Goal: Task Accomplishment & Management: Manage account settings

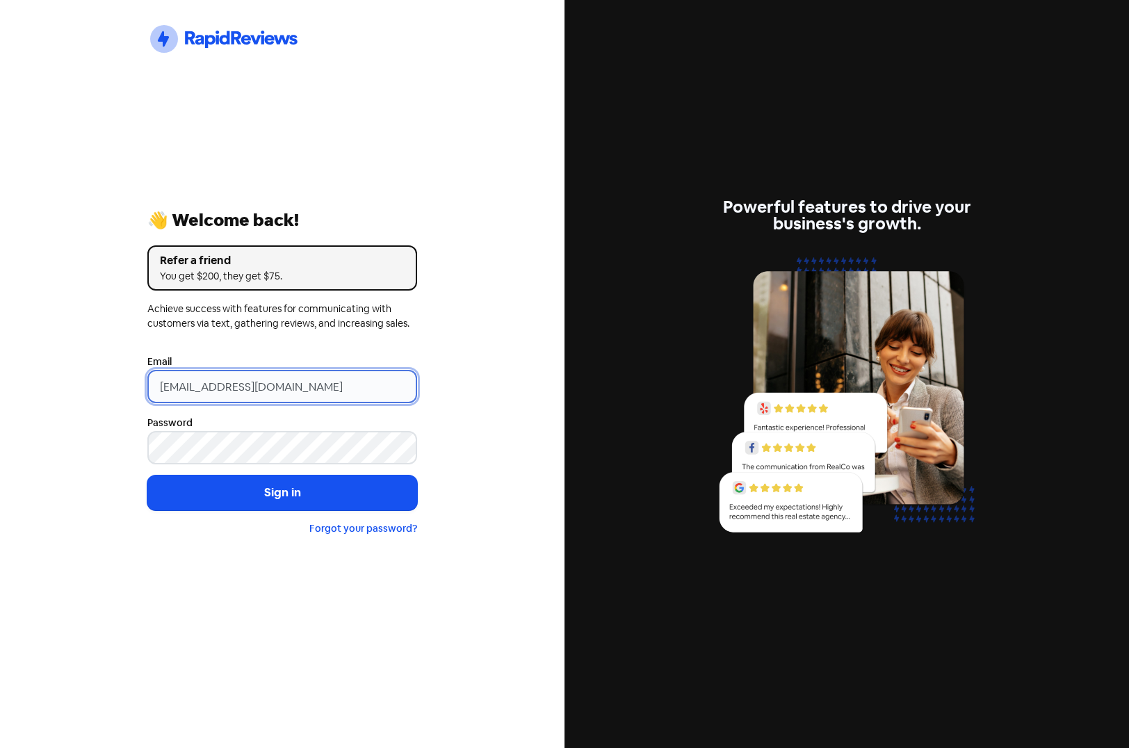
click at [310, 386] on input "[EMAIL_ADDRESS][DOMAIN_NAME]" at bounding box center [282, 386] width 270 height 33
drag, startPoint x: 361, startPoint y: 386, endPoint x: 97, endPoint y: 379, distance: 264.2
click at [99, 379] on div "Icon For Thunder-circle 👋 Welcome back! Refer a friend You get $200, they get $…" at bounding box center [282, 374] width 564 height 748
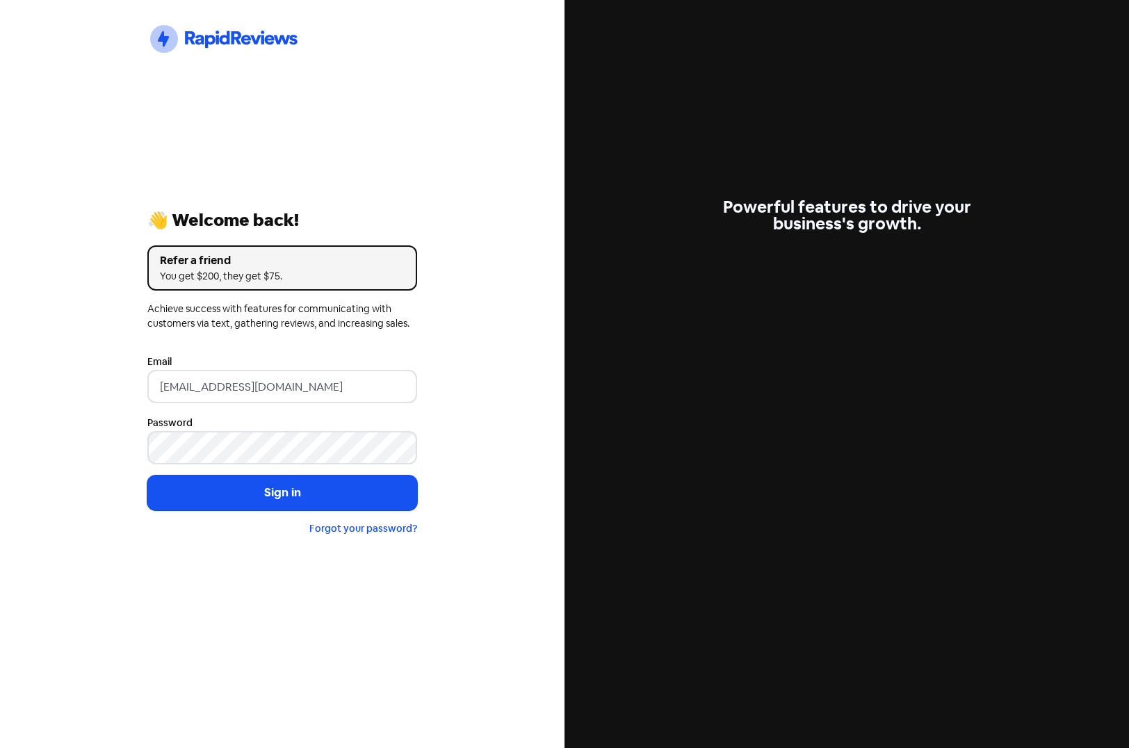
click at [97, 378] on div "Icon For Thunder-circle 👋 Welcome back! Refer a friend You get $200, they get $…" at bounding box center [282, 374] width 564 height 748
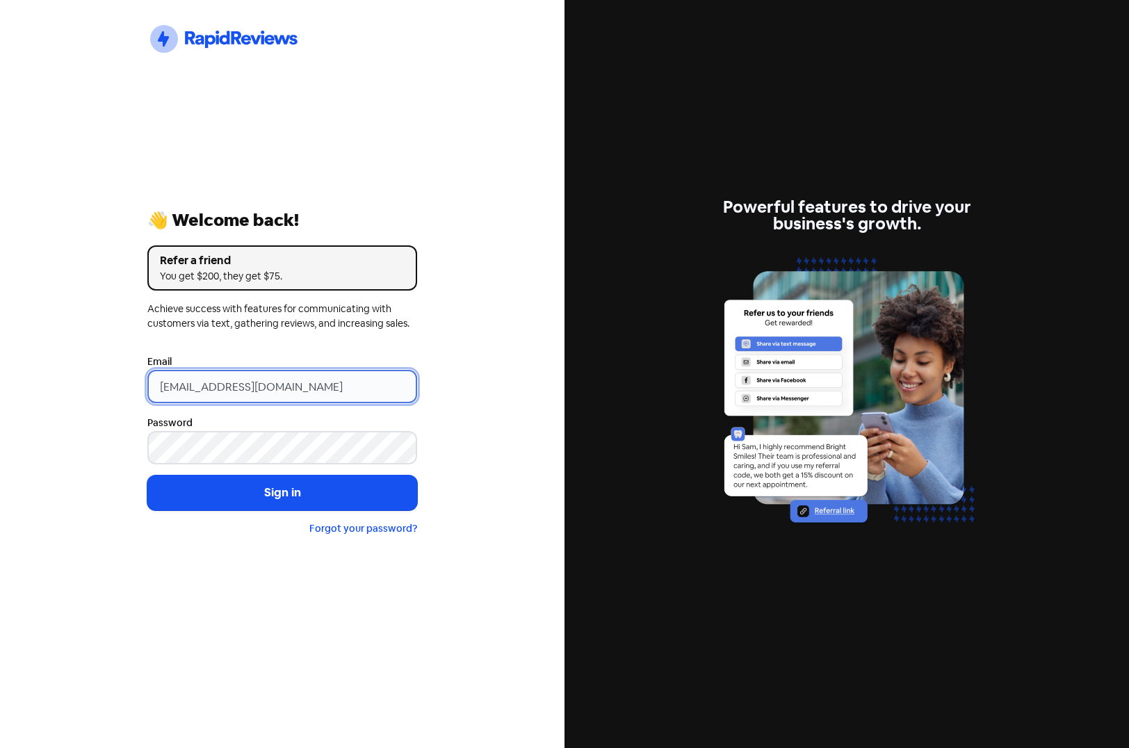
drag, startPoint x: 331, startPoint y: 388, endPoint x: -105, endPoint y: 373, distance: 436.0
click at [0, 373] on html "Icon For Thunder-circle 👋 Welcome back! Refer a friend You get $200, they get $…" at bounding box center [564, 374] width 1129 height 748
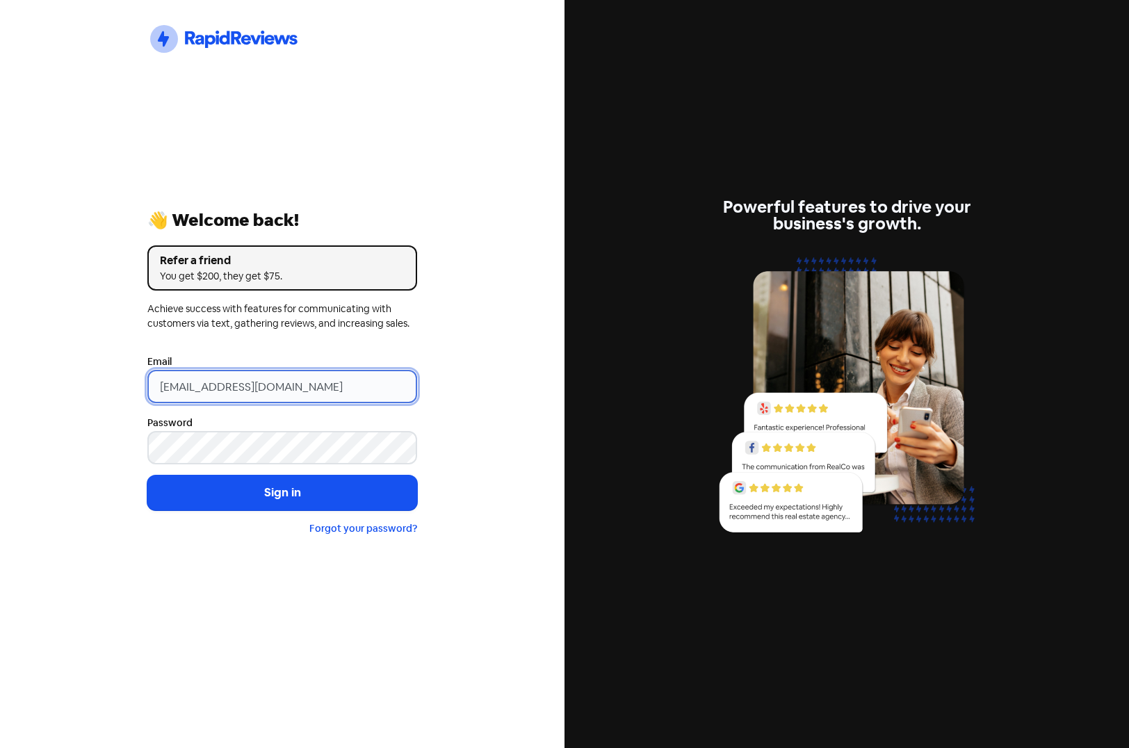
drag, startPoint x: 359, startPoint y: 383, endPoint x: 154, endPoint y: 384, distance: 205.0
click at [154, 384] on input "[EMAIL_ADDRESS][DOMAIN_NAME]" at bounding box center [282, 386] width 270 height 33
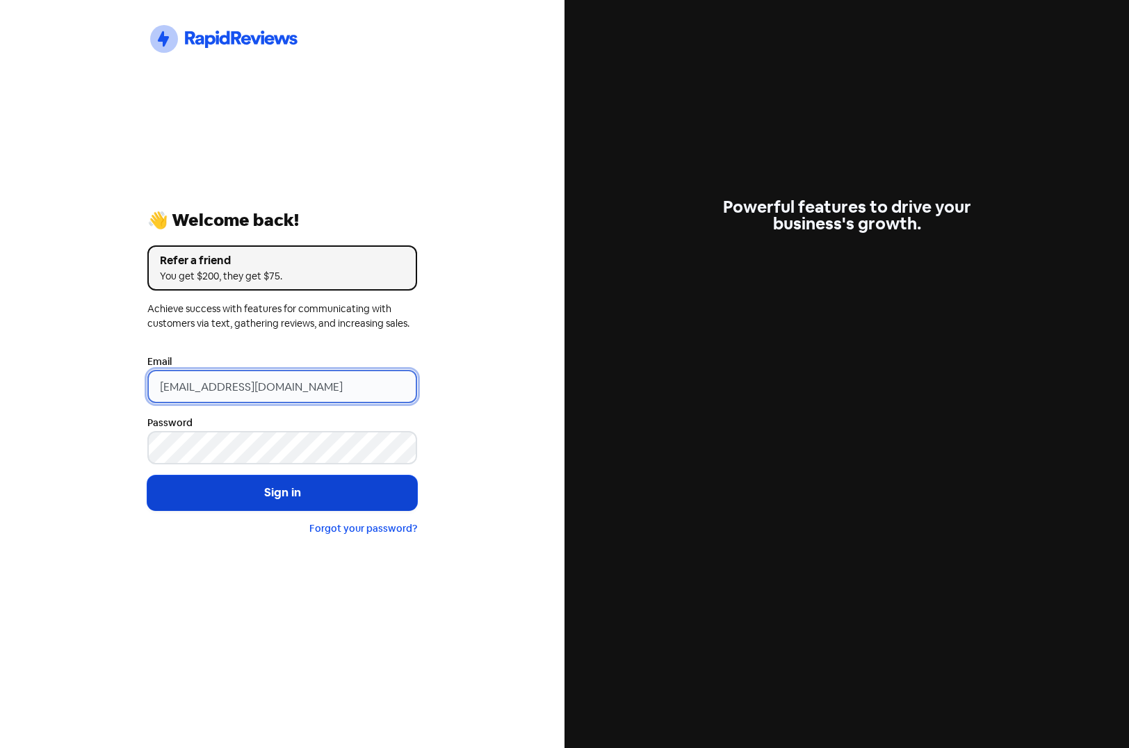
type input "[EMAIL_ADDRESS][DOMAIN_NAME]"
click at [263, 496] on button "Sign in" at bounding box center [282, 492] width 270 height 35
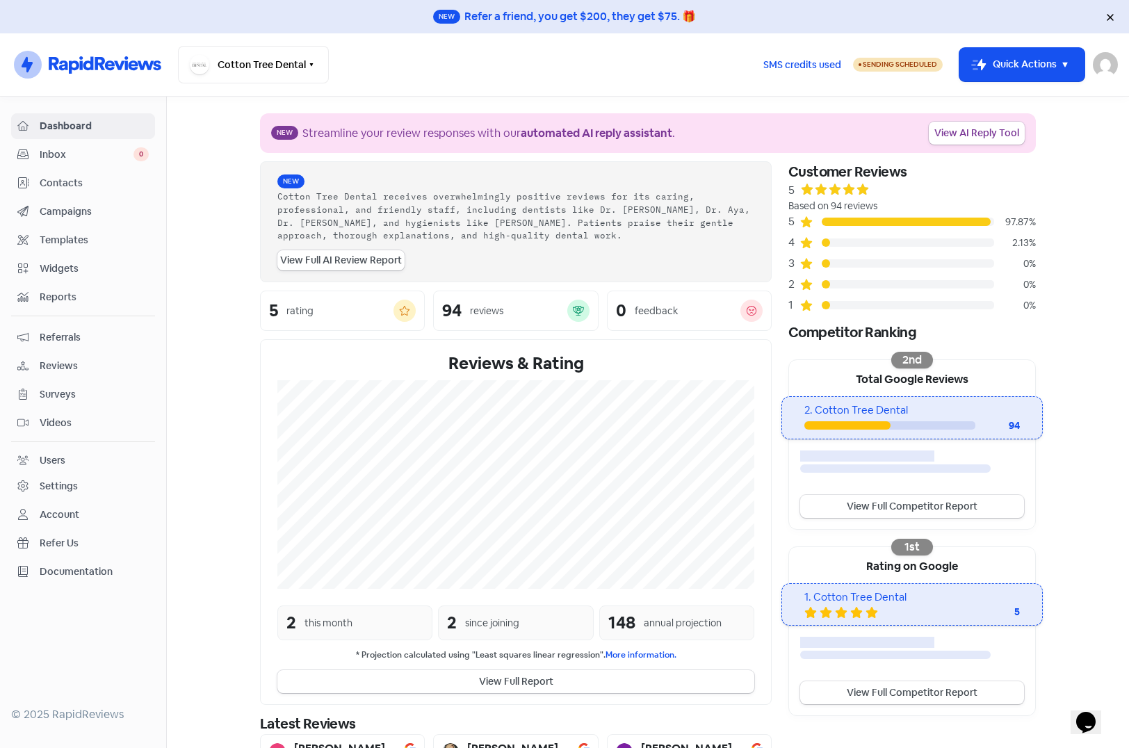
click at [70, 183] on span "Contacts" at bounding box center [94, 183] width 109 height 15
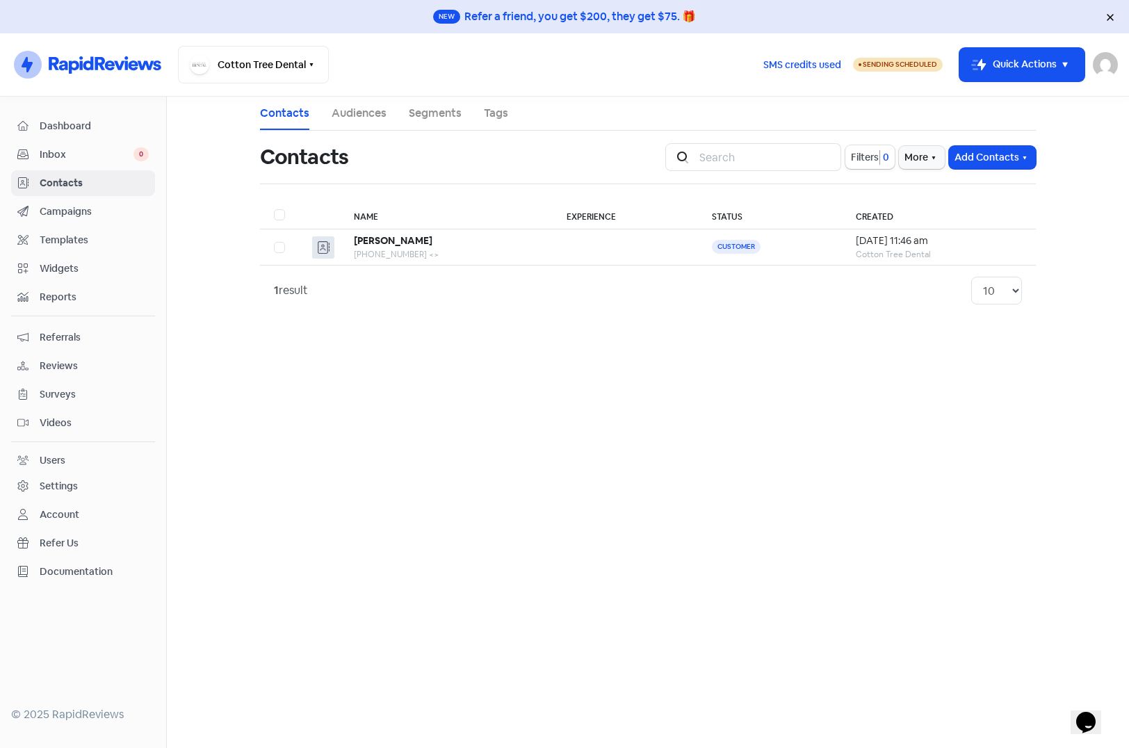
click at [57, 211] on span "Campaigns" at bounding box center [94, 211] width 109 height 15
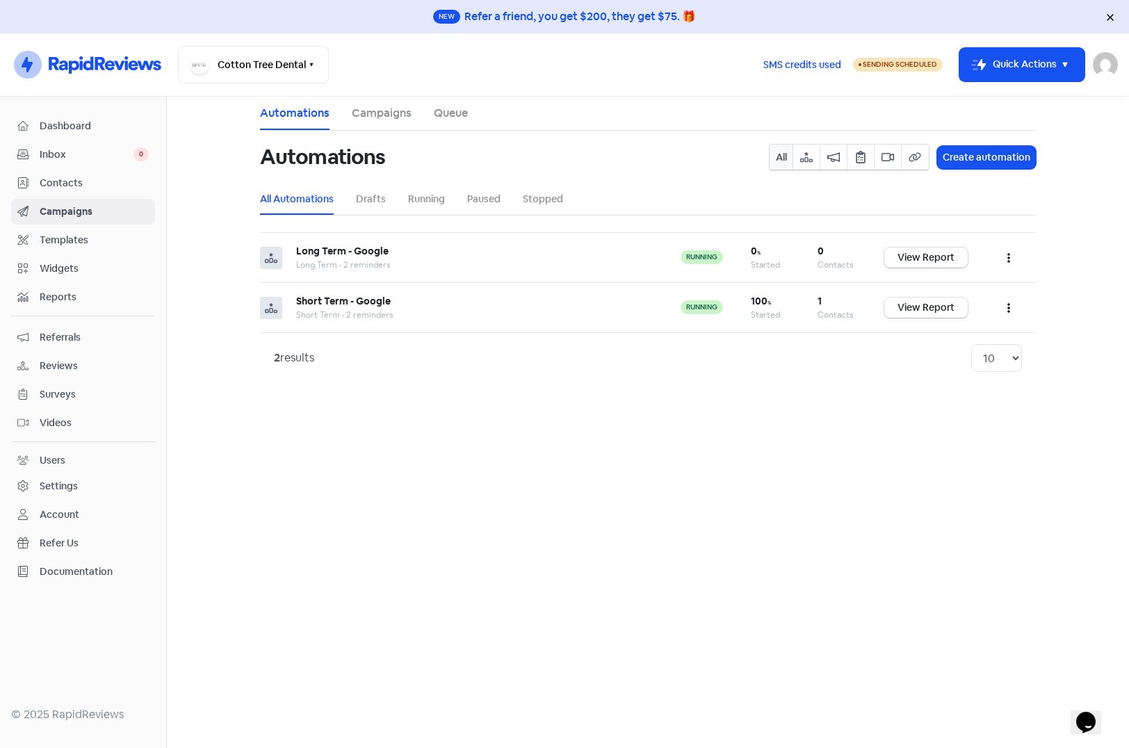
click at [48, 236] on span "Templates" at bounding box center [94, 240] width 109 height 15
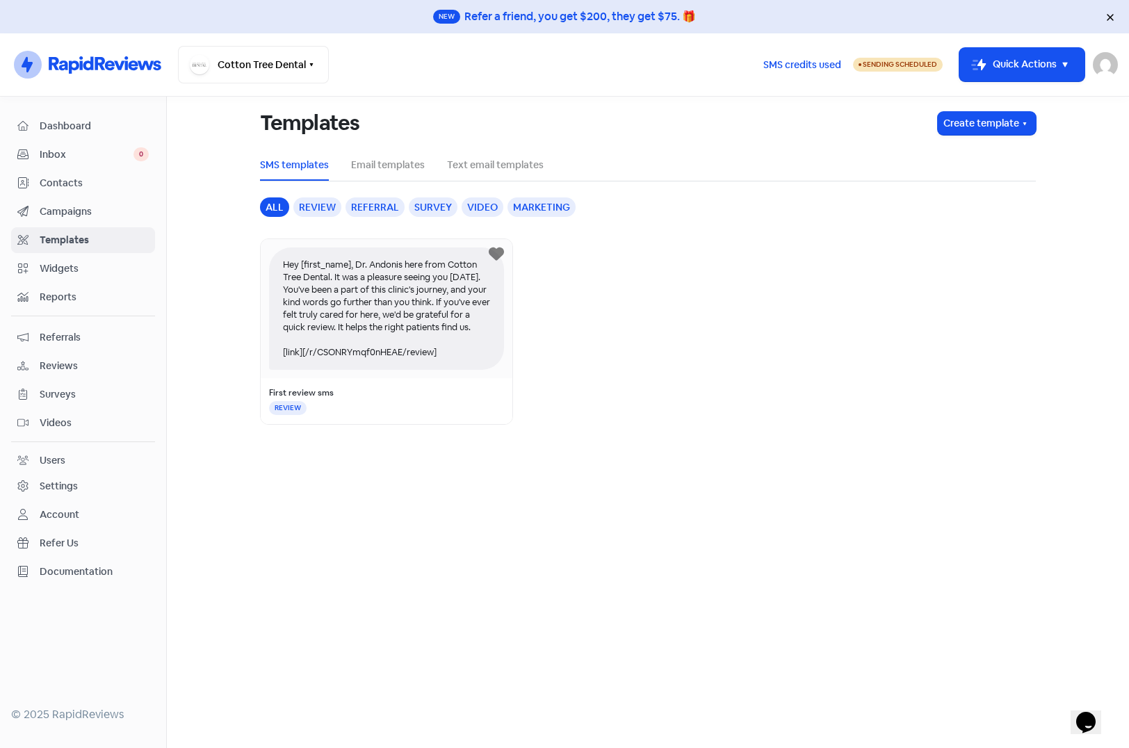
click at [405, 320] on div "Hey [first_name], Dr. Andonis here from Cotton Tree Dental. It was a pleasure s…" at bounding box center [386, 308] width 235 height 122
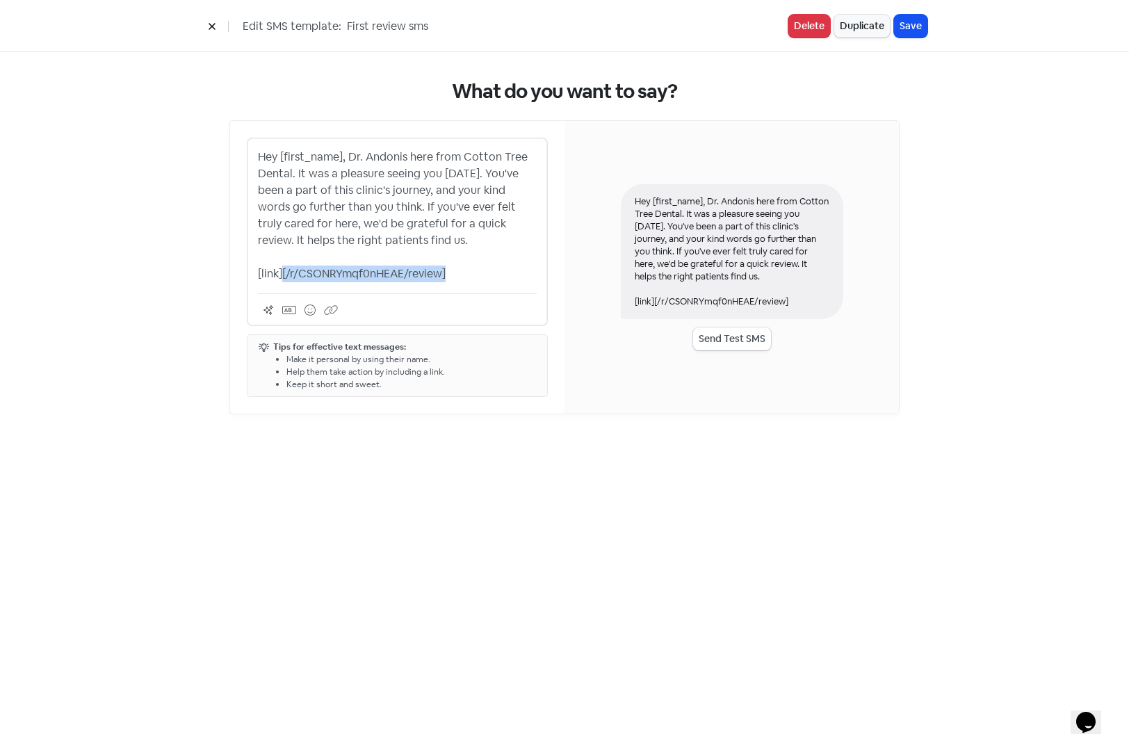
drag, startPoint x: 453, startPoint y: 271, endPoint x: 281, endPoint y: 272, distance: 171.7
click at [281, 272] on p "Hey [first_name], Dr. Andonis here from Cotton Tree Dental. It was a pleasure s…" at bounding box center [397, 215] width 279 height 133
click at [507, 270] on p "Hey [first_name], Dr. Andonis here from Cotton Tree Dental. It was a pleasure s…" at bounding box center [397, 215] width 279 height 133
click at [207, 25] on button at bounding box center [212, 26] width 21 height 24
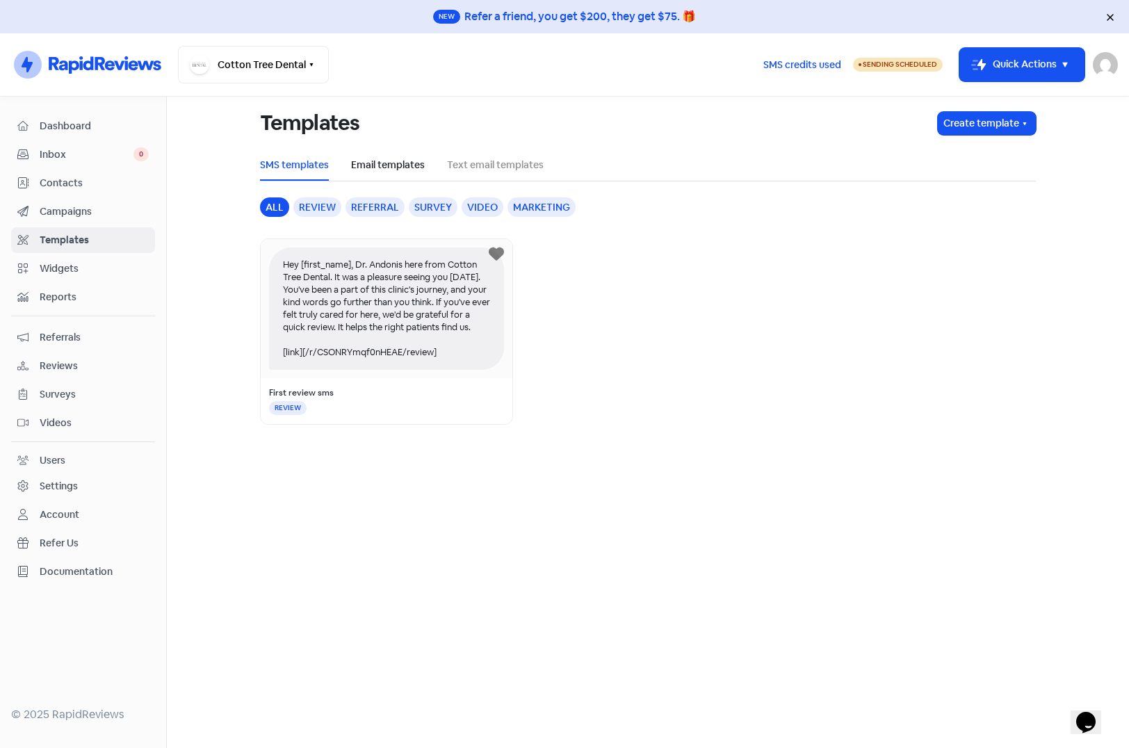
click at [386, 163] on link "Email templates" at bounding box center [388, 165] width 74 height 15
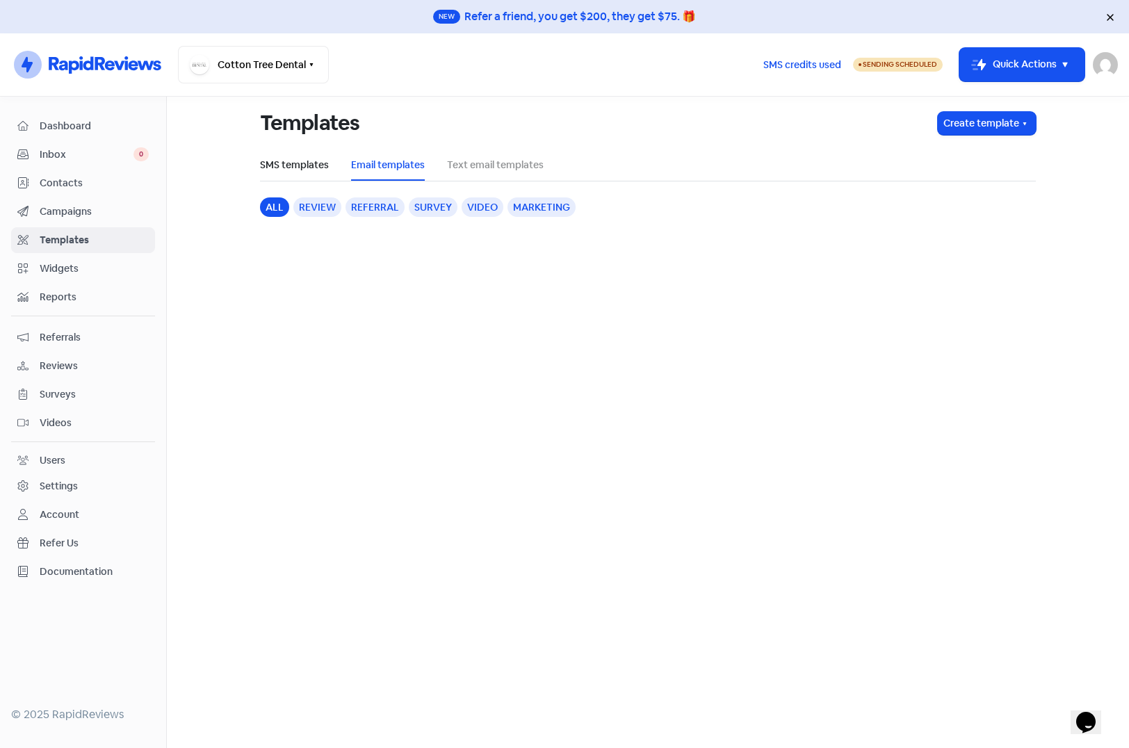
click at [304, 162] on link "SMS templates" at bounding box center [294, 165] width 69 height 15
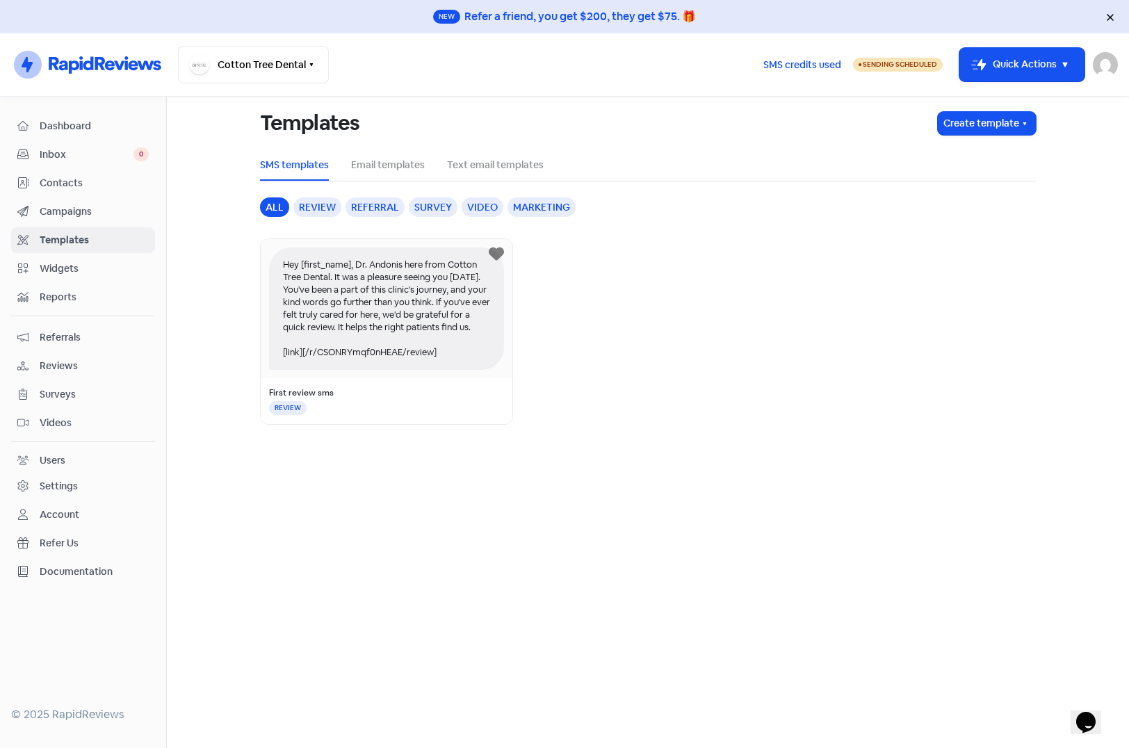
click at [428, 295] on div "Hey [first_name], Dr. Andonis here from Cotton Tree Dental. It was a pleasure s…" at bounding box center [386, 308] width 235 height 122
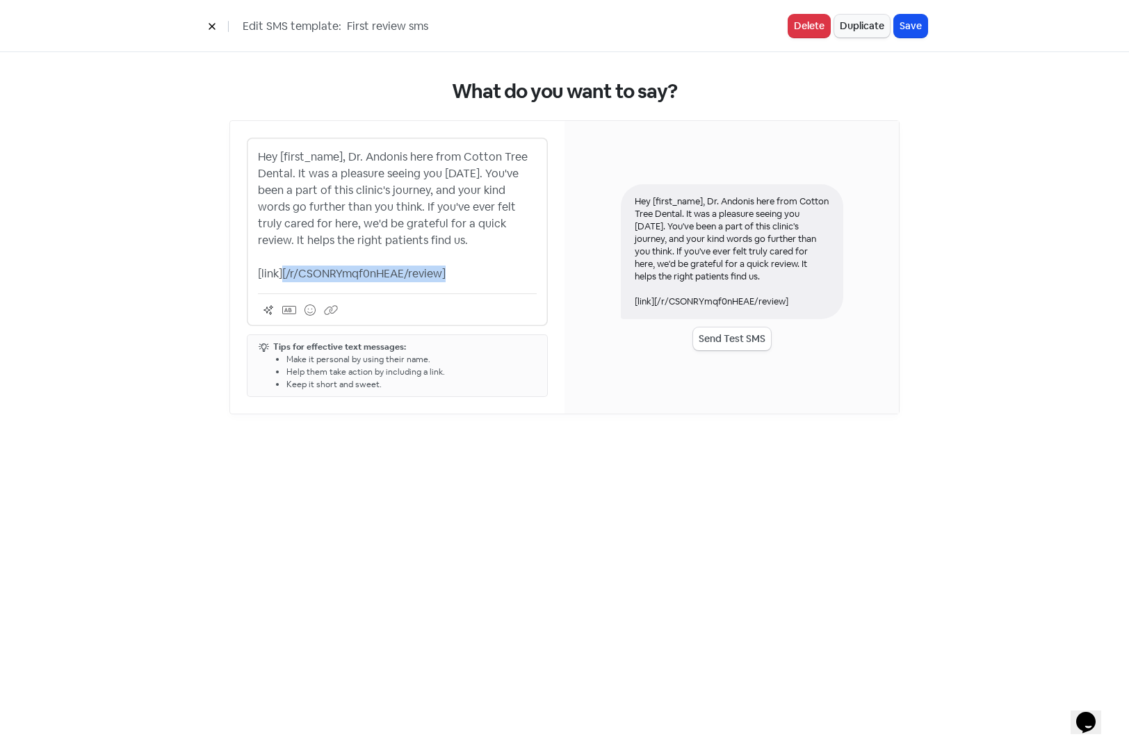
drag, startPoint x: 284, startPoint y: 272, endPoint x: 457, endPoint y: 273, distance: 173.1
click at [457, 273] on p "Hey [first_name], Dr. Andonis here from Cotton Tree Dental. It was a pleasure s…" at bounding box center [397, 215] width 279 height 133
click at [206, 25] on button at bounding box center [212, 26] width 21 height 24
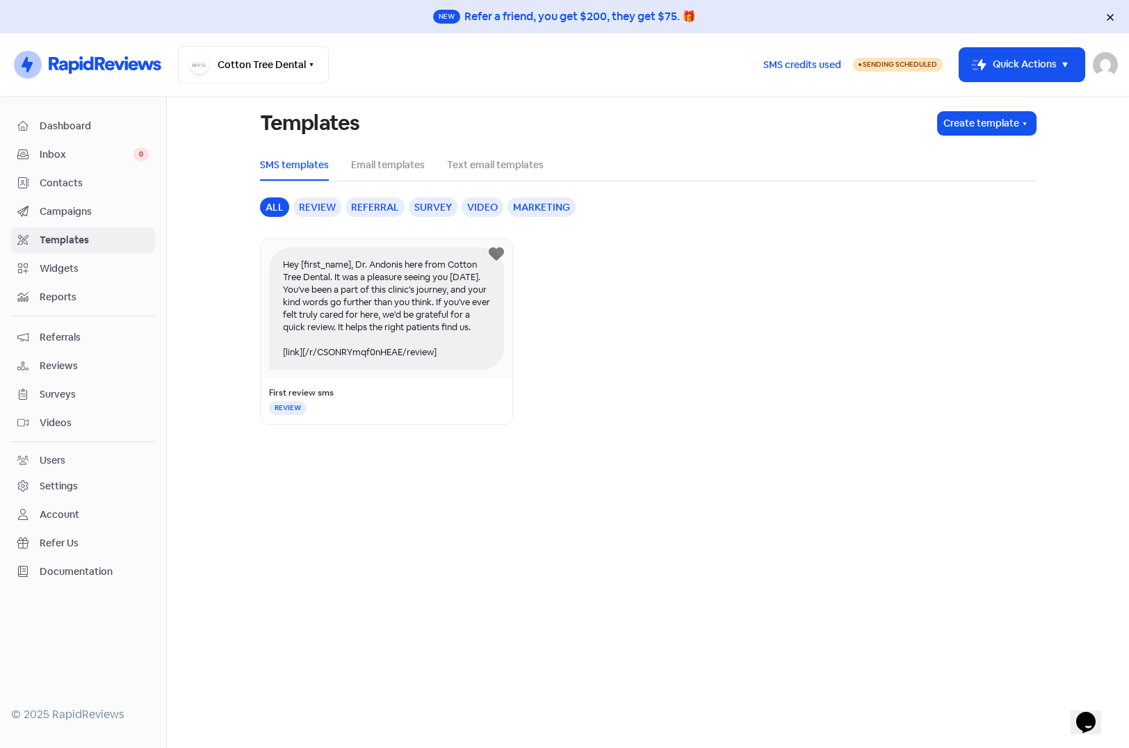
click at [63, 177] on span "Contacts" at bounding box center [94, 183] width 109 height 15
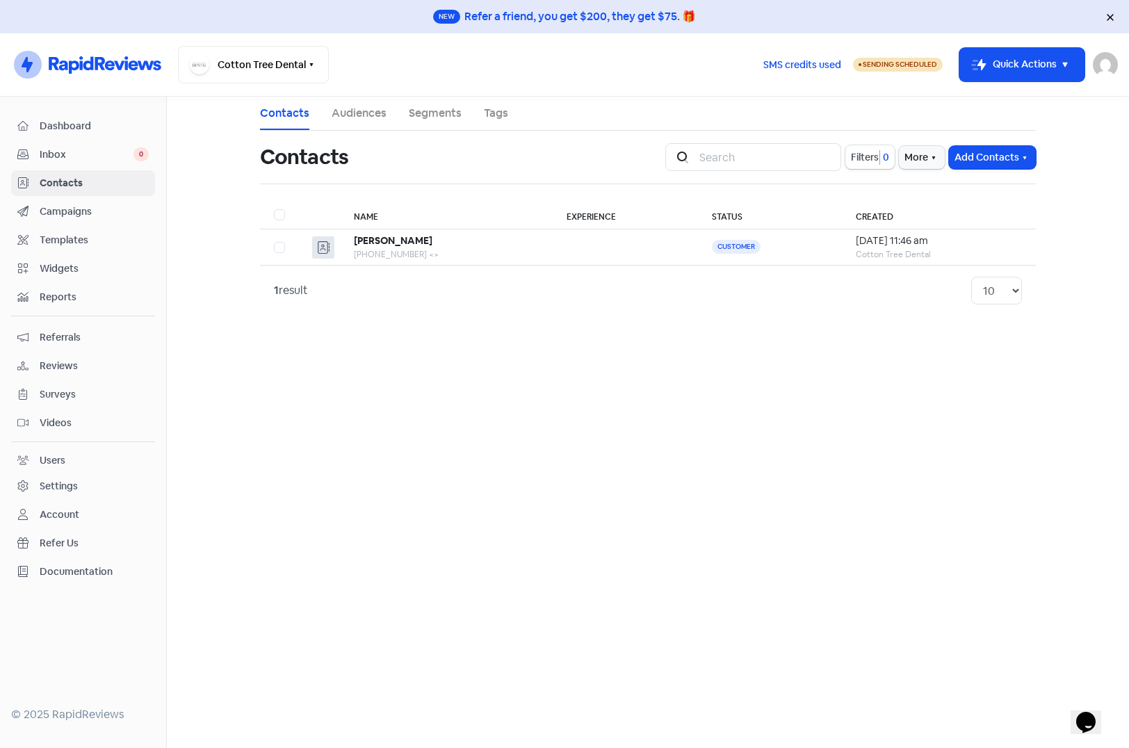
click at [65, 214] on span "Campaigns" at bounding box center [94, 211] width 109 height 15
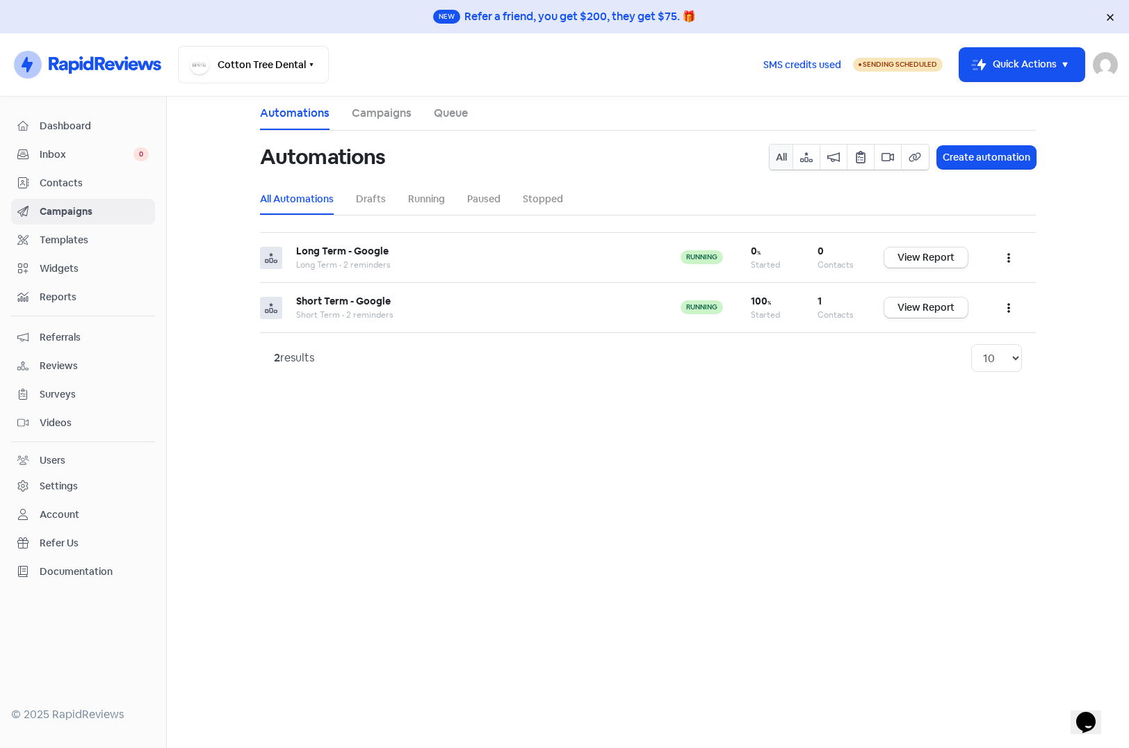
click at [62, 229] on link "Templates" at bounding box center [83, 240] width 144 height 26
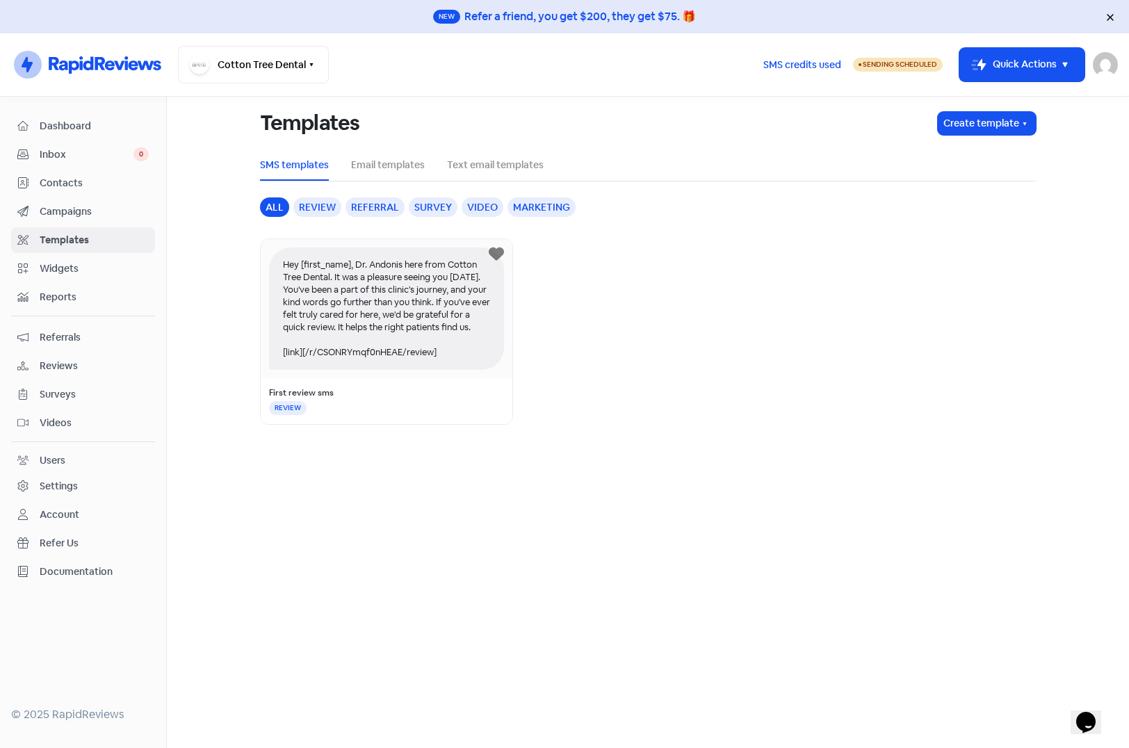
click at [441, 360] on div "Hey [first_name], Dr. Andonis here from Cotton Tree Dental. It was a pleasure s…" at bounding box center [386, 308] width 235 height 122
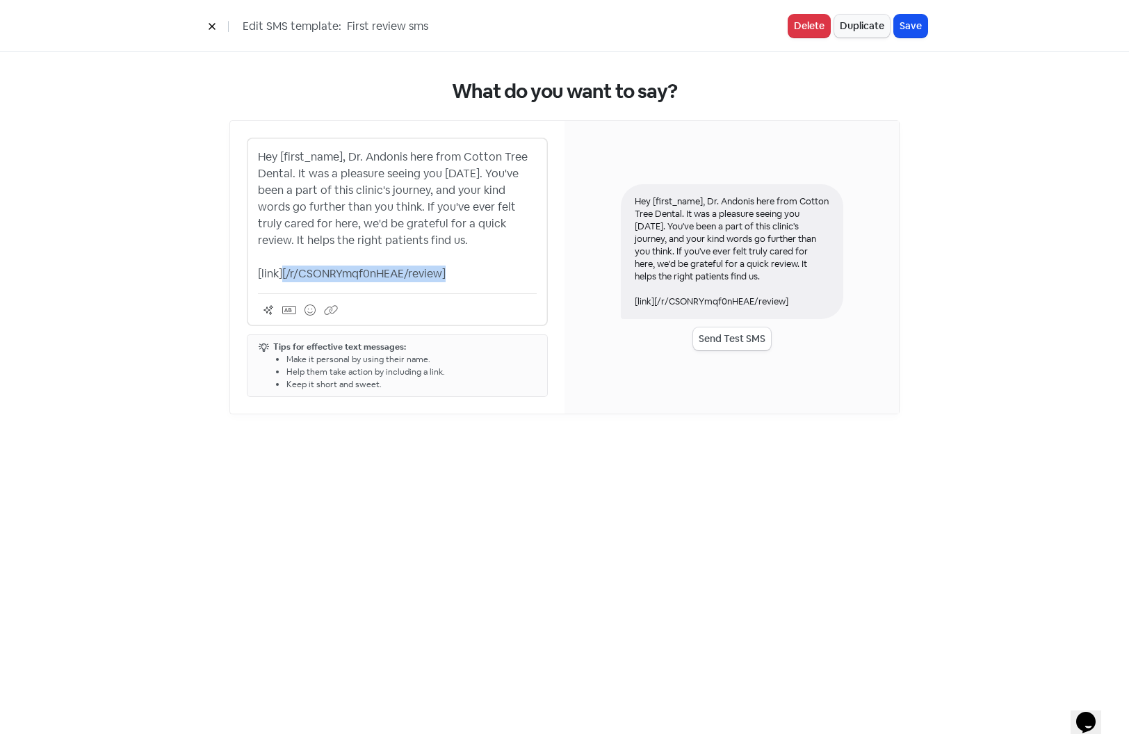
drag, startPoint x: 455, startPoint y: 272, endPoint x: 284, endPoint y: 270, distance: 171.7
click at [284, 270] on p "Hey [first_name], Dr. Andonis here from Cotton Tree Dental. It was a pleasure s…" at bounding box center [397, 215] width 279 height 133
click at [213, 25] on icon at bounding box center [212, 27] width 6 height 6
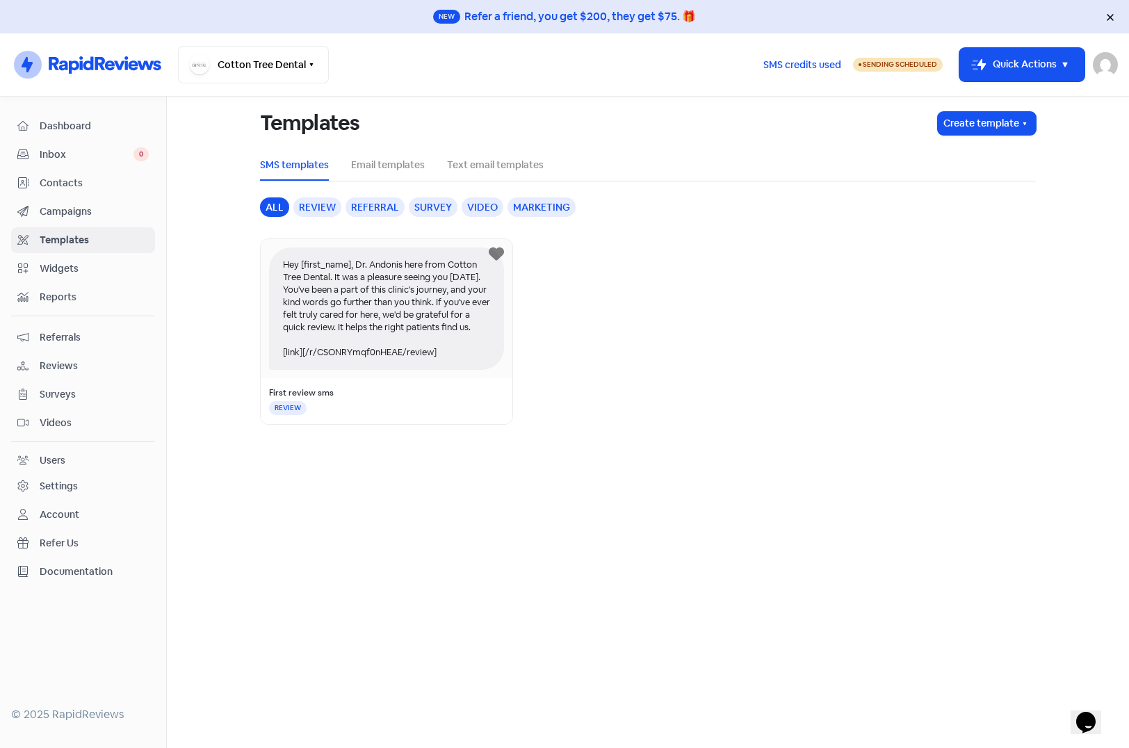
click at [483, 289] on div "Hey [first_name], Dr. Andonis here from Cotton Tree Dental. It was a pleasure s…" at bounding box center [386, 308] width 235 height 122
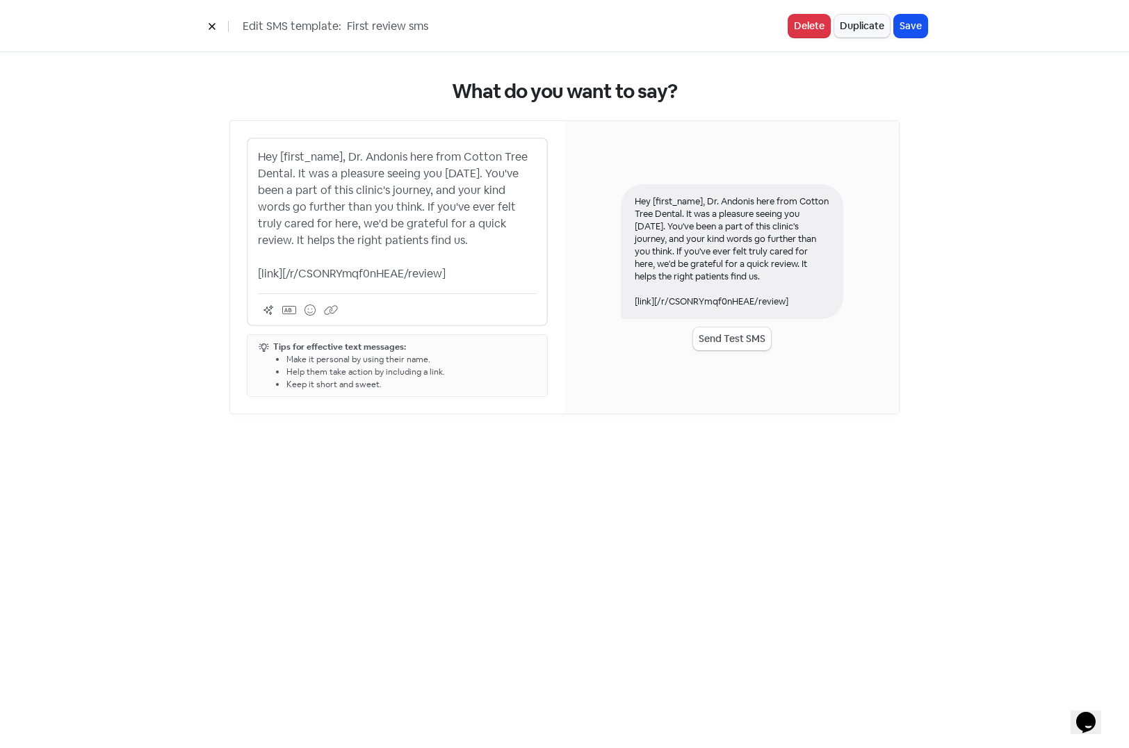
click at [211, 24] on icon at bounding box center [212, 26] width 8 height 8
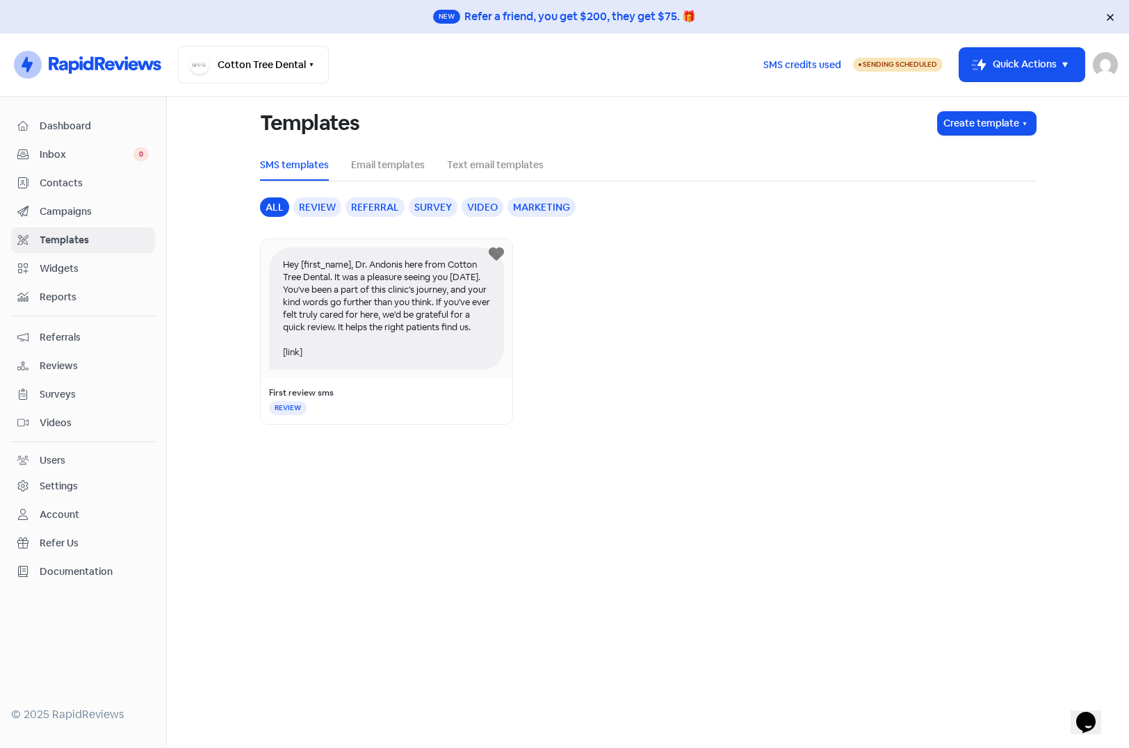
click at [63, 209] on span "Campaigns" at bounding box center [94, 211] width 109 height 15
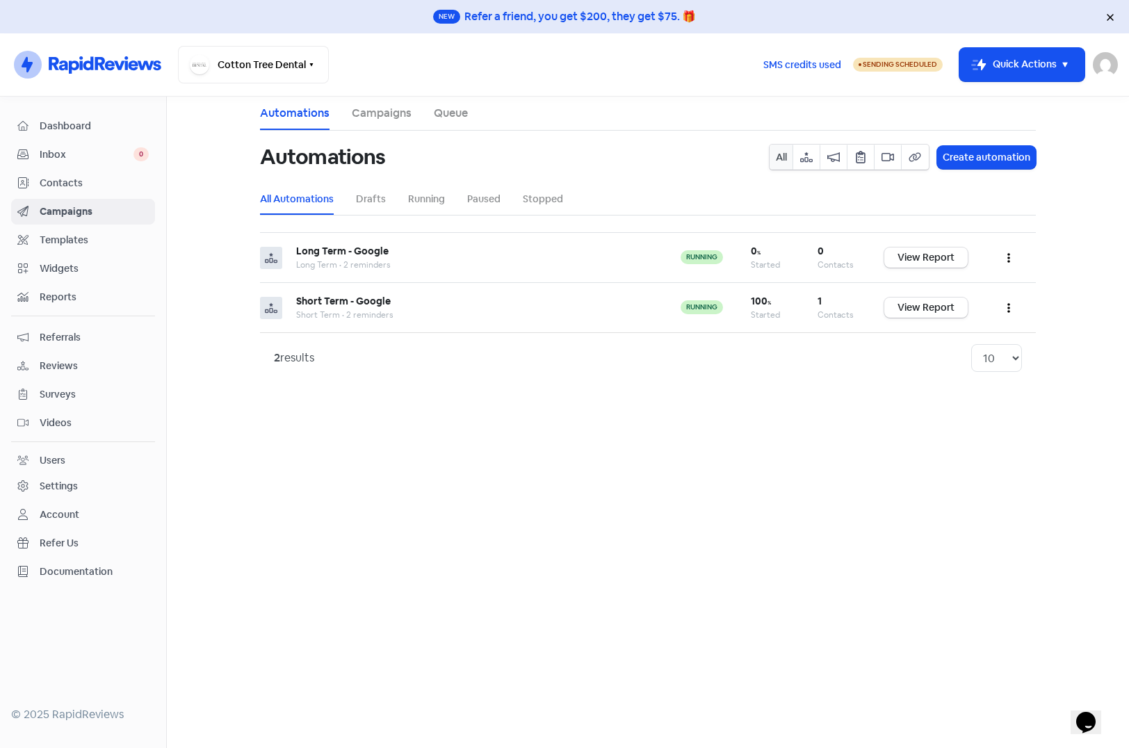
click at [59, 174] on link "Contacts" at bounding box center [83, 183] width 144 height 26
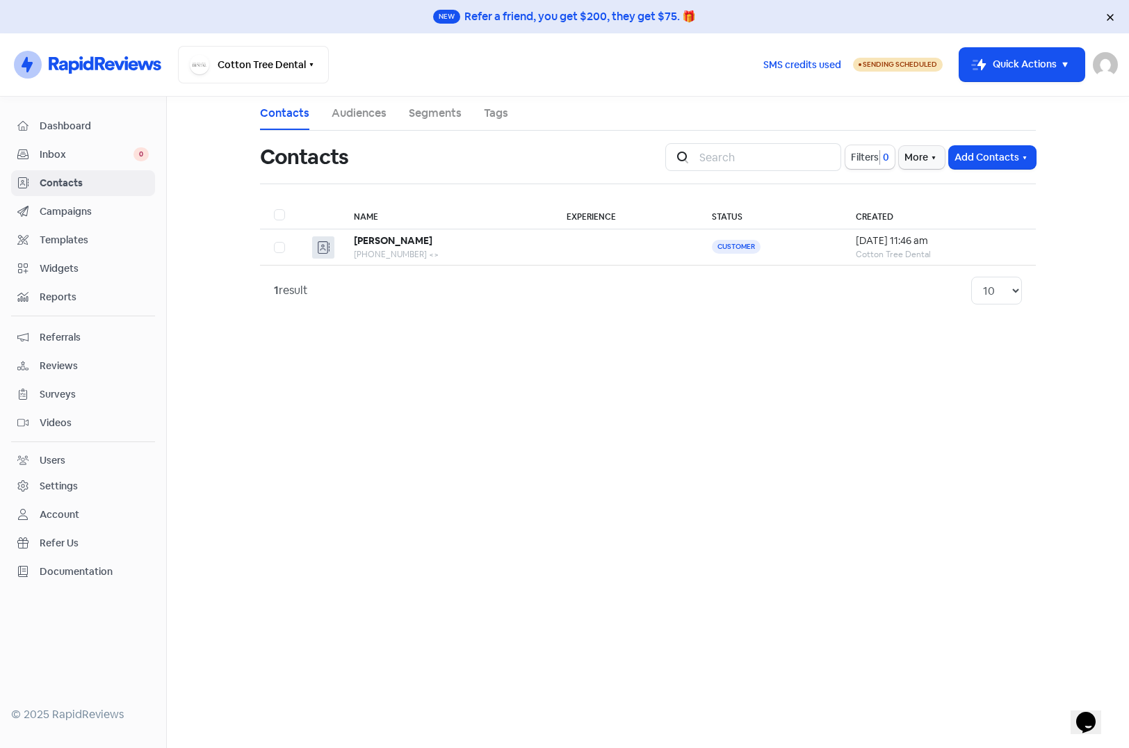
click at [487, 111] on link "Tags" at bounding box center [496, 113] width 24 height 17
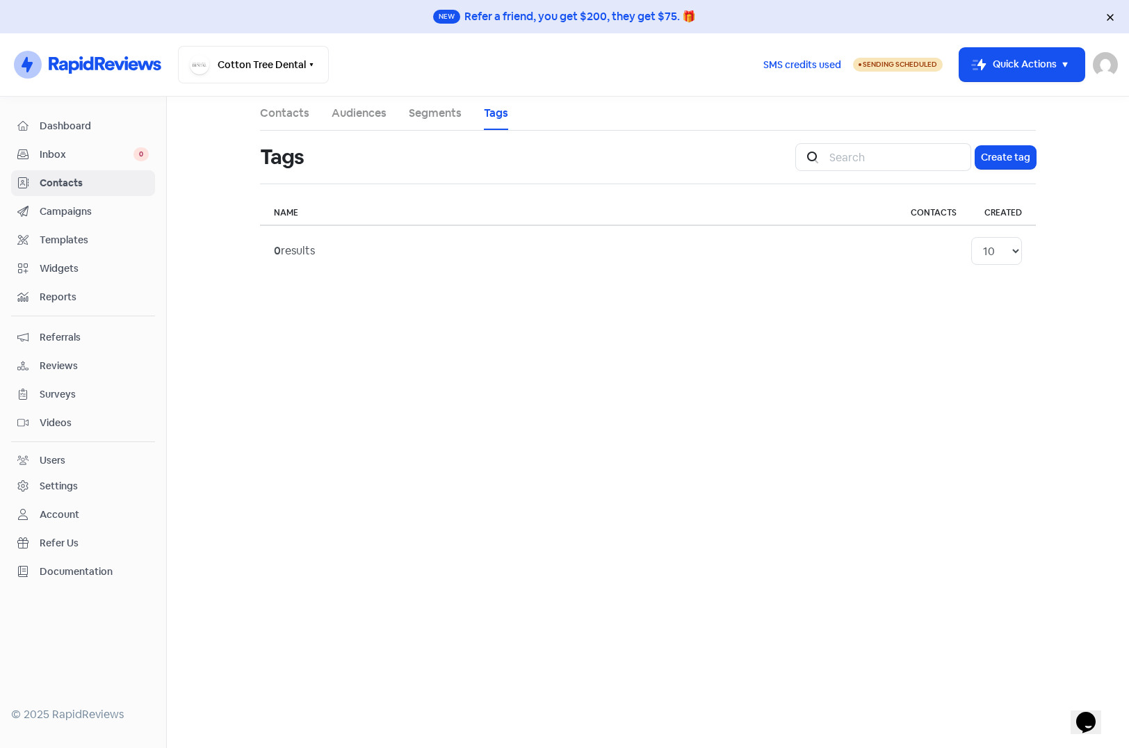
click at [423, 115] on link "Segments" at bounding box center [435, 113] width 53 height 17
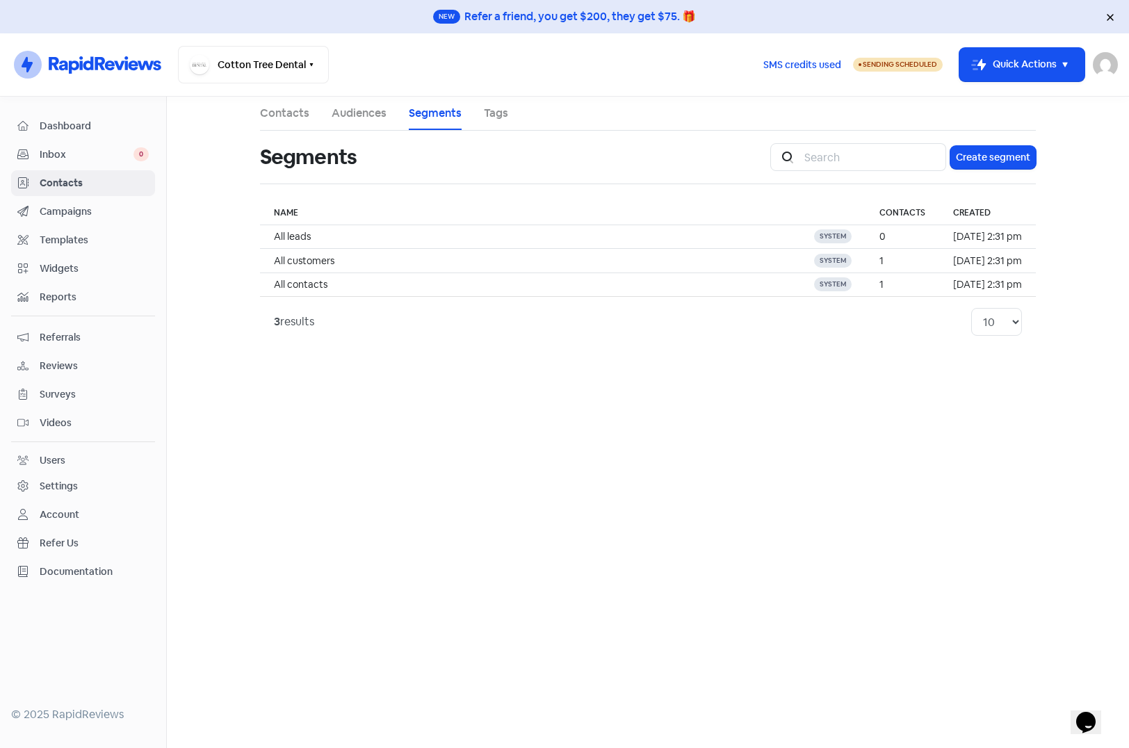
click at [356, 113] on link "Audiences" at bounding box center [359, 113] width 55 height 17
click at [503, 111] on link "Tags" at bounding box center [496, 113] width 24 height 17
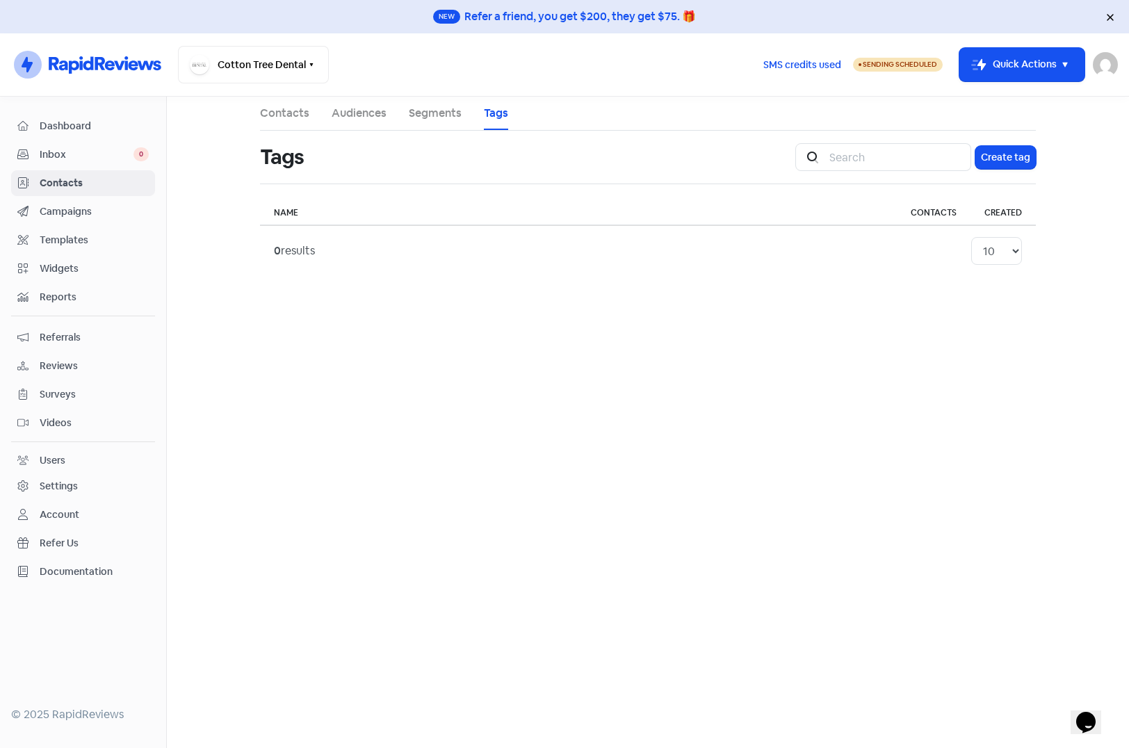
click at [434, 111] on link "Segments" at bounding box center [435, 113] width 53 height 17
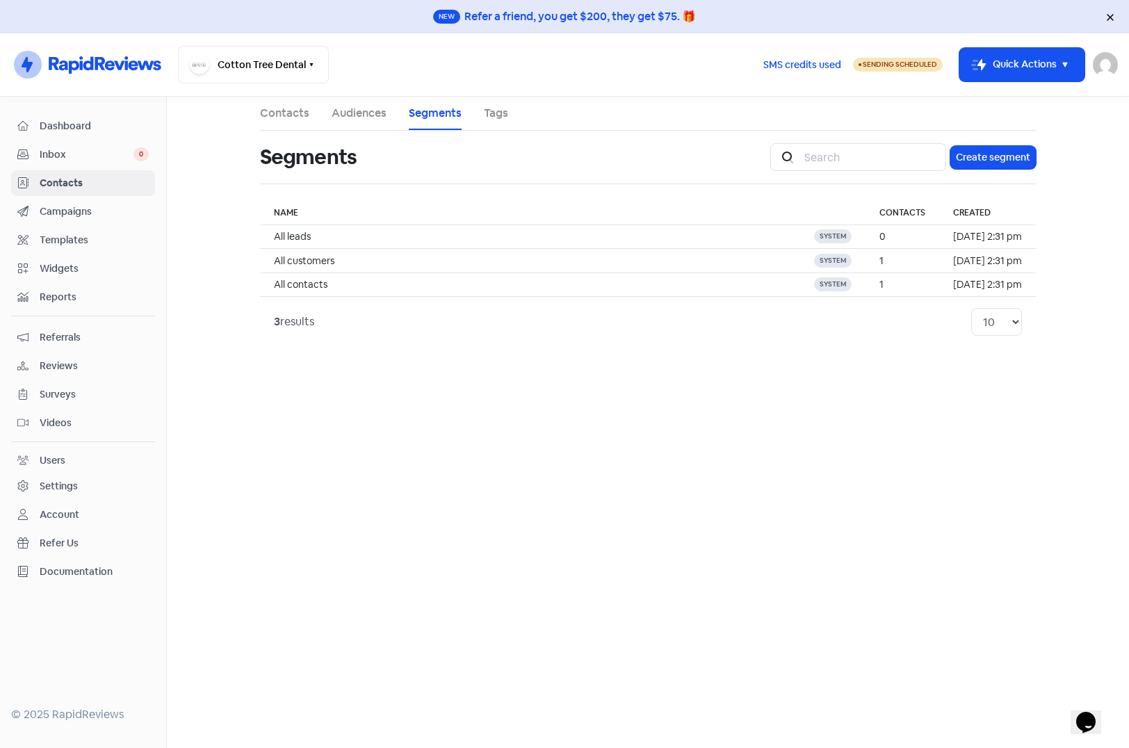
click at [354, 115] on link "Audiences" at bounding box center [359, 113] width 55 height 17
click at [285, 115] on link "Contacts" at bounding box center [284, 113] width 49 height 17
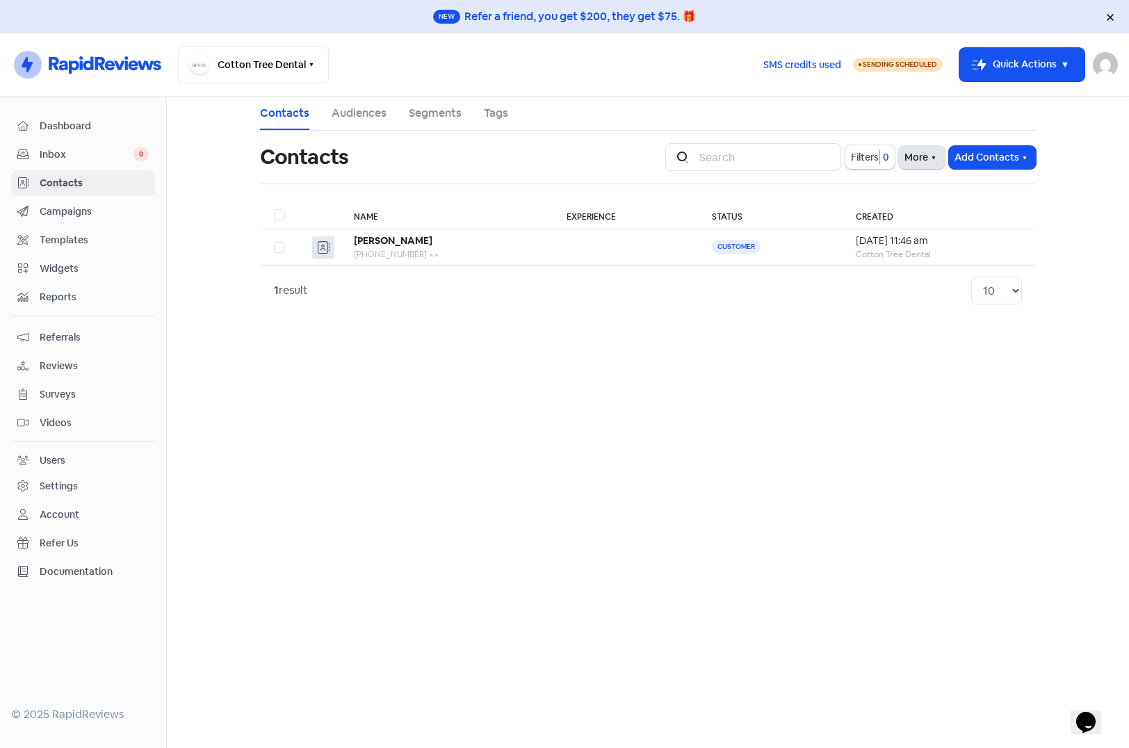
click at [907, 160] on button "More" at bounding box center [922, 157] width 46 height 23
click at [833, 183] on link "External Contact Forms" at bounding box center [878, 188] width 140 height 28
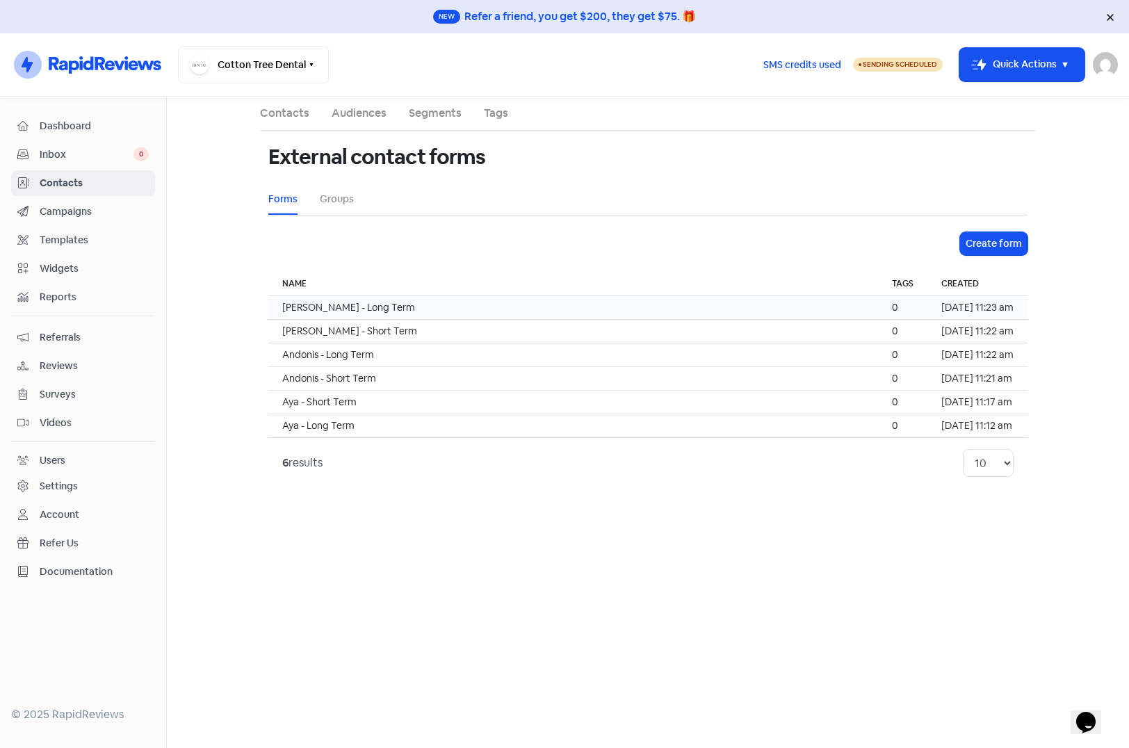
click at [309, 304] on td "Jason - Long Term" at bounding box center [573, 308] width 610 height 24
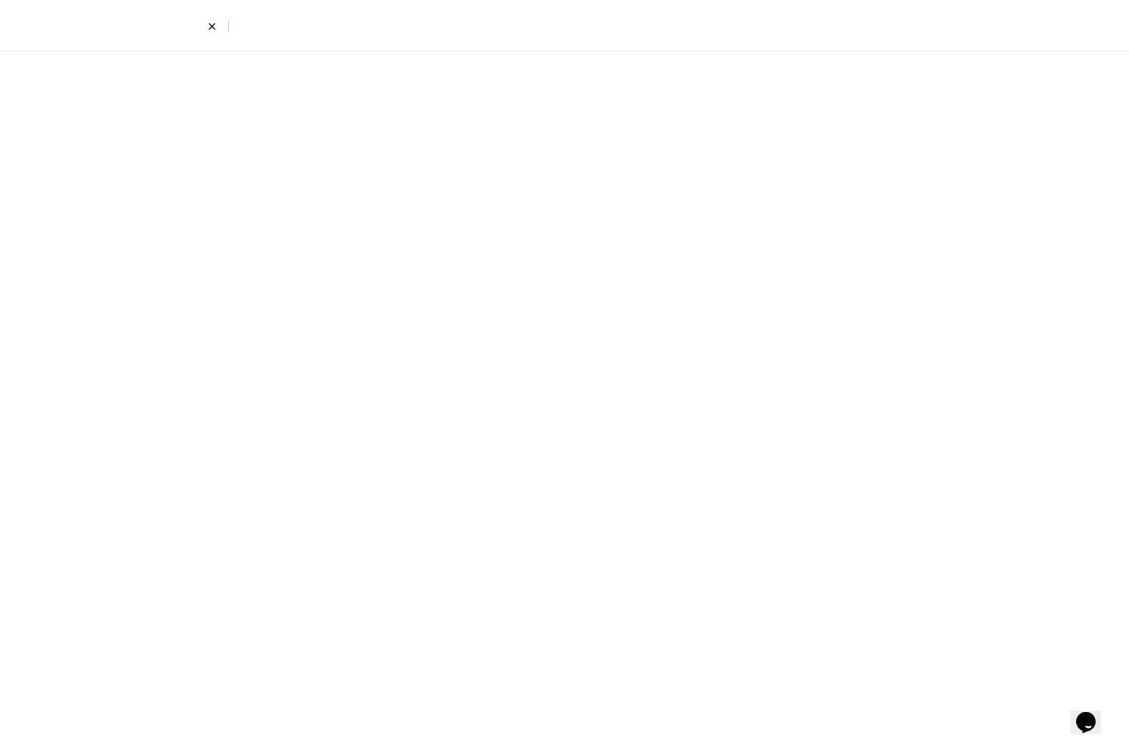
select select "first_last"
select select "email_phone"
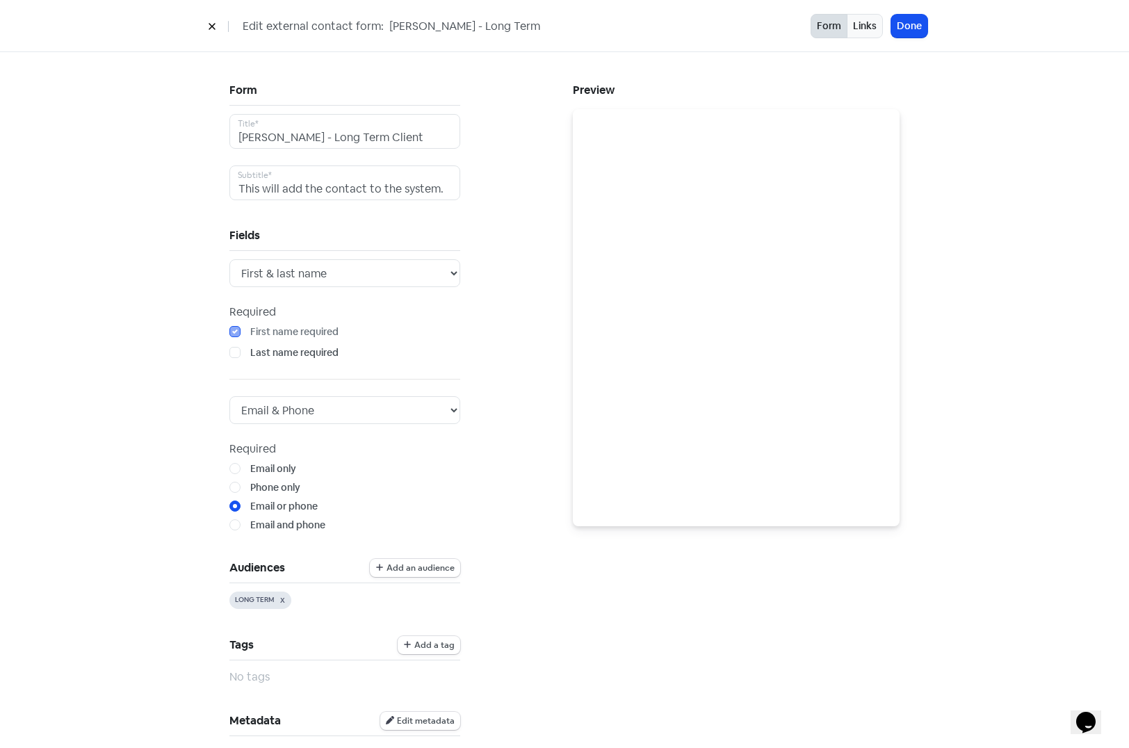
click at [541, 465] on div "Form Jason - Long Term Client Title* This will add the contact to the system. S…" at bounding box center [392, 612] width 343 height 1065
click at [211, 26] on icon at bounding box center [212, 26] width 8 height 8
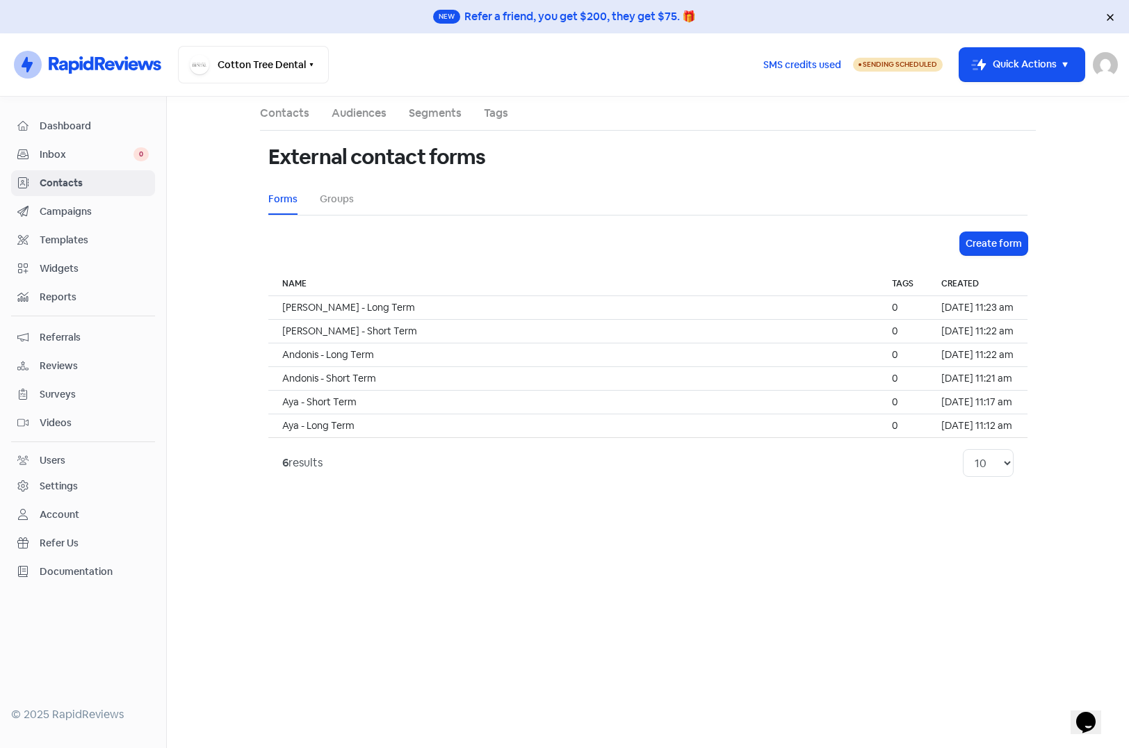
click at [703, 186] on ul "Forms Groups" at bounding box center [647, 198] width 759 height 31
drag, startPoint x: 65, startPoint y: 119, endPoint x: 92, endPoint y: 120, distance: 27.1
click at [65, 119] on span "Dashboard" at bounding box center [94, 126] width 109 height 15
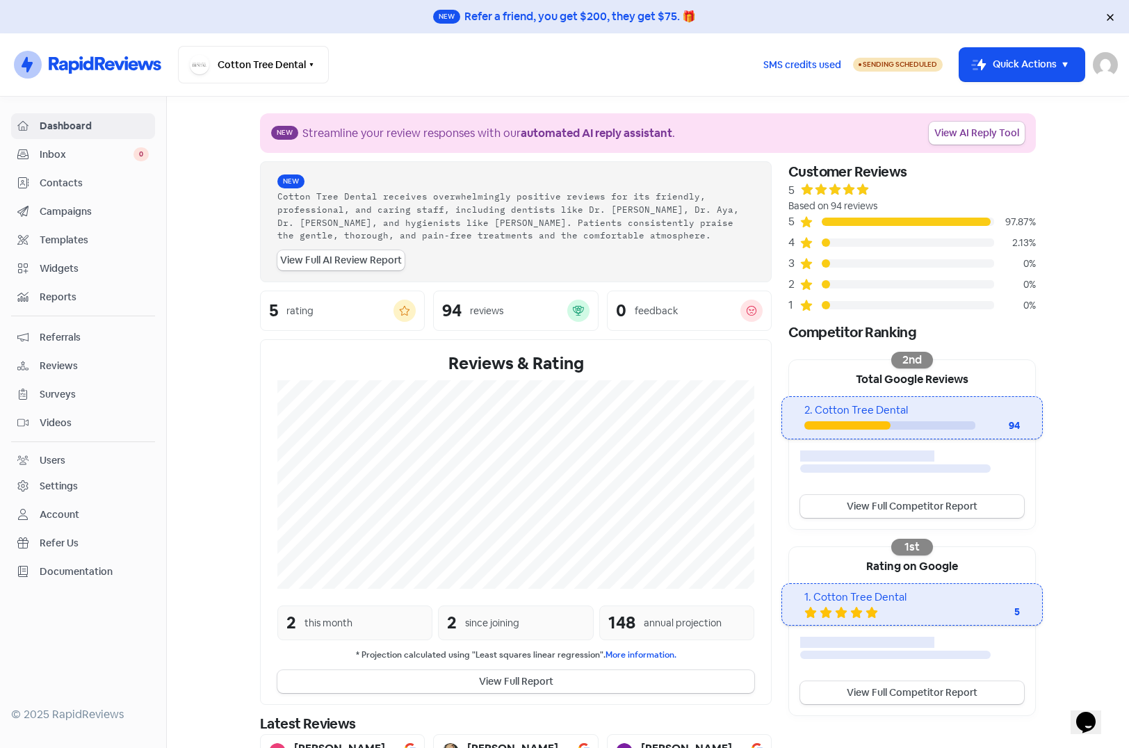
click at [213, 138] on section "New Streamline your review responses with our automated AI reply assistant . Vi…" at bounding box center [648, 493] width 962 height 792
click at [66, 182] on span "Contacts" at bounding box center [94, 183] width 109 height 15
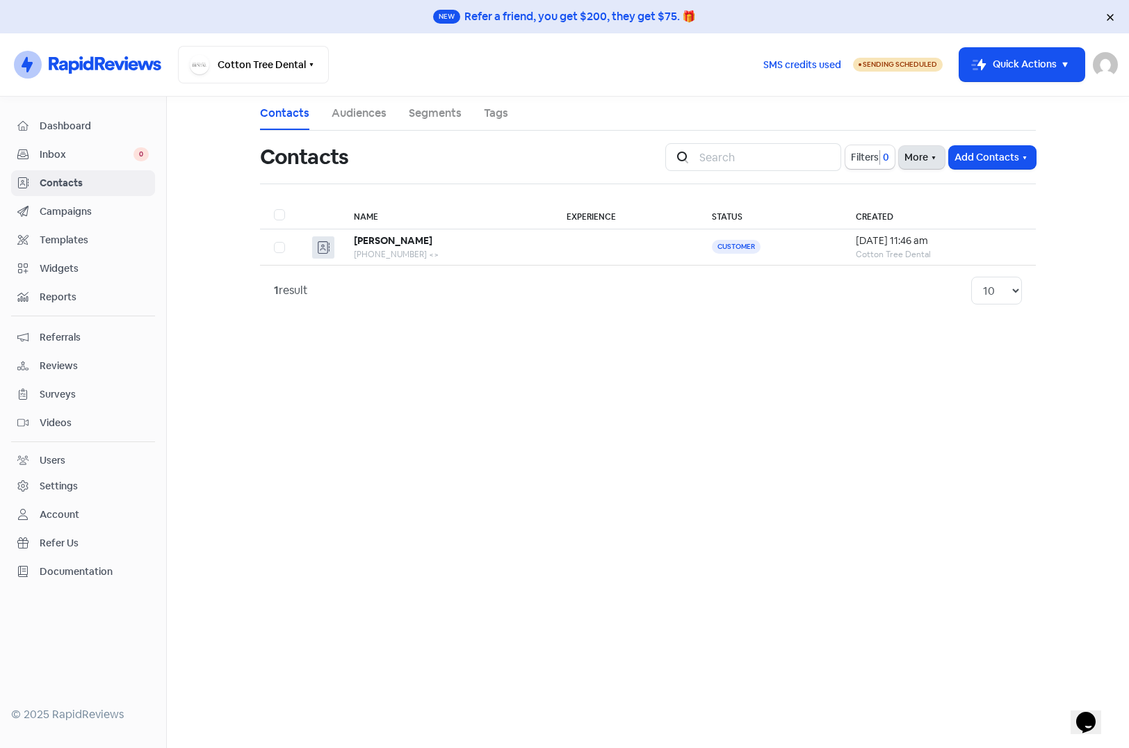
click at [906, 161] on button "More" at bounding box center [922, 157] width 46 height 23
click at [879, 188] on link "External Contact Forms" at bounding box center [878, 188] width 140 height 28
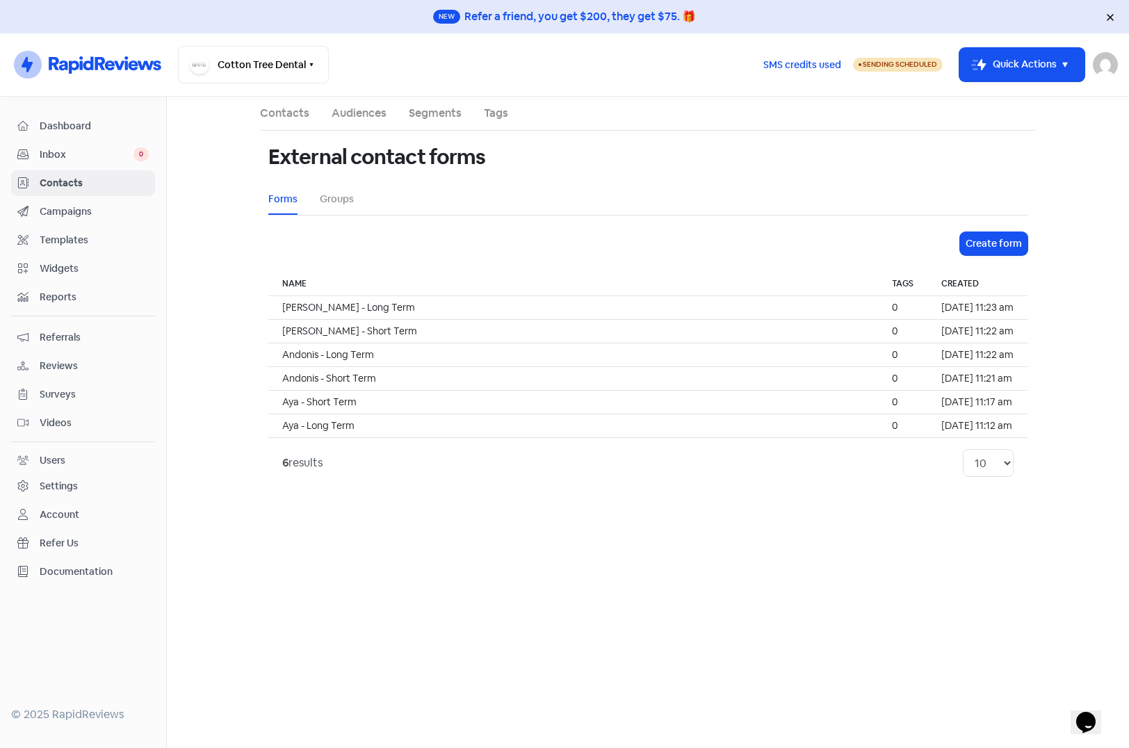
click at [347, 190] on li "Groups" at bounding box center [337, 198] width 34 height 31
drag, startPoint x: 341, startPoint y: 203, endPoint x: 384, endPoint y: 236, distance: 55.0
click at [341, 203] on link "Groups" at bounding box center [337, 199] width 34 height 15
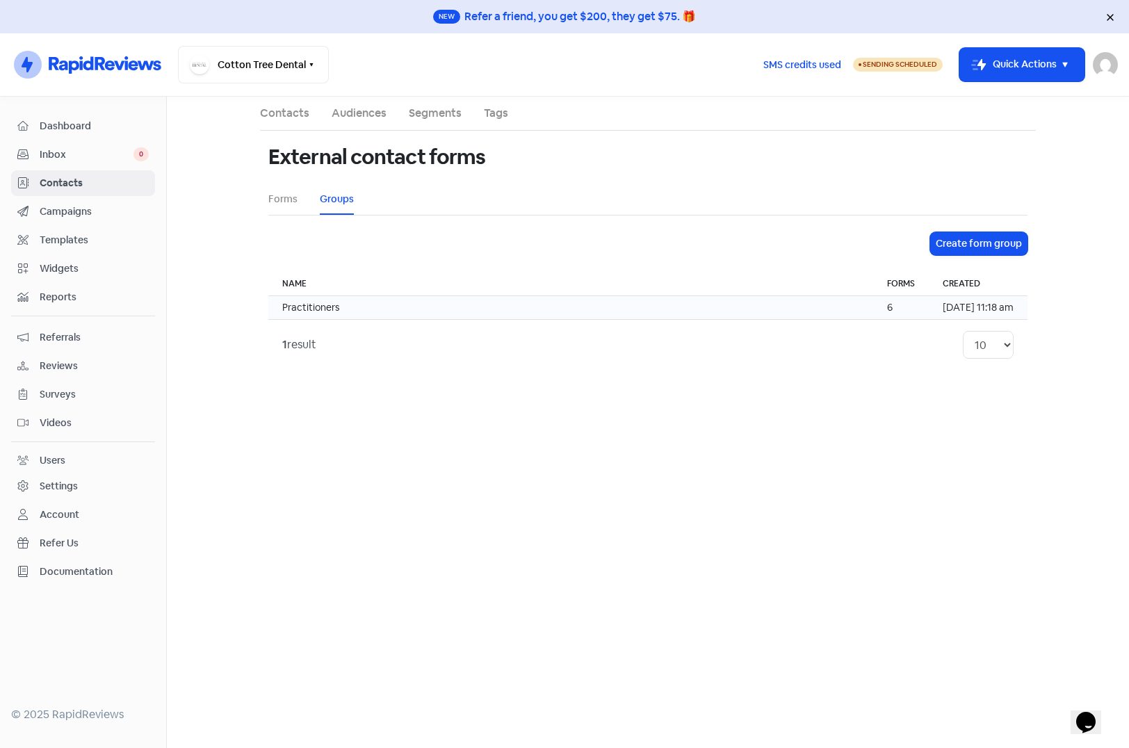
click at [380, 313] on td "Practitioners" at bounding box center [570, 308] width 605 height 24
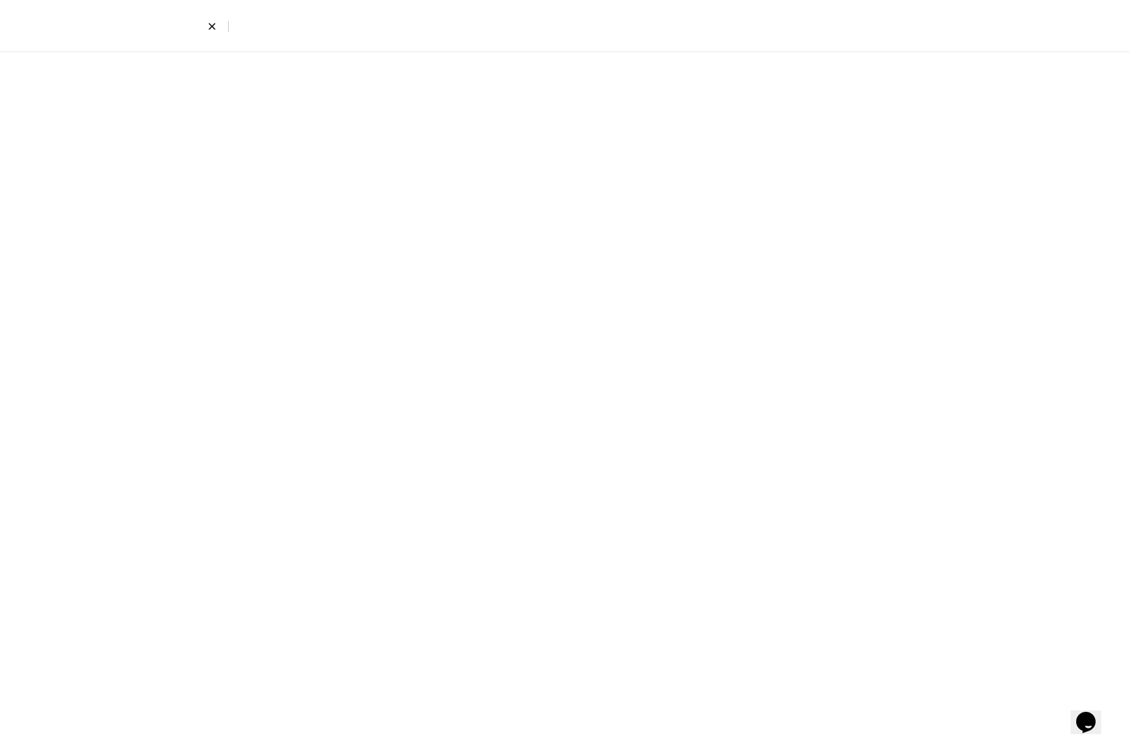
select select "796"
select select "797"
select select "799"
select select "795"
select select "800"
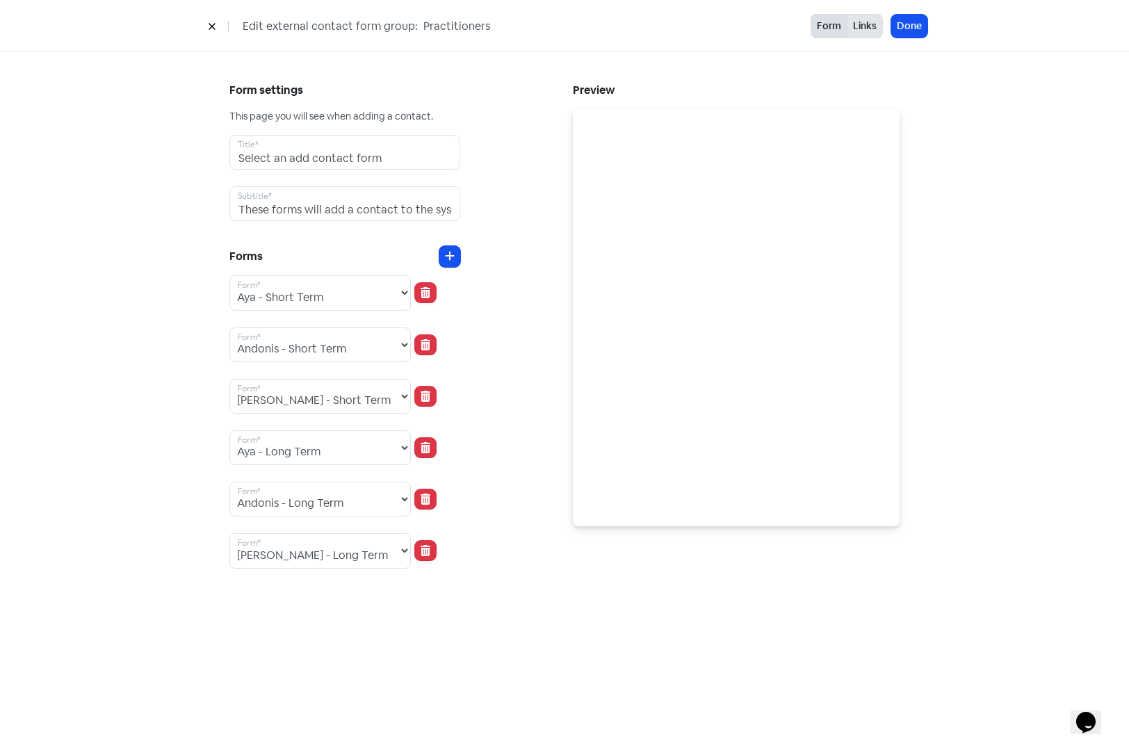
click at [863, 27] on button "Links" at bounding box center [865, 26] width 36 height 24
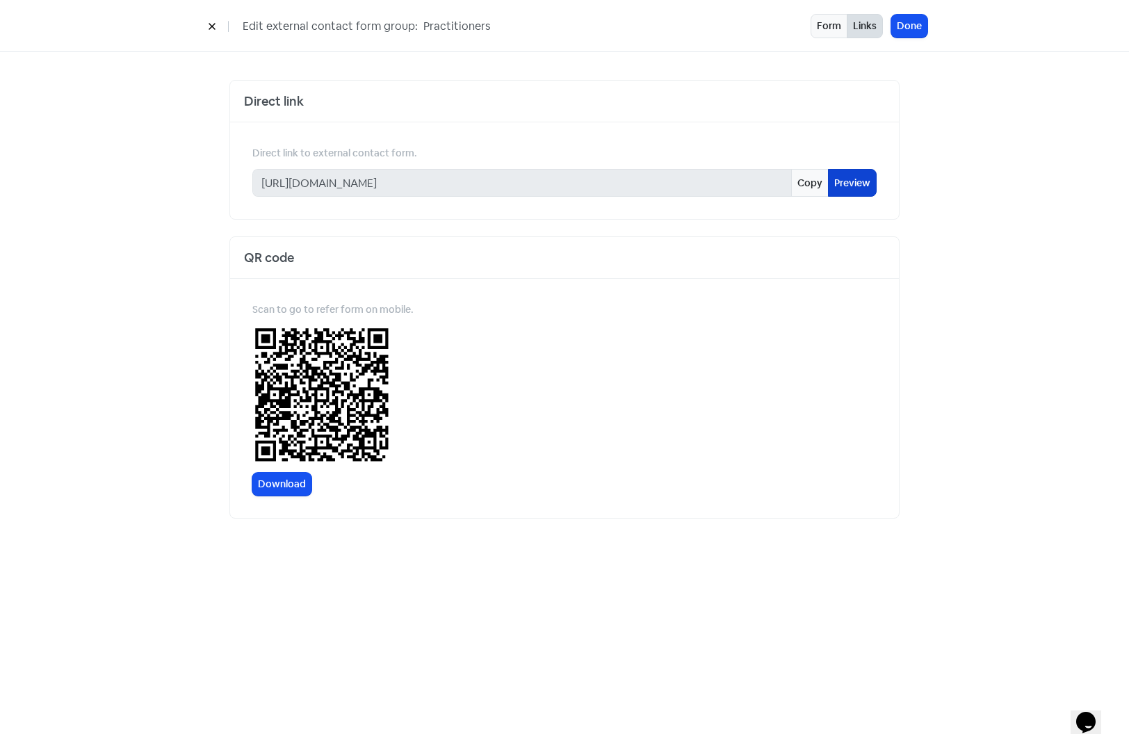
click at [846, 183] on link "Preview" at bounding box center [852, 183] width 49 height 28
click at [213, 23] on icon at bounding box center [212, 26] width 8 height 8
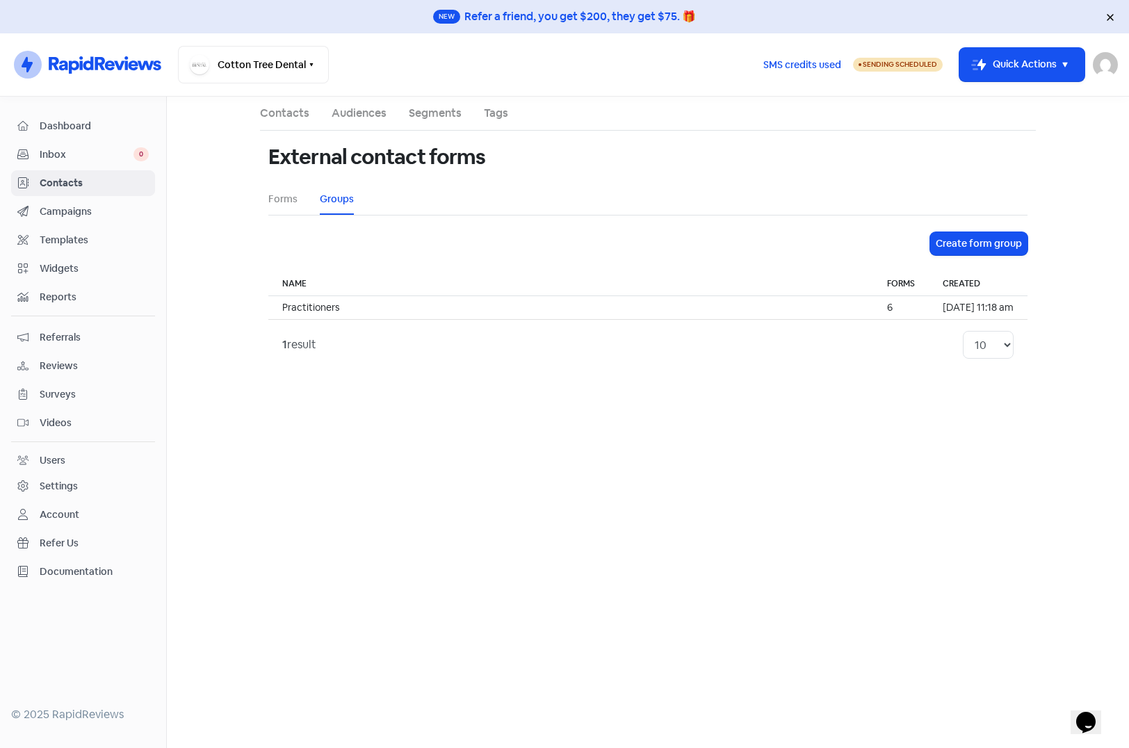
click at [67, 240] on span "Templates" at bounding box center [94, 240] width 109 height 15
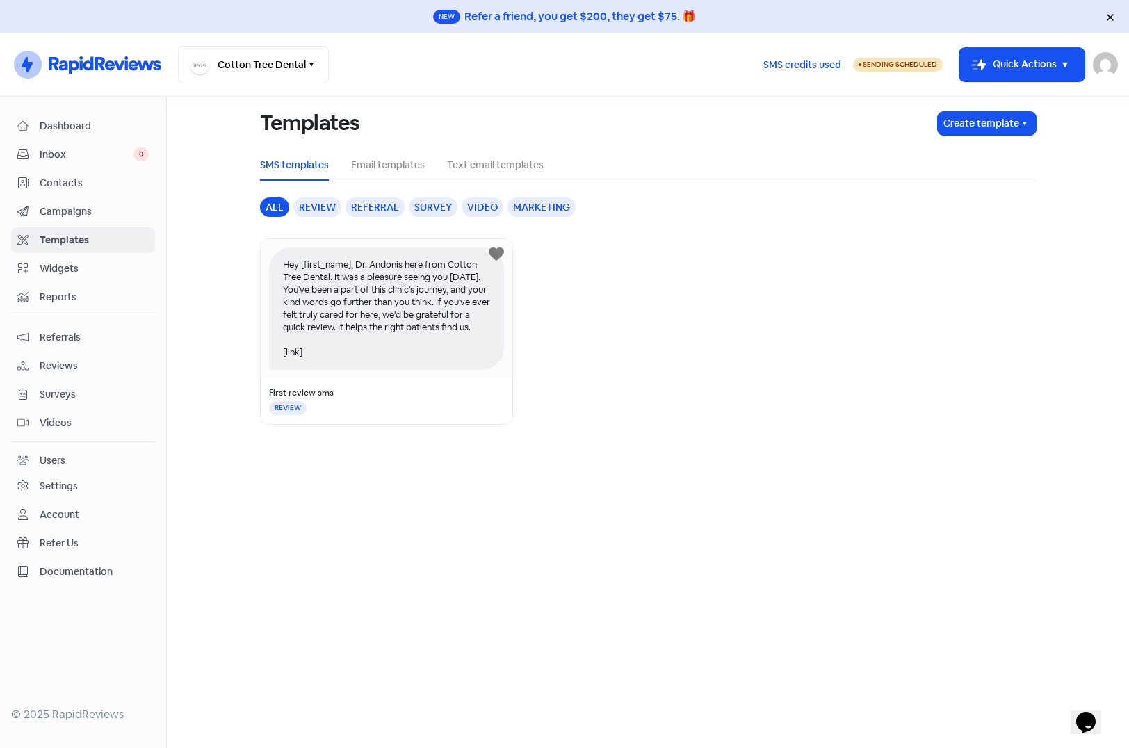
click at [368, 305] on div "Hey [first_name], Dr. Andonis here from Cotton Tree Dental. It was a pleasure s…" at bounding box center [386, 308] width 235 height 122
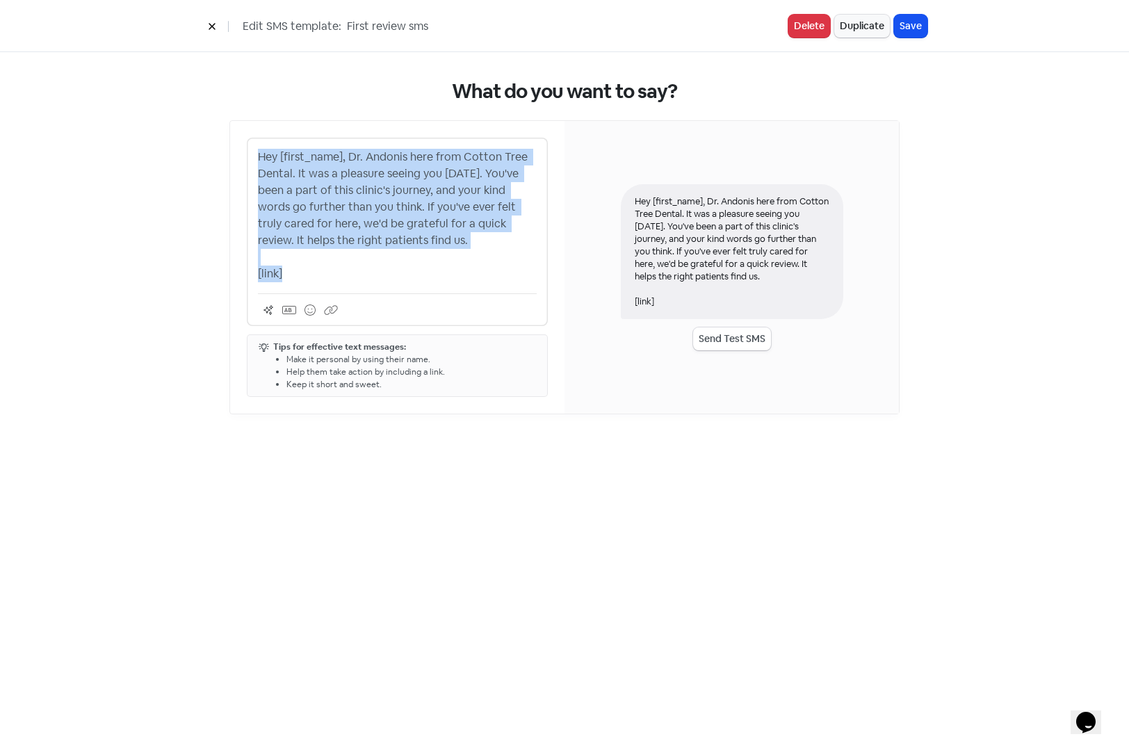
drag, startPoint x: 259, startPoint y: 153, endPoint x: 324, endPoint y: 273, distance: 136.5
click at [324, 273] on p "Hey [first_name], Dr. Andonis here from Cotton Tree Dental. It was a pleasure s…" at bounding box center [397, 215] width 279 height 133
copy p "Hey [first_name], Dr. Andonis here from Cotton Tree Dental. It was a pleasure s…"
click at [215, 30] on icon at bounding box center [212, 26] width 8 height 8
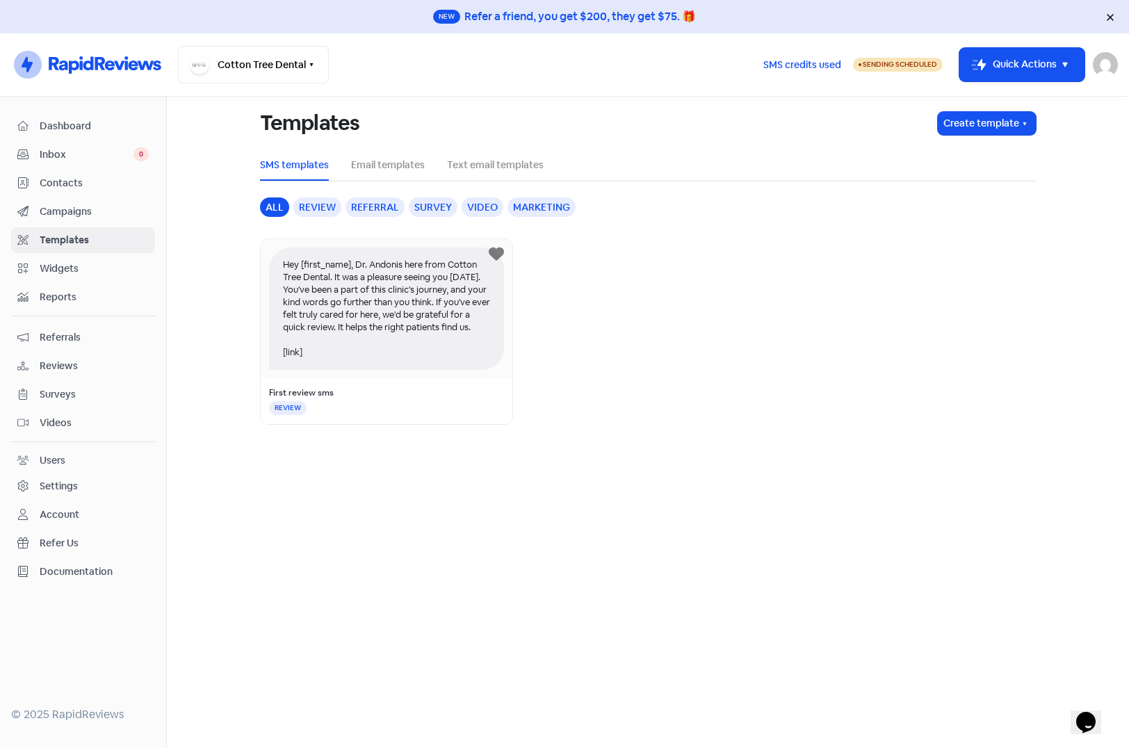
click at [63, 204] on span "Campaigns" at bounding box center [94, 211] width 109 height 15
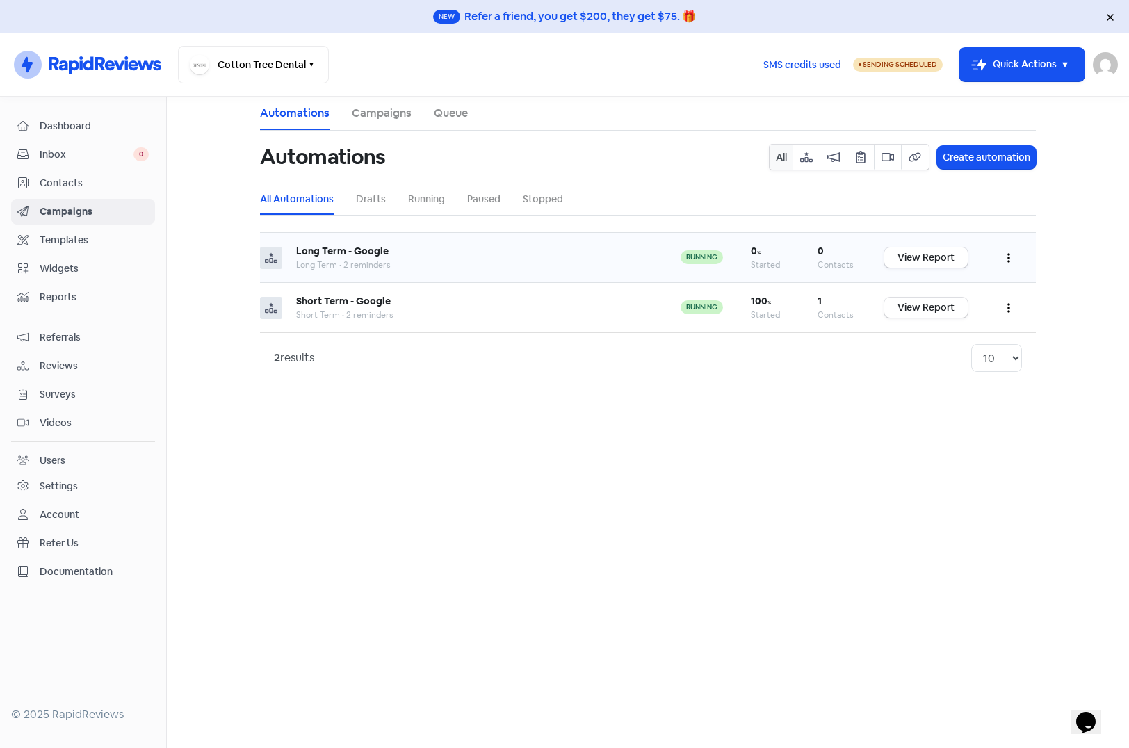
click at [1009, 256] on icon "button" at bounding box center [1008, 257] width 3 height 11
click at [951, 293] on button "Edit" at bounding box center [966, 293] width 110 height 28
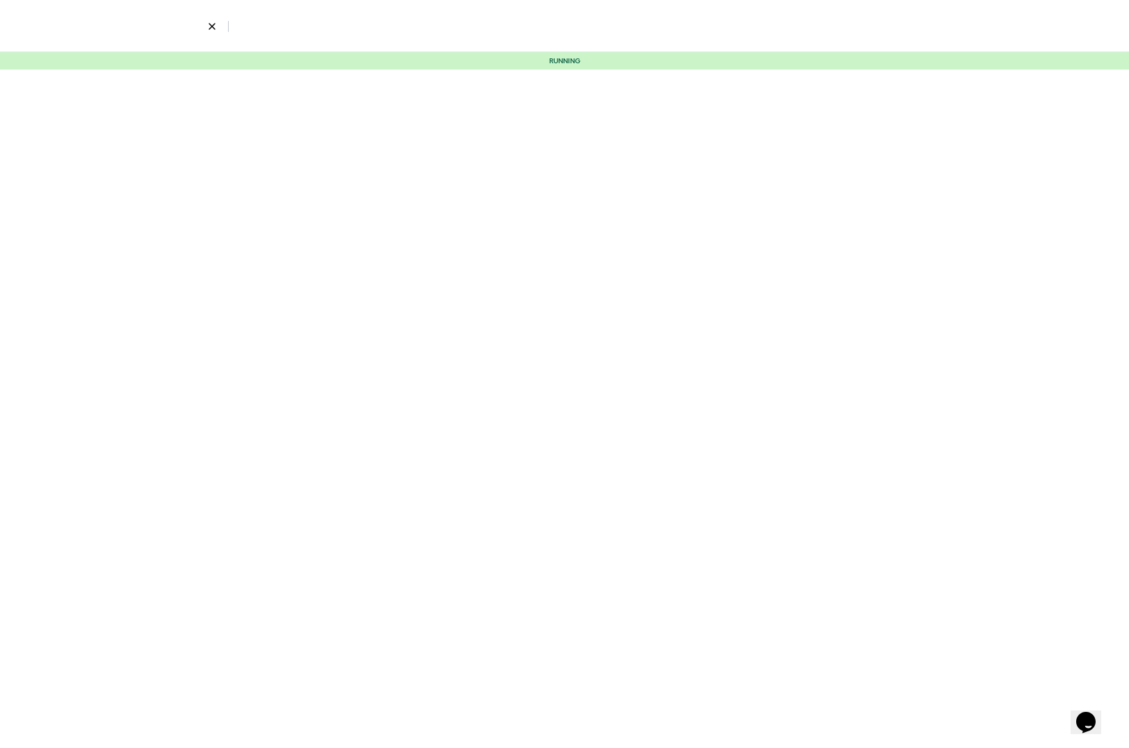
select select "5"
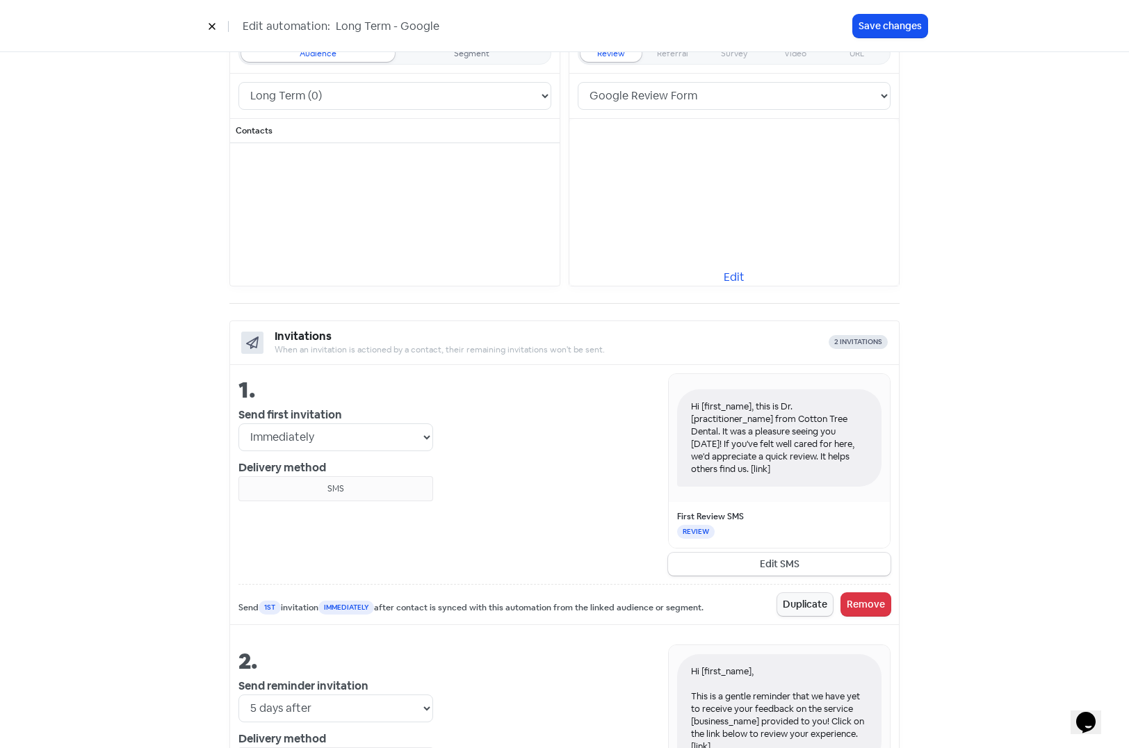
scroll to position [278, 0]
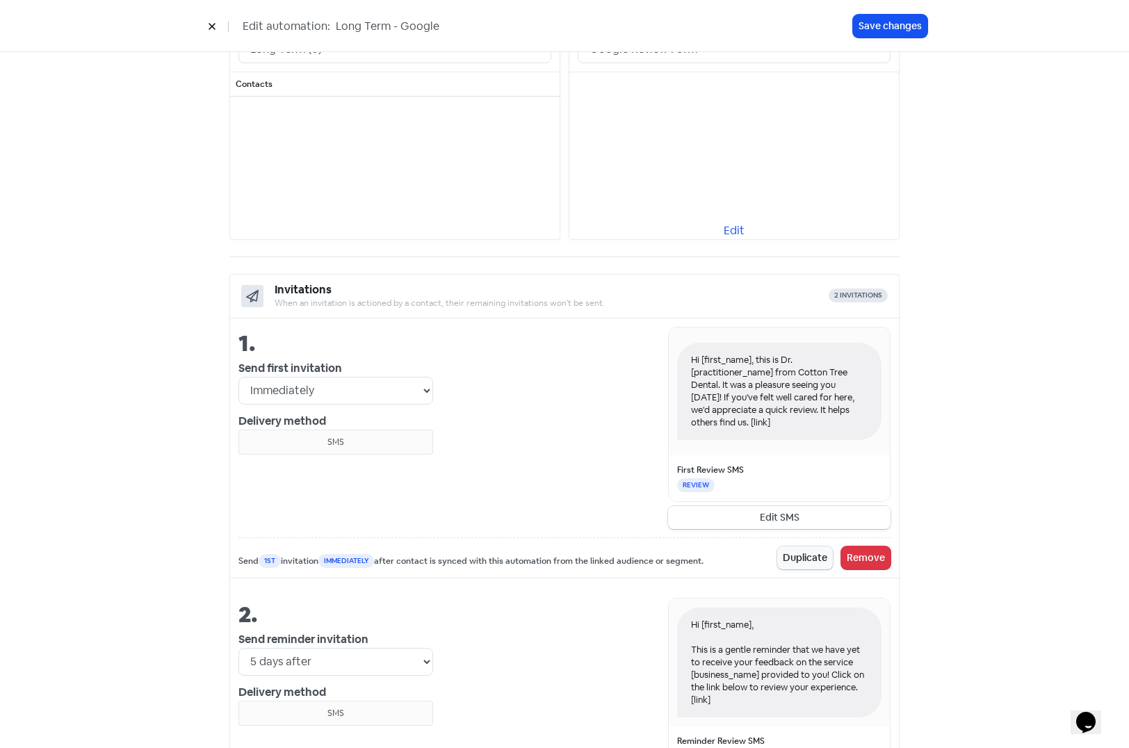
click at [773, 521] on button "Edit SMS" at bounding box center [779, 517] width 222 height 23
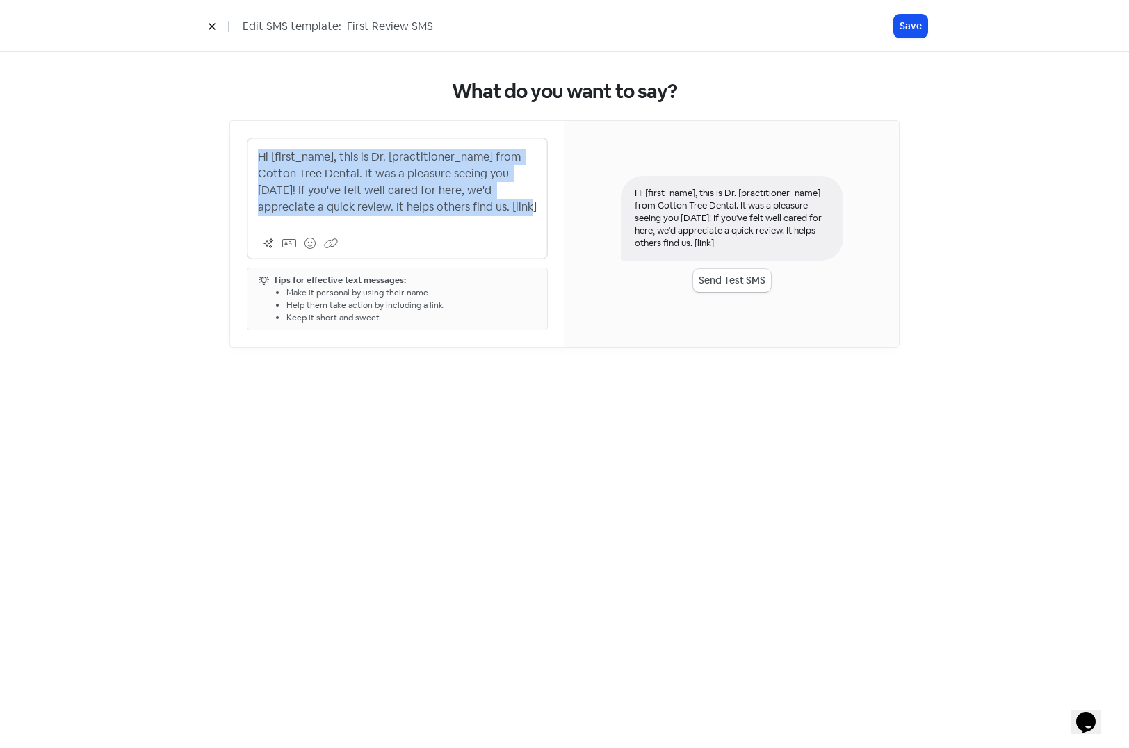
drag, startPoint x: 534, startPoint y: 207, endPoint x: 220, endPoint y: 159, distance: 317.1
click at [220, 159] on div "What do you want to say? Hi [first_name], this is Dr. [practitioner_name] from …" at bounding box center [565, 213] width 726 height 323
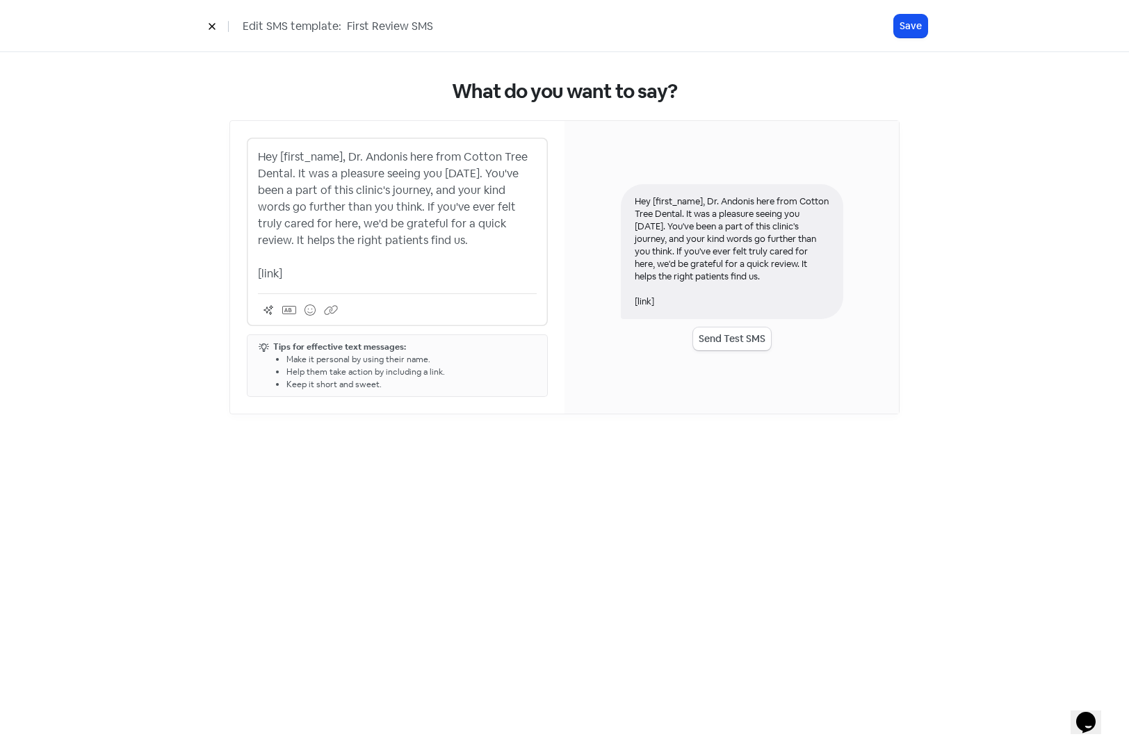
click at [409, 251] on p "Hey [first_name], Dr. Andonis here from Cotton Tree Dental. It was a pleasure s…" at bounding box center [397, 215] width 279 height 133
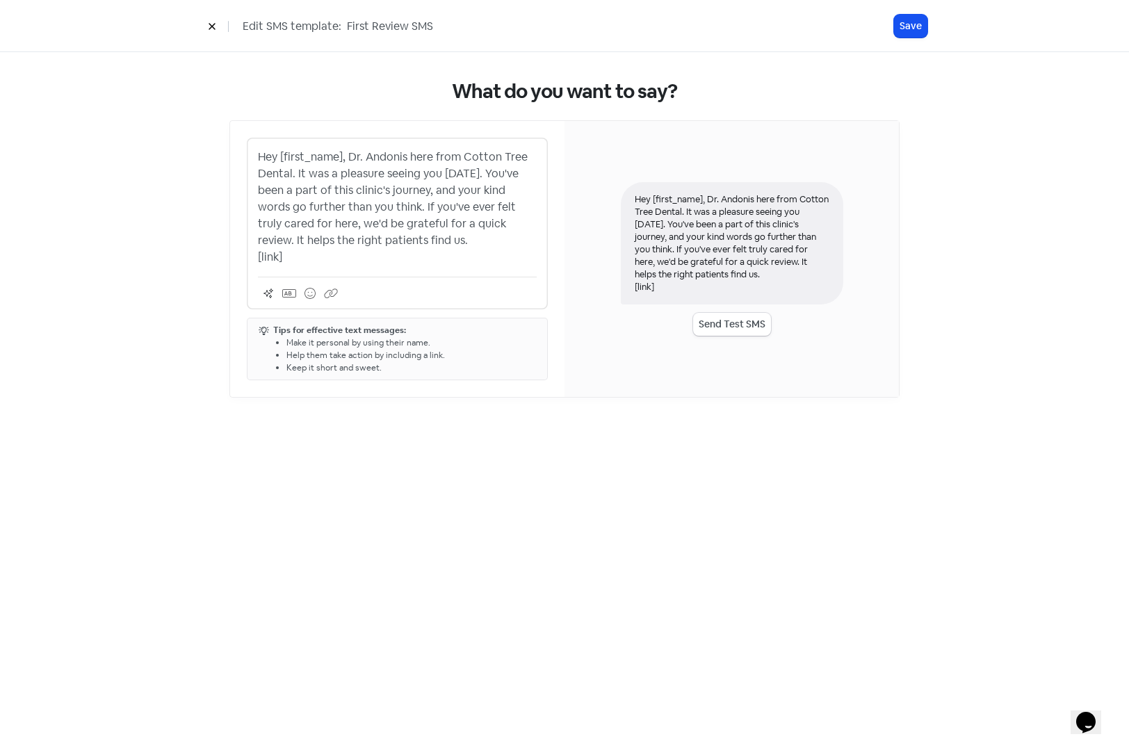
click at [351, 149] on p "Hey [first_name], Dr. Andonis here from Cotton Tree Dental. It was a pleasure s…" at bounding box center [397, 207] width 279 height 117
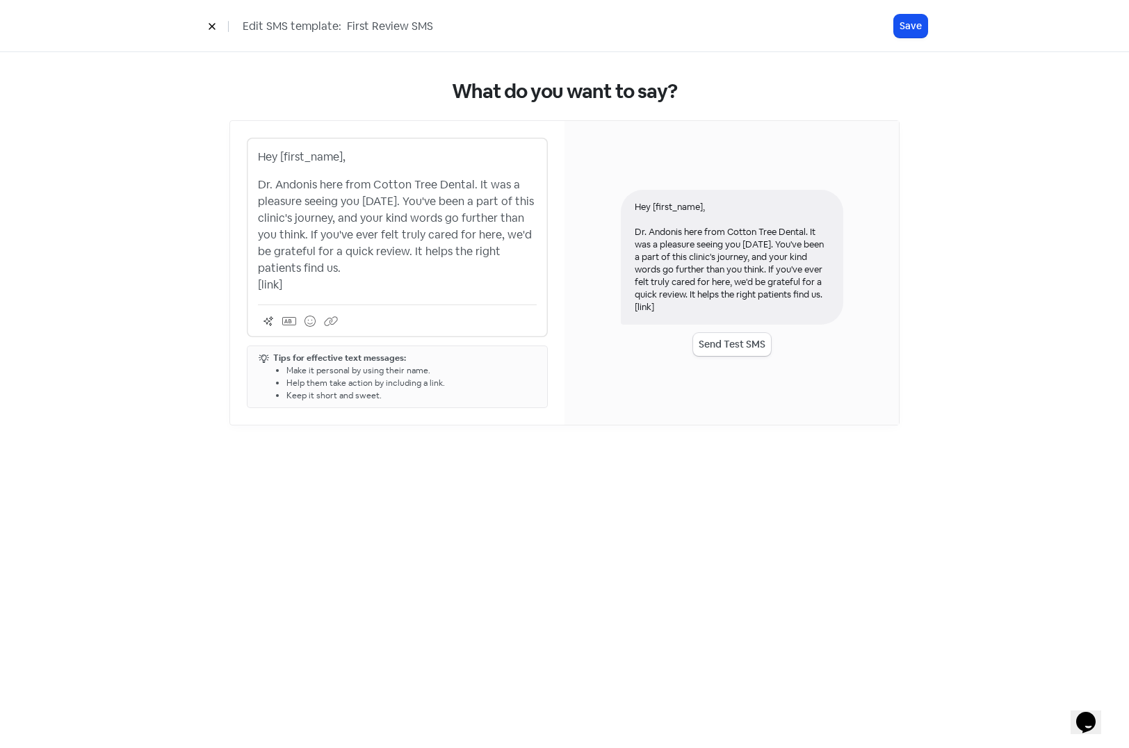
click at [409, 271] on p "Dr. Andonis here from Cotton Tree Dental. It was a pleasure seeing you today. Y…" at bounding box center [397, 235] width 279 height 117
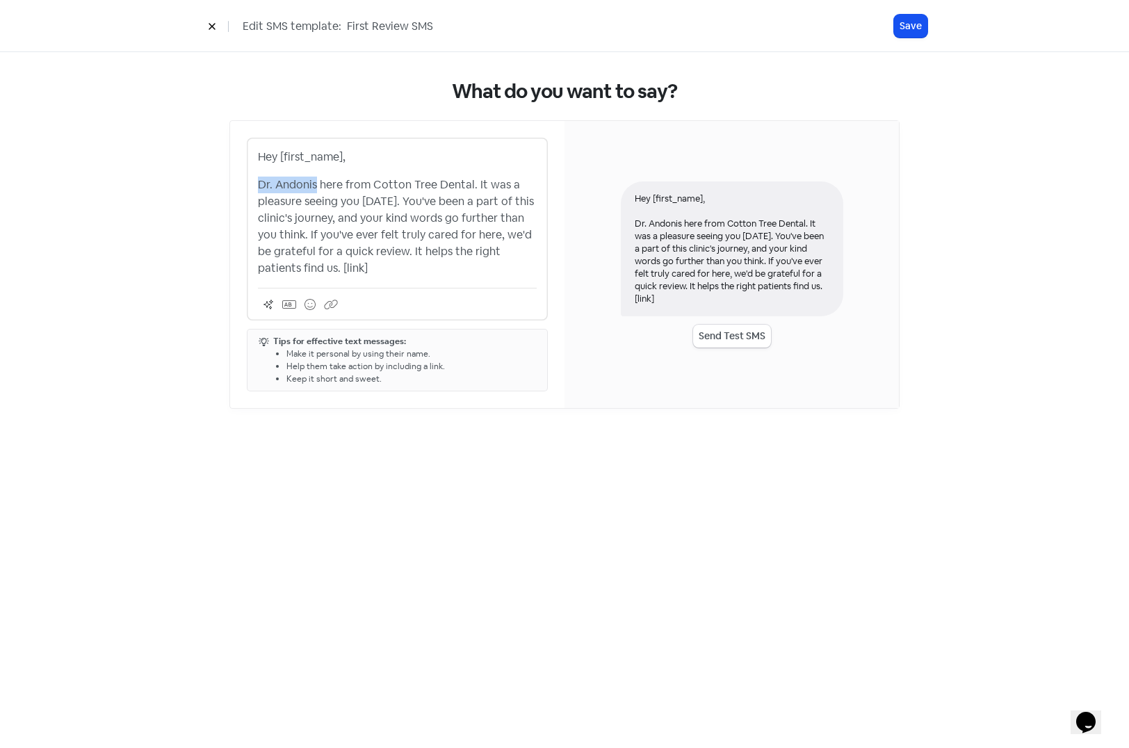
drag, startPoint x: 317, startPoint y: 183, endPoint x: 234, endPoint y: 180, distance: 83.5
click at [234, 180] on div "Hey [first_name], Dr. Andonis here from Cotton Tree Dental. It was a pleasure s…" at bounding box center [397, 264] width 334 height 287
click at [291, 300] on icon at bounding box center [289, 304] width 14 height 8
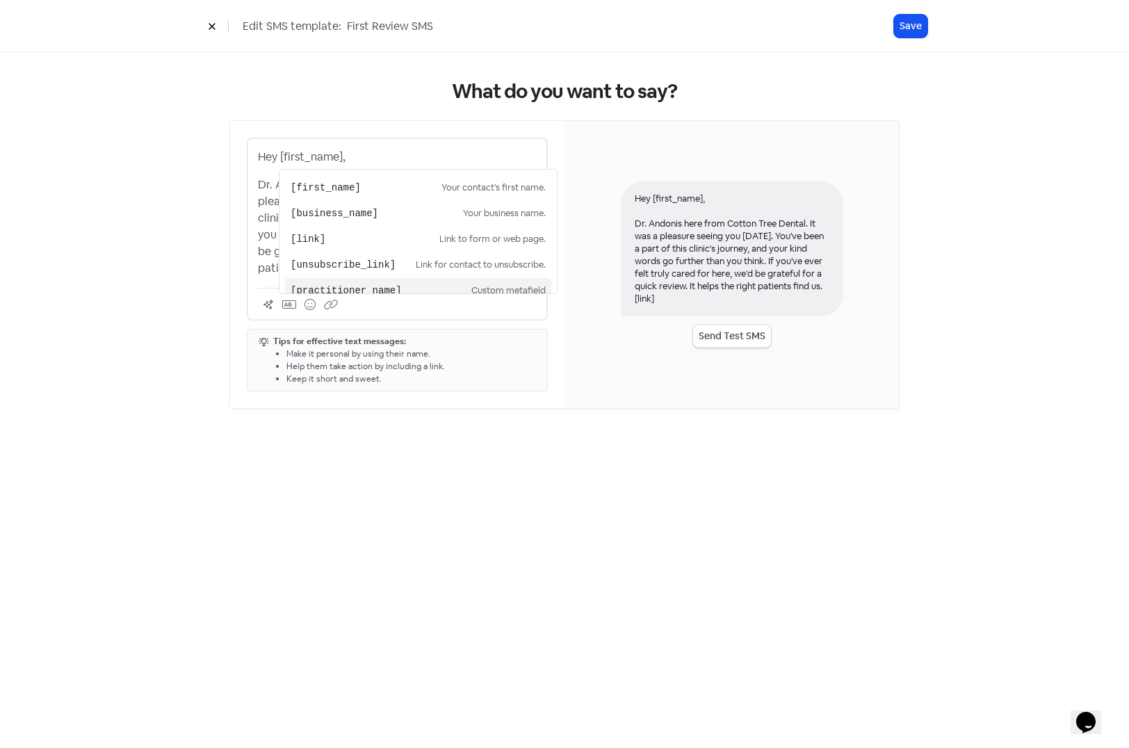
click at [310, 286] on pre "[practitioner_name]" at bounding box center [381, 291] width 181 height 15
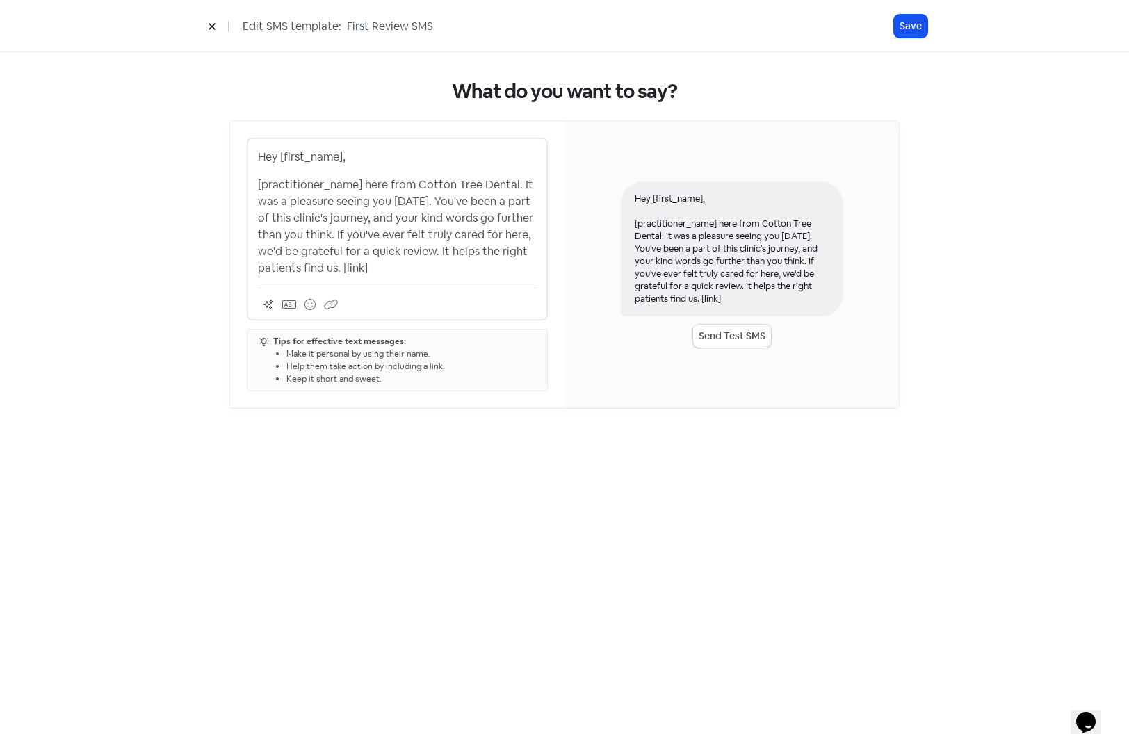
click at [399, 268] on p "[practitioner_name] here from Cotton Tree Dental. It was a pleasure seeing you …" at bounding box center [397, 227] width 279 height 100
click at [913, 19] on button "Save" at bounding box center [910, 26] width 33 height 23
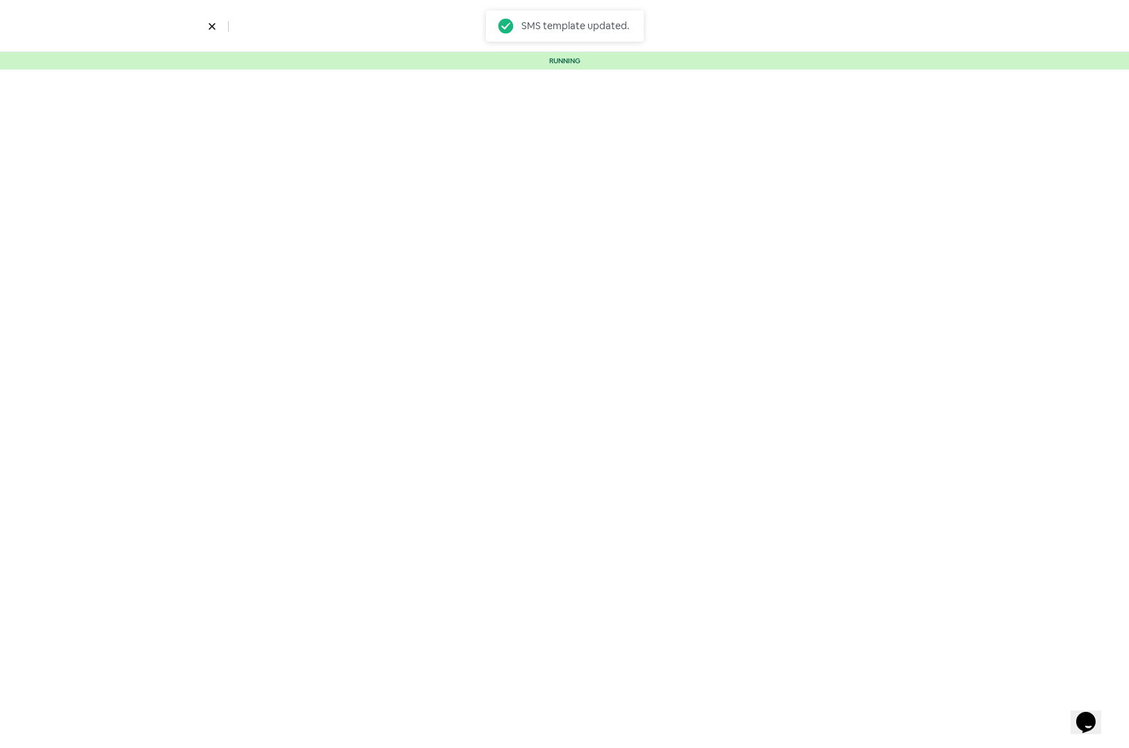
select select "5"
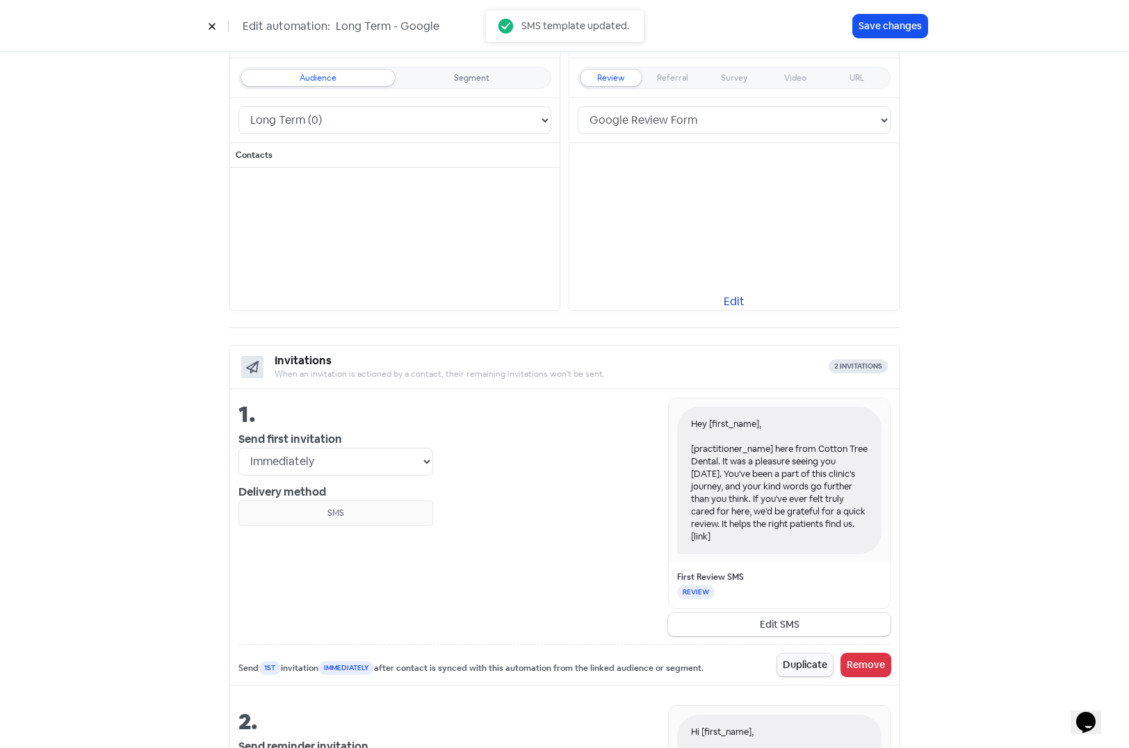
scroll to position [209, 0]
drag, startPoint x: 794, startPoint y: 627, endPoint x: 792, endPoint y: 620, distance: 7.1
click at [794, 627] on button "Edit SMS" at bounding box center [779, 623] width 222 height 23
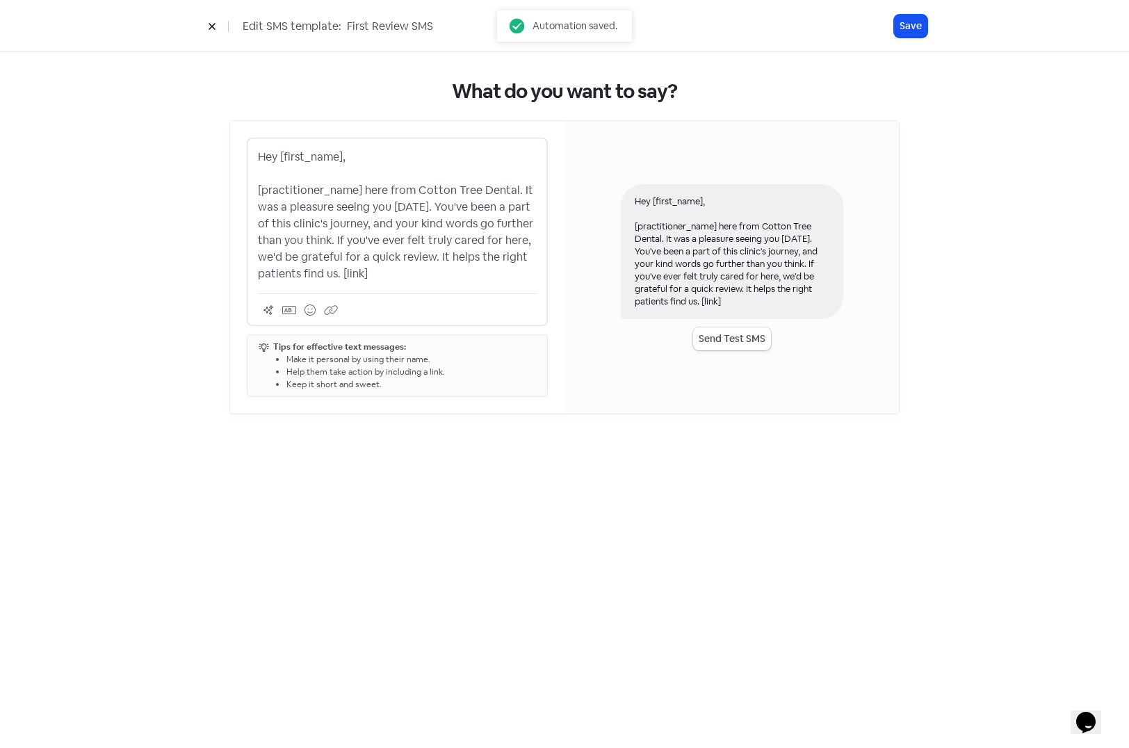
click at [318, 172] on p "Hey [first_name], [practitioner_name] here from Cotton Tree Dental. It was a pl…" at bounding box center [397, 215] width 279 height 133
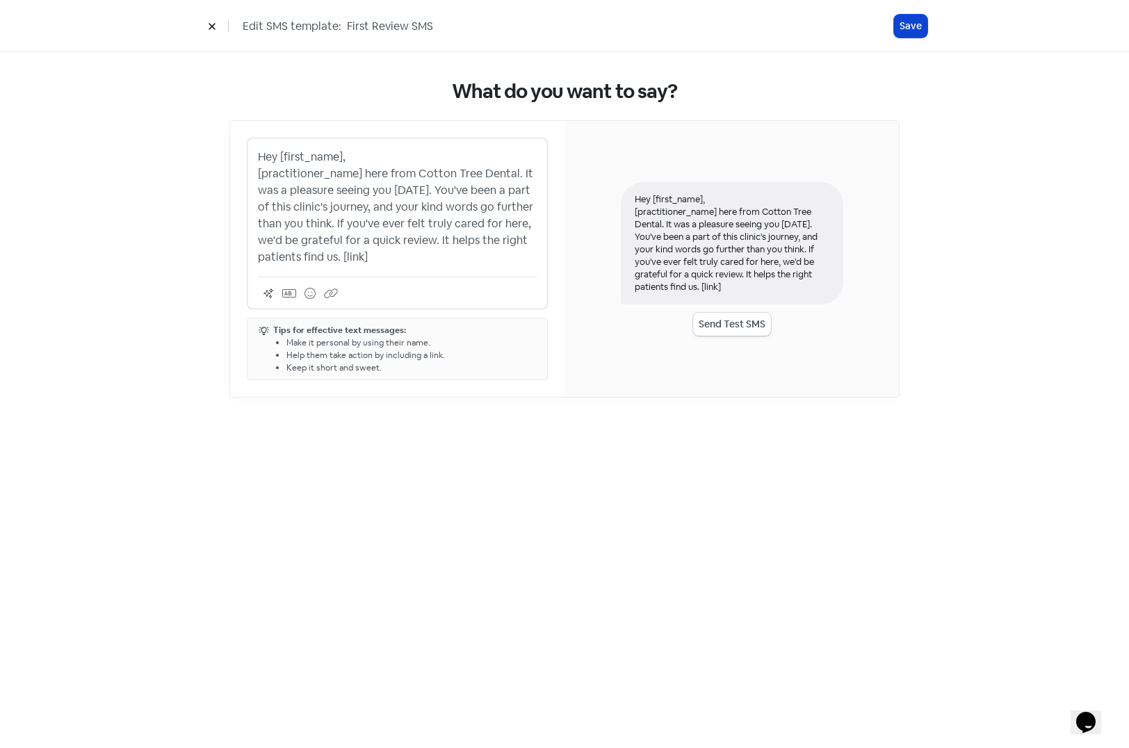
click at [907, 24] on button "Save" at bounding box center [910, 26] width 33 height 23
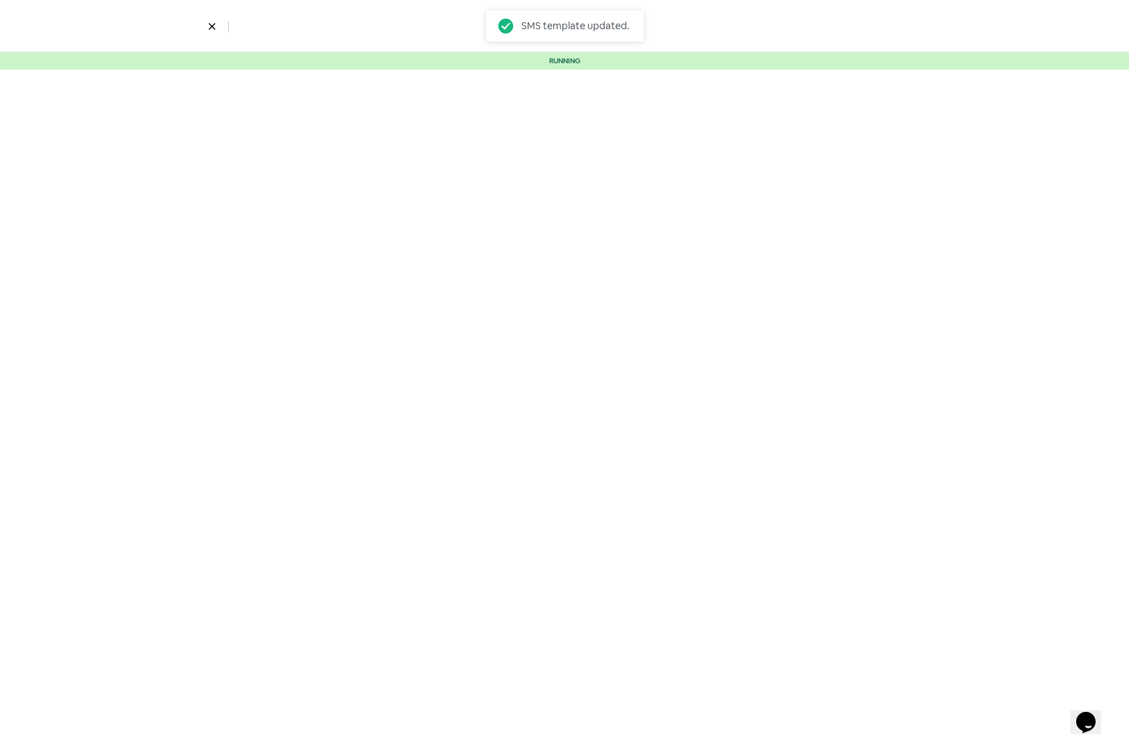
select select "5"
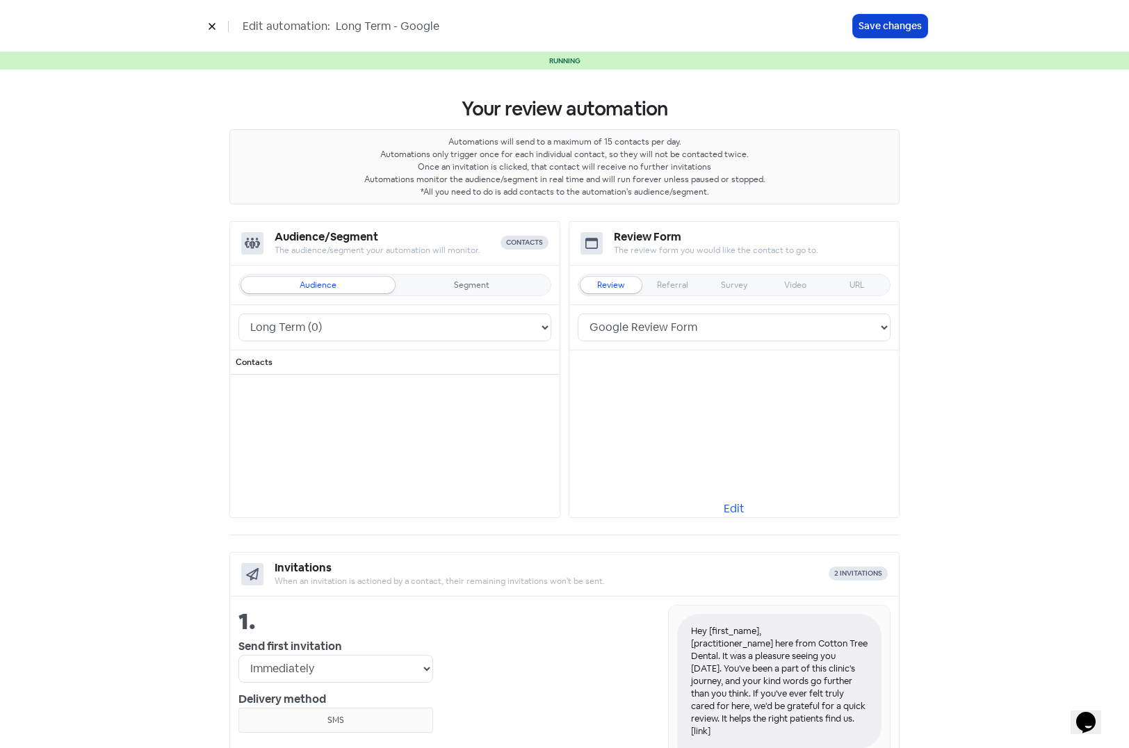
click at [872, 33] on button "Save changes" at bounding box center [890, 26] width 74 height 23
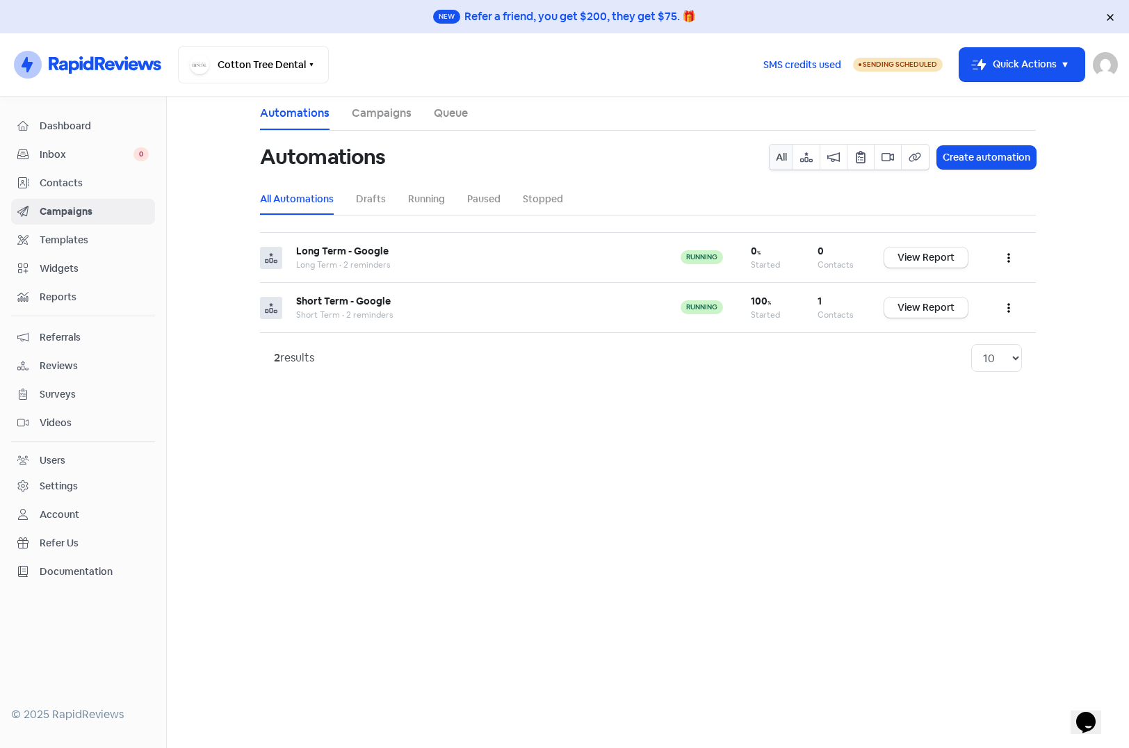
click at [62, 176] on span "Contacts" at bounding box center [94, 183] width 109 height 15
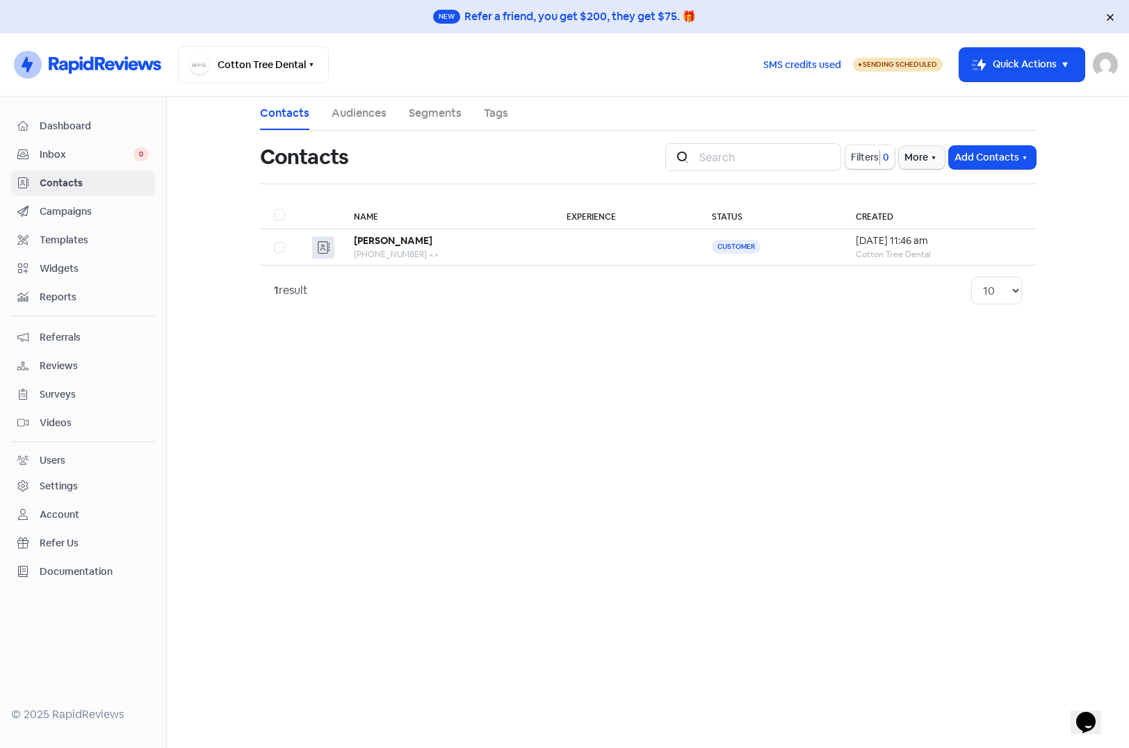
click at [52, 183] on span "Contacts" at bounding box center [94, 183] width 109 height 15
click at [928, 158] on icon "button" at bounding box center [933, 157] width 11 height 11
click at [908, 185] on link "External Contact Forms" at bounding box center [878, 188] width 140 height 28
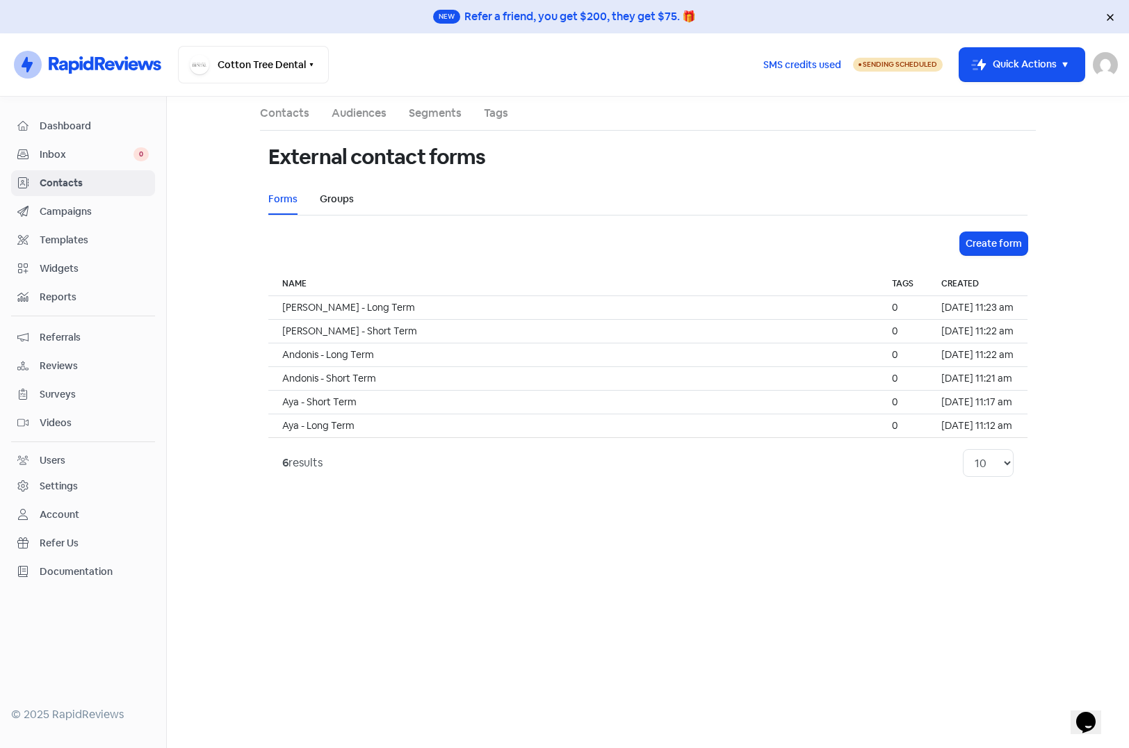
click at [332, 199] on link "Groups" at bounding box center [337, 199] width 34 height 15
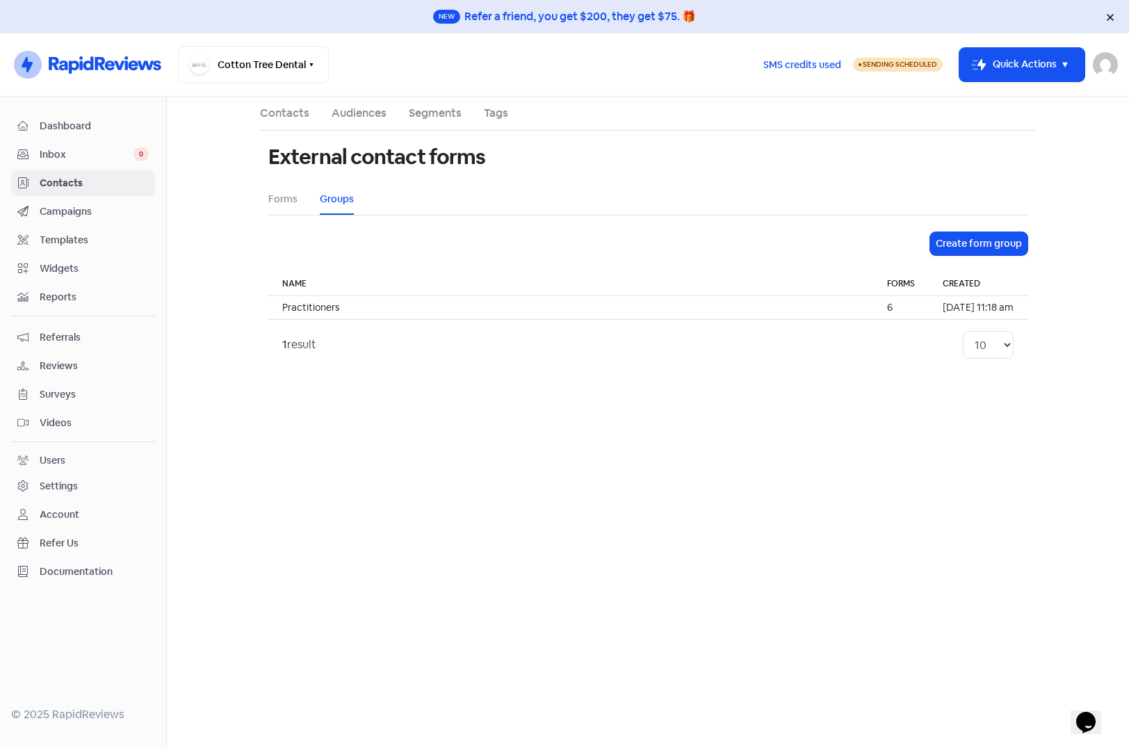
click at [58, 182] on span "Contacts" at bounding box center [94, 183] width 109 height 15
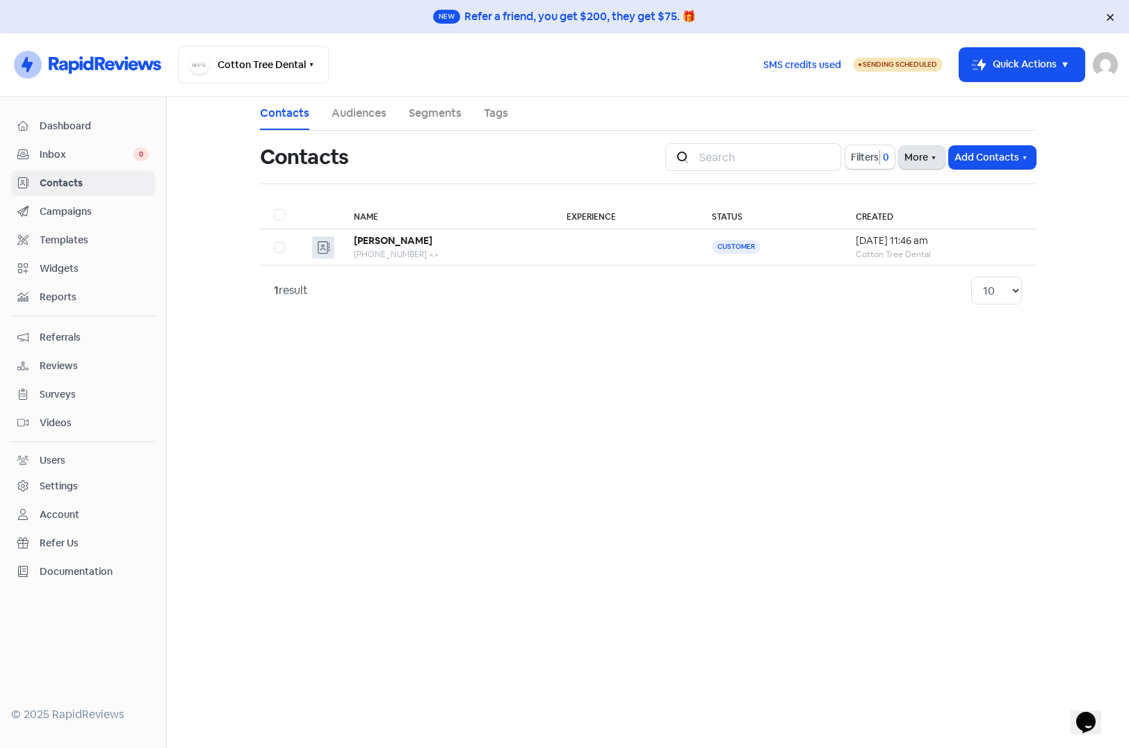
click at [920, 158] on button "More" at bounding box center [922, 157] width 46 height 23
click at [893, 183] on link "External Contact Forms" at bounding box center [878, 188] width 140 height 28
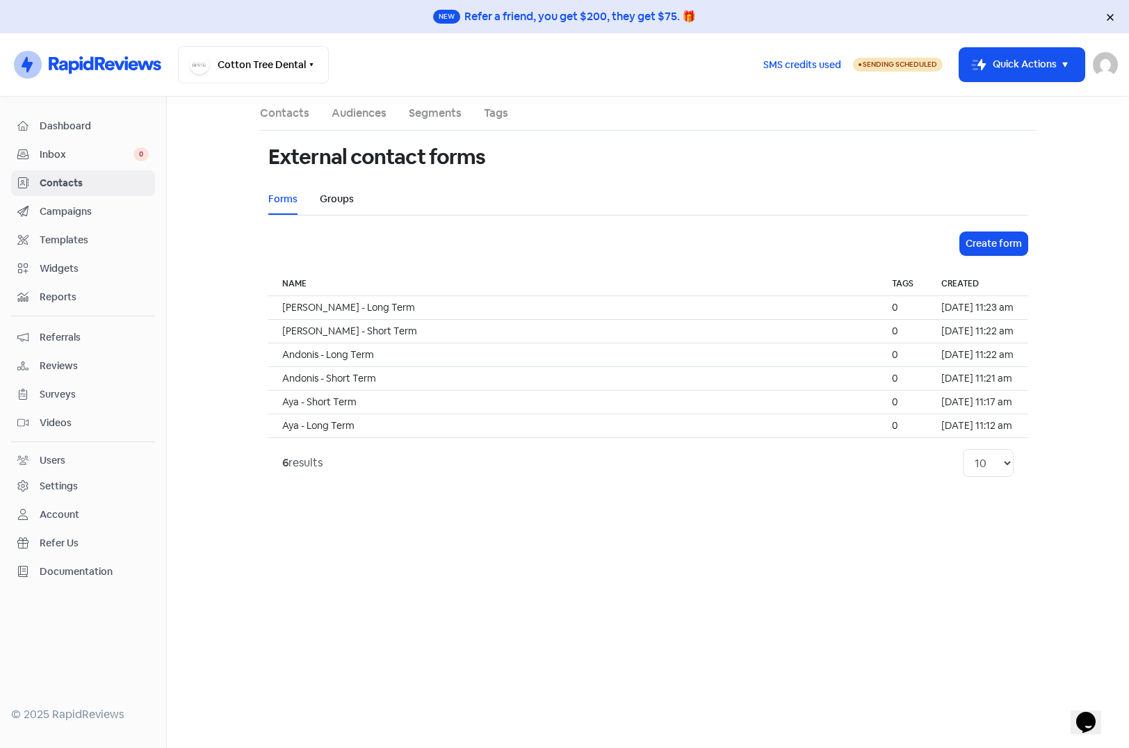
click at [331, 200] on link "Groups" at bounding box center [337, 199] width 34 height 15
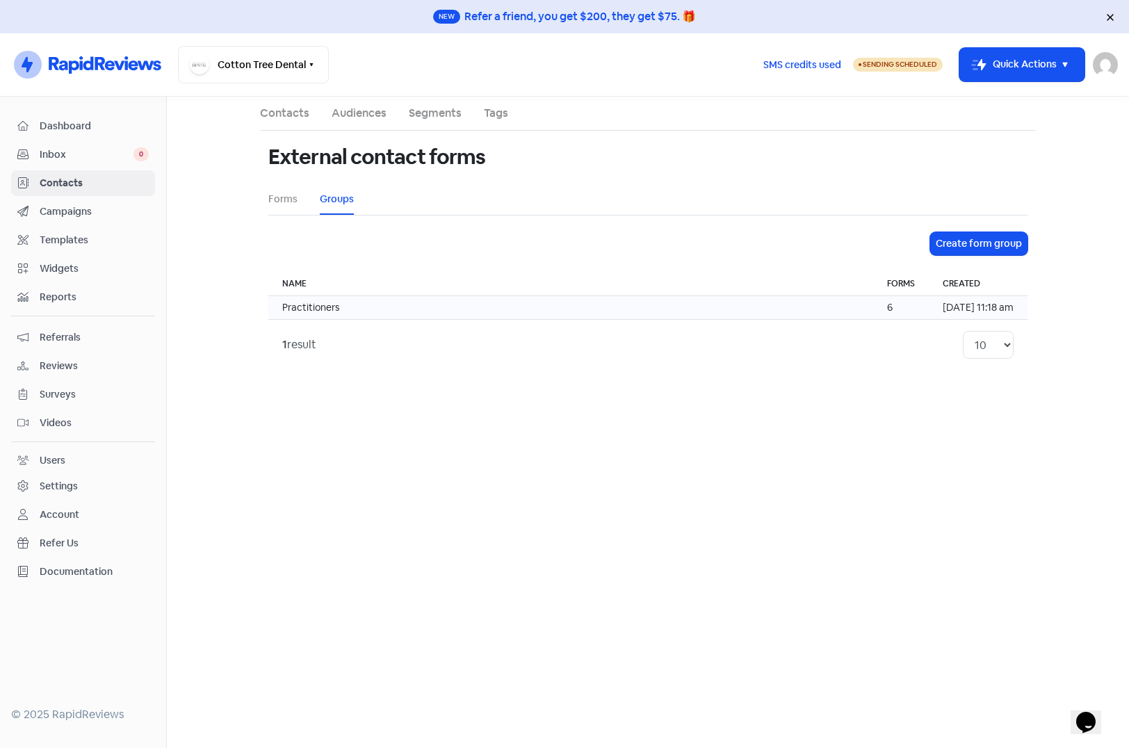
click at [360, 311] on td "Practitioners" at bounding box center [570, 308] width 605 height 24
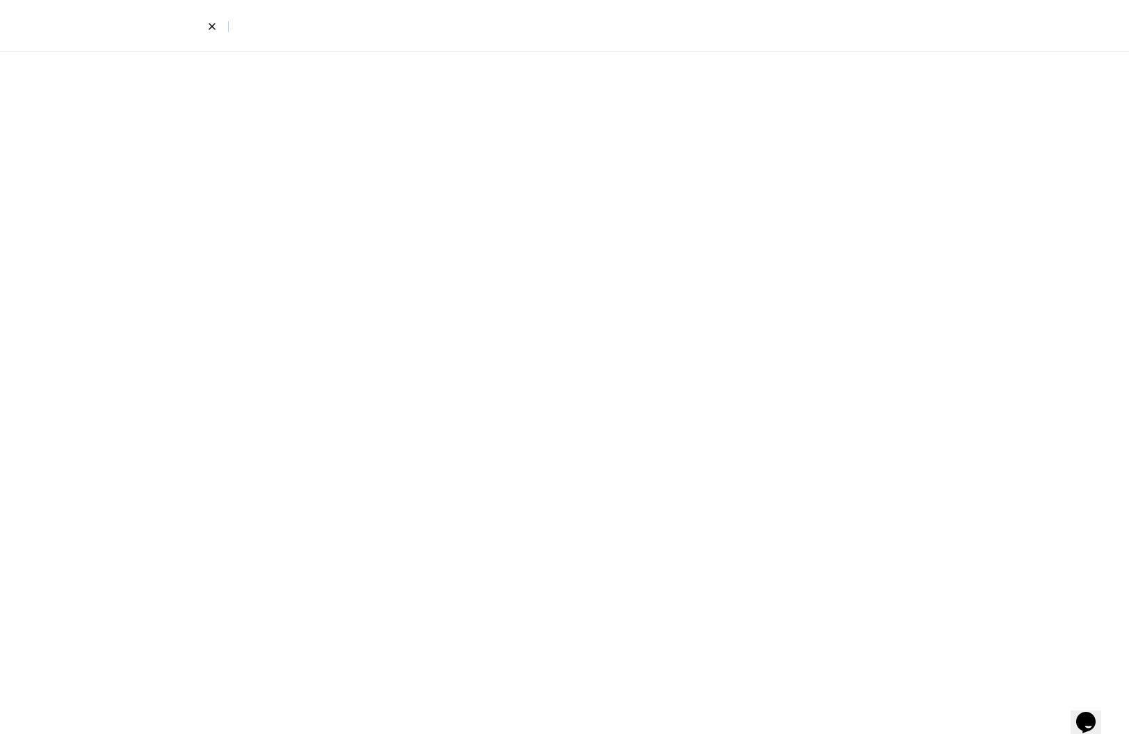
select select "796"
select select "797"
select select "799"
select select "795"
select select "800"
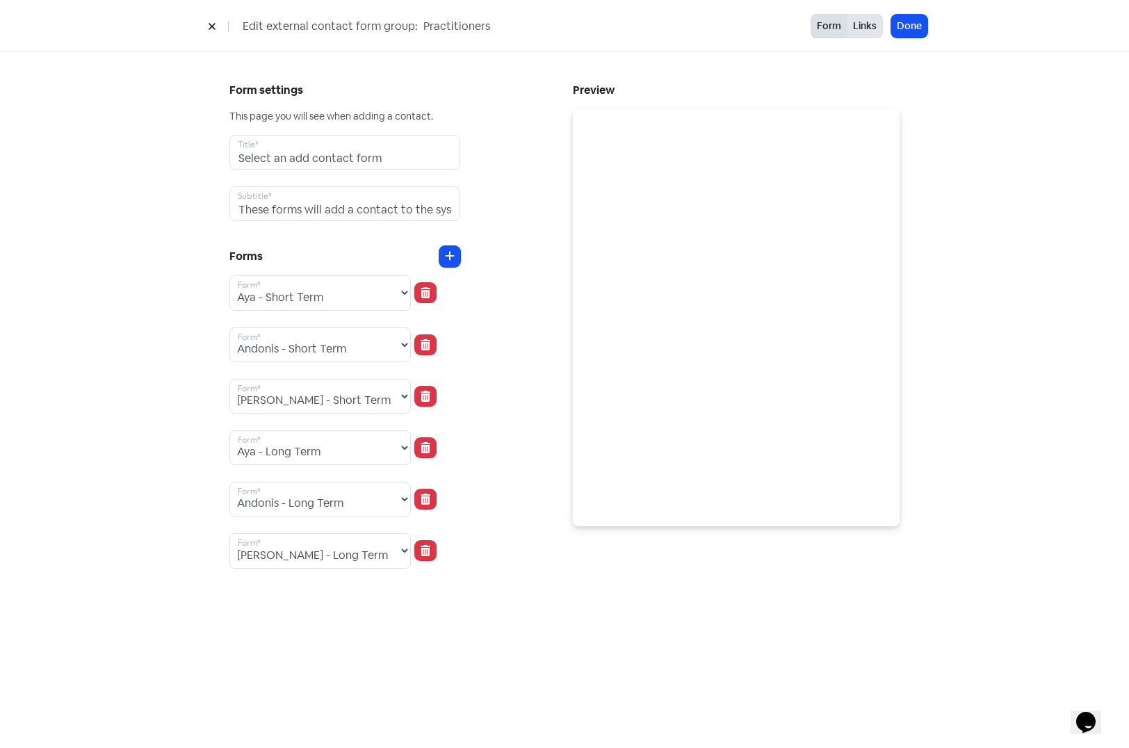
click at [864, 29] on button "Links" at bounding box center [865, 26] width 36 height 24
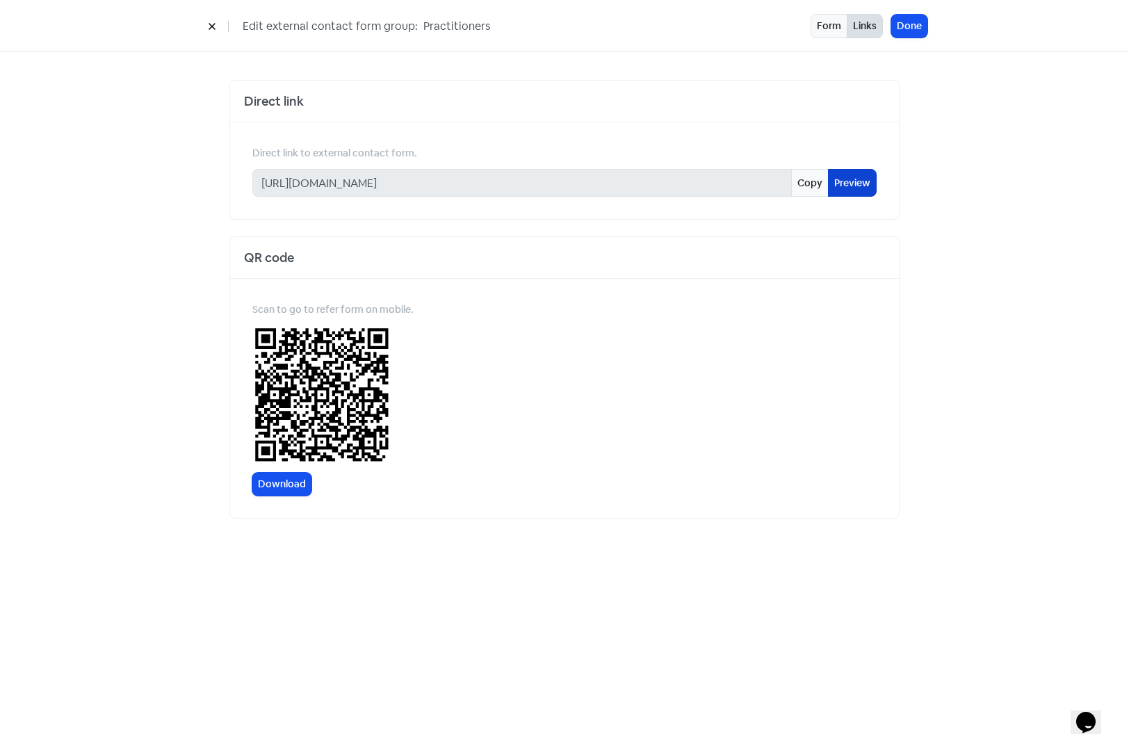
click at [859, 183] on link "Preview" at bounding box center [852, 183] width 49 height 28
click at [215, 30] on icon at bounding box center [212, 27] width 6 height 6
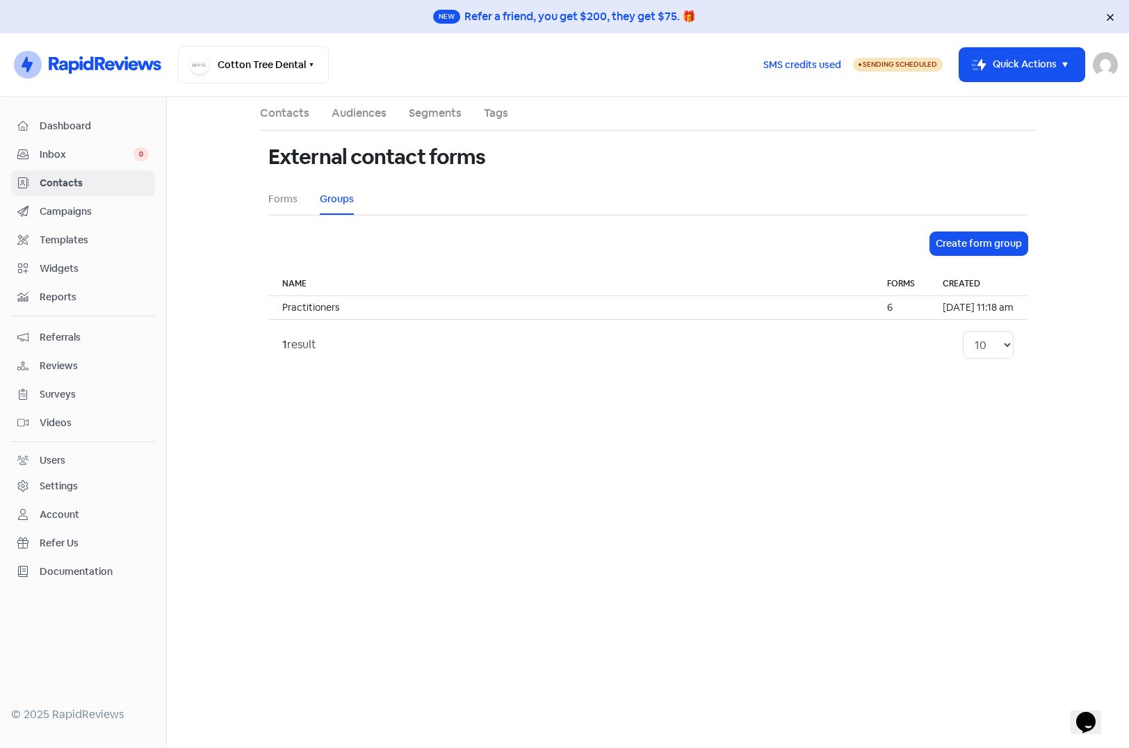
click at [360, 117] on link "Audiences" at bounding box center [359, 113] width 55 height 17
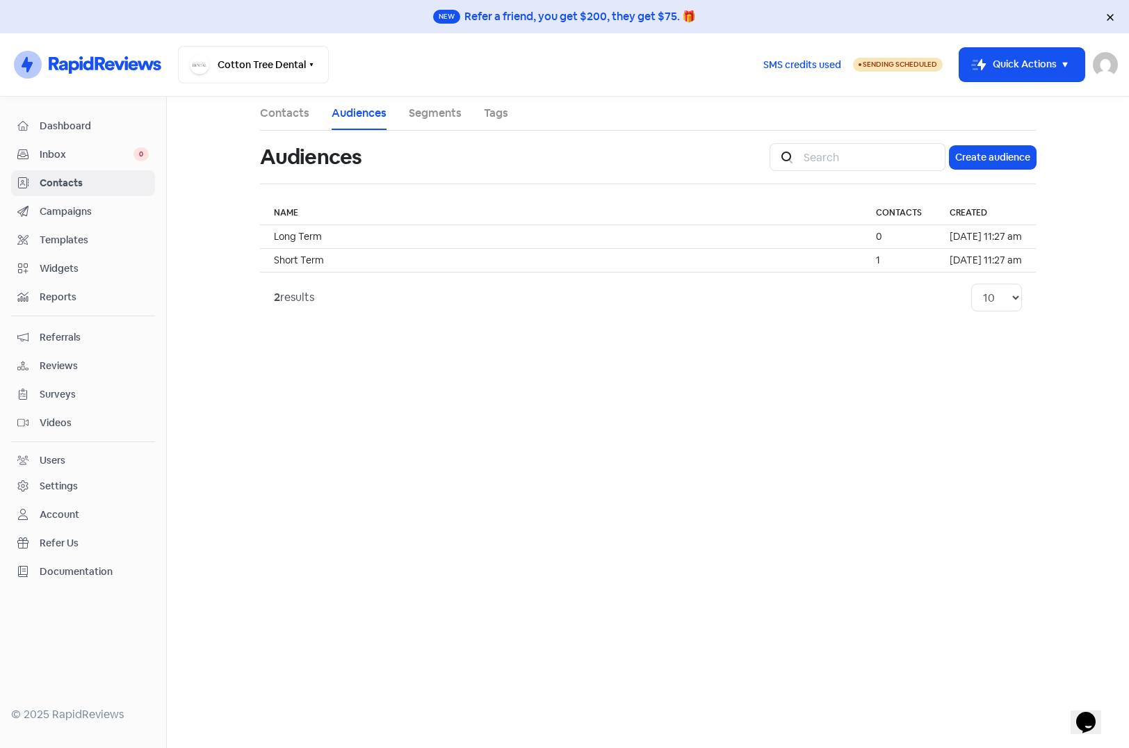
click at [73, 179] on span "Contacts" at bounding box center [94, 183] width 109 height 15
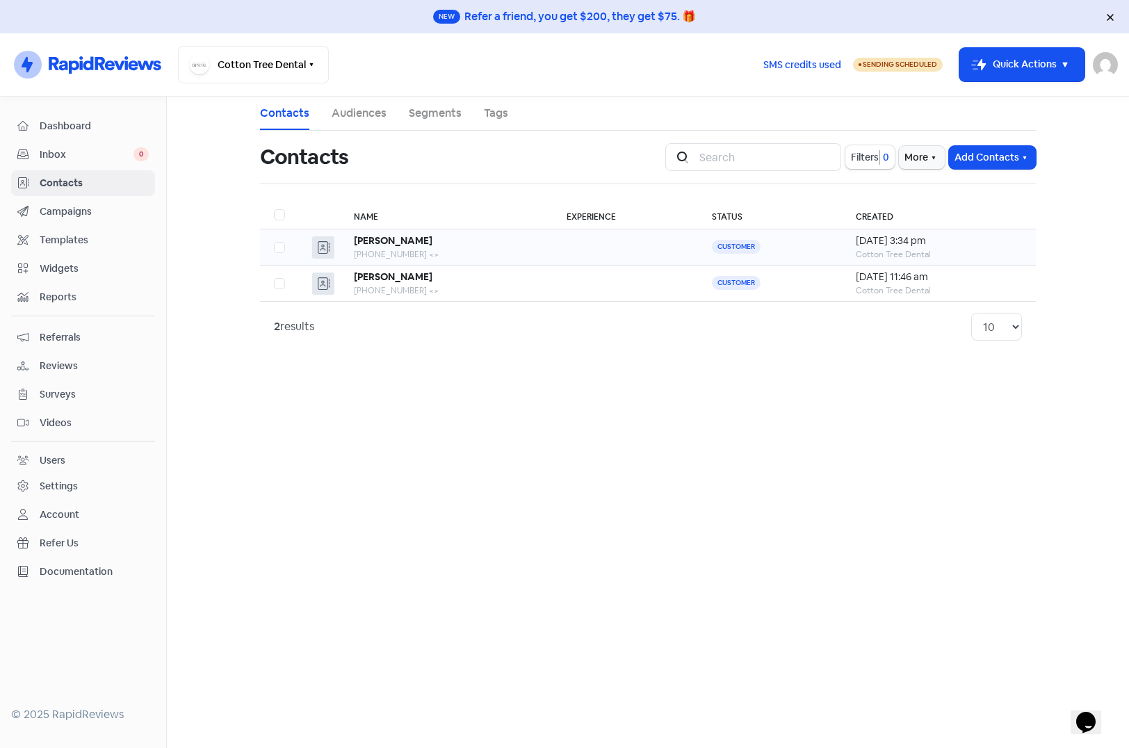
click at [475, 247] on div "Aya Najmaldeen" at bounding box center [446, 241] width 184 height 15
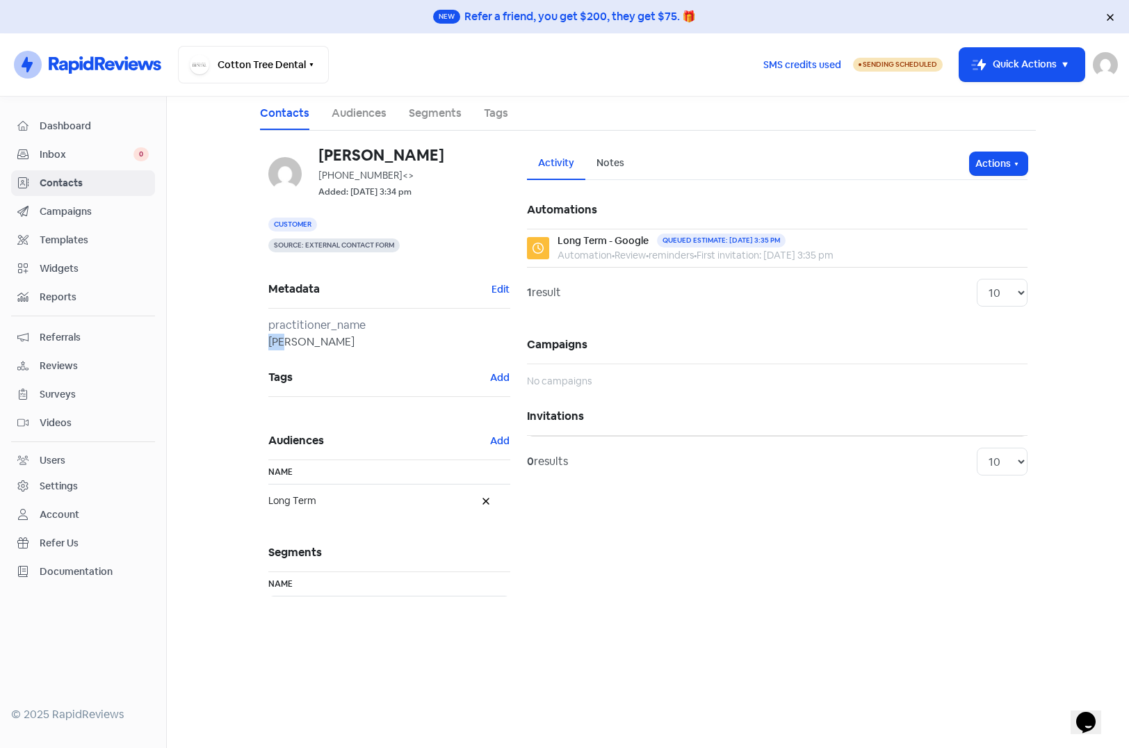
drag, startPoint x: 270, startPoint y: 343, endPoint x: 294, endPoint y: 344, distance: 23.7
click at [294, 344] on div "Aya" at bounding box center [389, 342] width 242 height 17
drag, startPoint x: 294, startPoint y: 344, endPoint x: 325, endPoint y: 364, distance: 36.8
click at [325, 364] on h5 "Tags Add" at bounding box center [389, 378] width 242 height 38
click at [346, 115] on link "Audiences" at bounding box center [359, 113] width 55 height 17
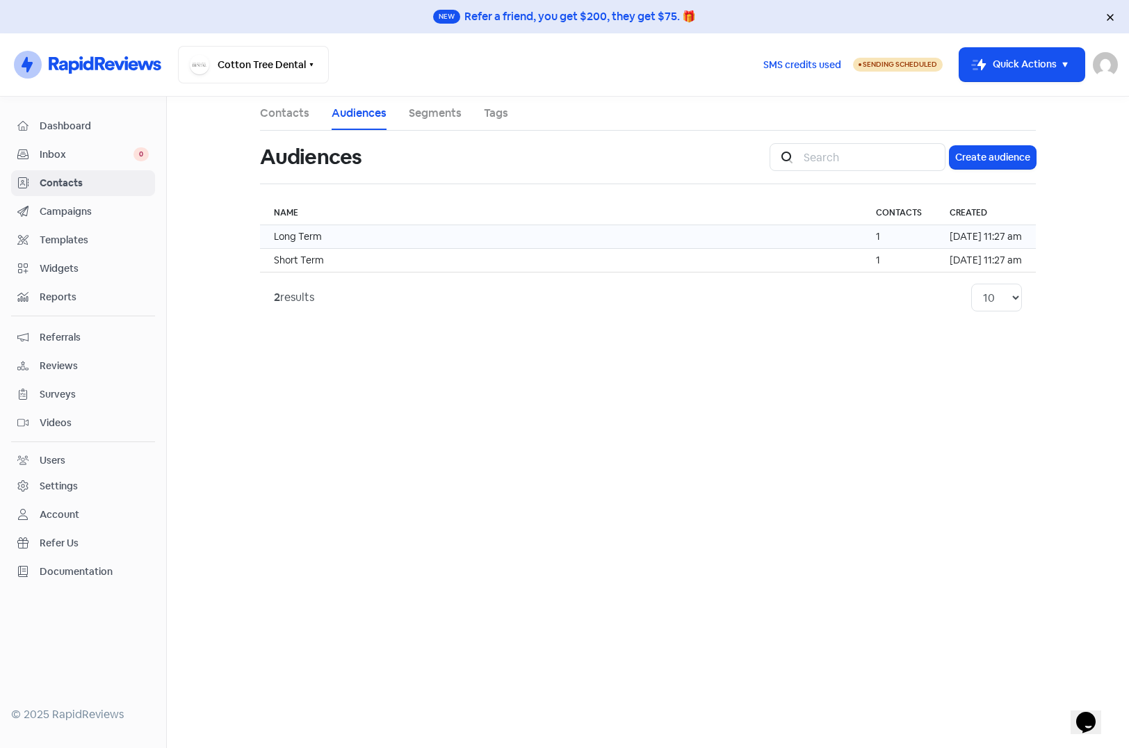
click at [341, 237] on td "Long Term" at bounding box center [561, 237] width 602 height 24
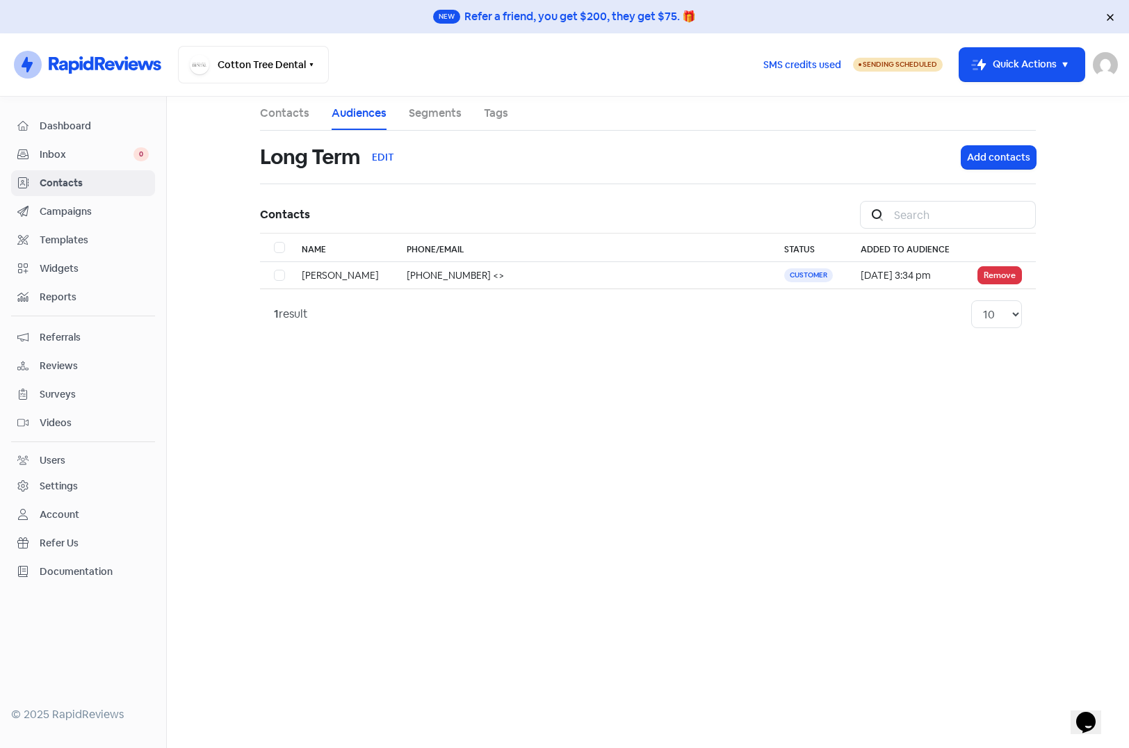
click at [56, 211] on span "Campaigns" at bounding box center [94, 211] width 109 height 15
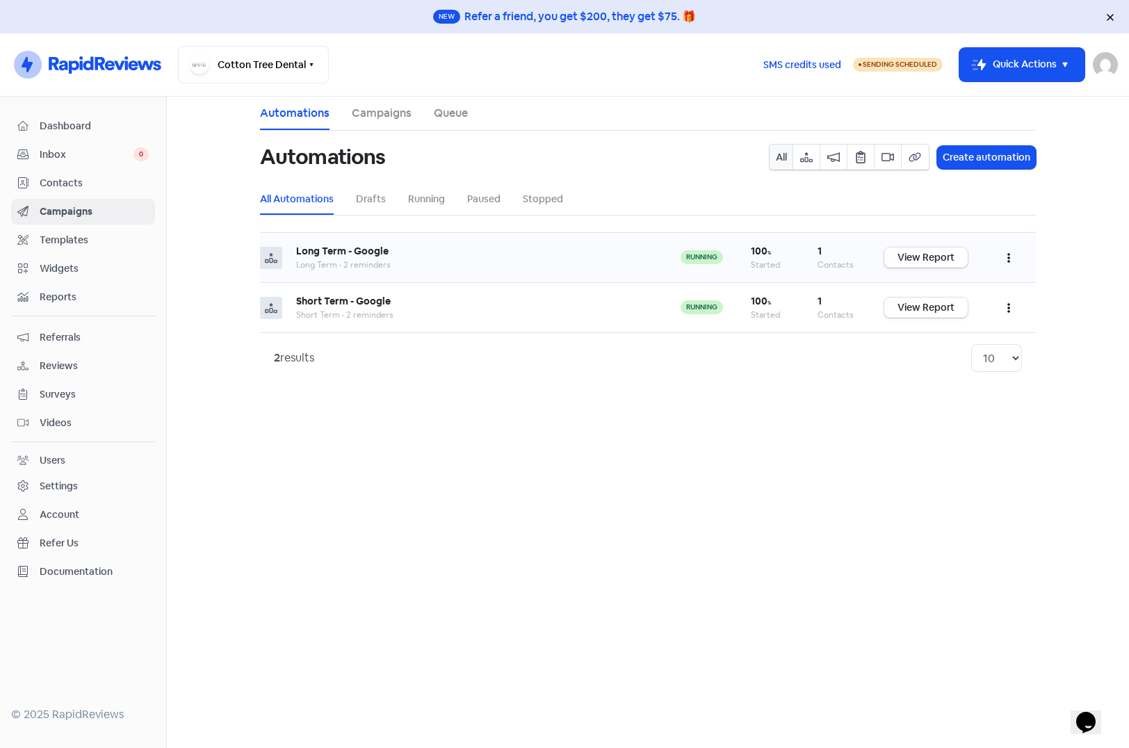
click at [1010, 261] on button "button" at bounding box center [1008, 257] width 26 height 33
click at [934, 295] on button "Edit" at bounding box center [966, 293] width 110 height 28
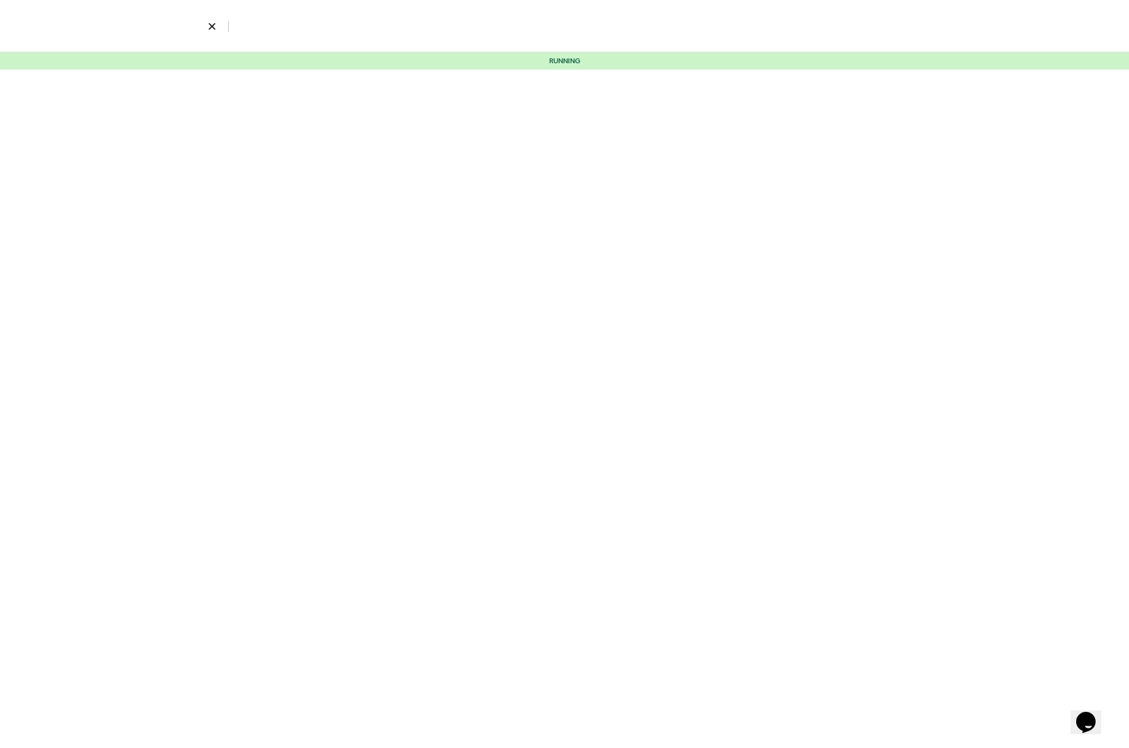
select select "5"
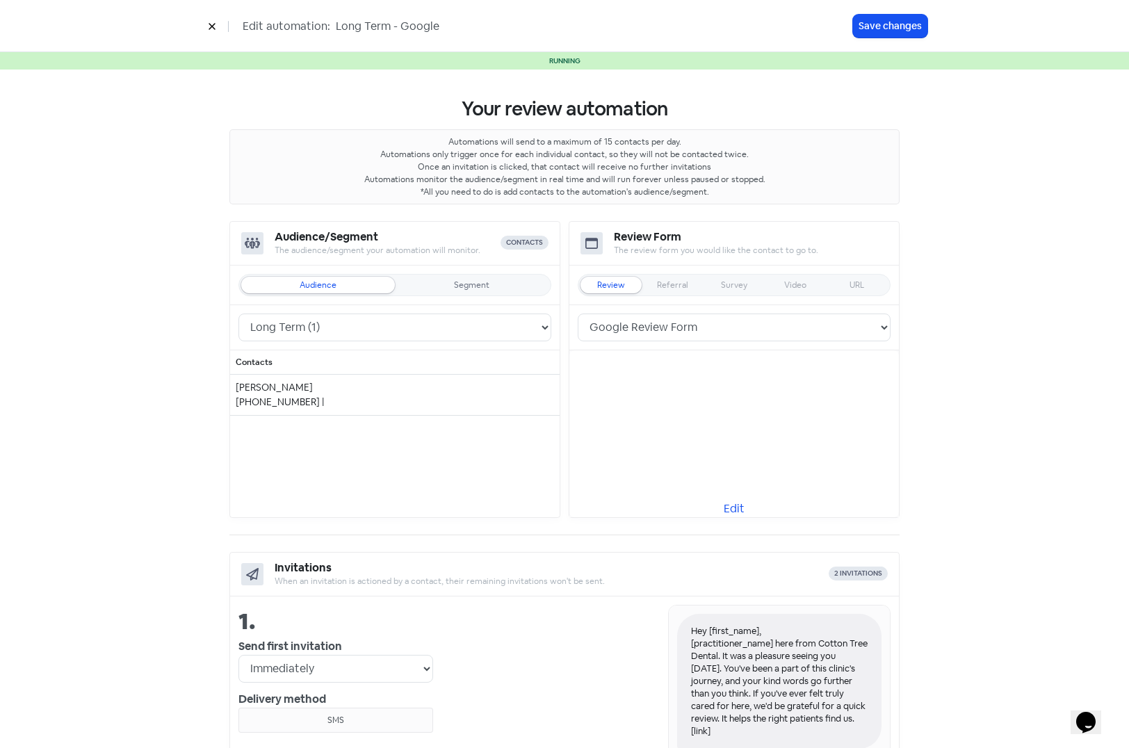
drag, startPoint x: 231, startPoint y: 389, endPoint x: 319, endPoint y: 388, distance: 87.6
click at [319, 388] on div "Aya Najmaldeen" at bounding box center [395, 387] width 318 height 15
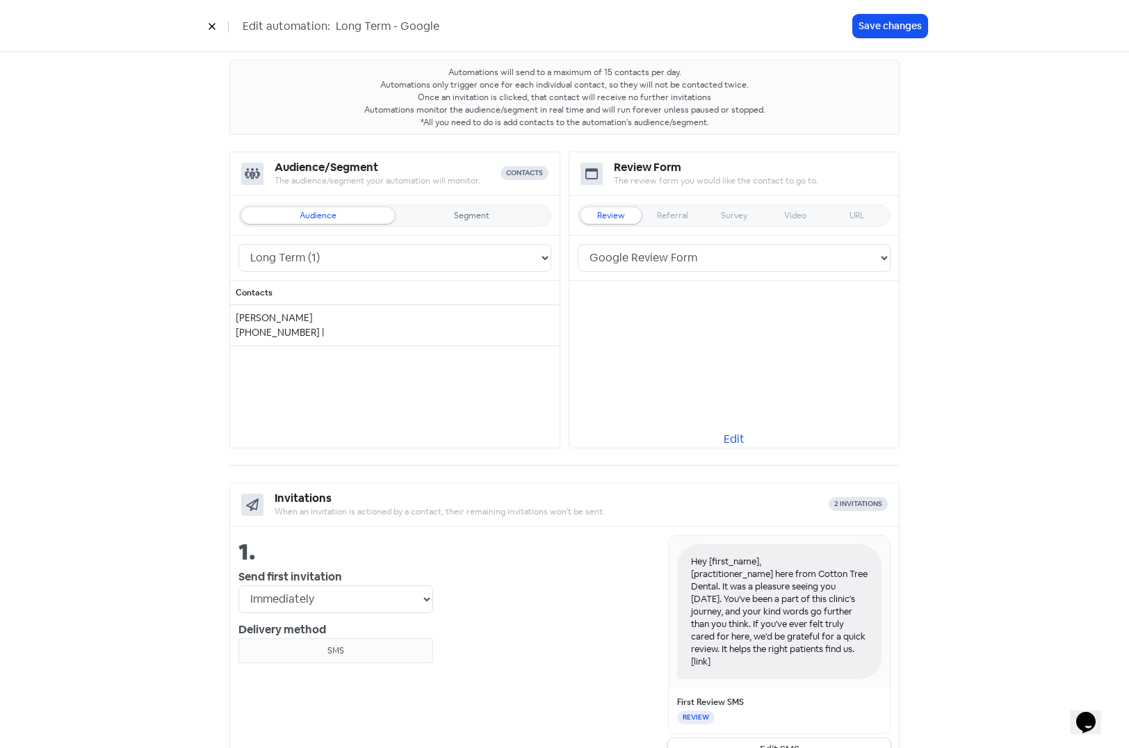
click at [213, 19] on button at bounding box center [212, 26] width 21 height 24
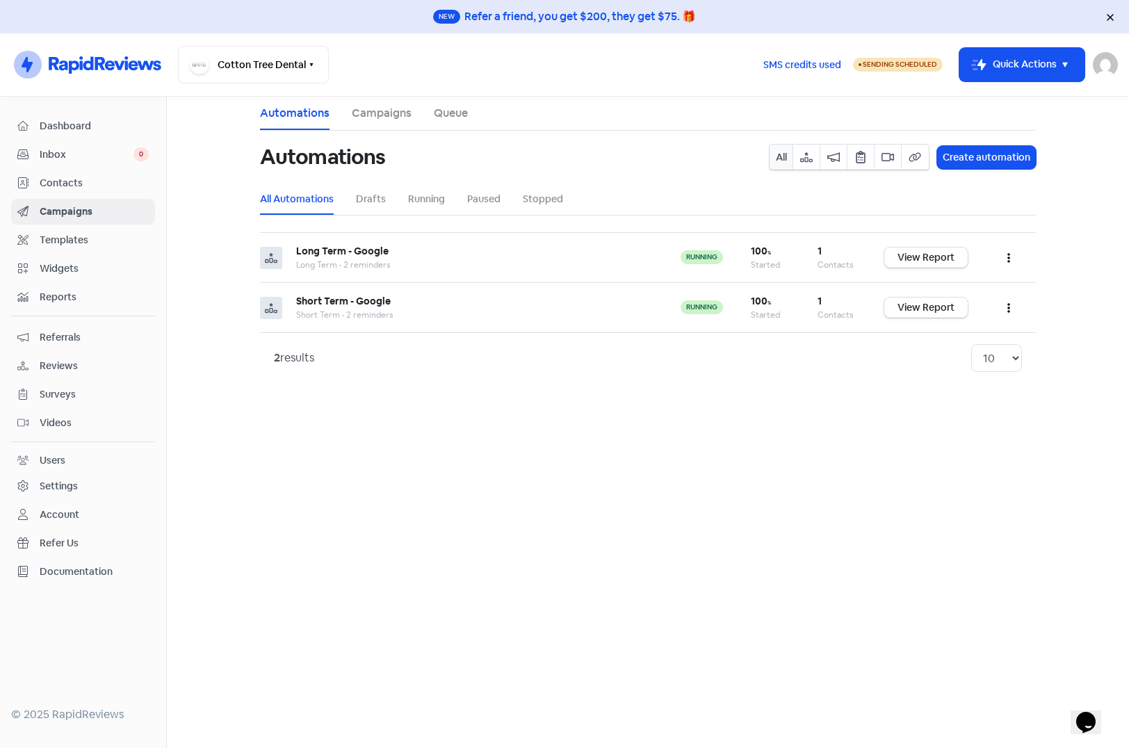
click at [65, 182] on span "Contacts" at bounding box center [94, 183] width 109 height 15
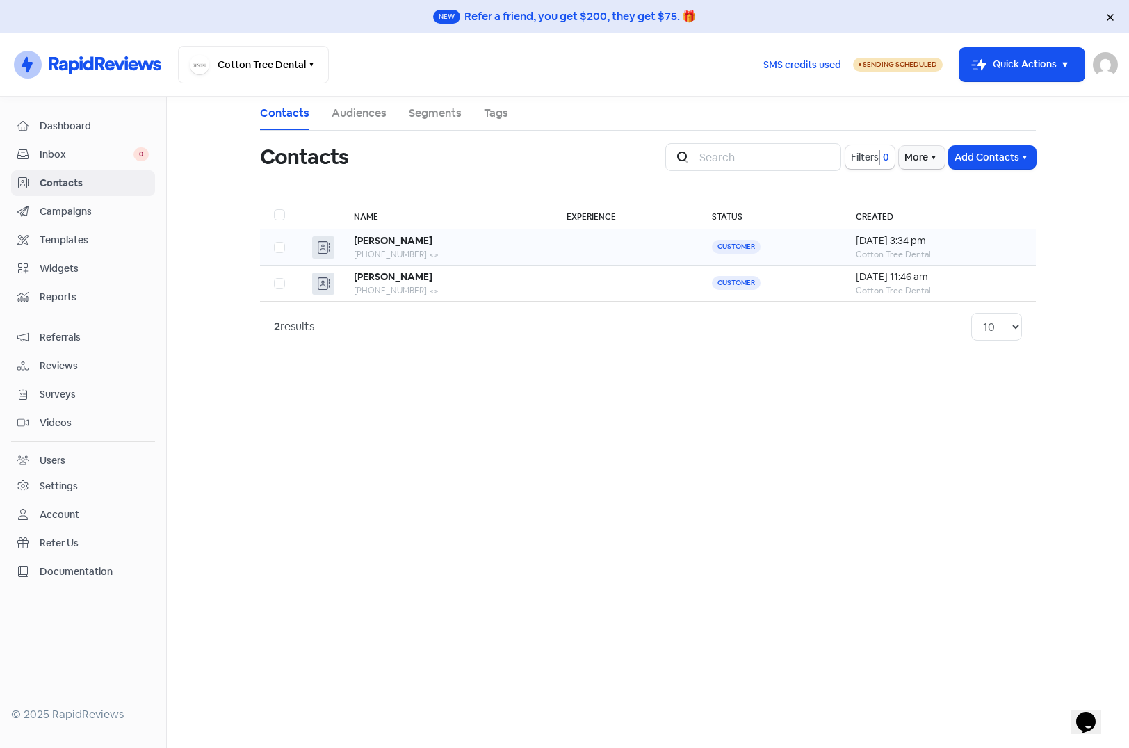
click at [474, 247] on div "Aya Najmaldeen" at bounding box center [446, 241] width 184 height 15
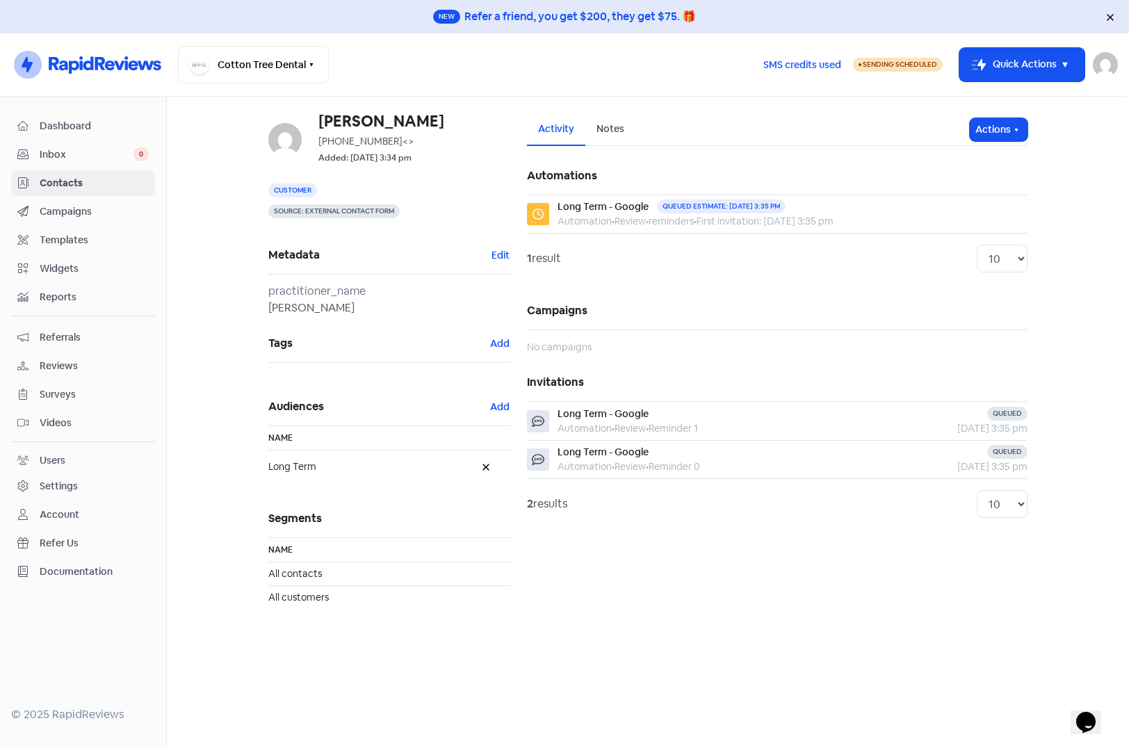
click at [76, 215] on span "Campaigns" at bounding box center [94, 211] width 109 height 15
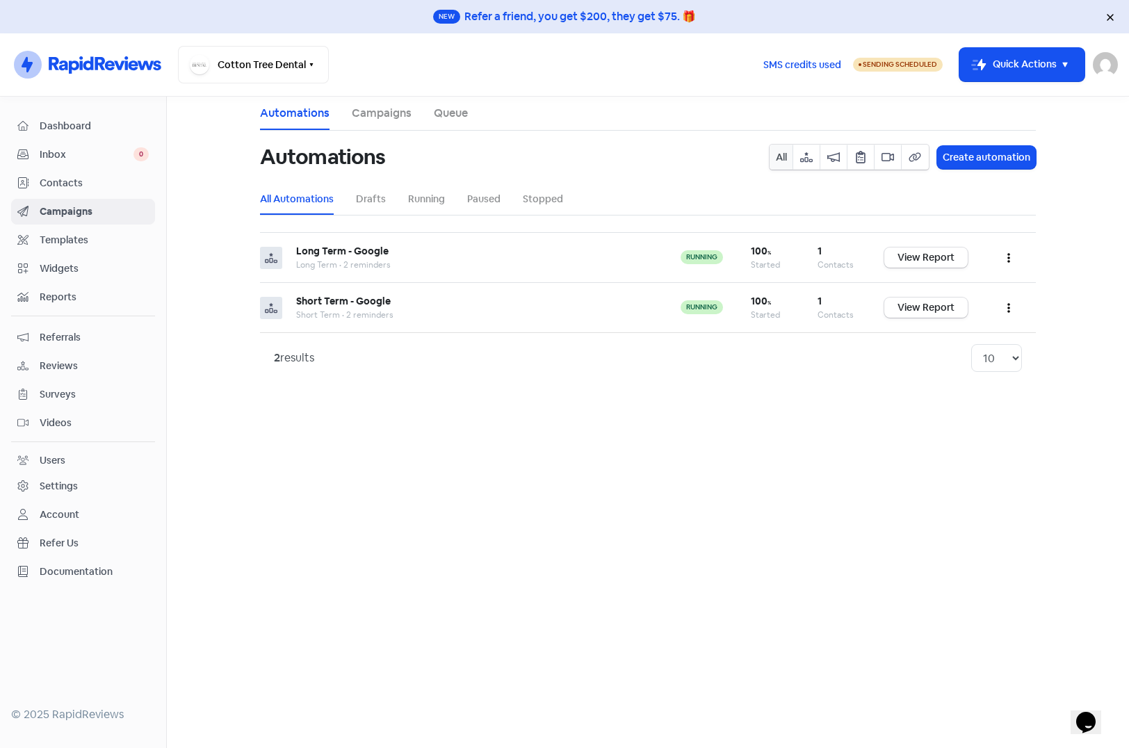
click at [78, 243] on span "Templates" at bounding box center [94, 240] width 109 height 15
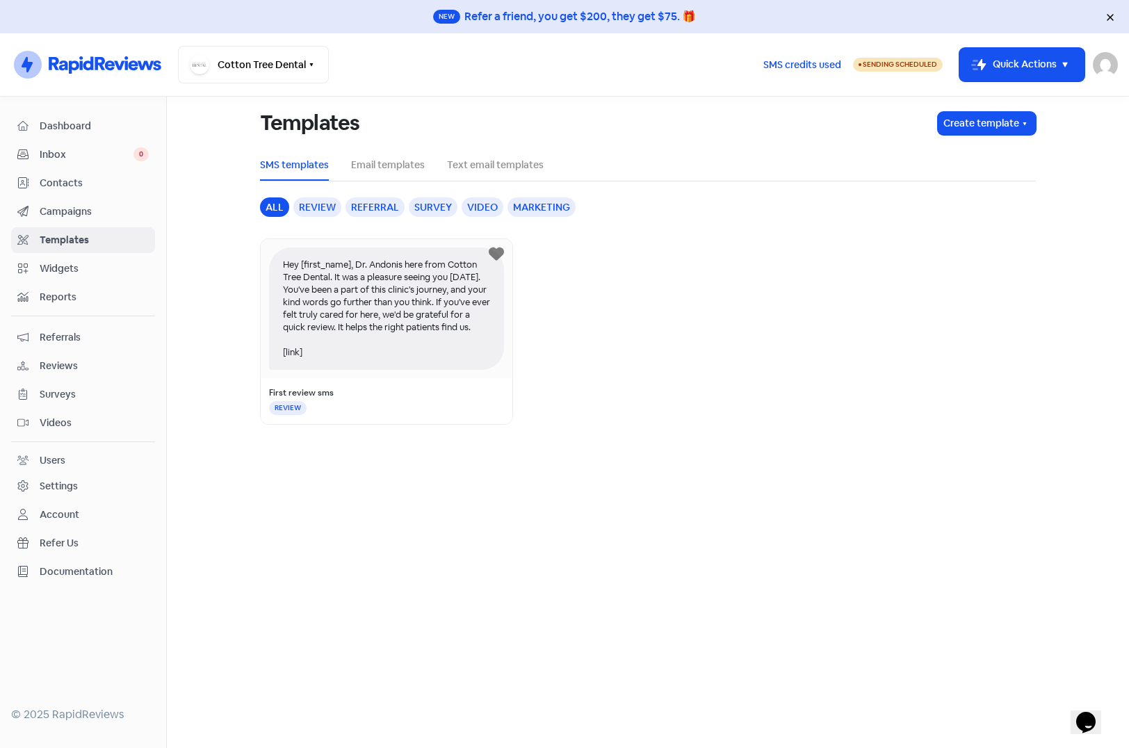
click at [386, 318] on div "Hey [first_name], Dr. Andonis here from Cotton Tree Dental. It was a pleasure s…" at bounding box center [386, 308] width 235 height 122
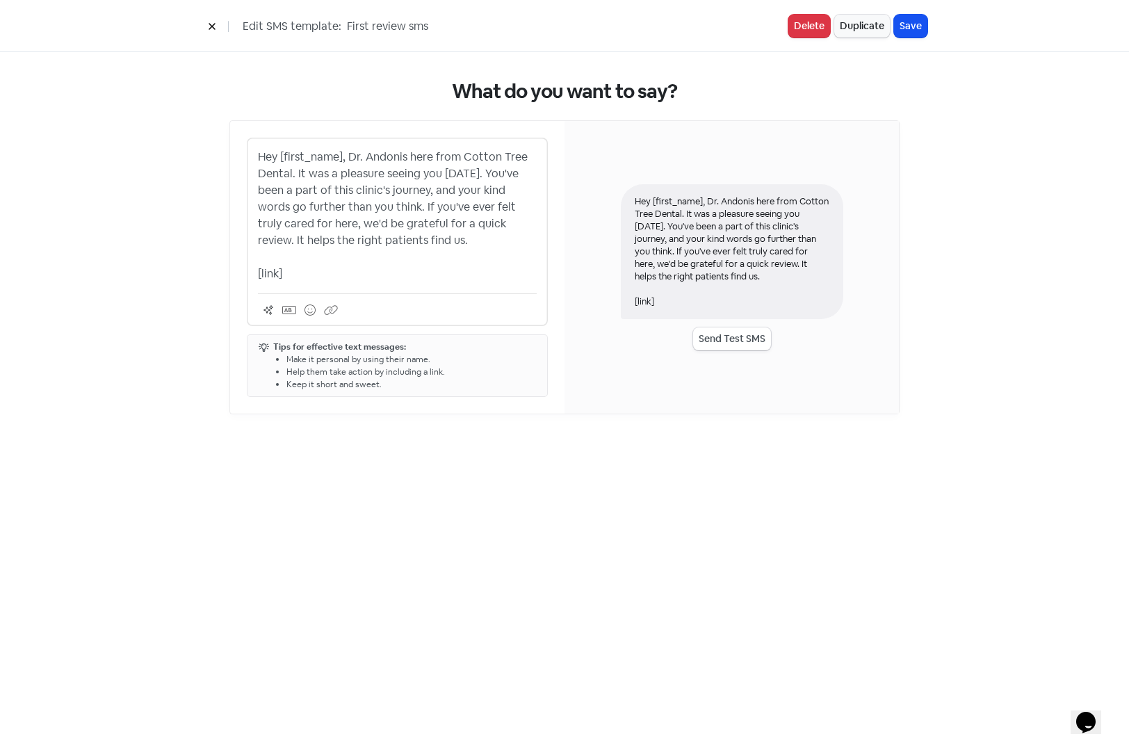
drag, startPoint x: 345, startPoint y: 28, endPoint x: 603, endPoint y: 40, distance: 258.1
click at [602, 40] on div "Edit SMS template: First review sms Delete Duplicate Save" at bounding box center [564, 26] width 1129 height 52
type input "Long Term"
click at [865, 26] on button "Duplicate" at bounding box center [862, 26] width 56 height 23
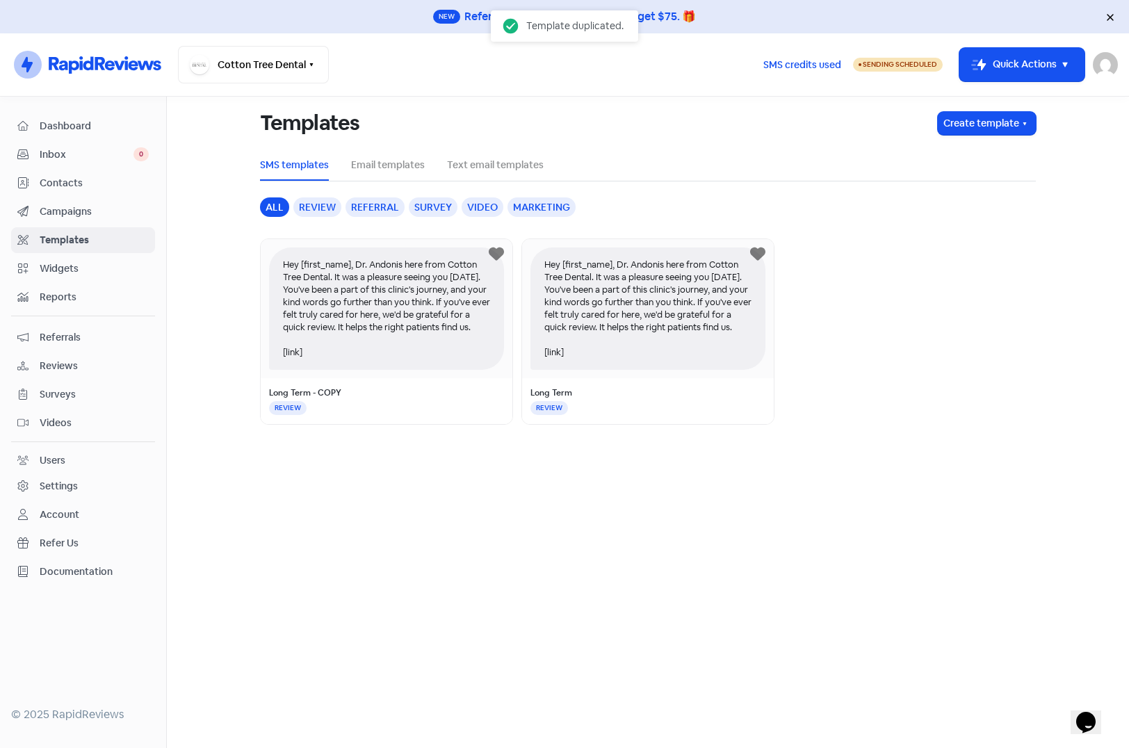
click at [401, 392] on div "Long Term - COPY" at bounding box center [386, 392] width 235 height 13
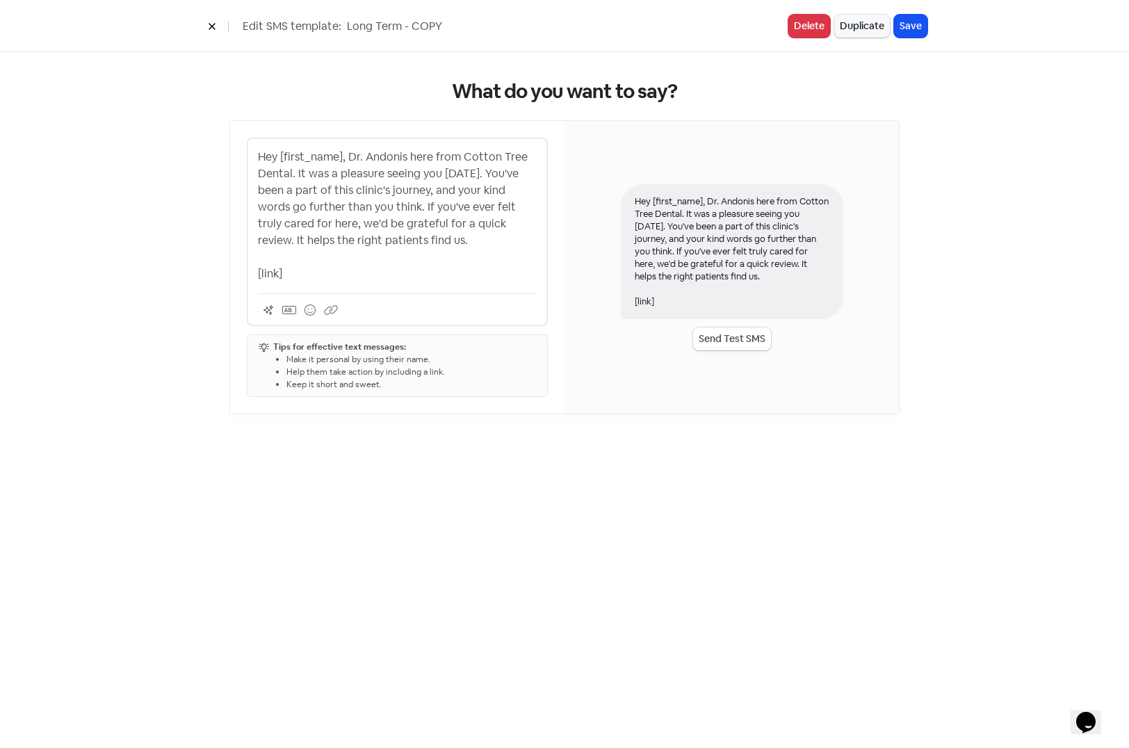
drag, startPoint x: 344, startPoint y: 28, endPoint x: 541, endPoint y: 28, distance: 197.4
click at [541, 28] on input "Long Term - COPY" at bounding box center [449, 26] width 209 height 18
type input "Short Term"
click at [914, 28] on button "Save" at bounding box center [910, 26] width 33 height 23
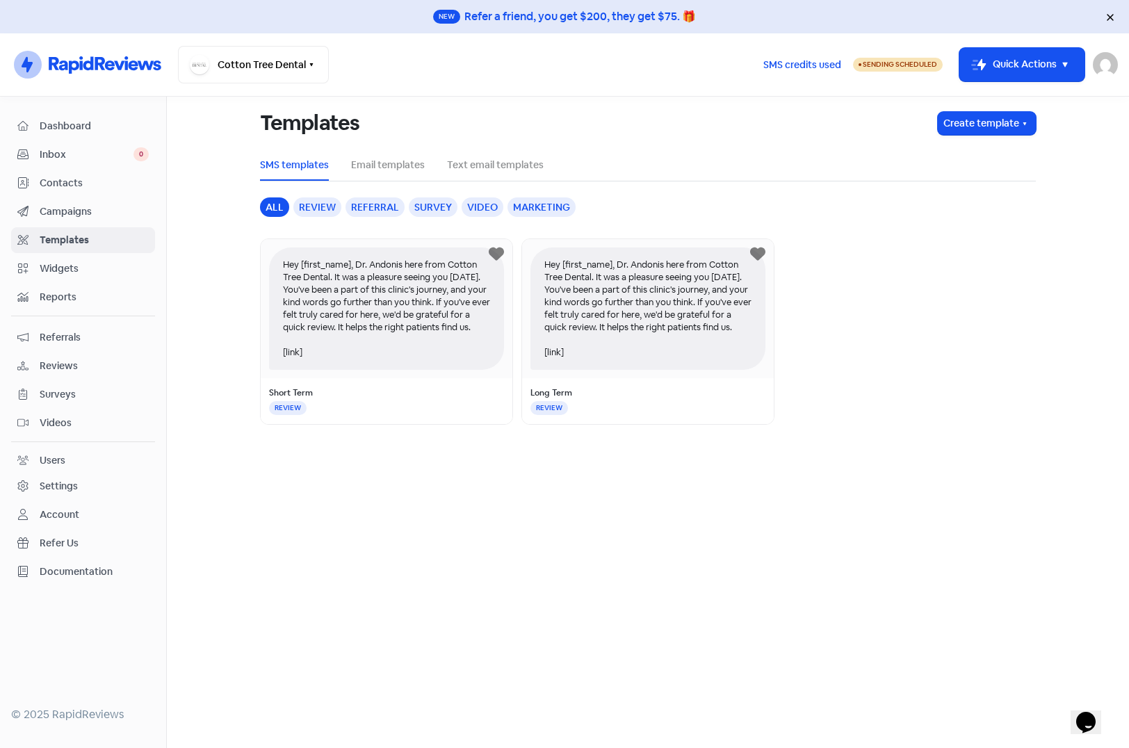
click at [76, 185] on span "Contacts" at bounding box center [94, 183] width 109 height 15
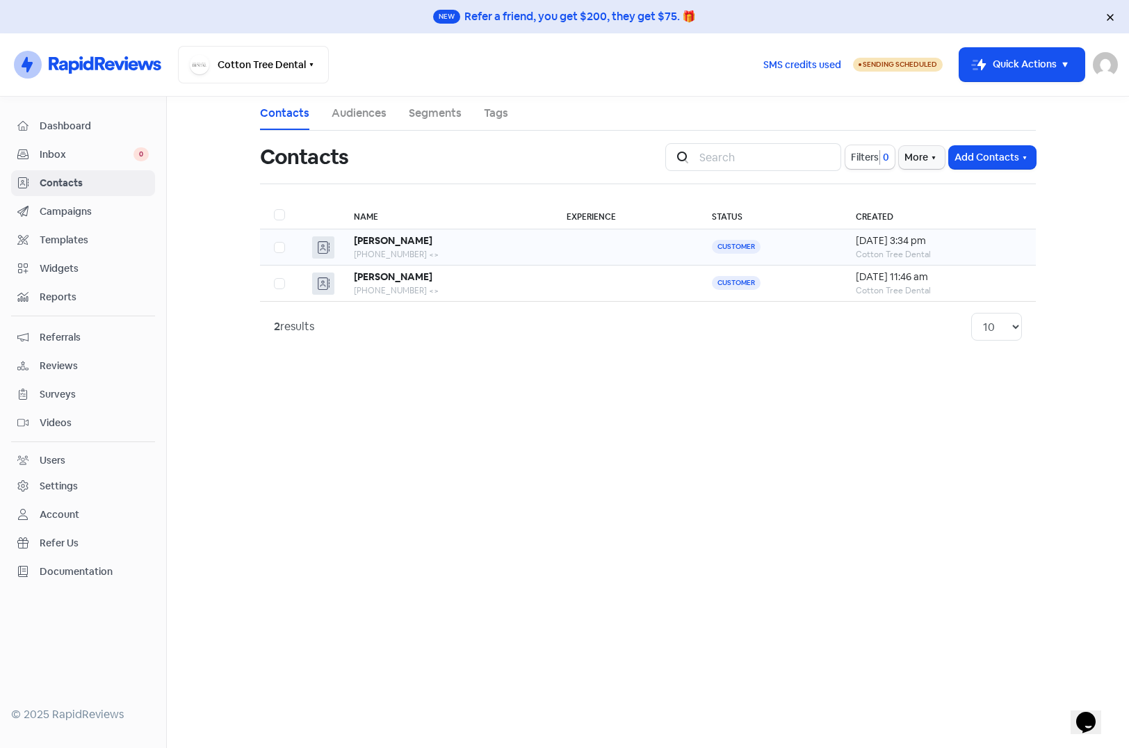
click at [571, 250] on td at bounding box center [625, 247] width 145 height 36
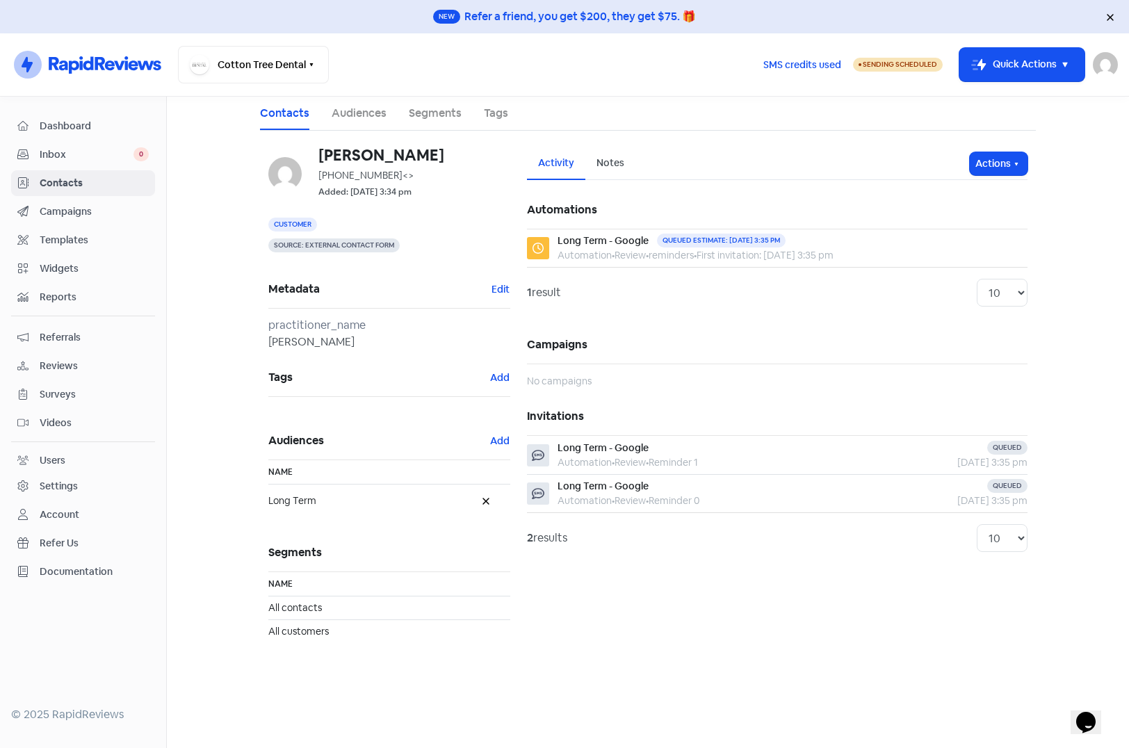
click at [867, 65] on span "Sending Scheduled" at bounding box center [900, 64] width 74 height 9
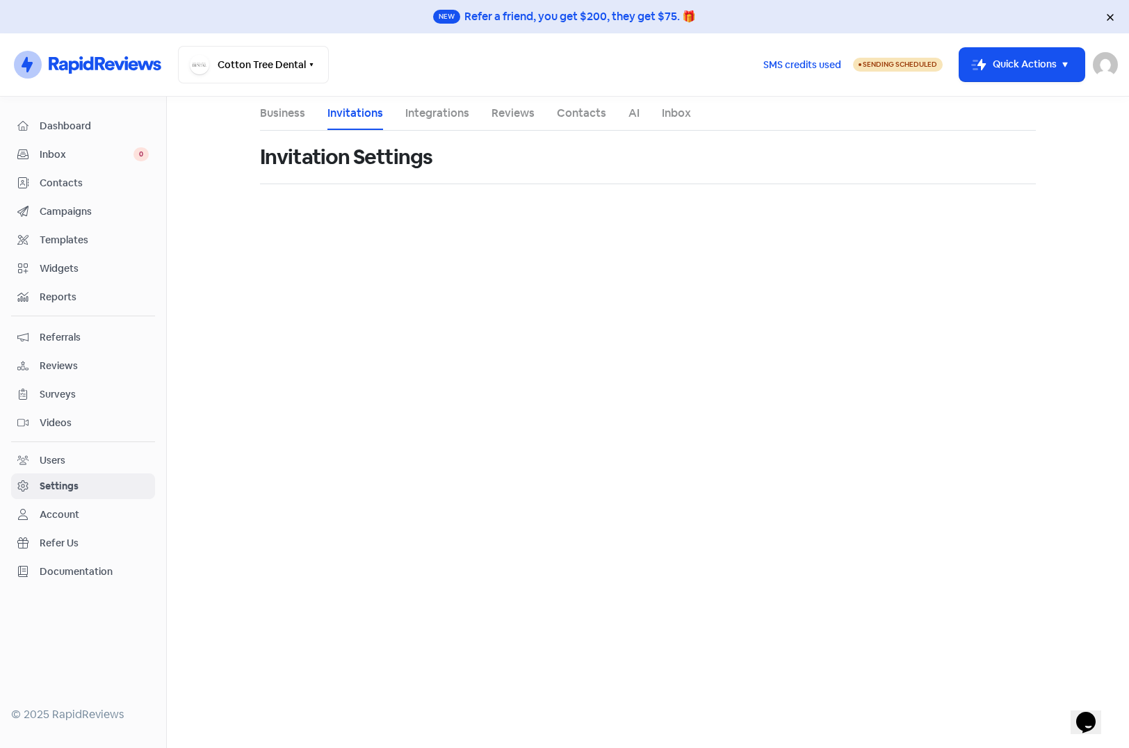
select select "Australia/Brisbane"
select select "17:00:00"
select select "17:30:00"
select select "17:00:00"
select select "17:30:00"
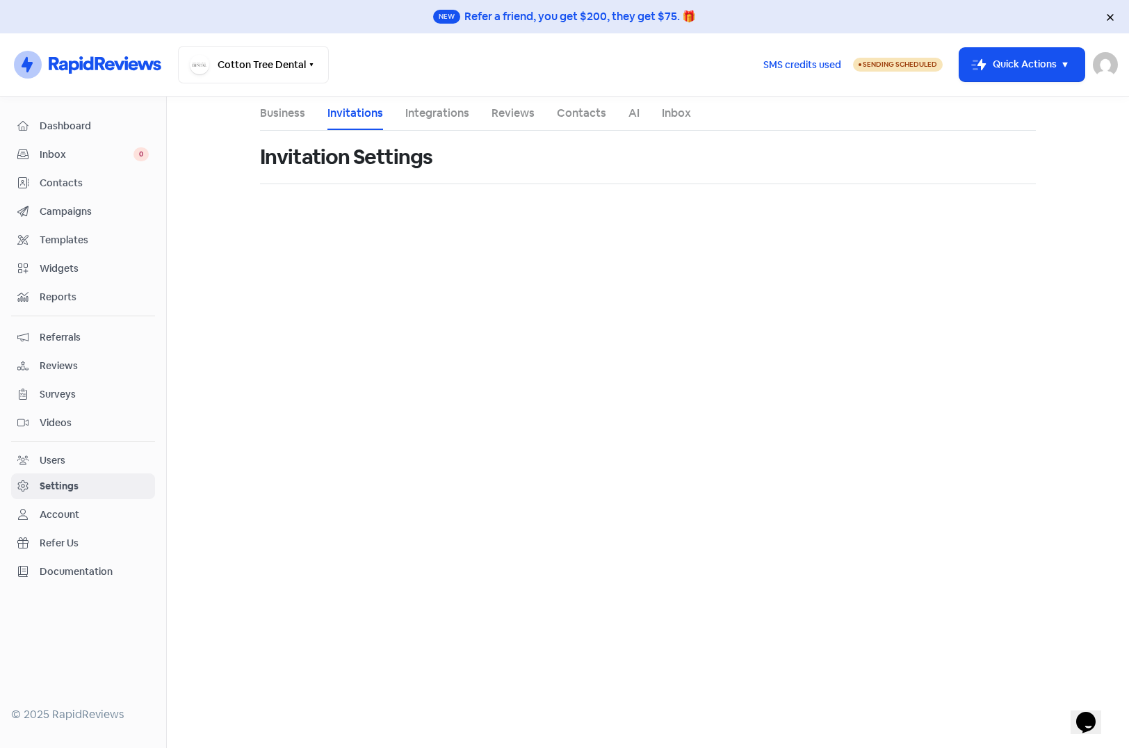
select select "17:00:00"
select select "17:30:00"
select select "17:00:00"
select select "17:30:00"
select select "17:00:00"
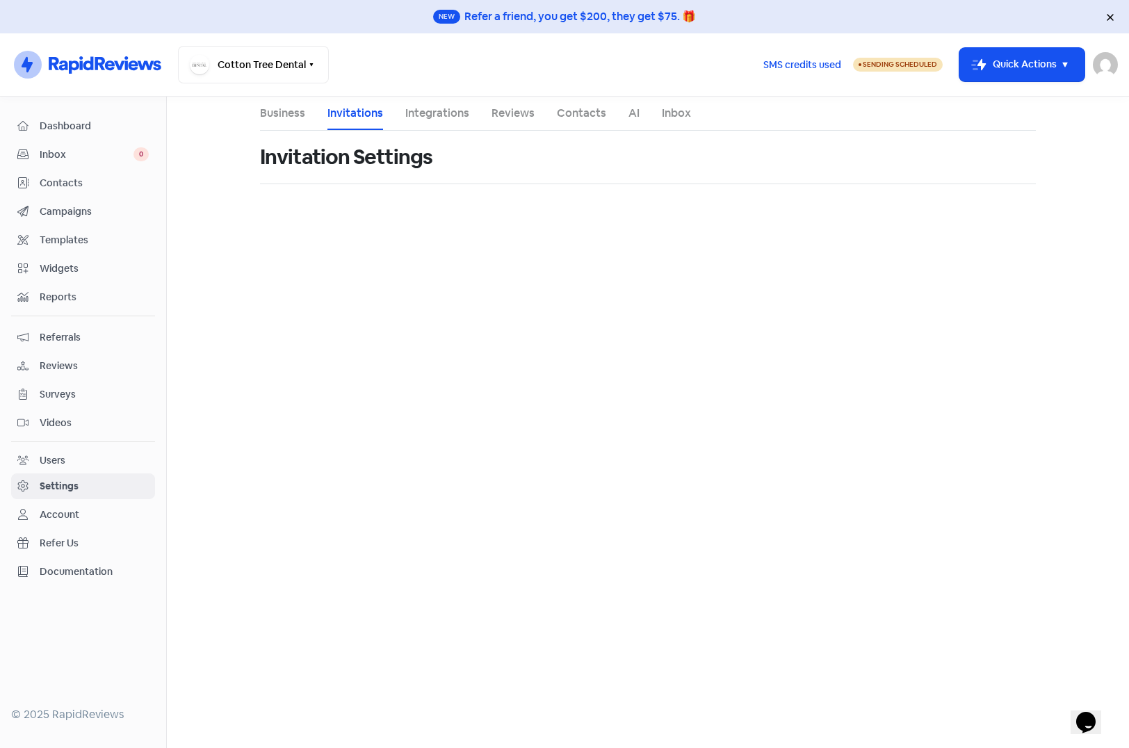
select select "17:30:00"
select select "AU"
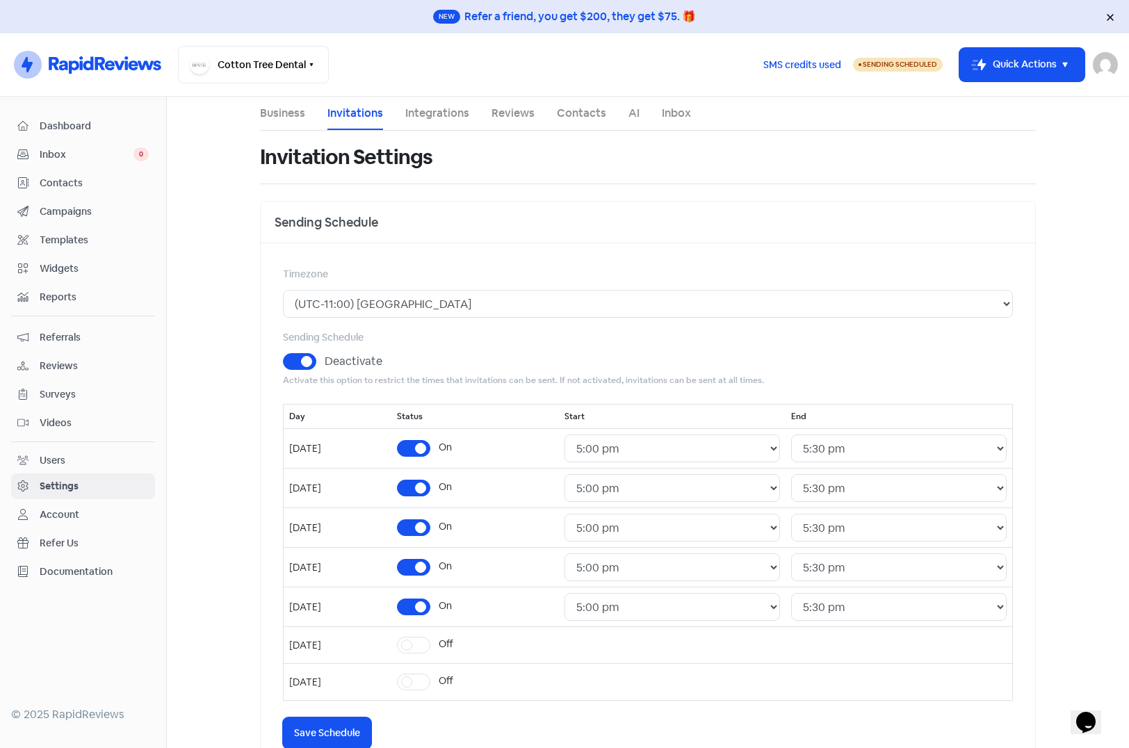
click at [325, 359] on label "Deactivate" at bounding box center [354, 361] width 58 height 17
click at [325, 359] on input "Deactivate" at bounding box center [329, 357] width 9 height 9
checkbox input "false"
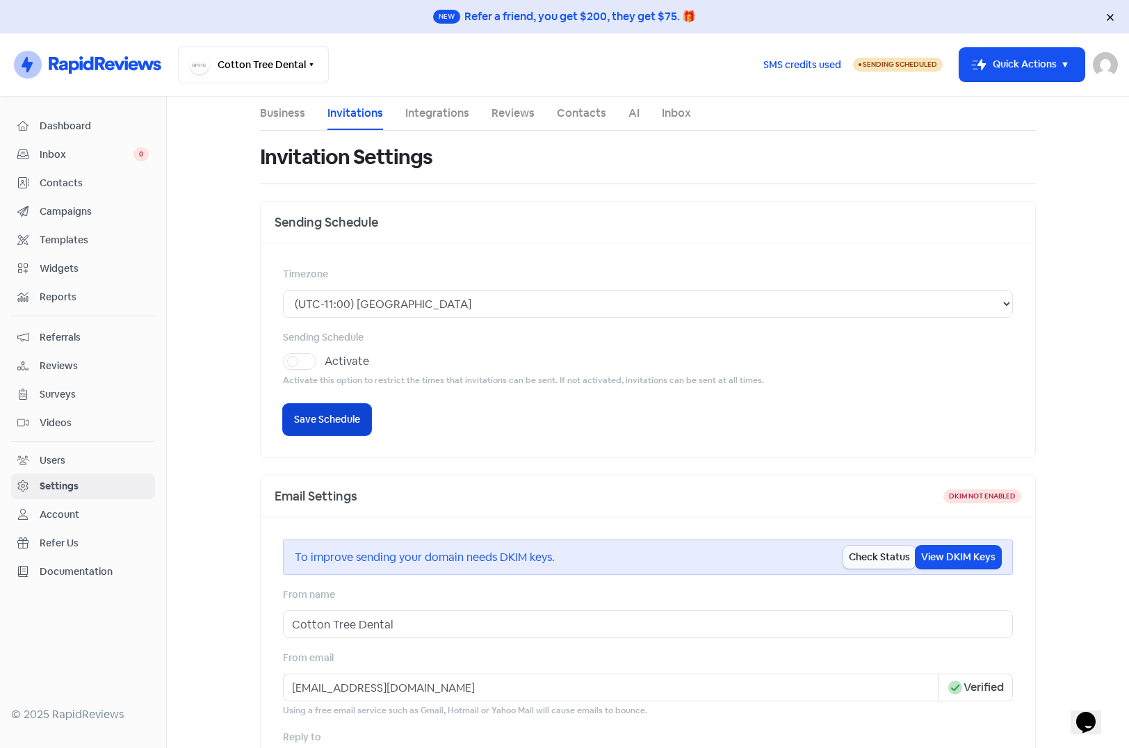
click at [311, 424] on span "Save Schedule" at bounding box center [327, 419] width 66 height 15
click at [51, 240] on span "Templates" at bounding box center [94, 240] width 109 height 15
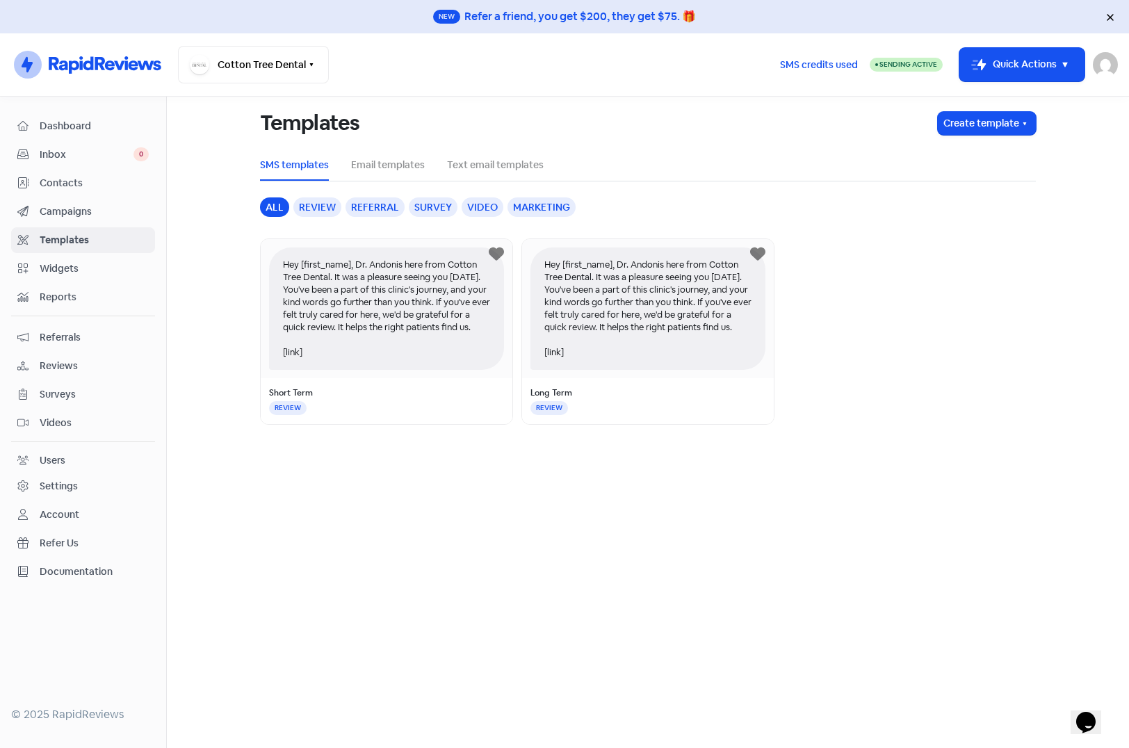
click at [57, 481] on div "Settings" at bounding box center [59, 486] width 38 height 15
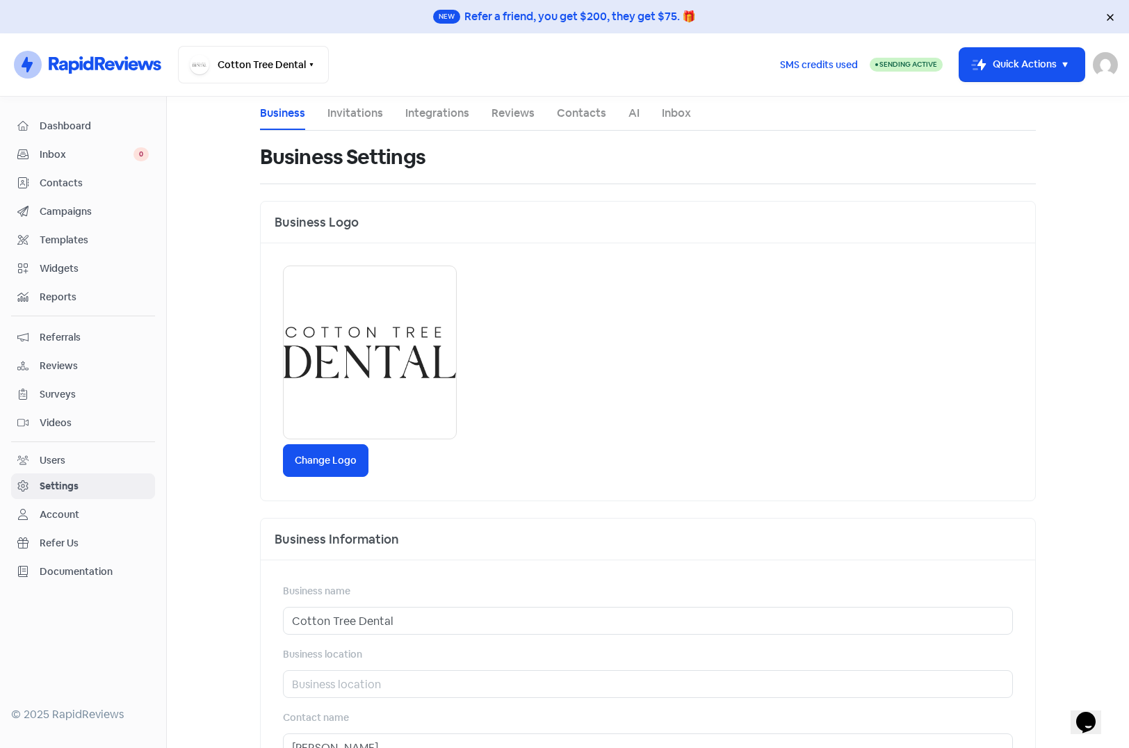
click at [414, 113] on link "Integrations" at bounding box center [437, 113] width 64 height 17
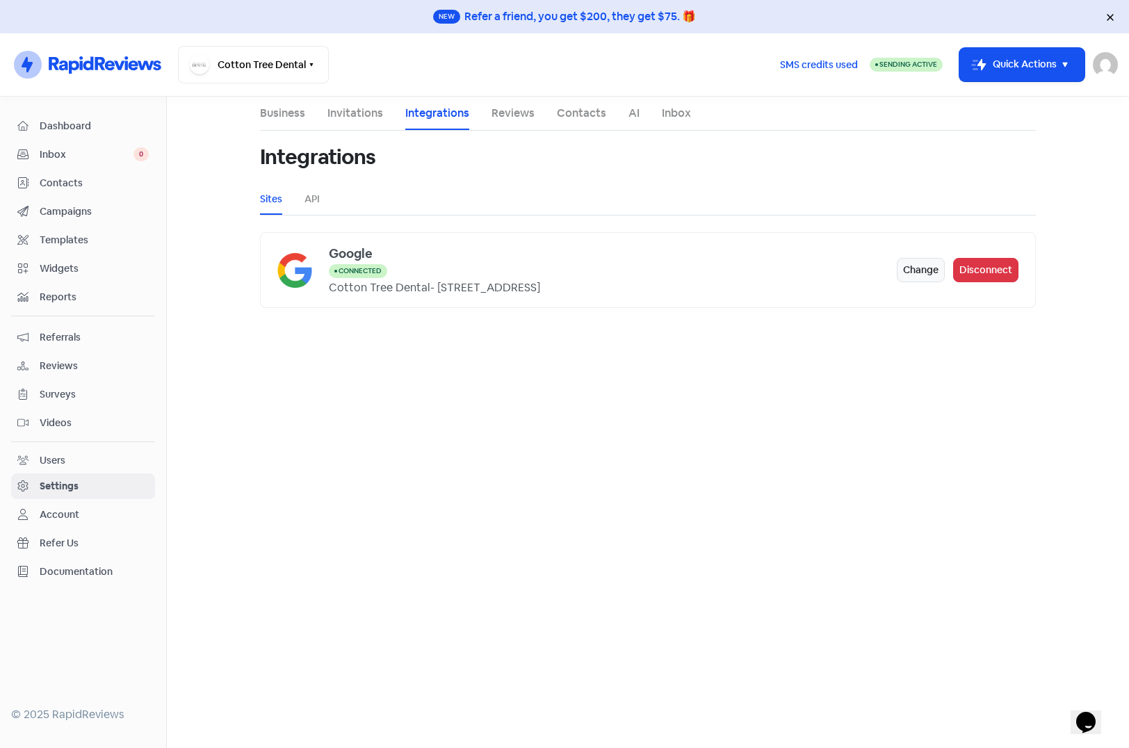
click at [344, 112] on link "Invitations" at bounding box center [355, 113] width 56 height 17
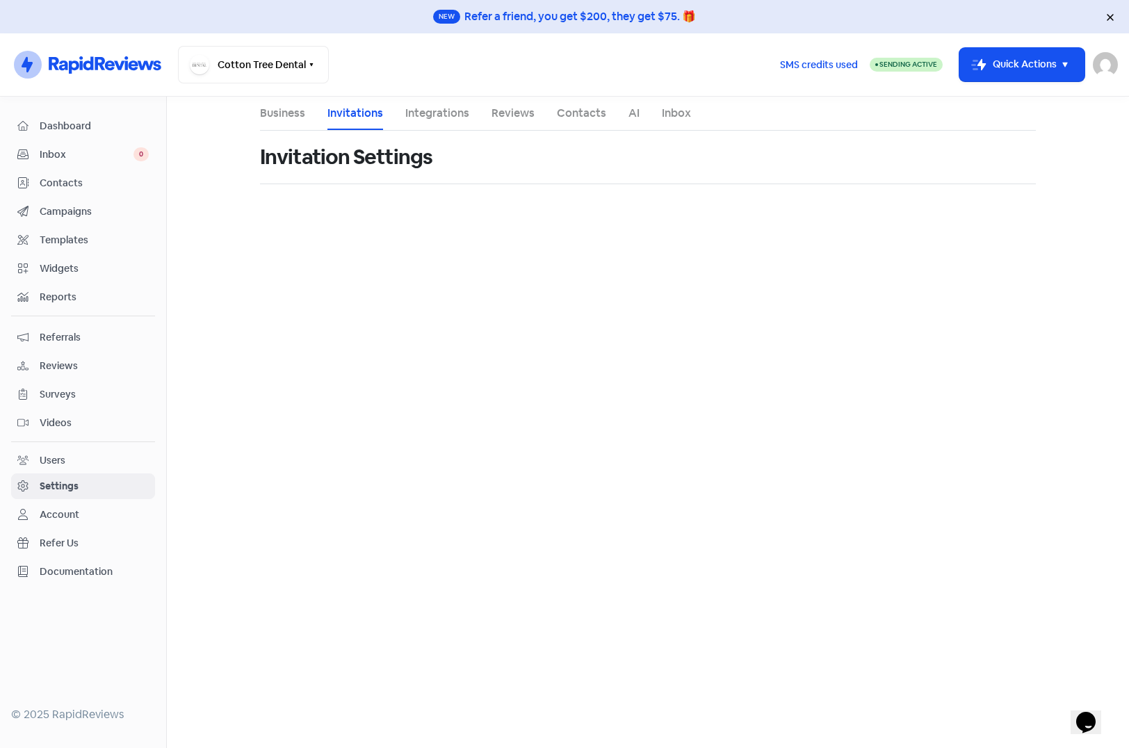
select select "Australia/Brisbane"
select select "AU"
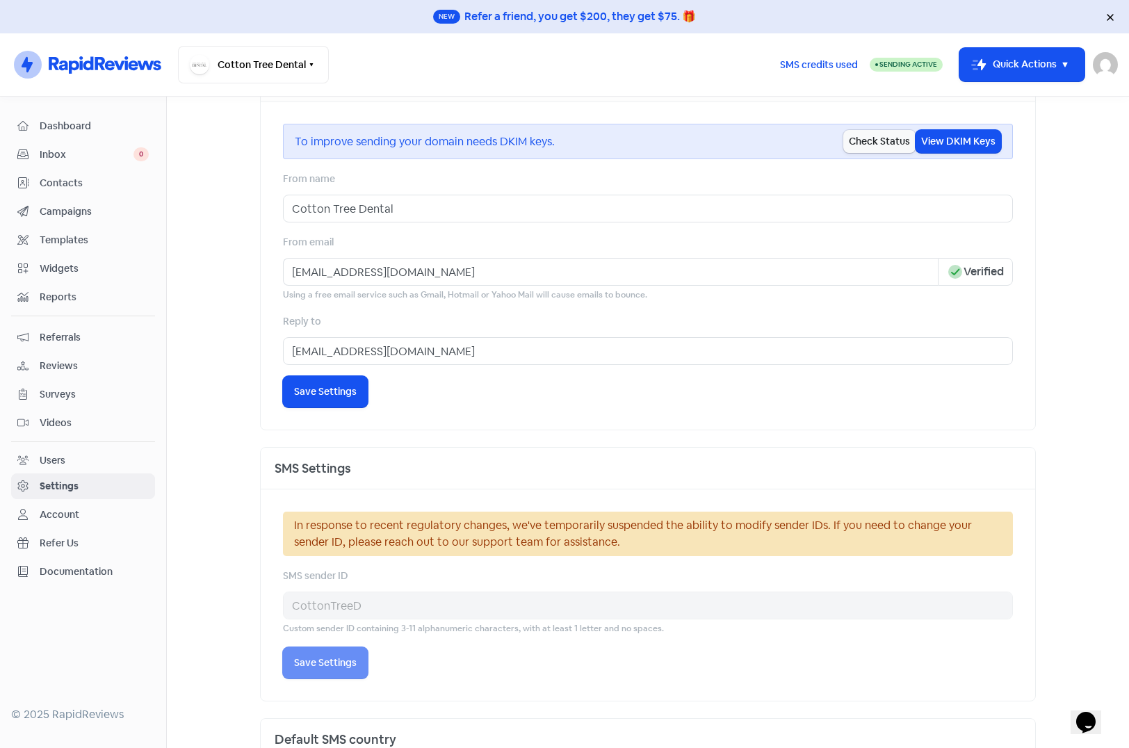
scroll to position [417, 0]
click at [199, 183] on main "Business Invitations Integrations Reviews Contacts AI Inbox Invitation Settings…" at bounding box center [648, 422] width 962 height 651
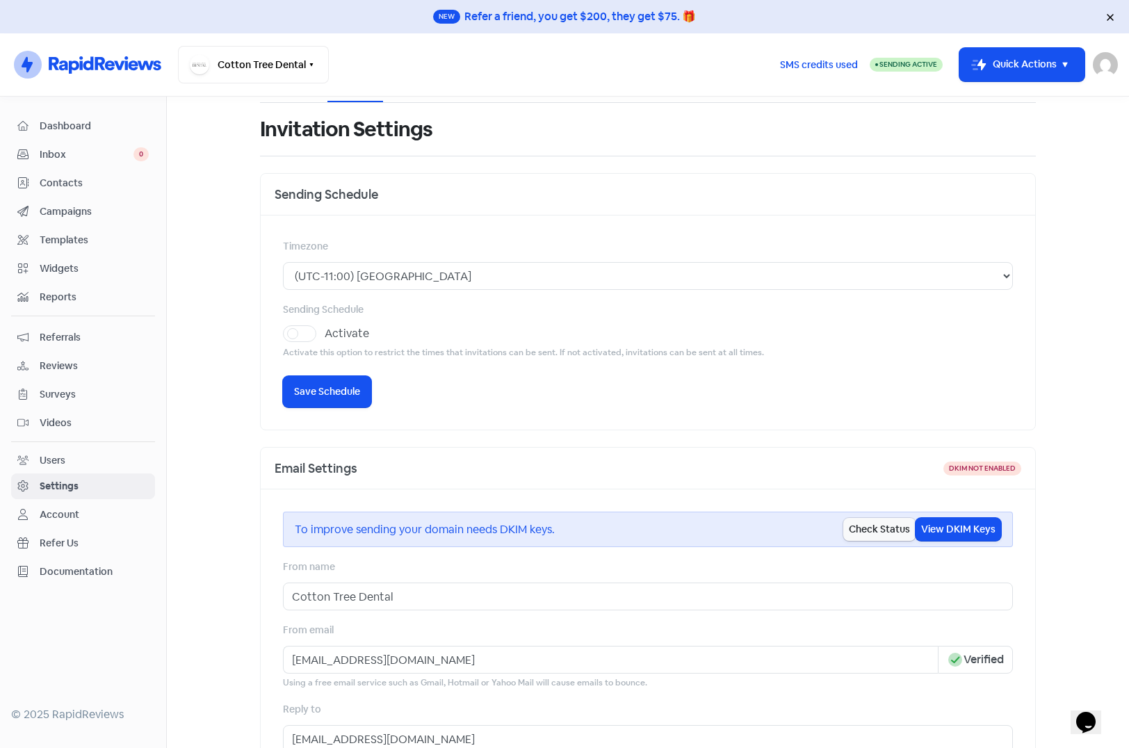
scroll to position [0, 0]
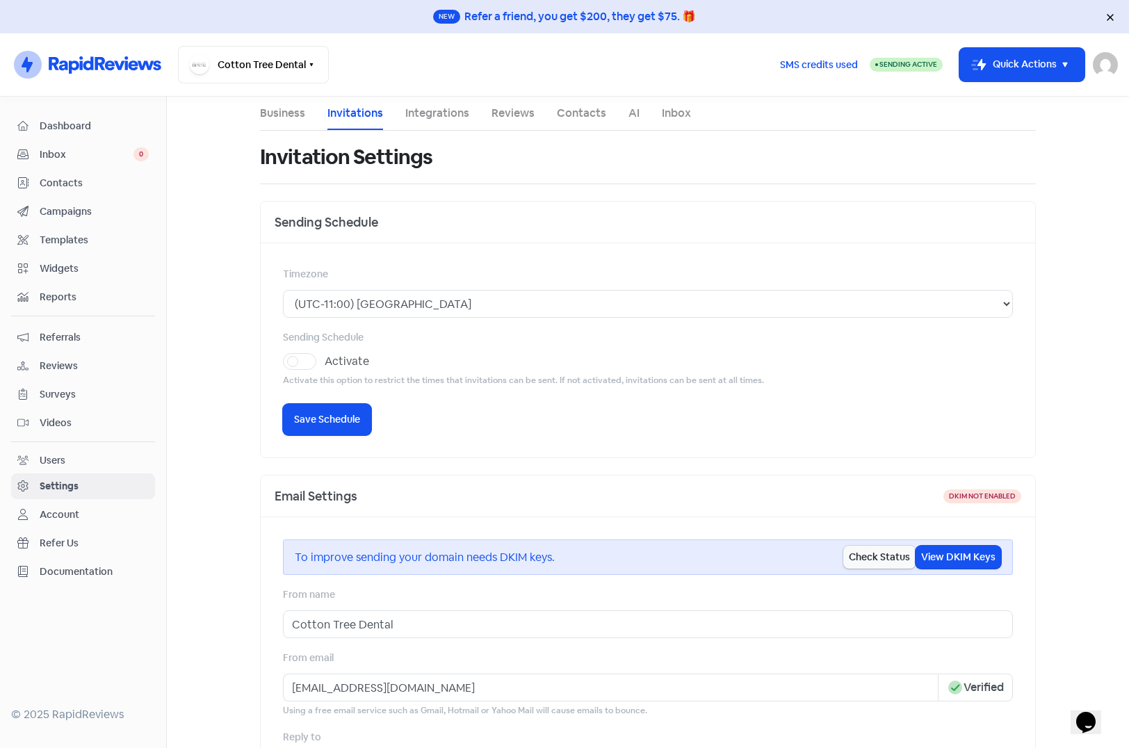
click at [58, 368] on span "Reviews" at bounding box center [94, 366] width 109 height 15
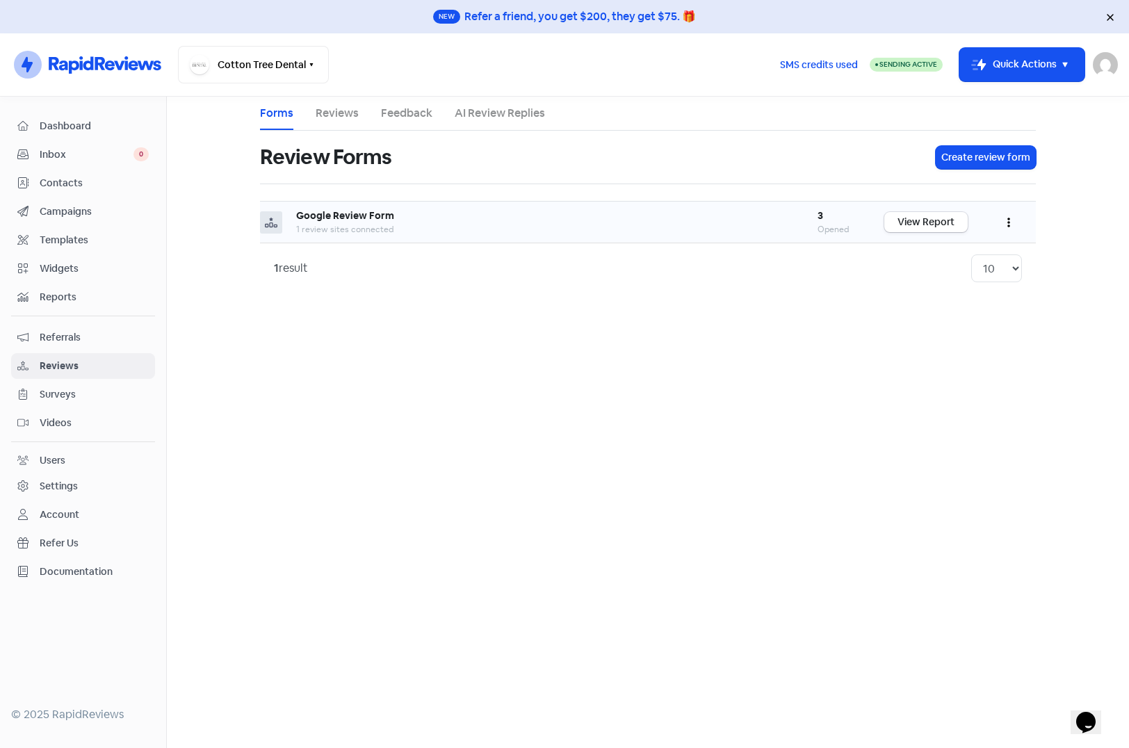
click at [1007, 221] on icon "button" at bounding box center [1008, 222] width 3 height 11
click at [932, 281] on link "Edit" at bounding box center [962, 285] width 117 height 28
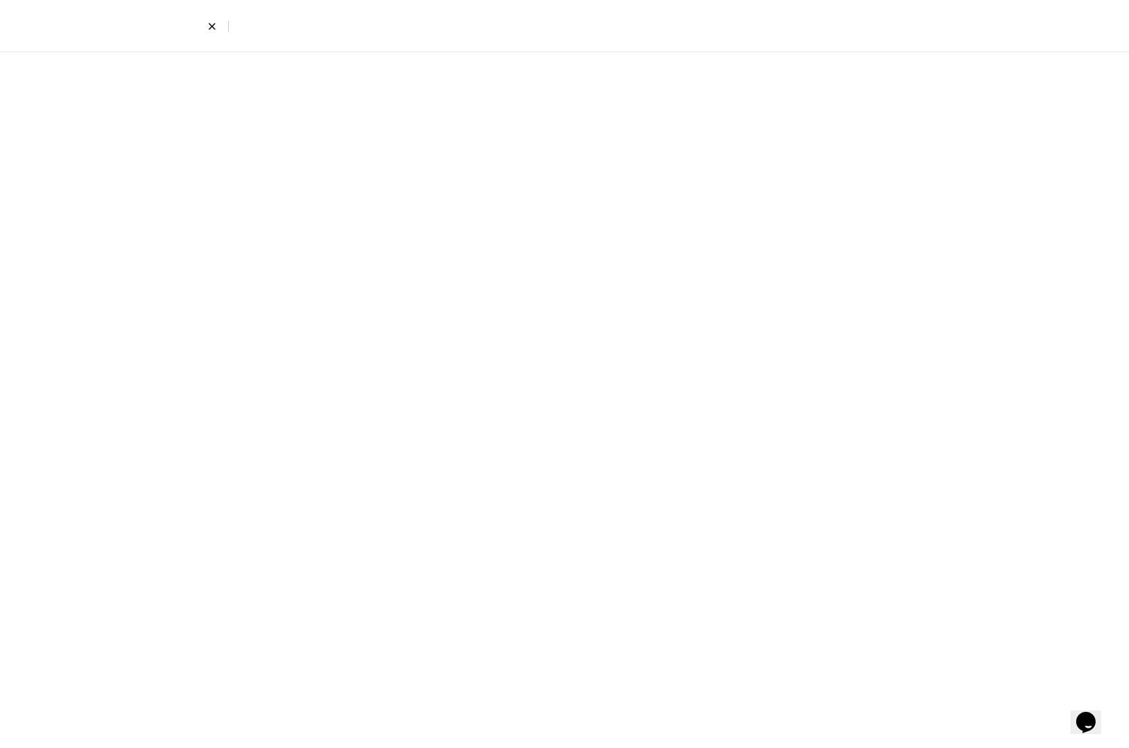
select select "4"
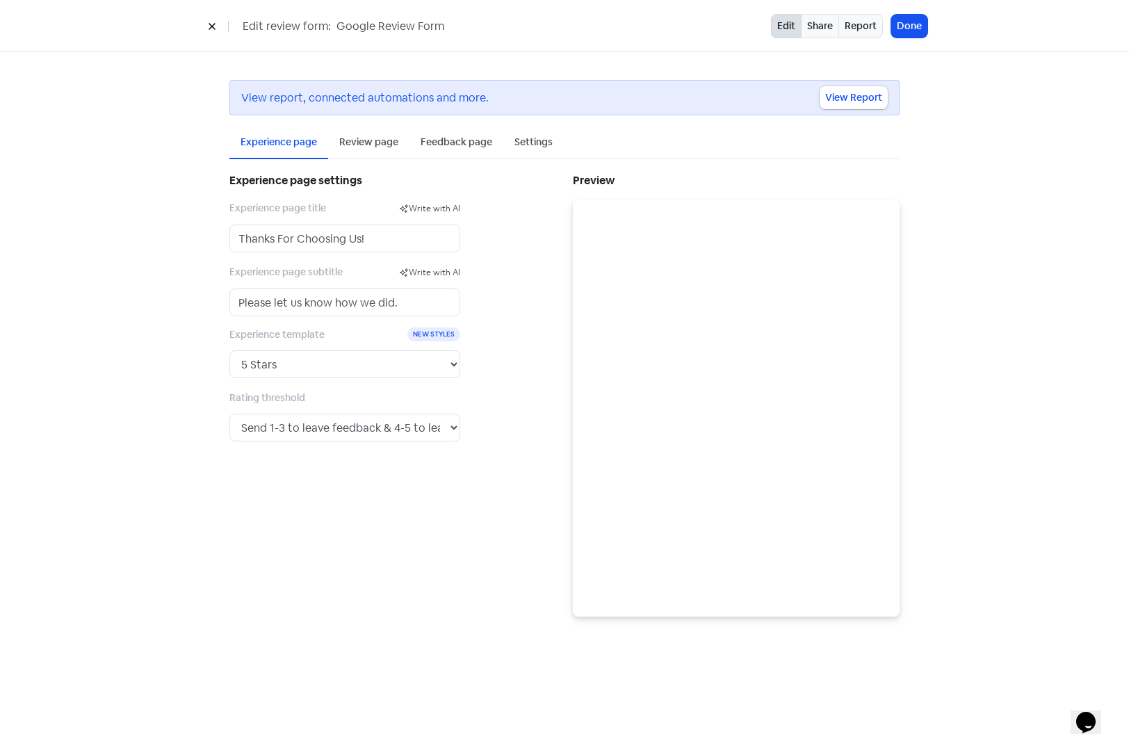
click at [356, 142] on div "Review page" at bounding box center [368, 142] width 59 height 15
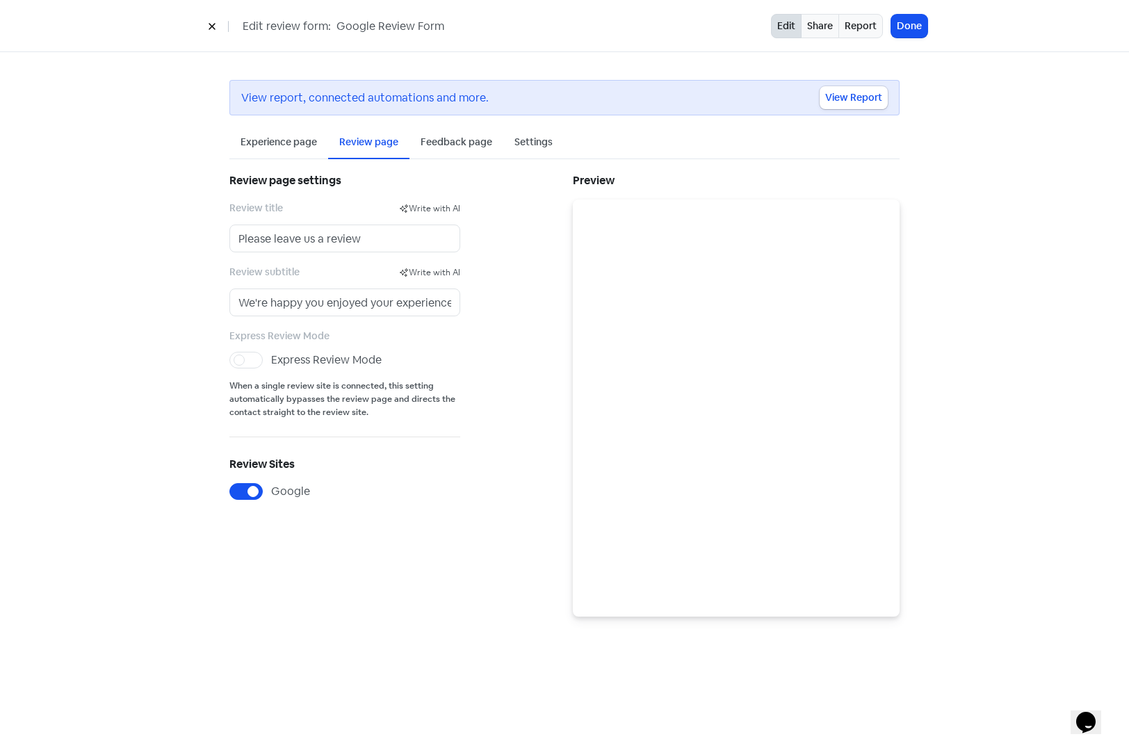
click at [271, 359] on label "Express Review Mode" at bounding box center [326, 360] width 111 height 17
click at [271, 359] on input "Express Review Mode" at bounding box center [275, 356] width 9 height 9
checkbox input "true"
click at [530, 138] on div "Settings" at bounding box center [533, 142] width 38 height 15
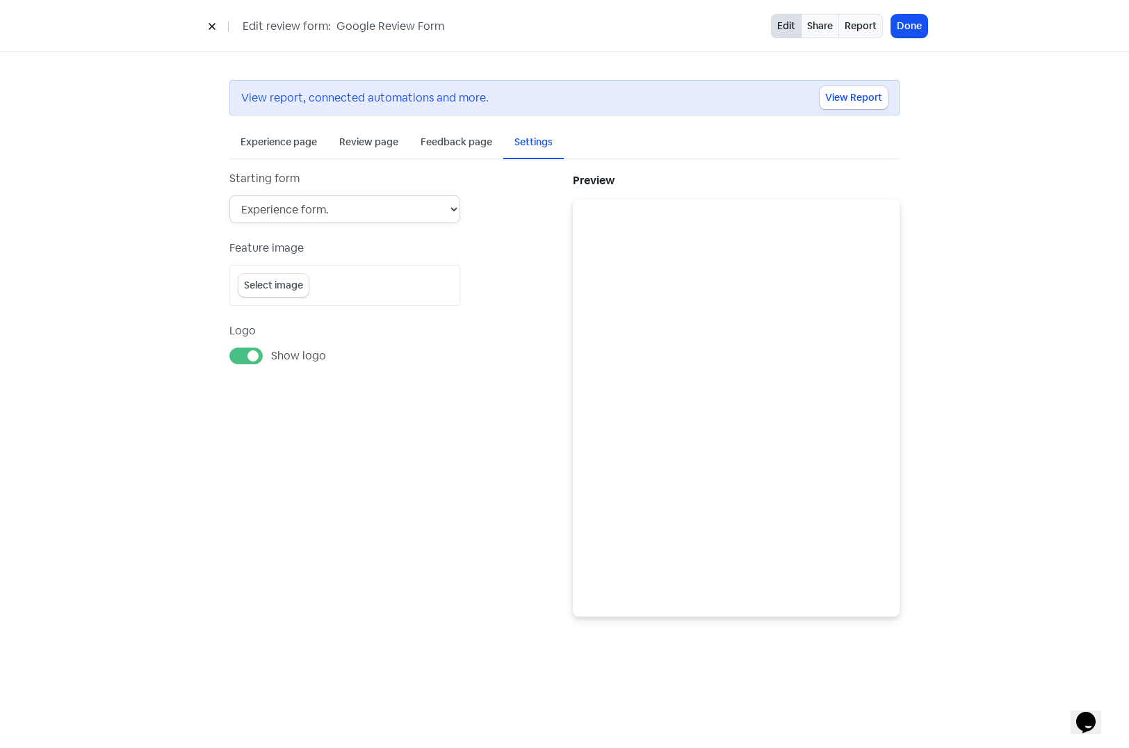
click at [336, 206] on select "Experience form. Review form (experience & feedback form disabled). Feedback fo…" at bounding box center [344, 209] width 231 height 28
select select "review_form"
click at [229, 195] on select "Experience form. Review form (experience & feedback form disabled). Feedback fo…" at bounding box center [344, 209] width 231 height 28
click at [909, 26] on button "Done" at bounding box center [909, 26] width 36 height 23
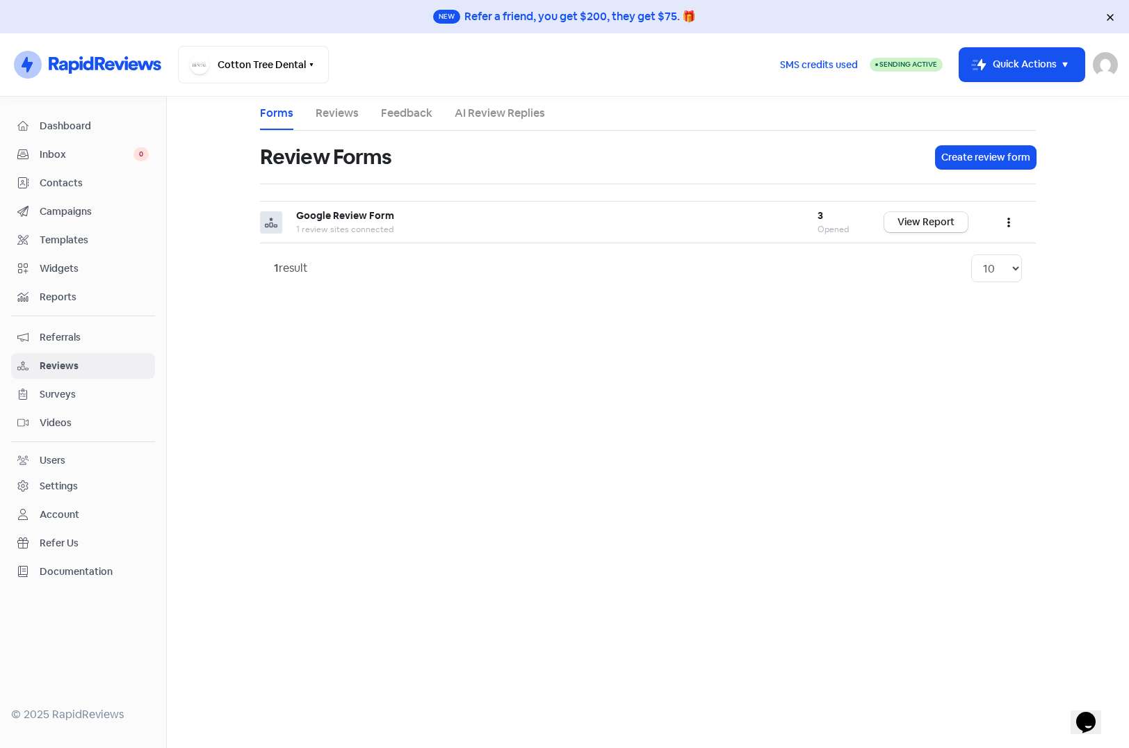
click at [51, 213] on span "Campaigns" at bounding box center [94, 211] width 109 height 15
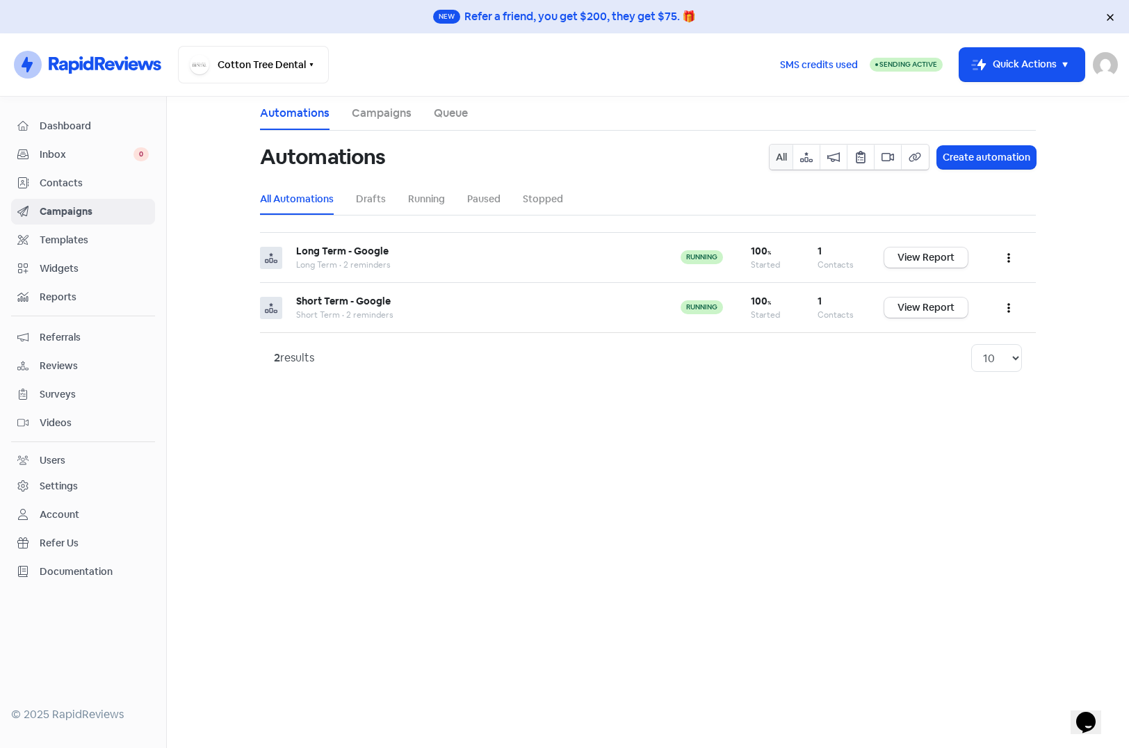
click at [56, 236] on span "Templates" at bounding box center [94, 240] width 109 height 15
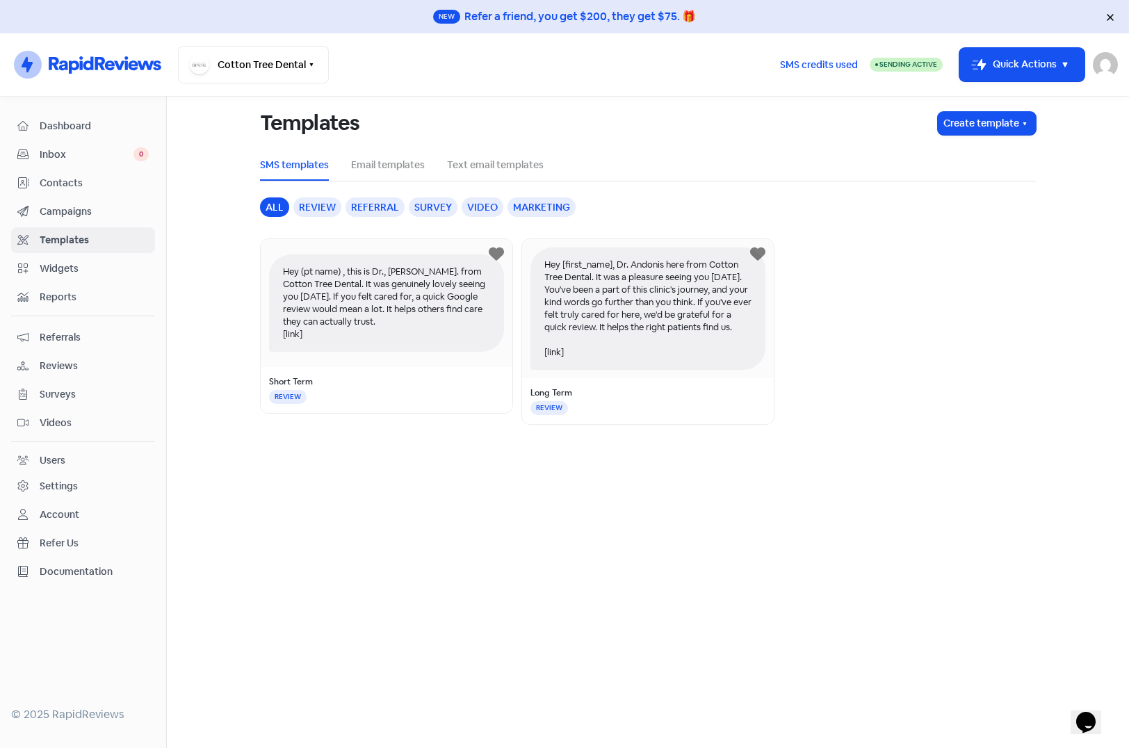
click at [359, 320] on div "Hey (pt name) , this is Dr., Andonis. from Cotton Tree Dental. It was genuinely…" at bounding box center [386, 302] width 235 height 97
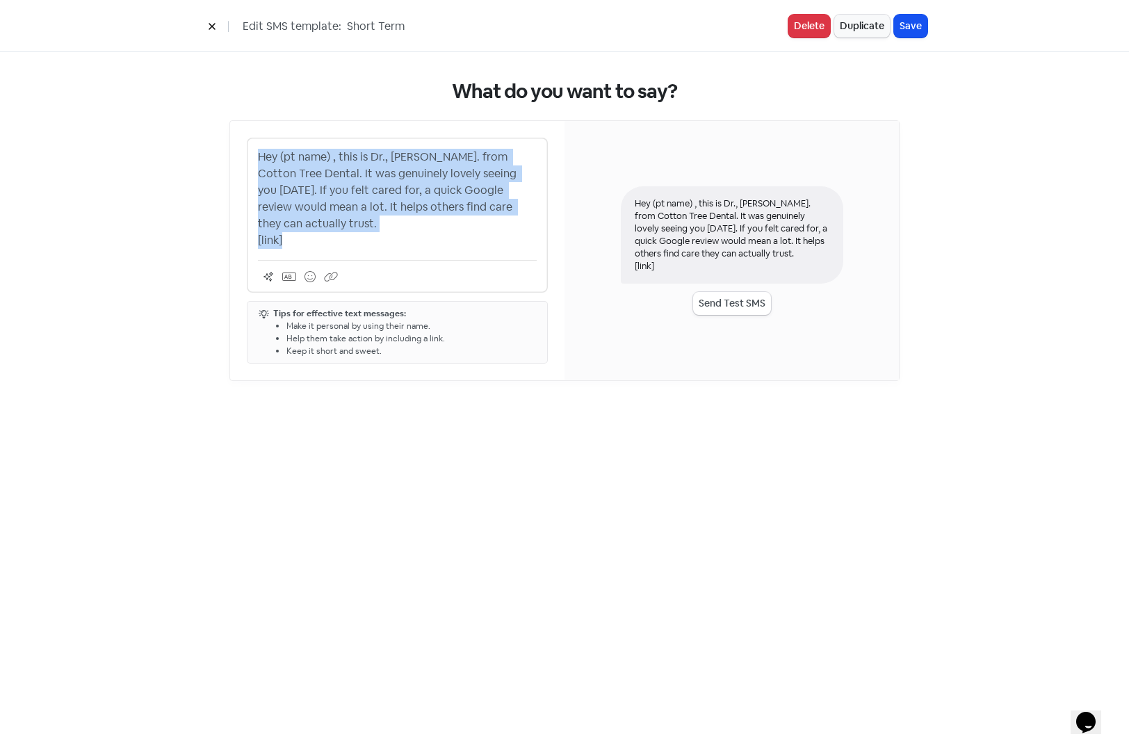
drag, startPoint x: 259, startPoint y: 156, endPoint x: 318, endPoint y: 222, distance: 88.6
click at [318, 222] on p "Hey (pt name) , this is Dr., Andonis. from Cotton Tree Dental. It was genuinely…" at bounding box center [397, 199] width 279 height 100
copy p "Hey (pt name) , this is Dr., Andonis. from Cotton Tree Dental. It was genuinely…"
click at [213, 27] on icon at bounding box center [212, 26] width 8 height 8
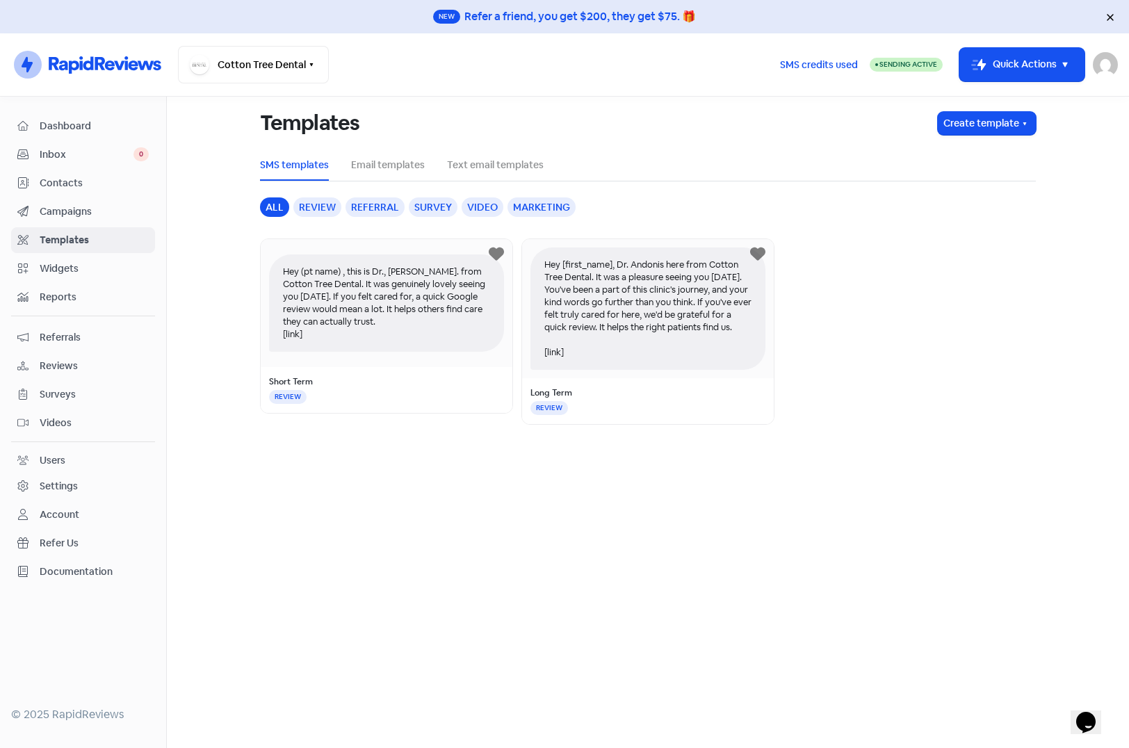
click at [85, 212] on span "Campaigns" at bounding box center [94, 211] width 109 height 15
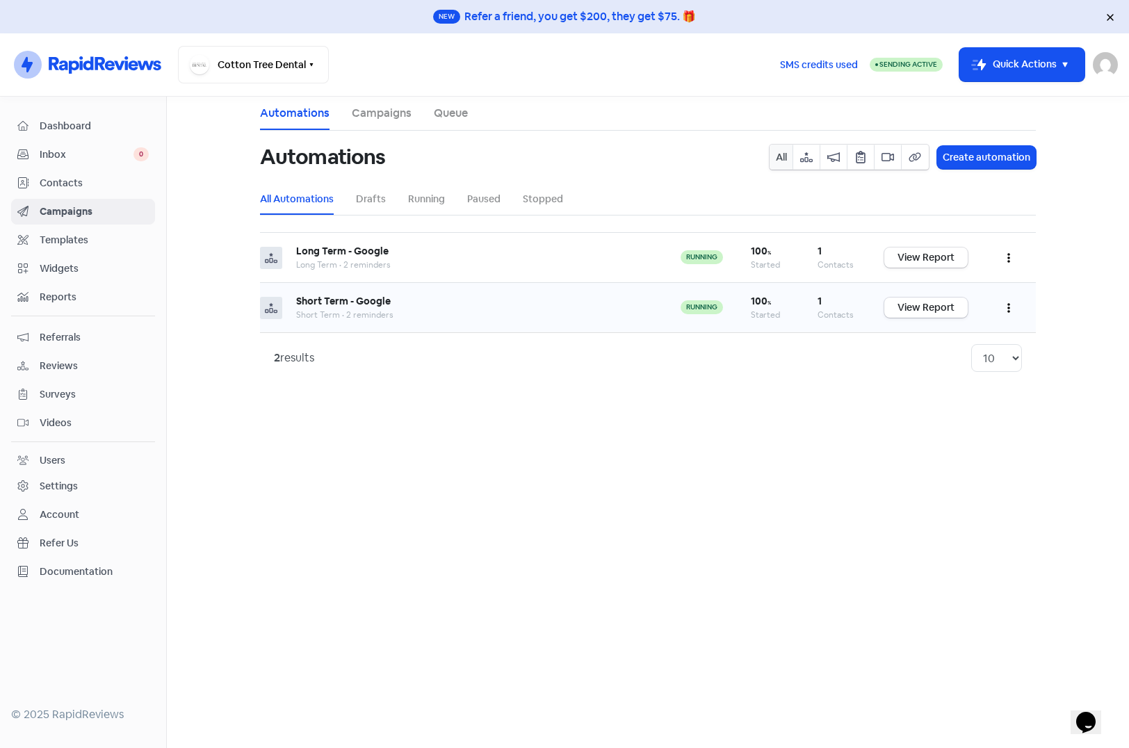
click at [1006, 307] on button "button" at bounding box center [1008, 307] width 26 height 33
click at [929, 343] on button "Edit" at bounding box center [966, 343] width 110 height 28
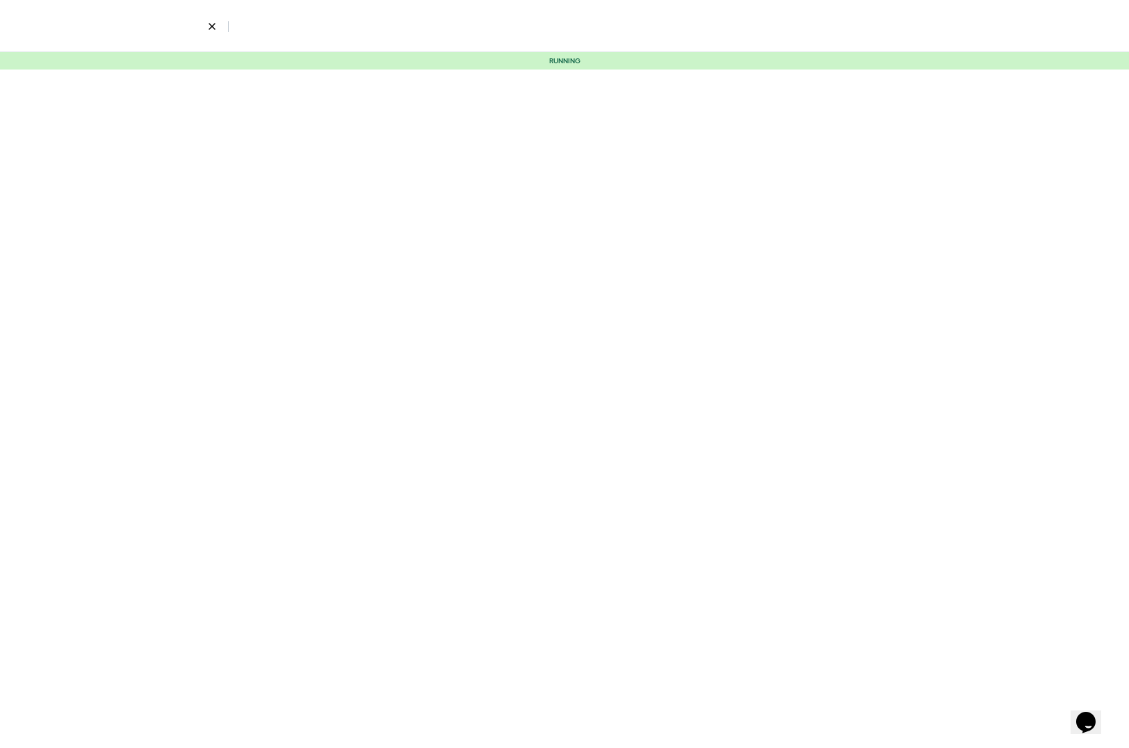
select select "2325"
select select "5"
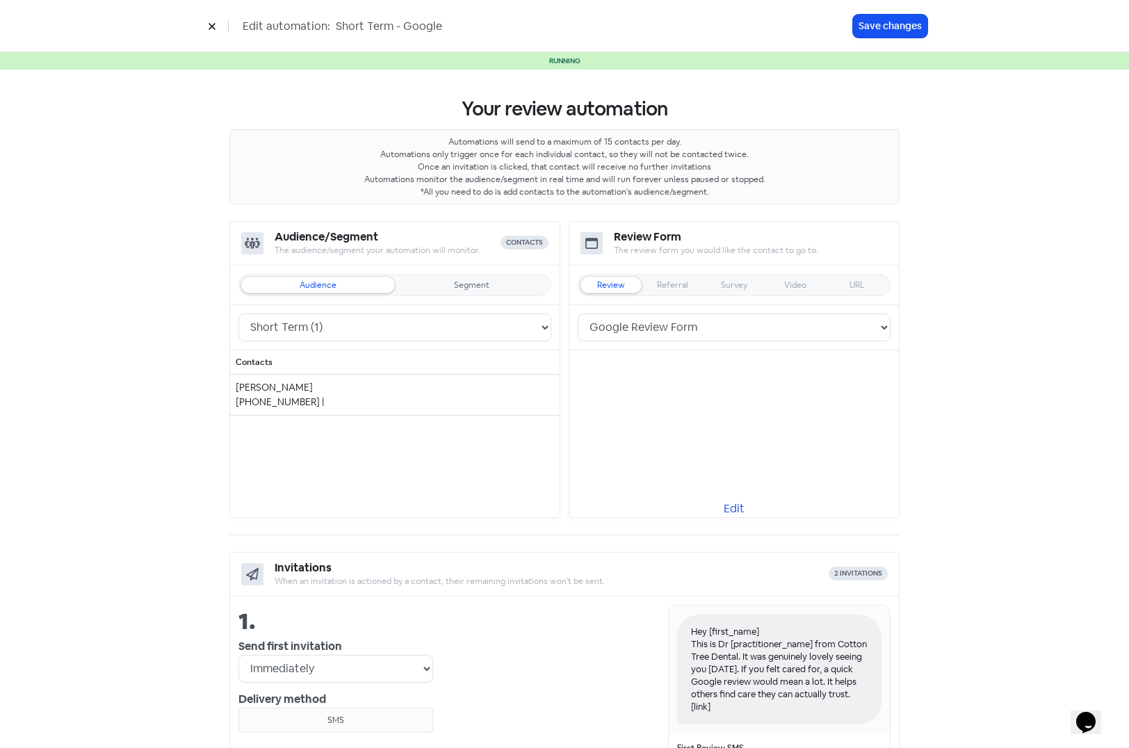
scroll to position [70, 0]
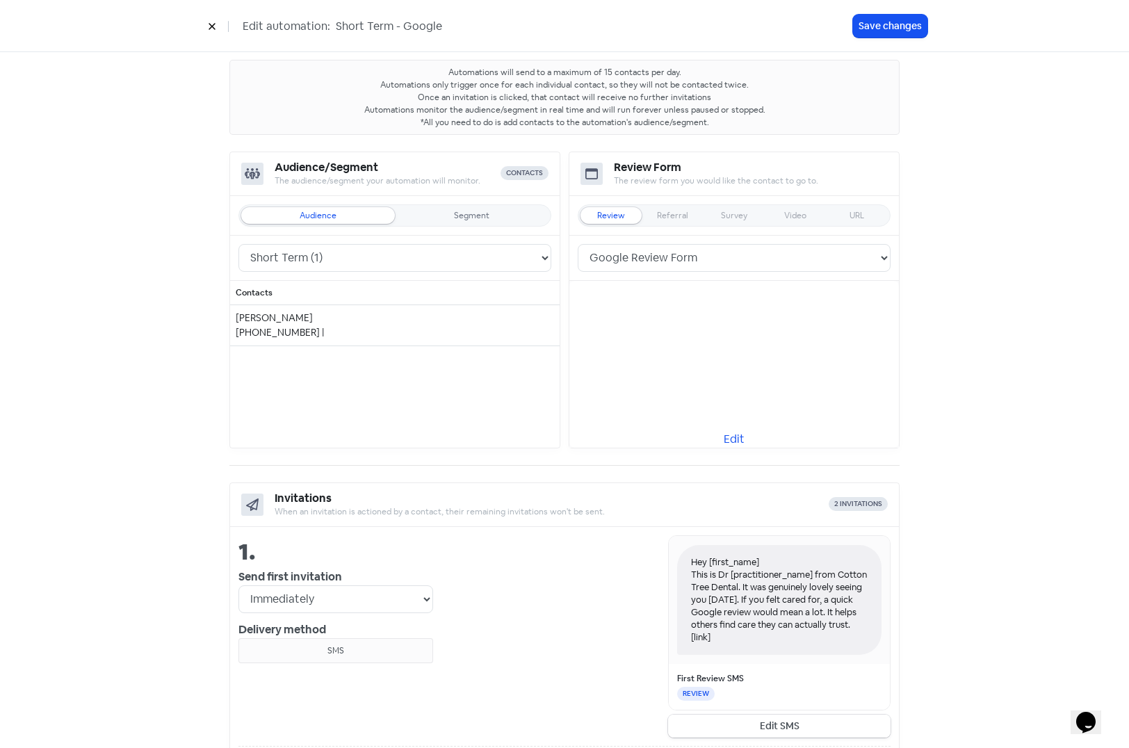
click at [759, 724] on button "Edit SMS" at bounding box center [779, 726] width 222 height 23
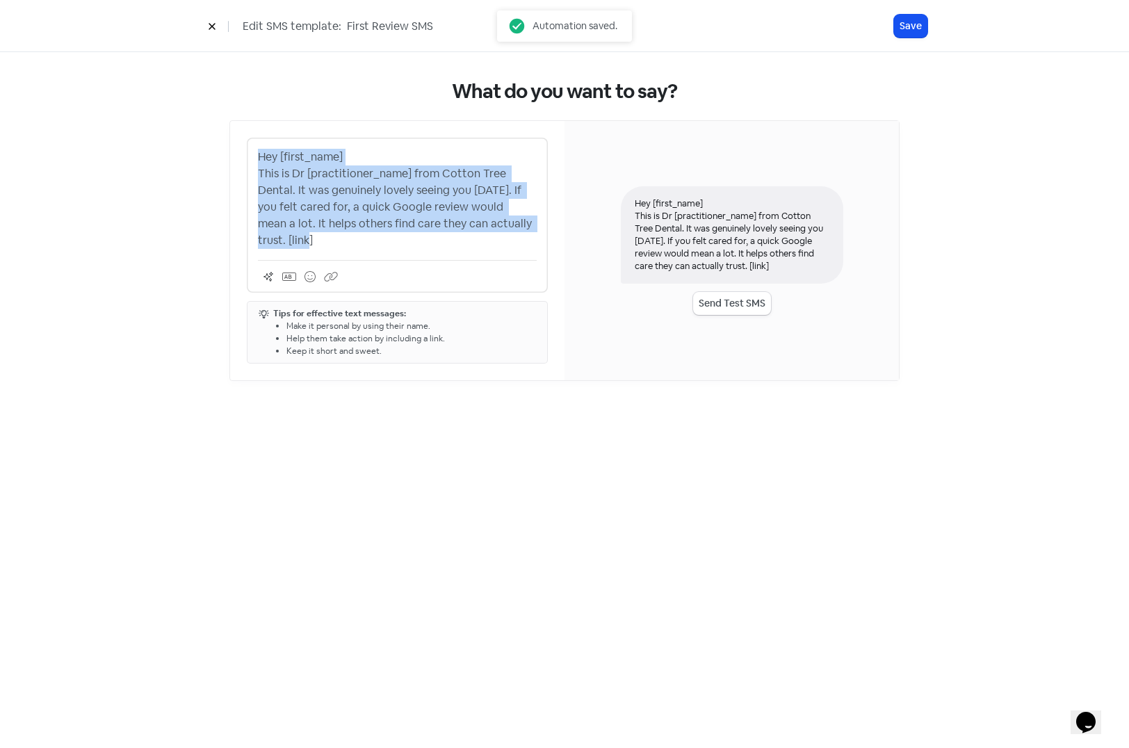
drag, startPoint x: 528, startPoint y: 224, endPoint x: 177, endPoint y: 142, distance: 361.3
click at [177, 142] on div "What do you want to say? Hey [first_name] This is Dr [practitioner_name] from C…" at bounding box center [564, 230] width 792 height 357
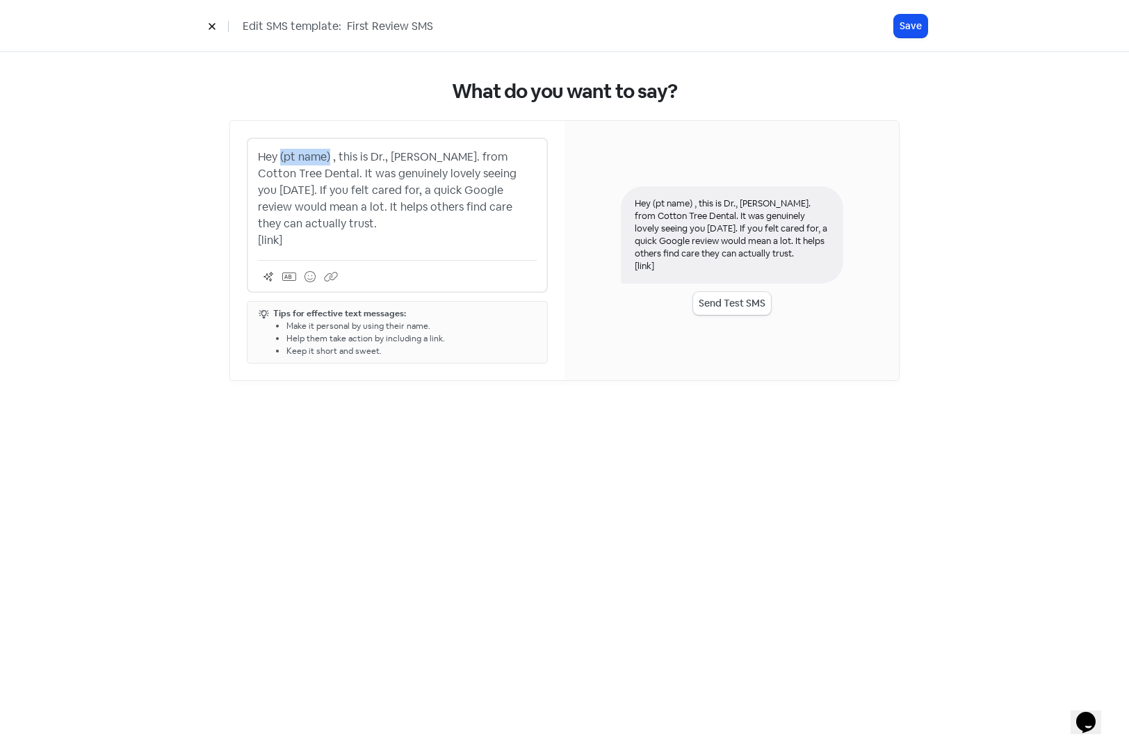
drag, startPoint x: 279, startPoint y: 156, endPoint x: 329, endPoint y: 158, distance: 50.1
click at [329, 158] on p "Hey (pt name) , this is Dr., Andonis. from Cotton Tree Dental. It was genuinely…" at bounding box center [397, 199] width 279 height 100
click at [294, 271] on icon at bounding box center [289, 276] width 14 height 11
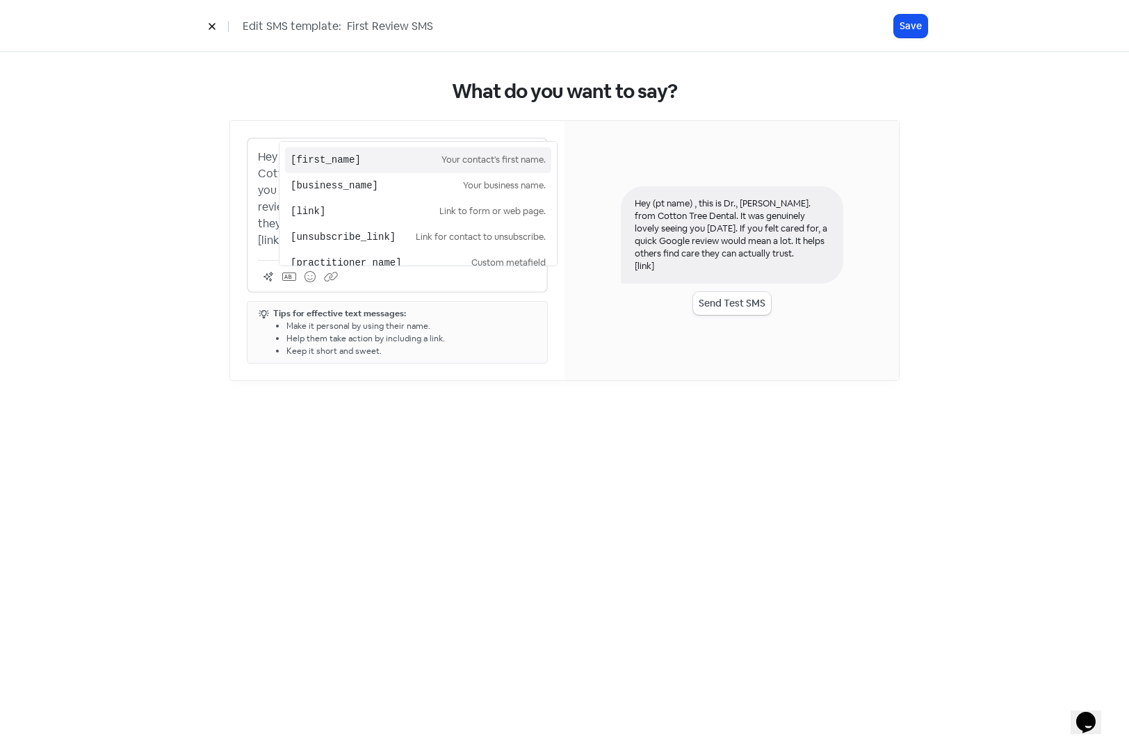
click at [309, 153] on pre "[first_name]" at bounding box center [366, 160] width 151 height 15
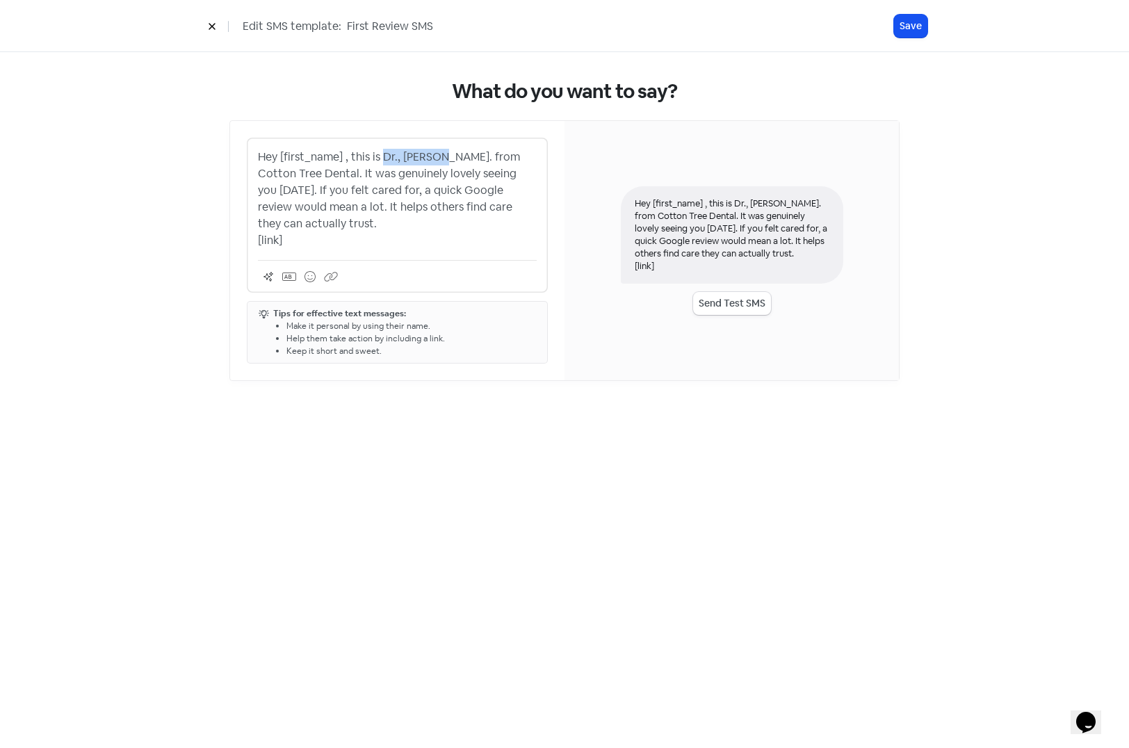
drag, startPoint x: 382, startPoint y: 156, endPoint x: 443, endPoint y: 157, distance: 61.2
click at [443, 157] on p "Hey [first_name] , this is Dr., Andonis. from Cotton Tree Dental. It was genuin…" at bounding box center [397, 199] width 279 height 100
click at [420, 157] on p "Hey [first_name] , this is Dr., Andonis. from Cotton Tree Dental. It was genuin…" at bounding box center [397, 199] width 279 height 100
drag, startPoint x: 402, startPoint y: 155, endPoint x: 441, endPoint y: 158, distance: 39.0
click at [441, 158] on p "Hey [first_name] , this is Dr., Andonis. from Cotton Tree Dental. It was genuin…" at bounding box center [397, 199] width 279 height 100
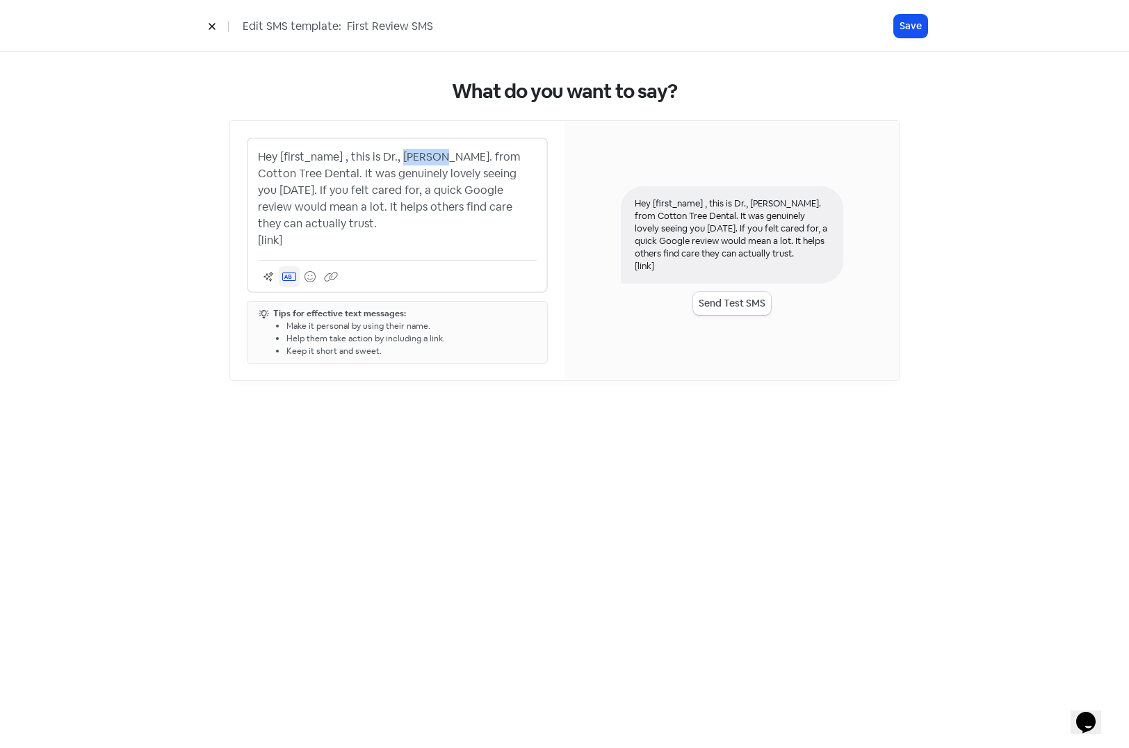
click at [288, 279] on icon at bounding box center [289, 276] width 14 height 11
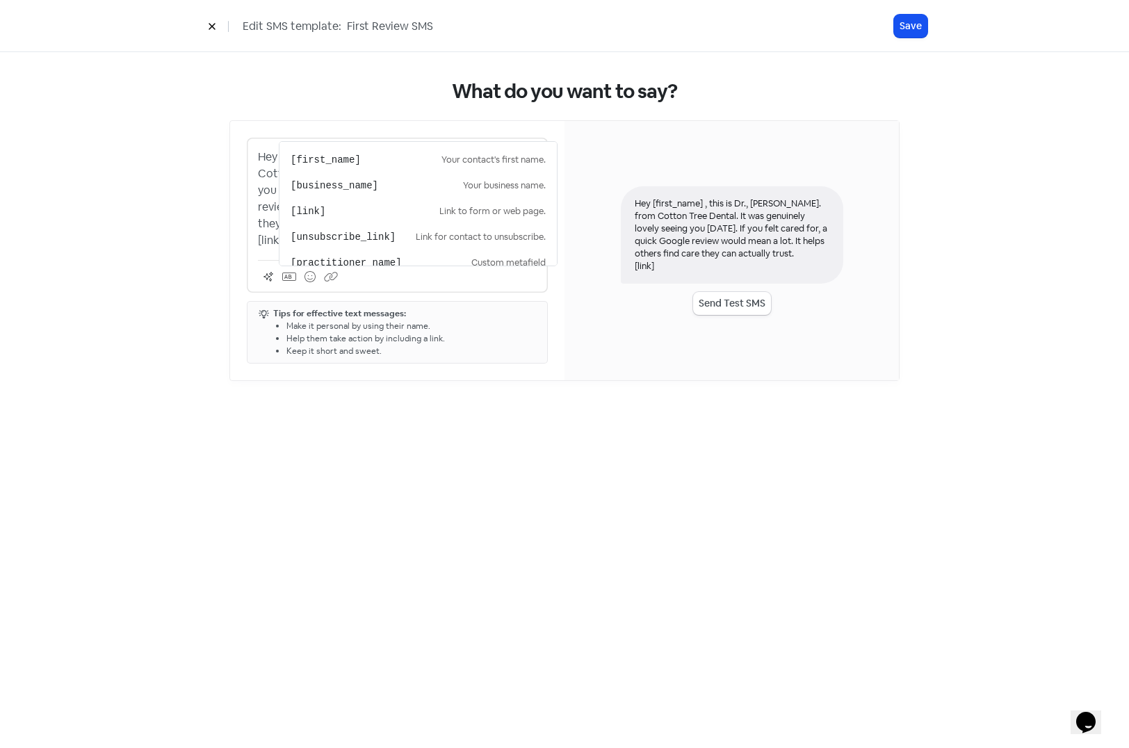
click at [375, 122] on div "Hey [first_name] , this is Dr., Andonis. from Cotton Tree Dental. It was genuin…" at bounding box center [397, 250] width 334 height 259
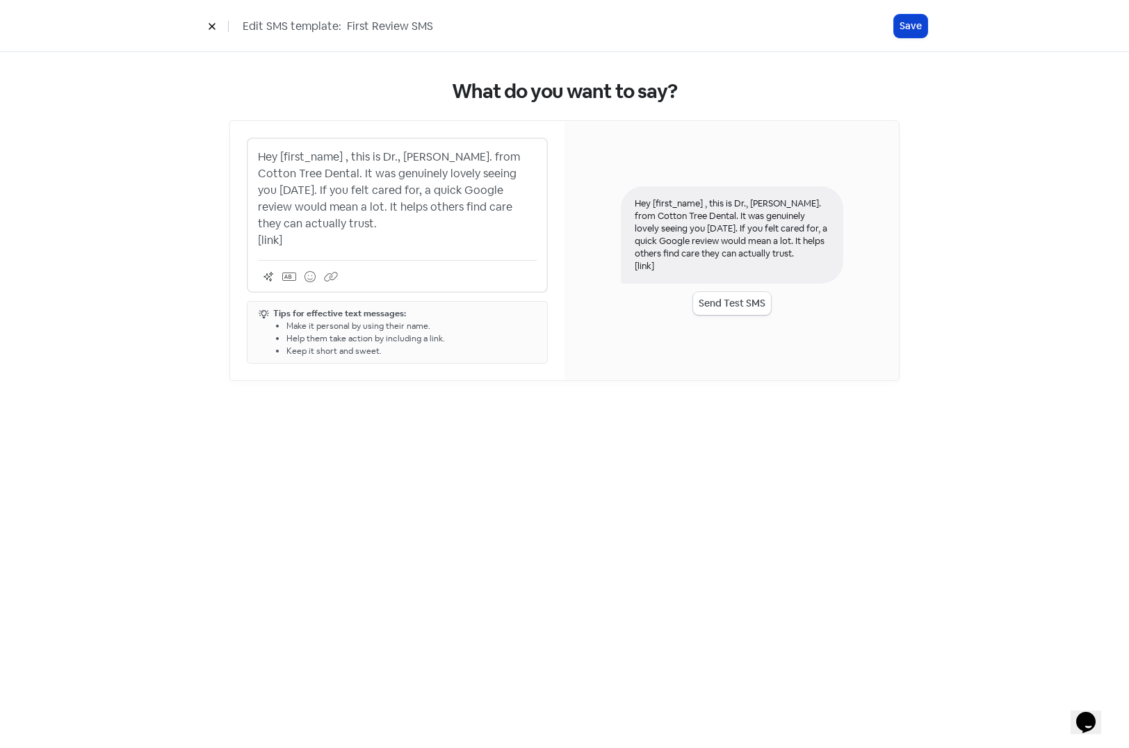
click at [911, 25] on button "Save" at bounding box center [910, 26] width 33 height 23
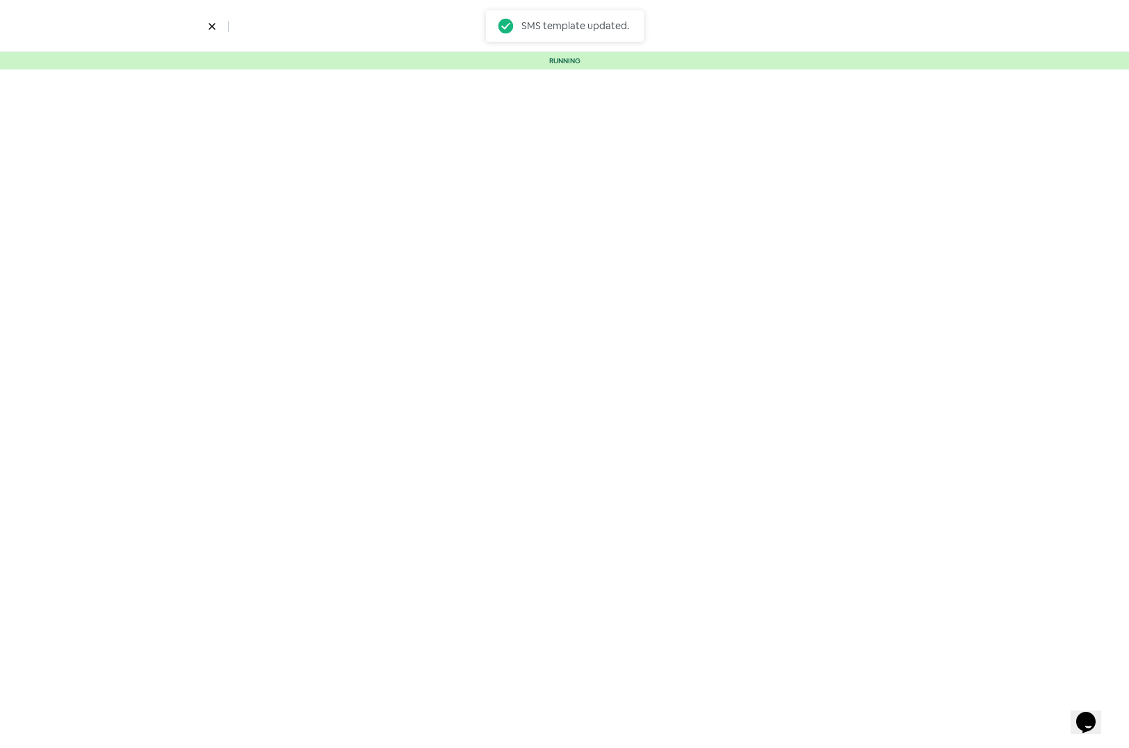
select select "2325"
select select "5"
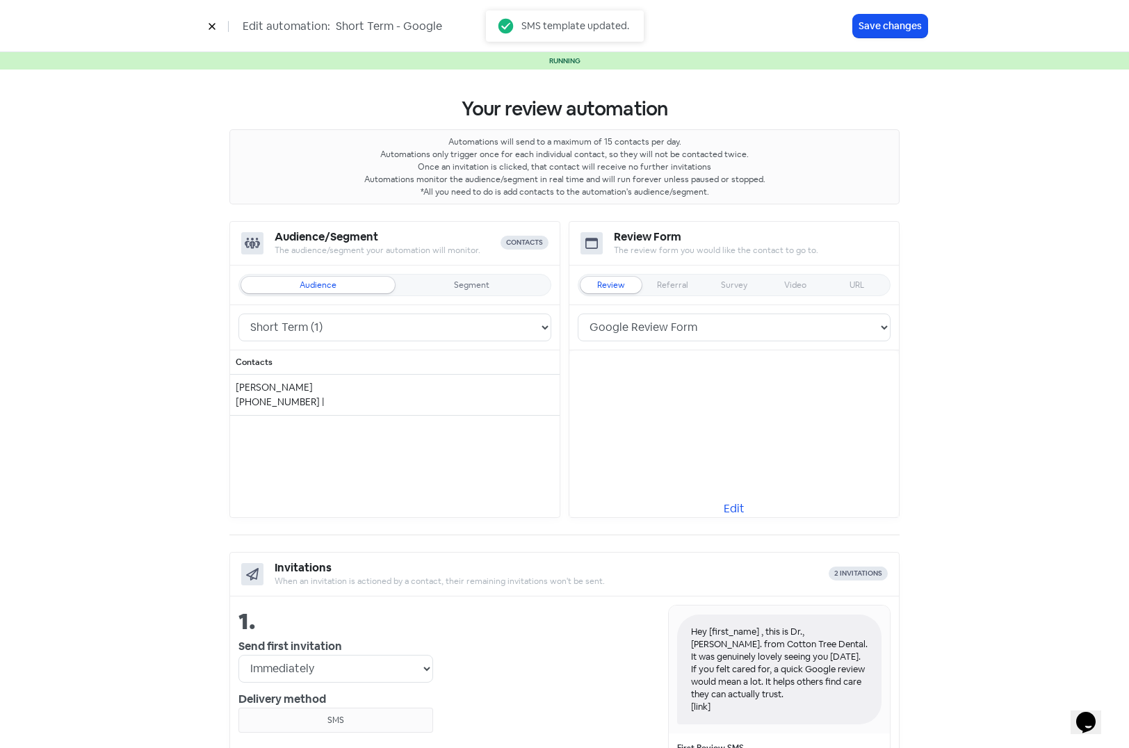
click at [215, 27] on icon at bounding box center [212, 26] width 8 height 8
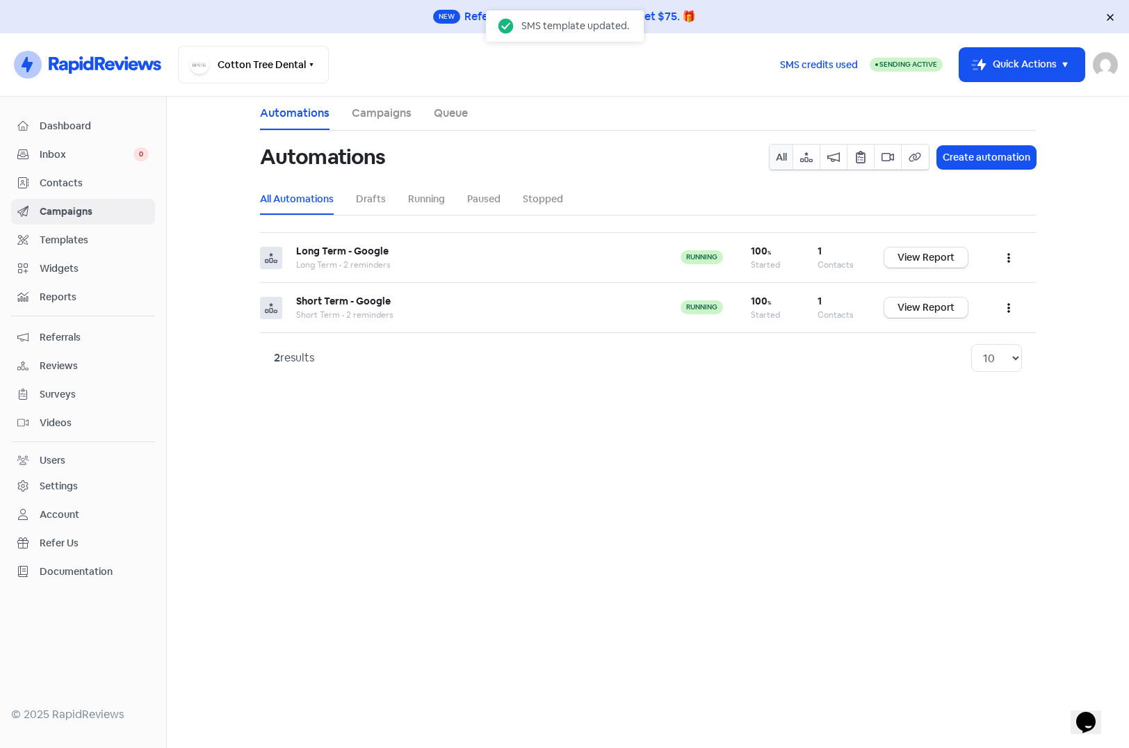
click at [56, 184] on span "Contacts" at bounding box center [94, 183] width 109 height 15
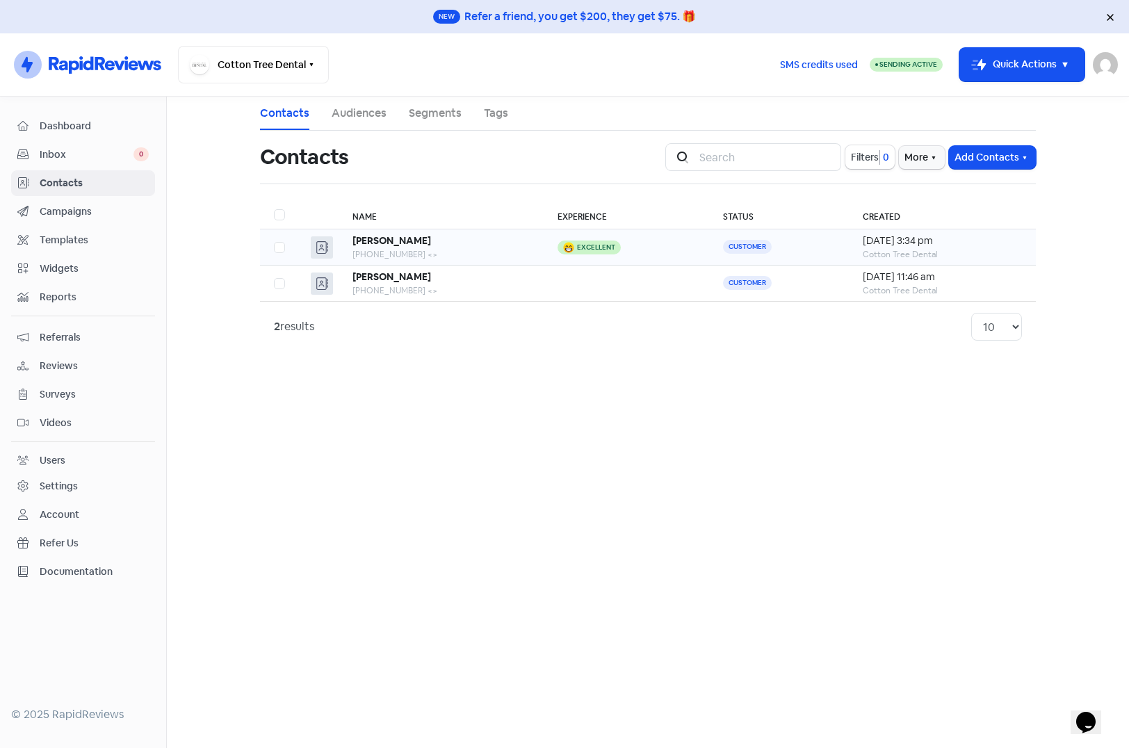
click at [455, 252] on div "+61401978329 <>" at bounding box center [440, 254] width 177 height 13
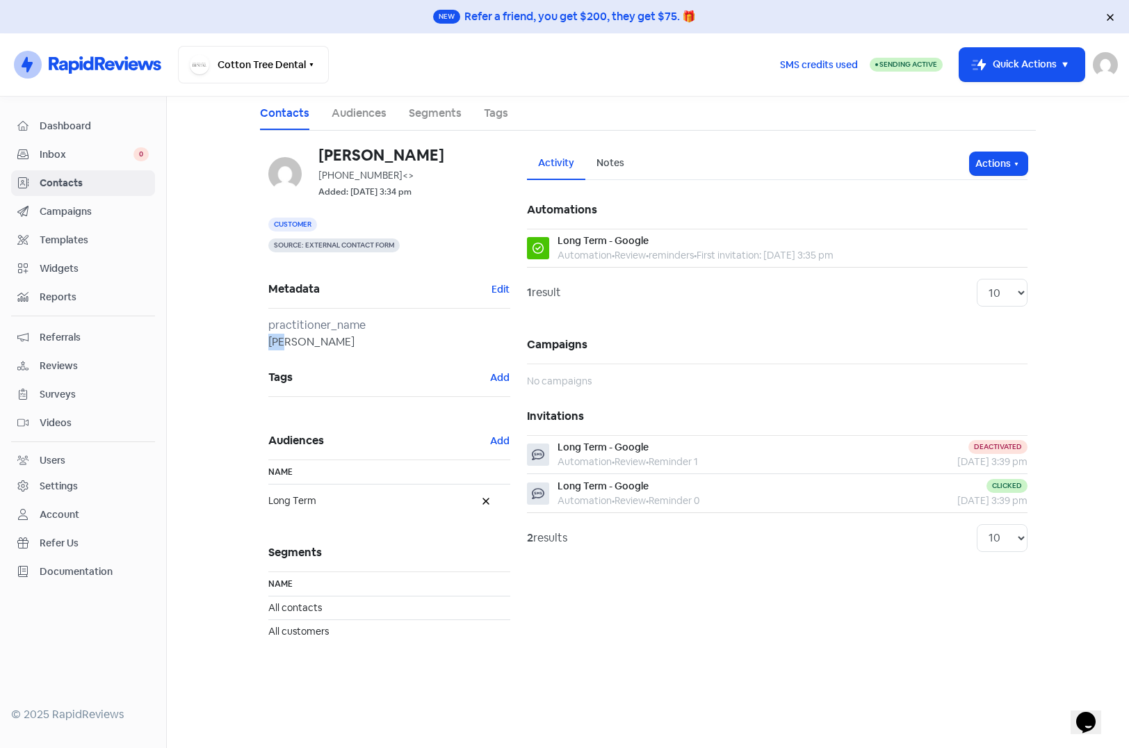
drag, startPoint x: 270, startPoint y: 342, endPoint x: 286, endPoint y: 343, distance: 16.0
click at [286, 343] on div "Aya" at bounding box center [389, 342] width 242 height 17
drag, startPoint x: 286, startPoint y: 343, endPoint x: 220, endPoint y: 253, distance: 111.3
click at [220, 253] on main "Contacts Audiences Segments Tags Aya Najmaldeen +61401978329 <> Added: 10 Sep 2…" at bounding box center [648, 422] width 962 height 651
click at [63, 205] on span "Campaigns" at bounding box center [94, 211] width 109 height 15
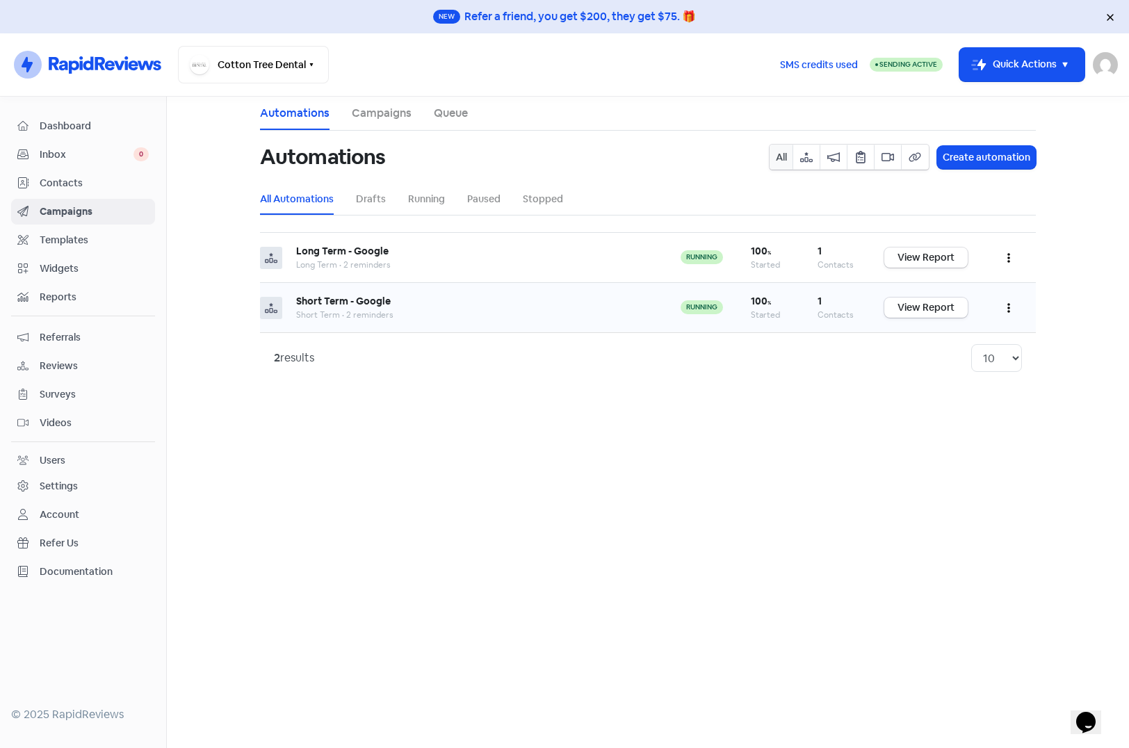
click at [1003, 305] on button "button" at bounding box center [1008, 307] width 26 height 33
click at [933, 338] on button "Edit" at bounding box center [966, 343] width 110 height 28
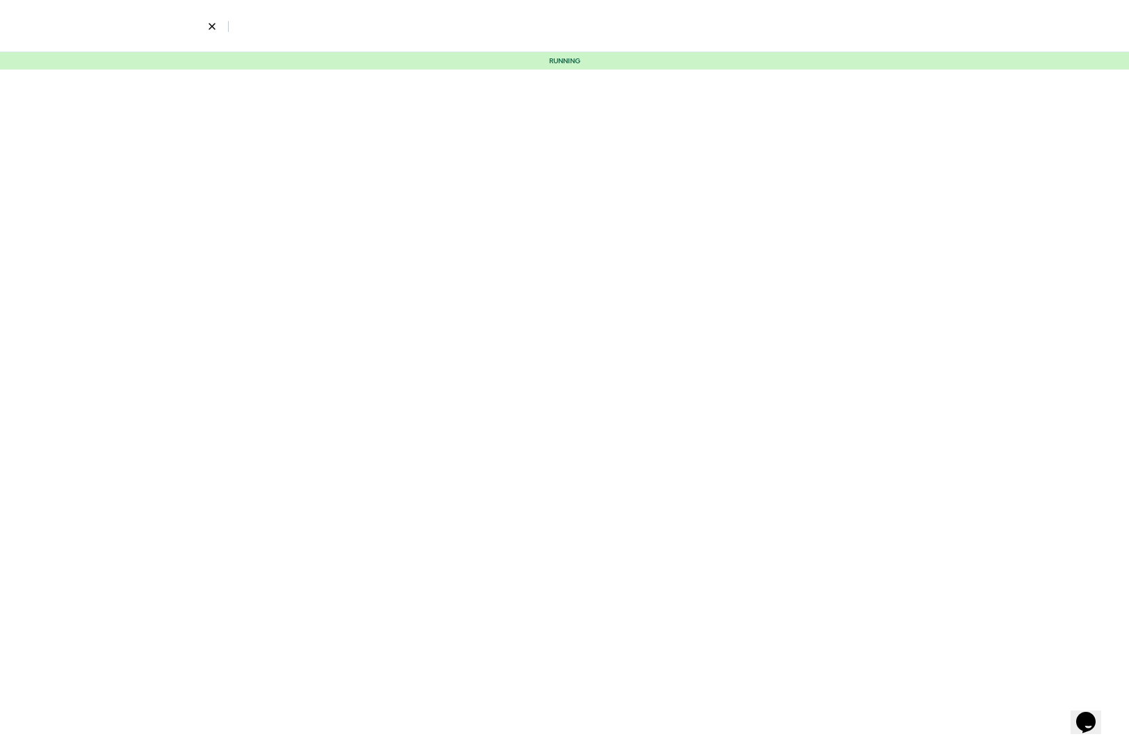
select select "2325"
select select "5"
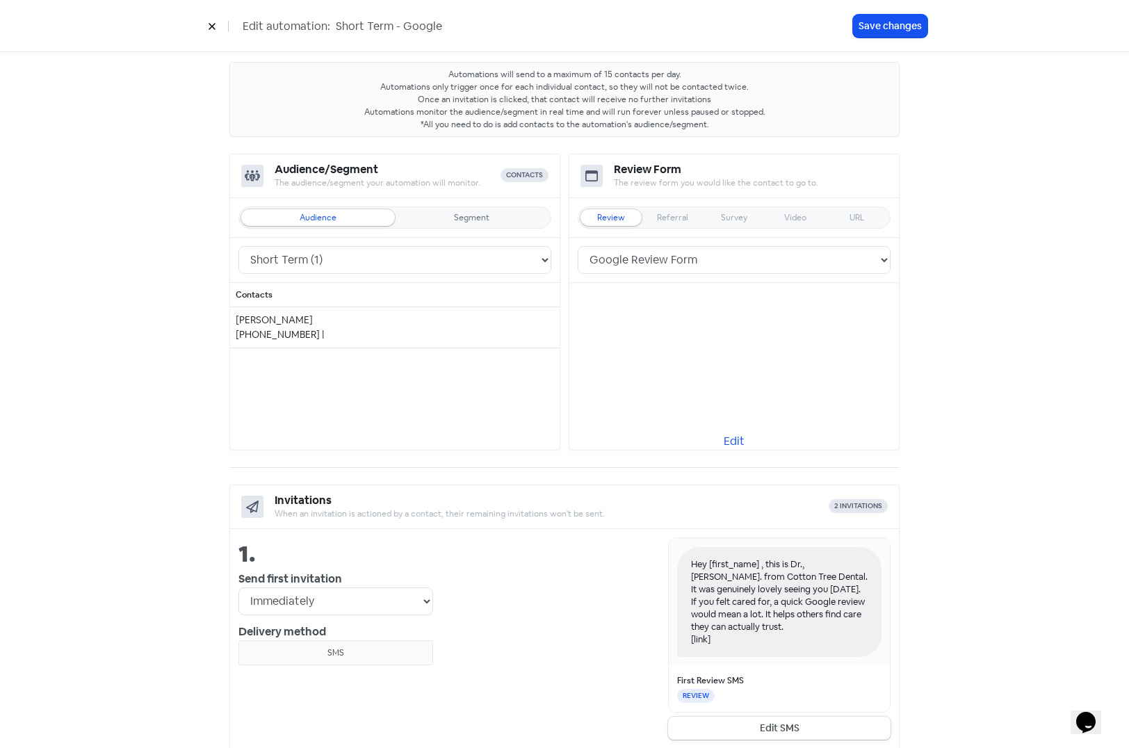
scroll to position [70, 0]
click at [751, 722] on button "Edit SMS" at bounding box center [779, 726] width 222 height 23
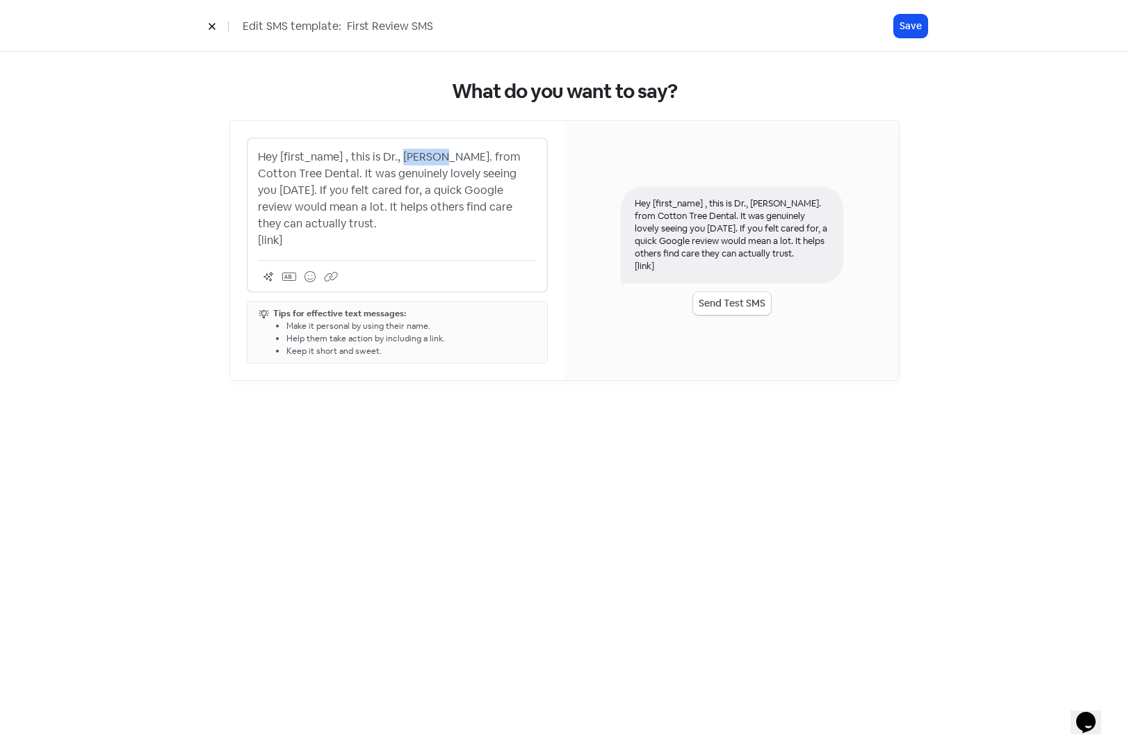
drag, startPoint x: 401, startPoint y: 154, endPoint x: 441, endPoint y: 158, distance: 39.8
click at [441, 158] on p "Hey [first_name] , this is Dr., Andonis. from Cotton Tree Dental. It was genuin…" at bounding box center [397, 199] width 279 height 100
click at [293, 279] on icon at bounding box center [289, 276] width 14 height 11
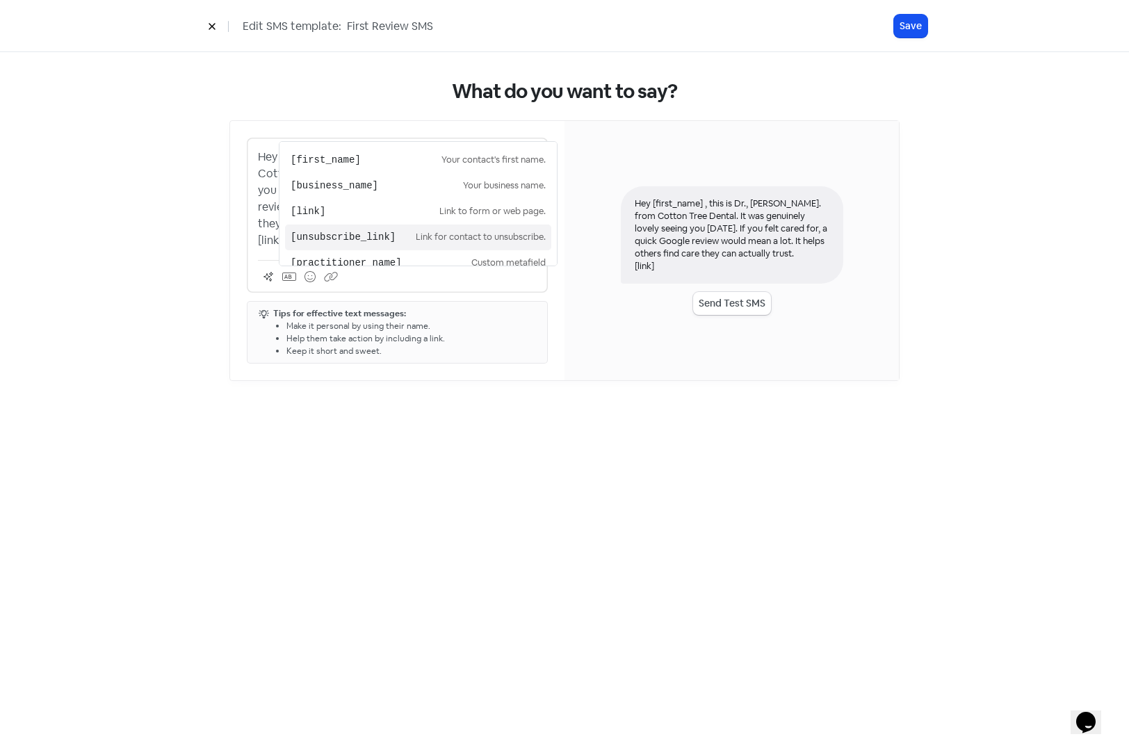
scroll to position [16, 0]
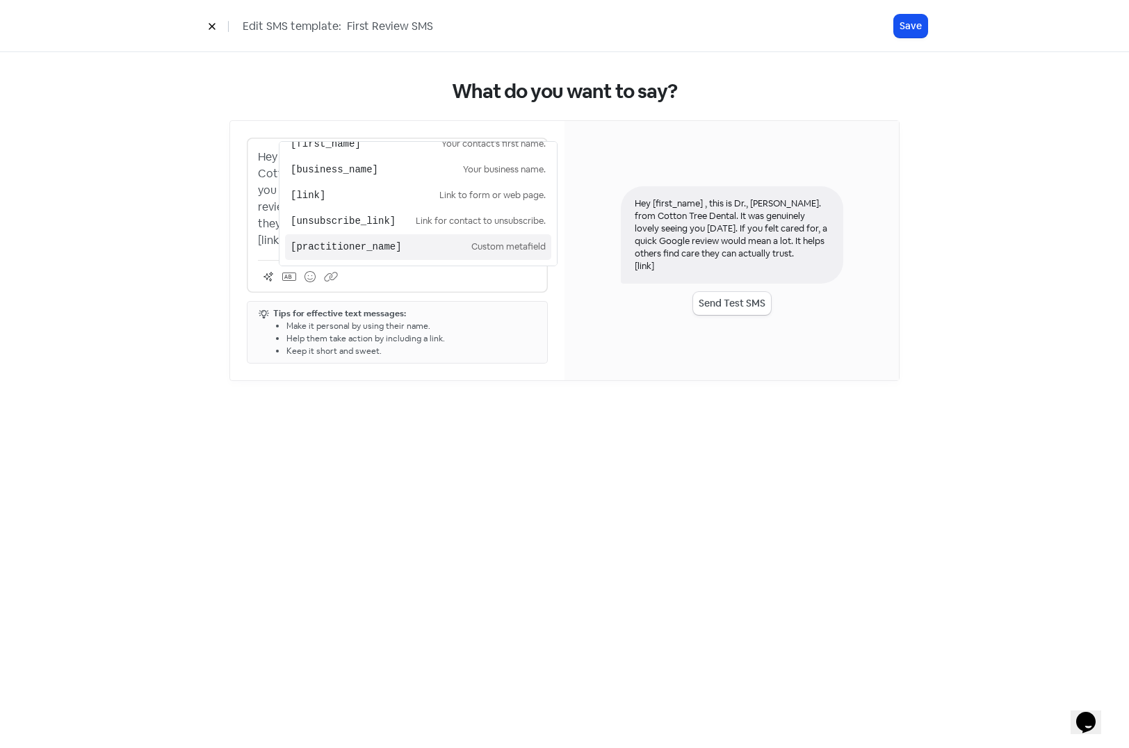
click at [352, 242] on pre "[practitioner_name]" at bounding box center [381, 247] width 181 height 15
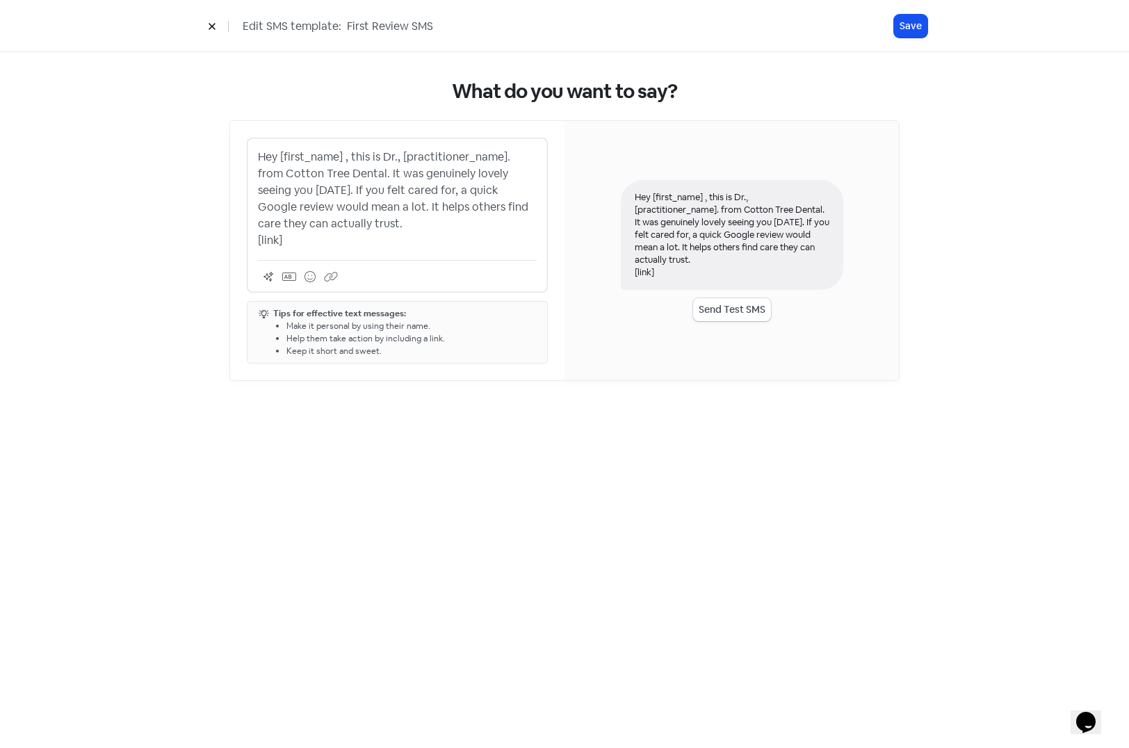
click at [336, 223] on p "Hey [first_name] , this is Dr., [practitioner_name]. from Cotton Tree Dental. I…" at bounding box center [397, 199] width 279 height 100
click at [350, 151] on p "Hey [first_name] , this is Dr., [practitioner_name]. from Cotton Tree Dental. I…" at bounding box center [397, 199] width 279 height 100
click at [384, 228] on p "Hey [first_name] , this is Dr., [practitioner_name]. from Cotton Tree Dental. I…" at bounding box center [397, 199] width 279 height 100
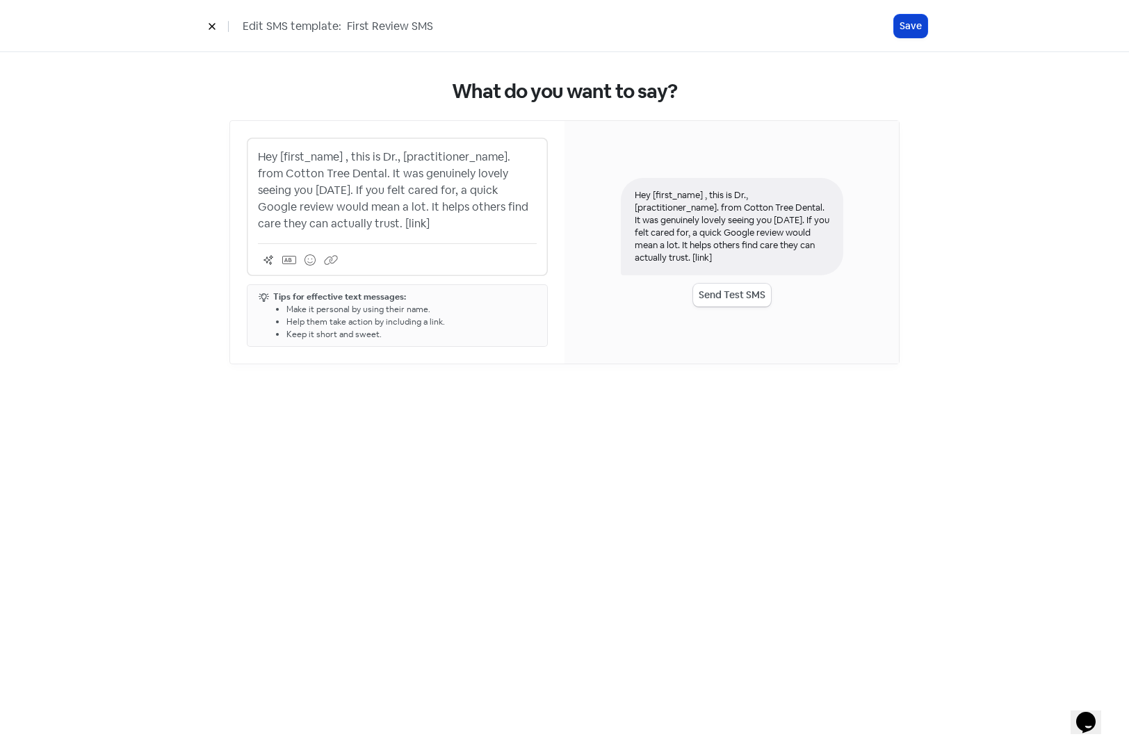
click at [911, 29] on button "Save" at bounding box center [910, 26] width 33 height 23
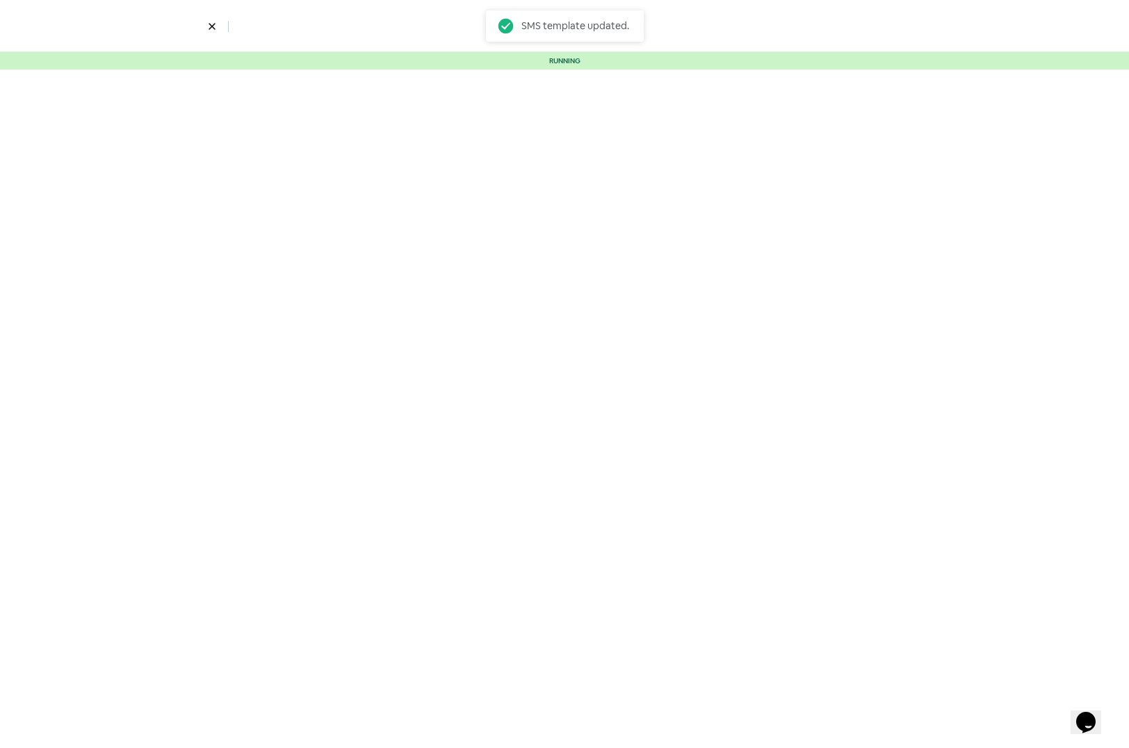
select select "2325"
select select "5"
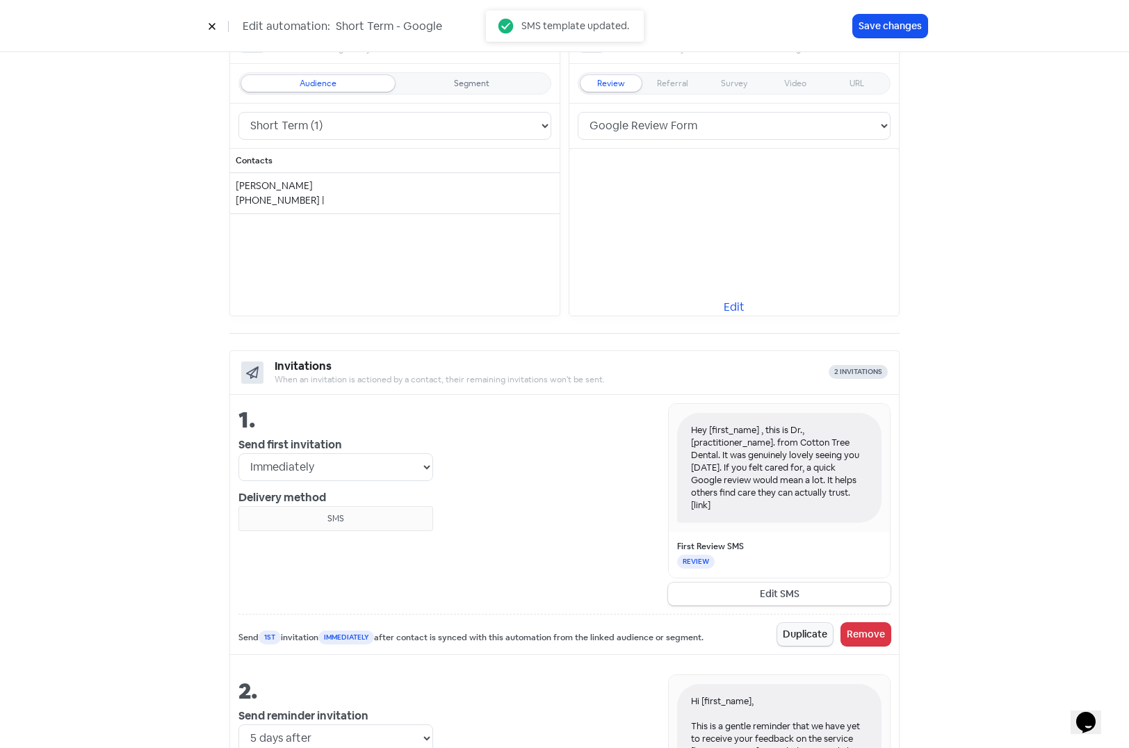
scroll to position [209, 0]
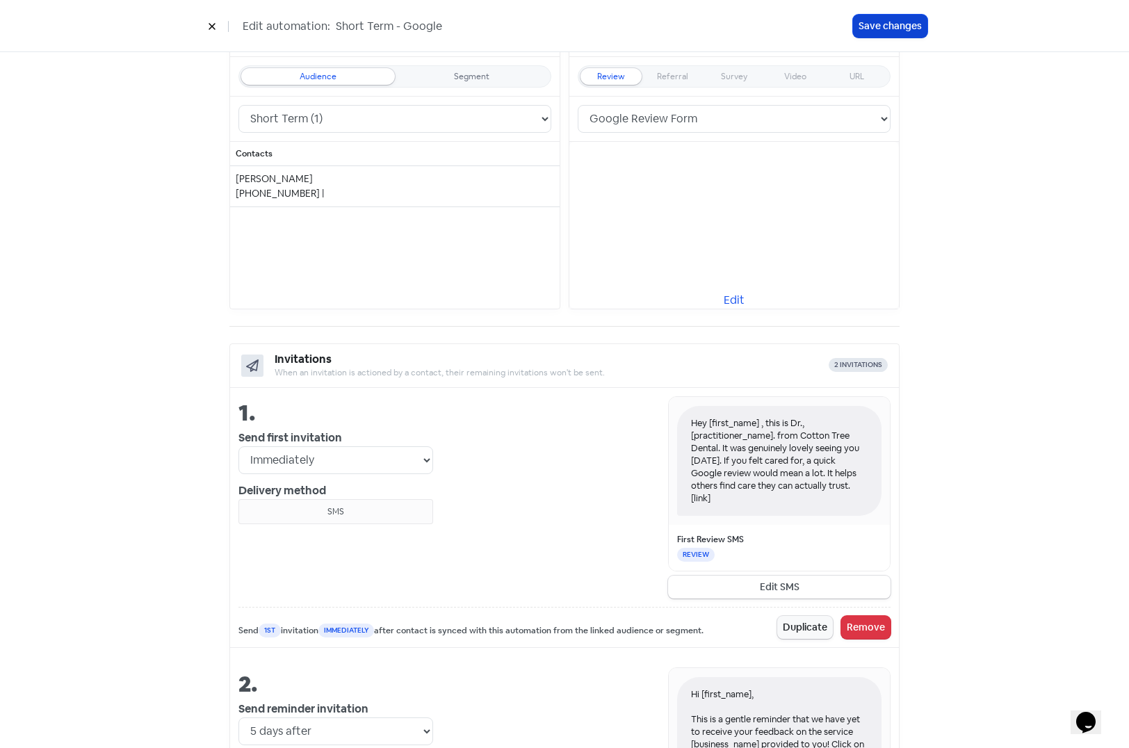
click at [885, 27] on button "Save changes" at bounding box center [890, 26] width 74 height 23
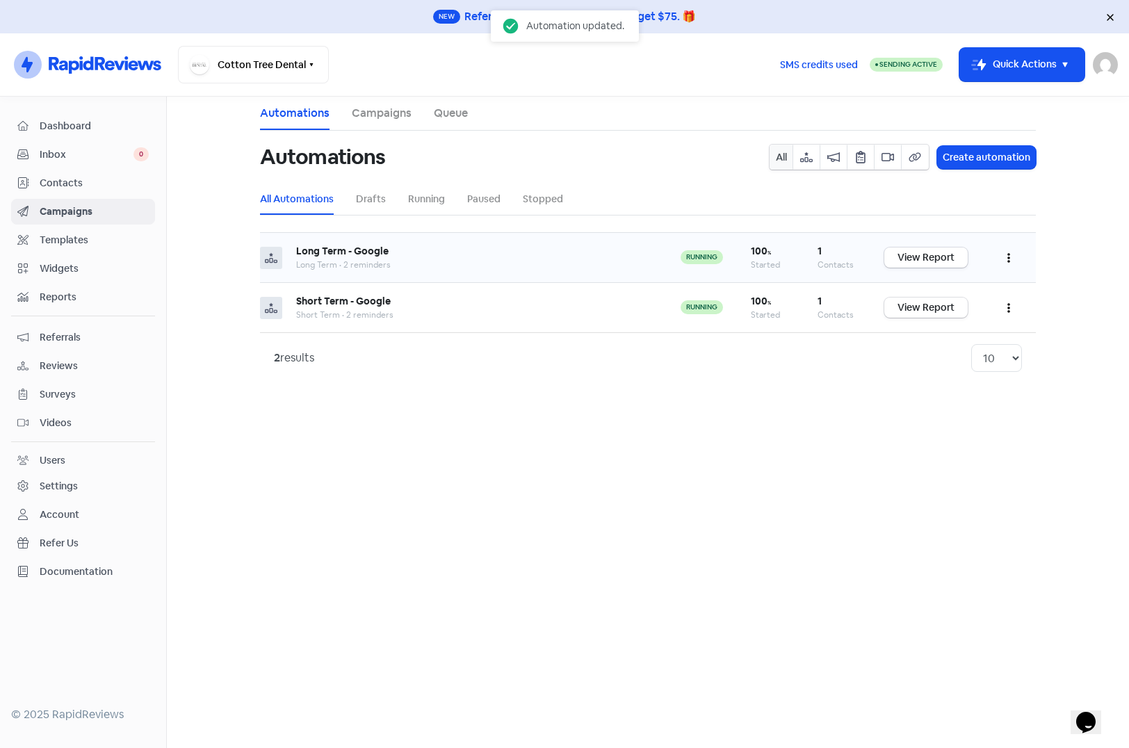
click at [1004, 256] on button "button" at bounding box center [1008, 257] width 26 height 33
drag, startPoint x: 949, startPoint y: 293, endPoint x: 931, endPoint y: 297, distance: 17.9
click at [948, 293] on button "Edit" at bounding box center [966, 293] width 110 height 28
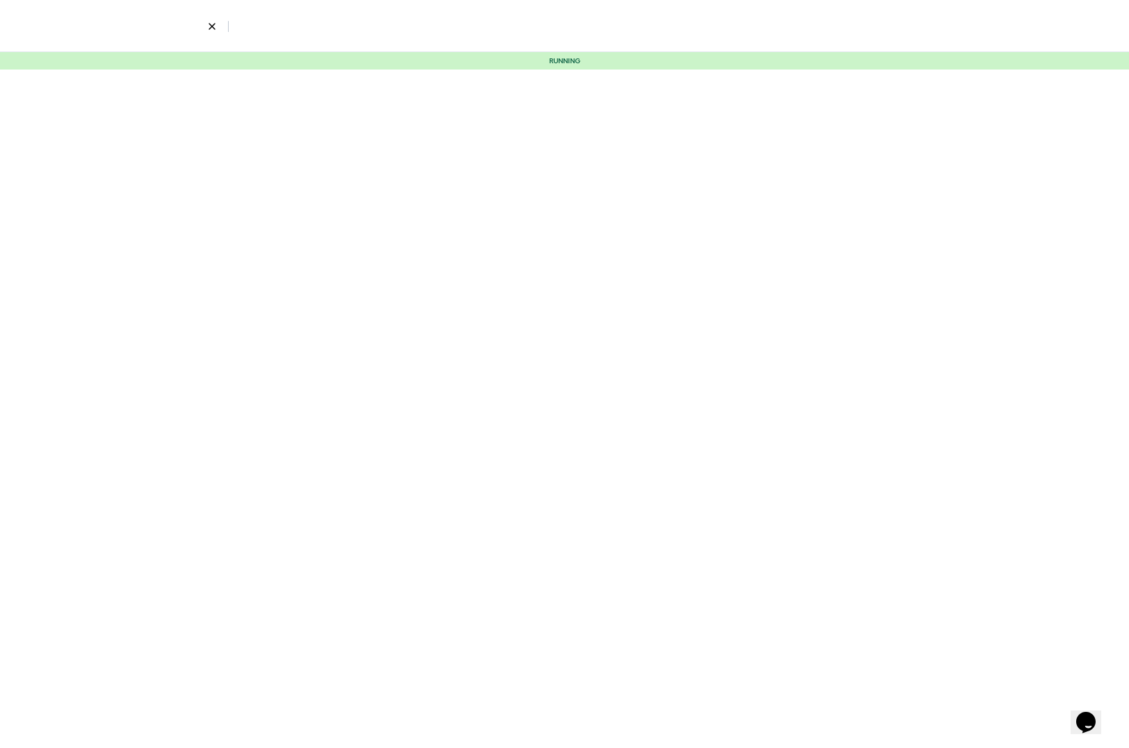
select select "5"
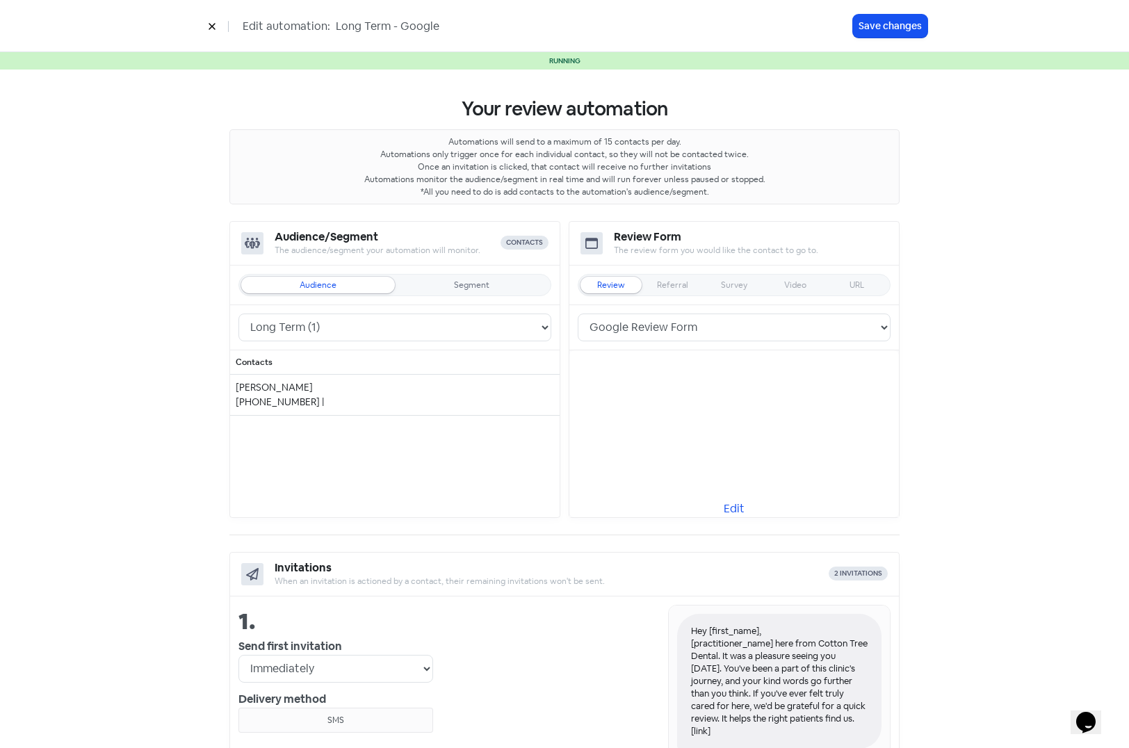
click at [730, 663] on div "Hey [first_name], [practitioner_name] here from Cotton Tree Dental. It was a pl…" at bounding box center [779, 681] width 204 height 135
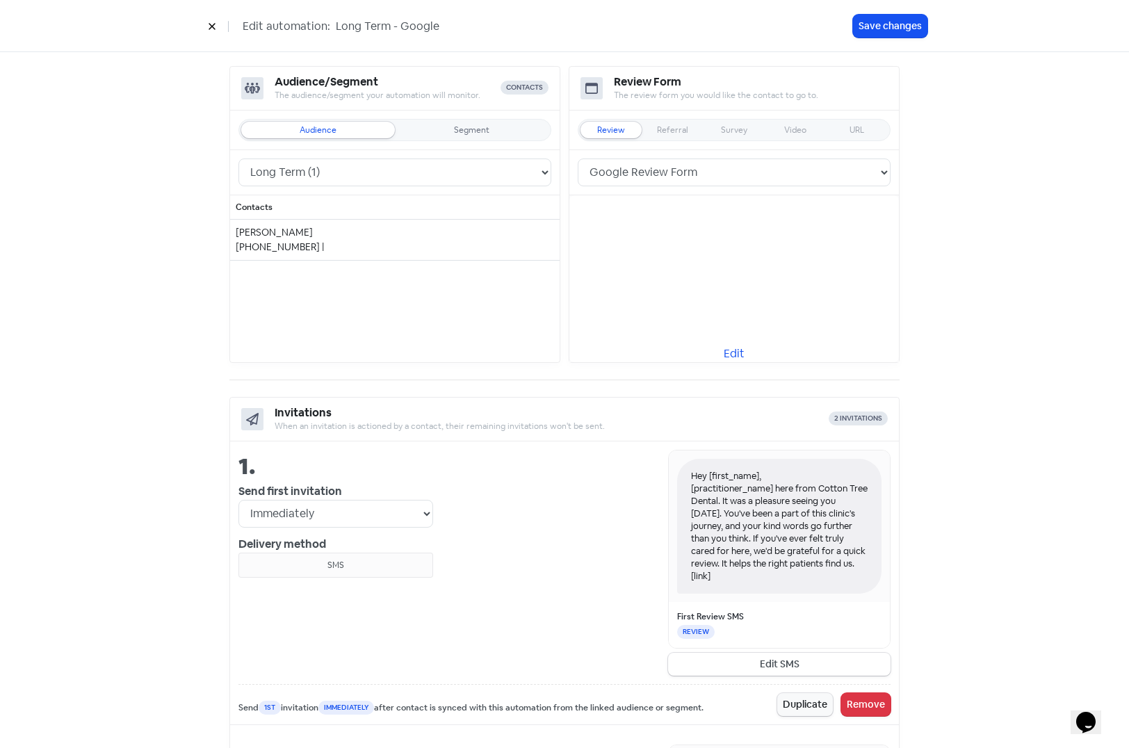
scroll to position [209, 0]
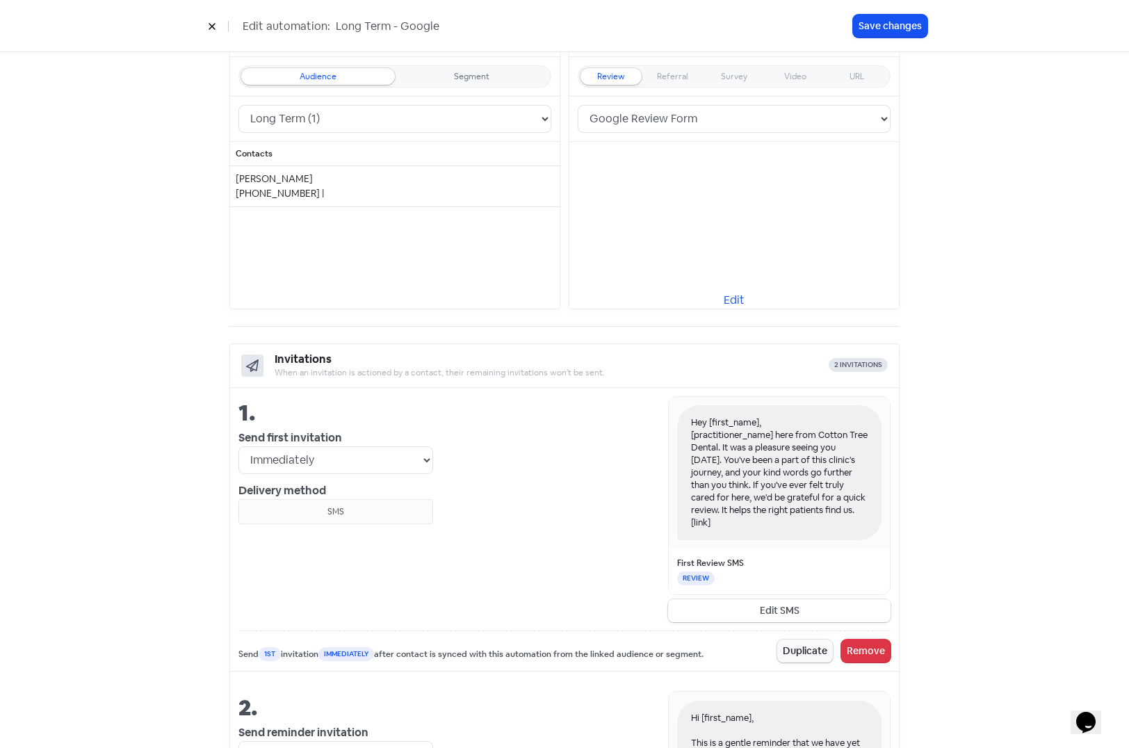
click at [774, 612] on button "Edit SMS" at bounding box center [779, 610] width 222 height 23
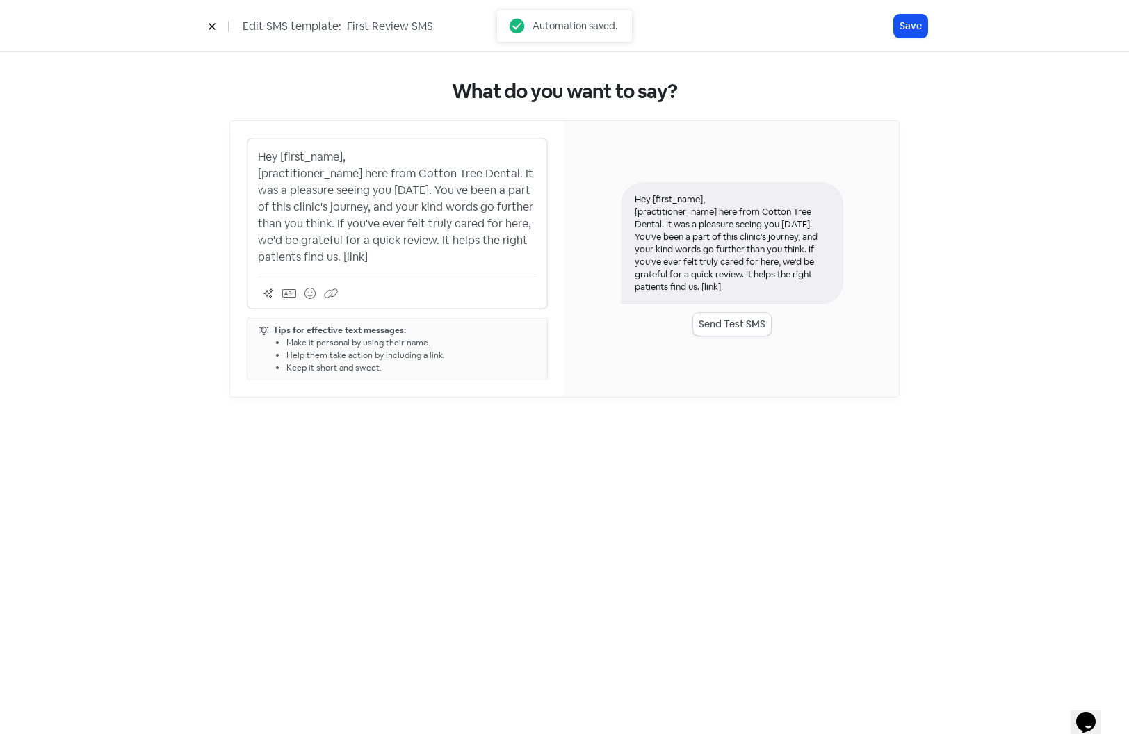
click at [260, 170] on p "Hey [first_name], [practitioner_name] here from Cotton Tree Dental. It was a pl…" at bounding box center [397, 207] width 279 height 117
click at [915, 23] on button "Save" at bounding box center [910, 26] width 33 height 23
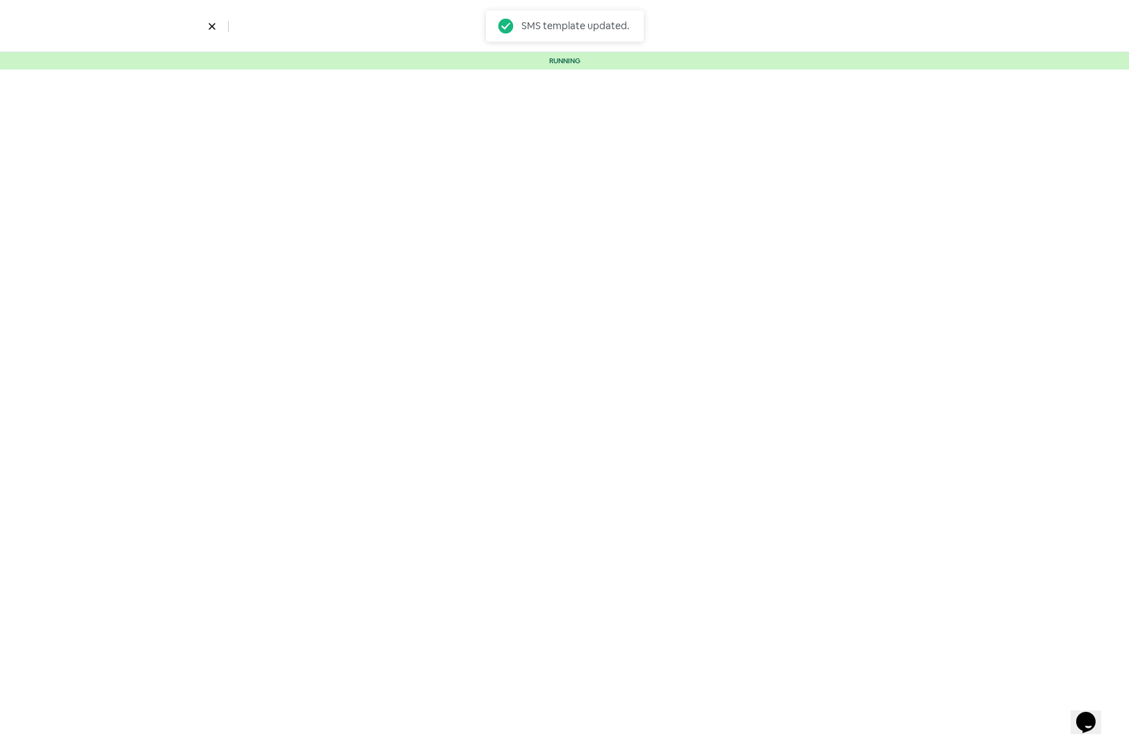
select select "5"
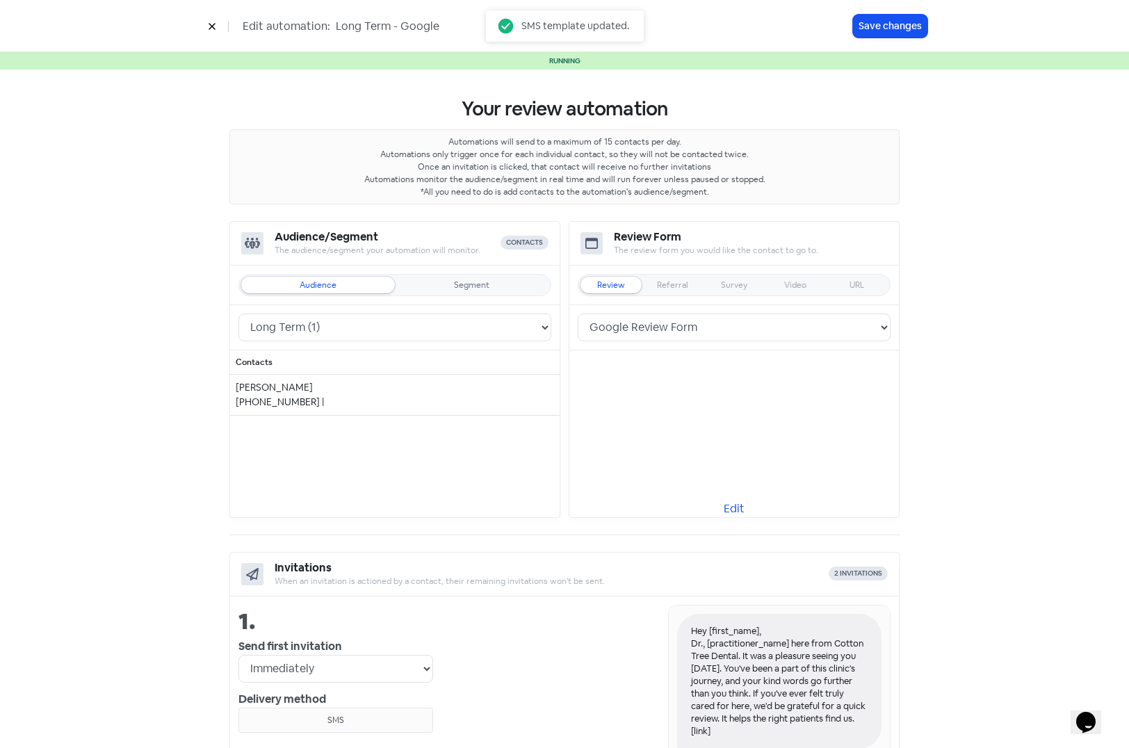
drag, startPoint x: 210, startPoint y: 26, endPoint x: 177, endPoint y: 58, distance: 45.2
click at [210, 26] on icon at bounding box center [212, 26] width 8 height 8
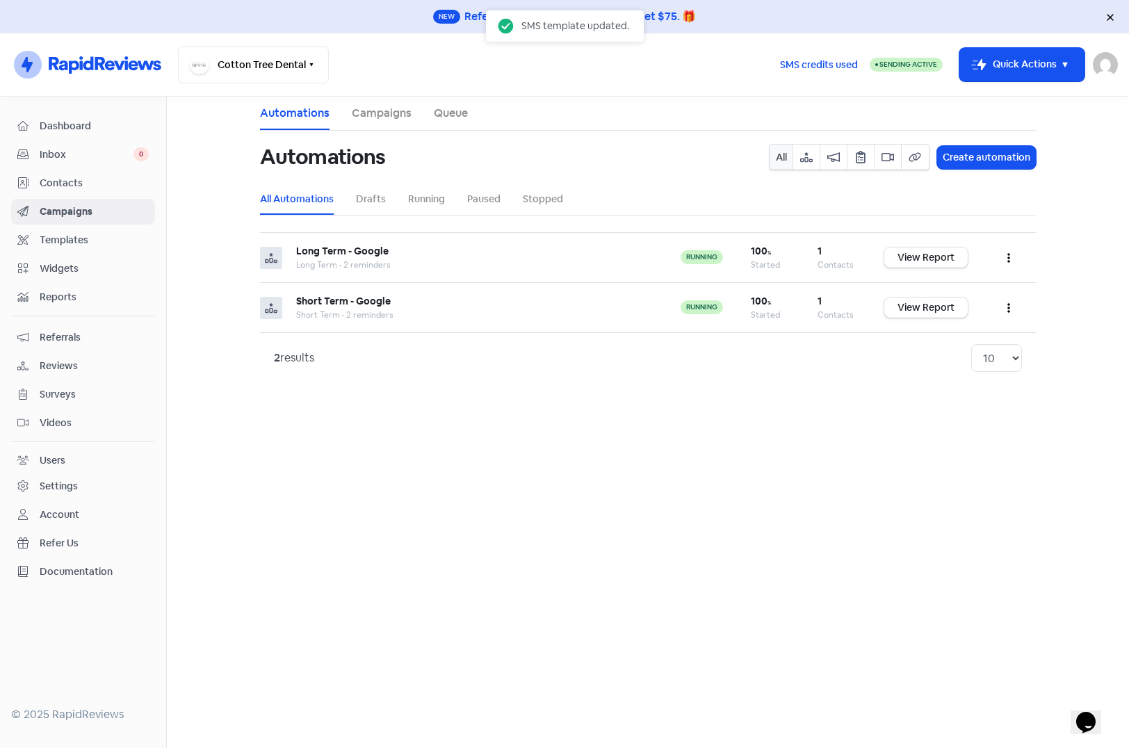
click at [63, 238] on span "Templates" at bounding box center [94, 240] width 109 height 15
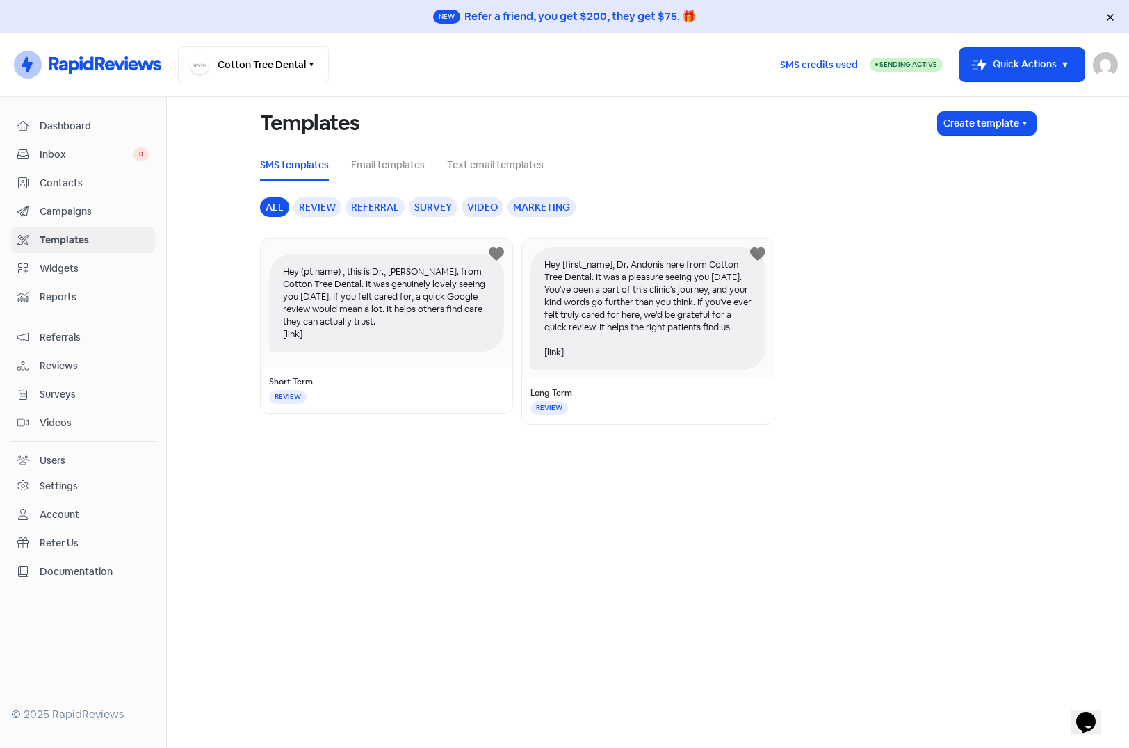
click at [88, 206] on span "Campaigns" at bounding box center [94, 211] width 109 height 15
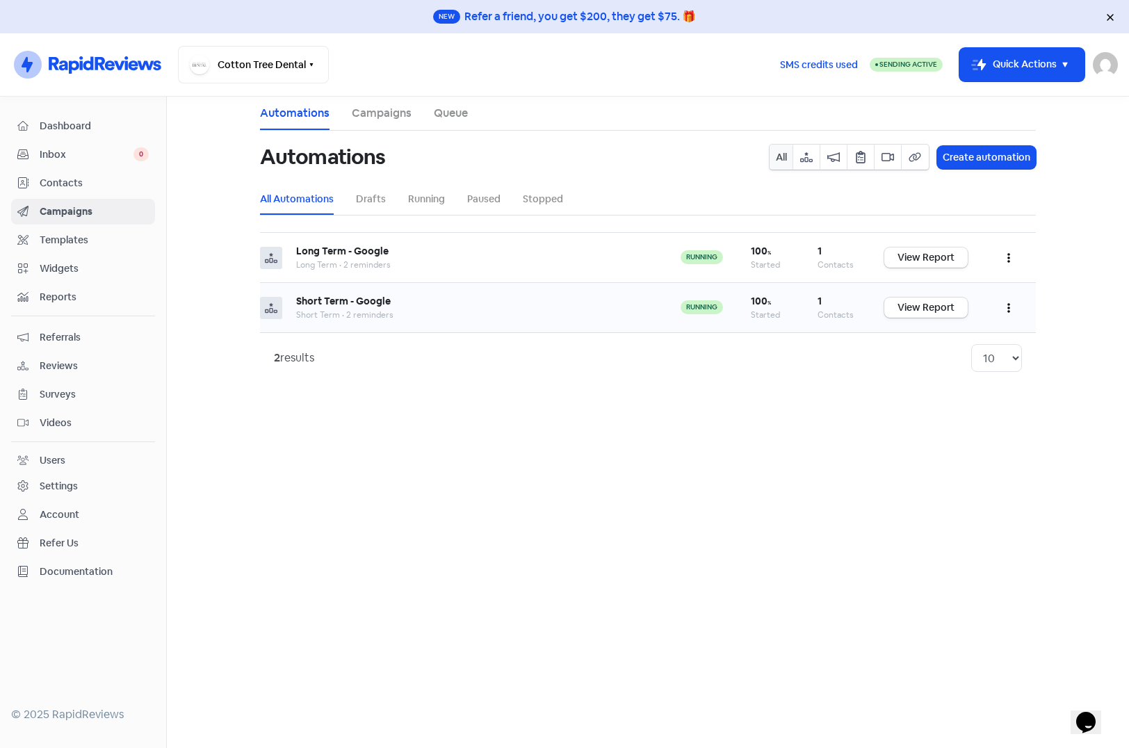
click at [1006, 308] on button "button" at bounding box center [1008, 307] width 26 height 33
click at [953, 339] on button "Edit" at bounding box center [966, 343] width 110 height 28
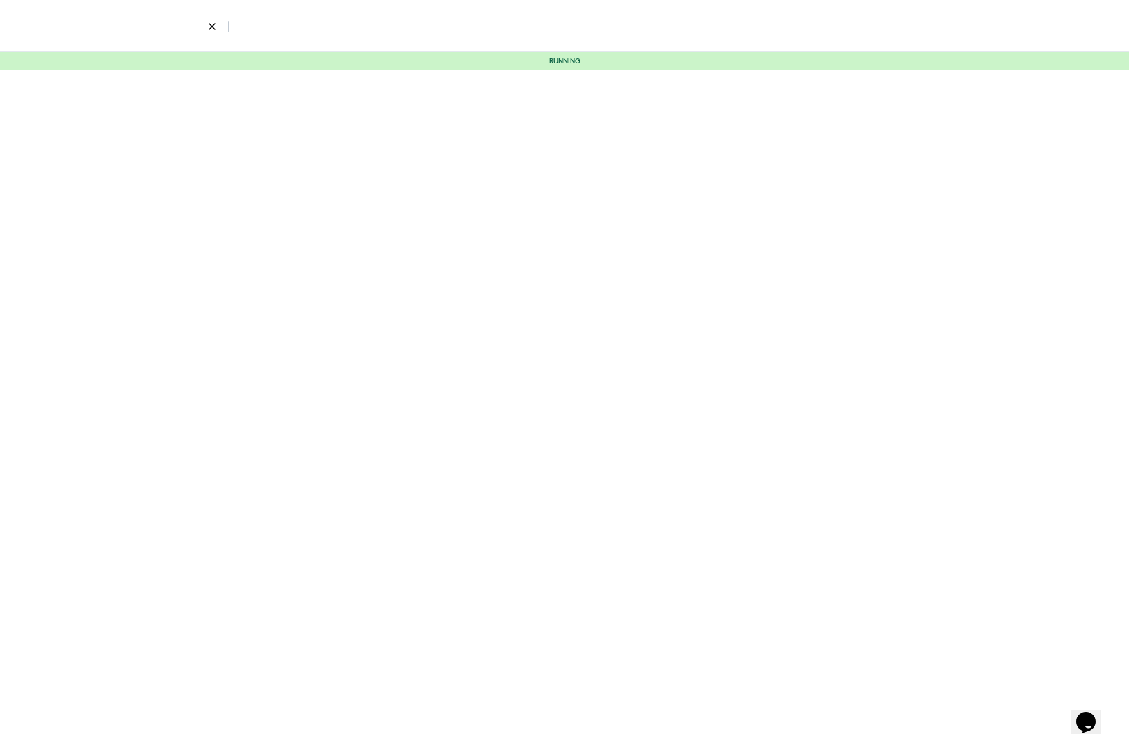
select select "2325"
select select "5"
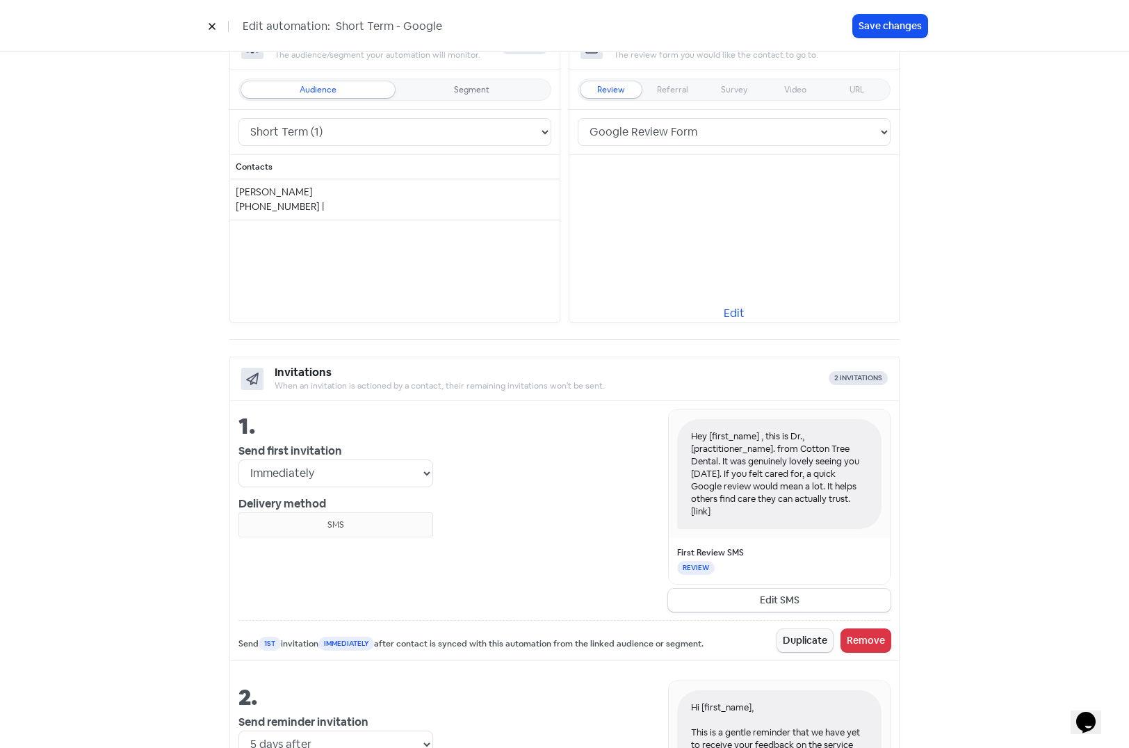
scroll to position [209, 0]
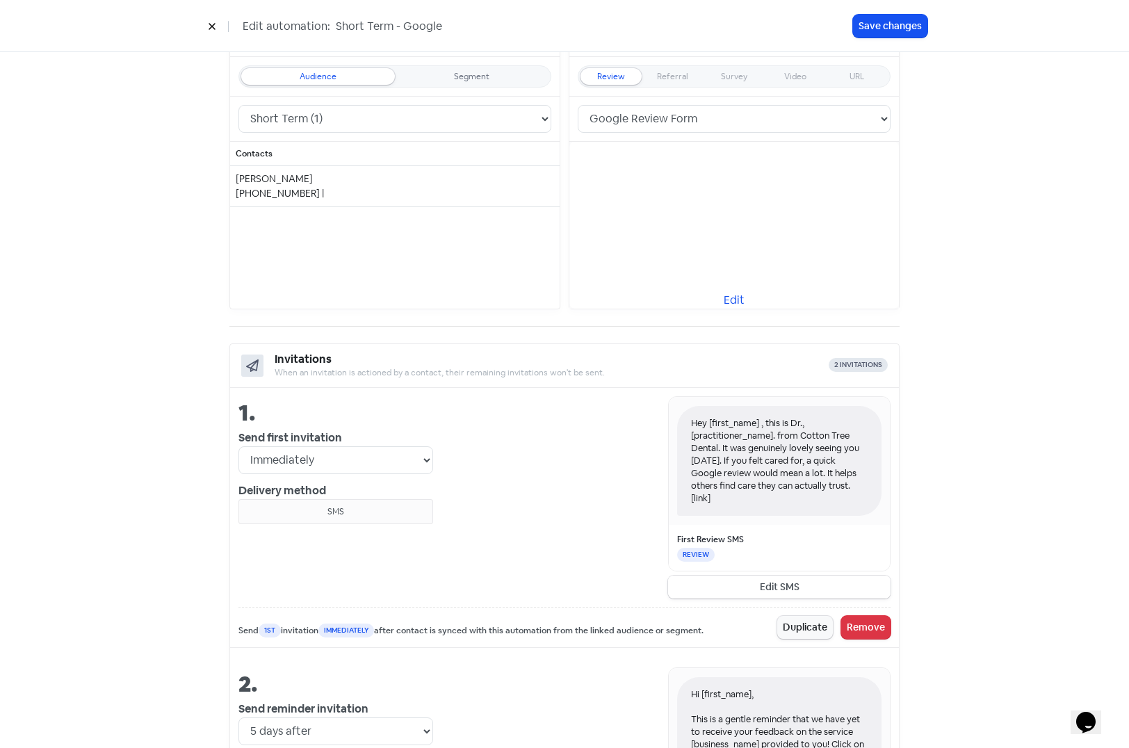
click at [758, 583] on button "Edit SMS" at bounding box center [779, 586] width 222 height 23
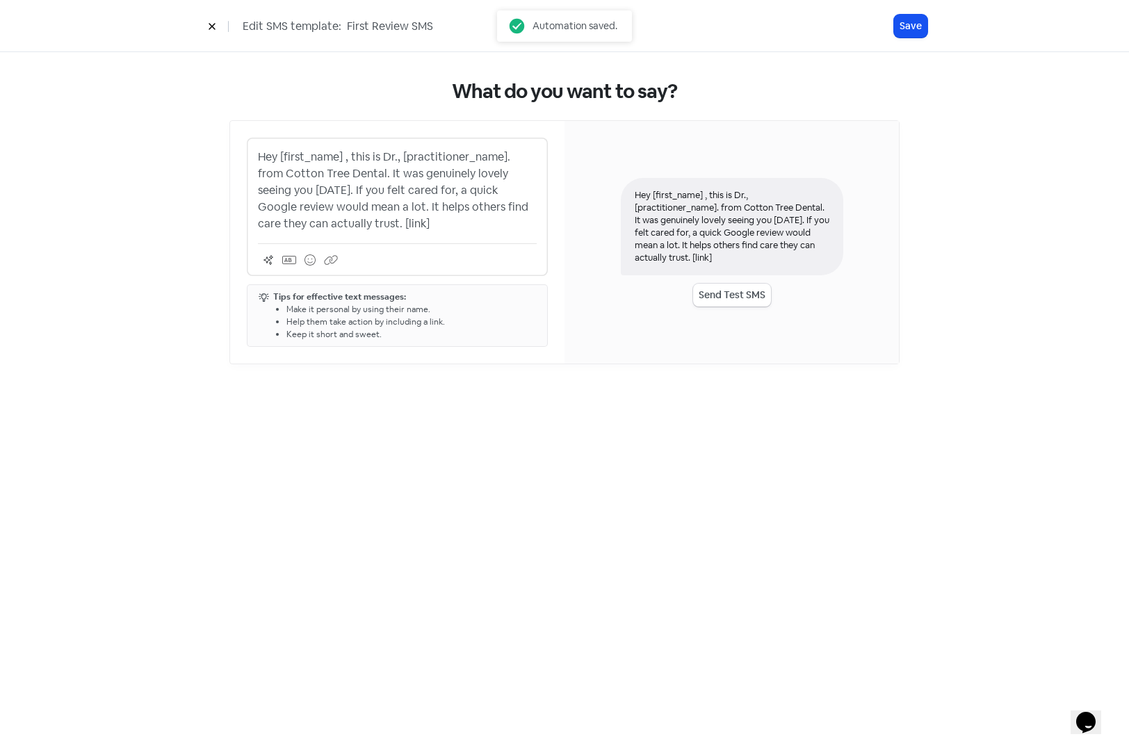
click at [398, 158] on p "Hey [first_name] , this is Dr., [practitioner_name]. from Cotton Tree Dental. I…" at bounding box center [397, 190] width 279 height 83
click at [907, 19] on button "Save" at bounding box center [910, 26] width 33 height 23
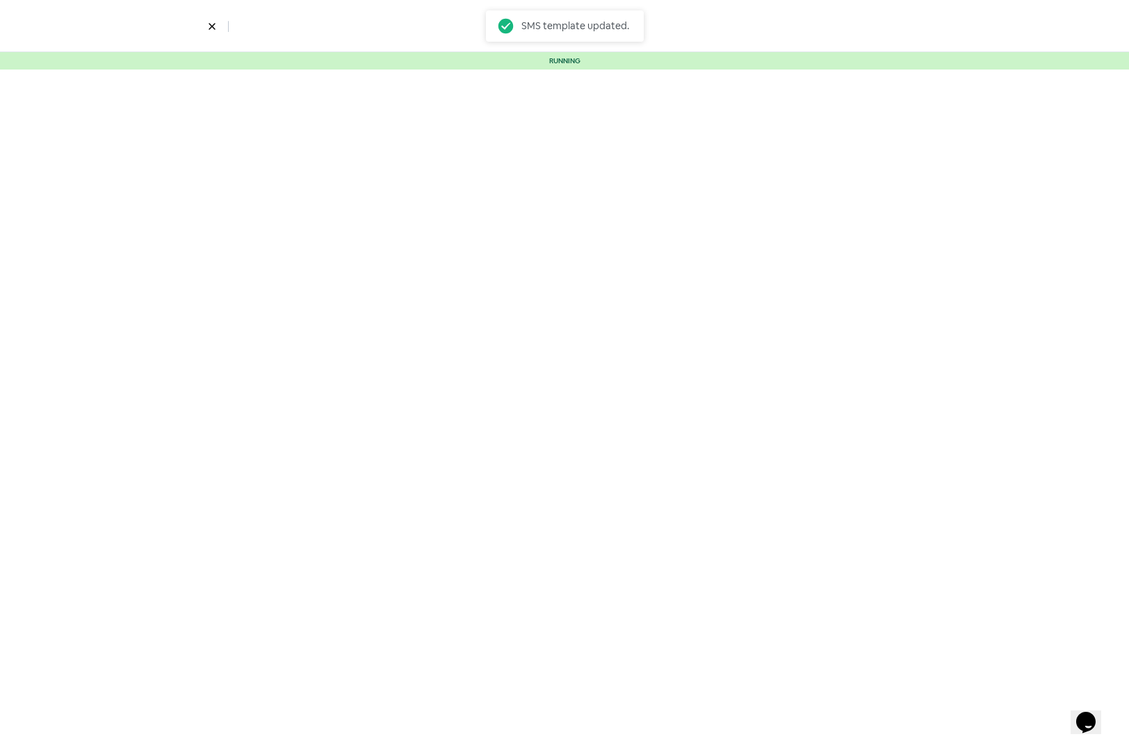
select select "2325"
select select "5"
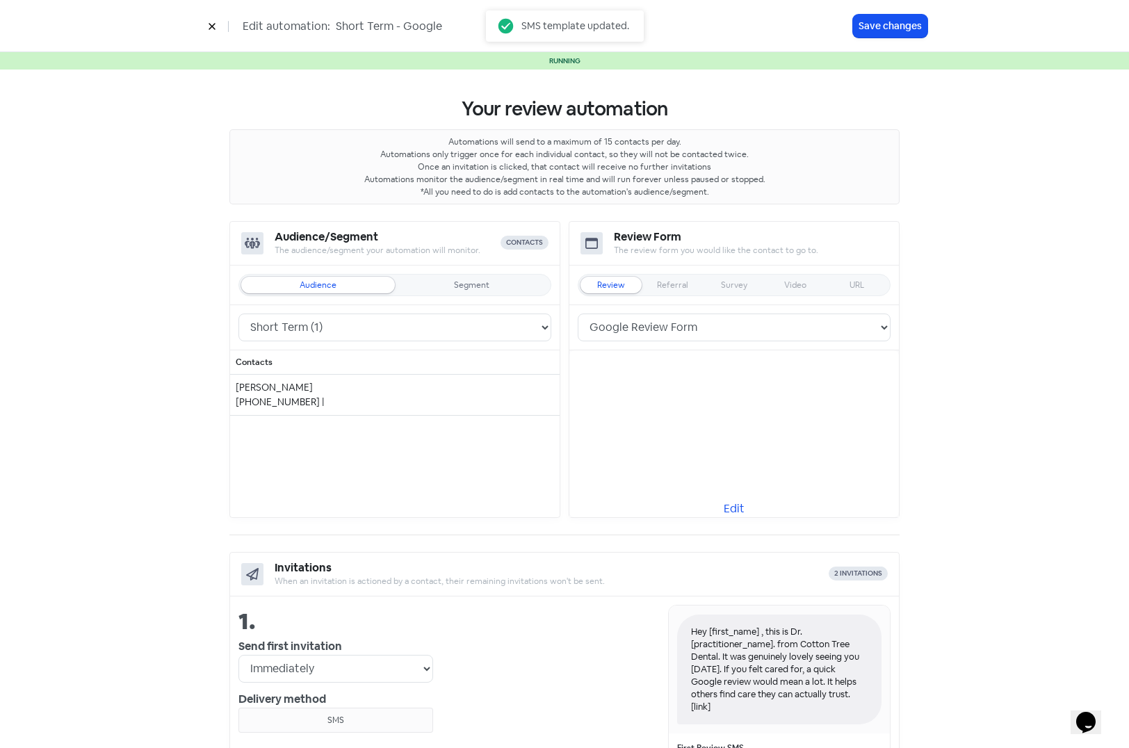
click at [210, 24] on icon at bounding box center [212, 26] width 8 height 8
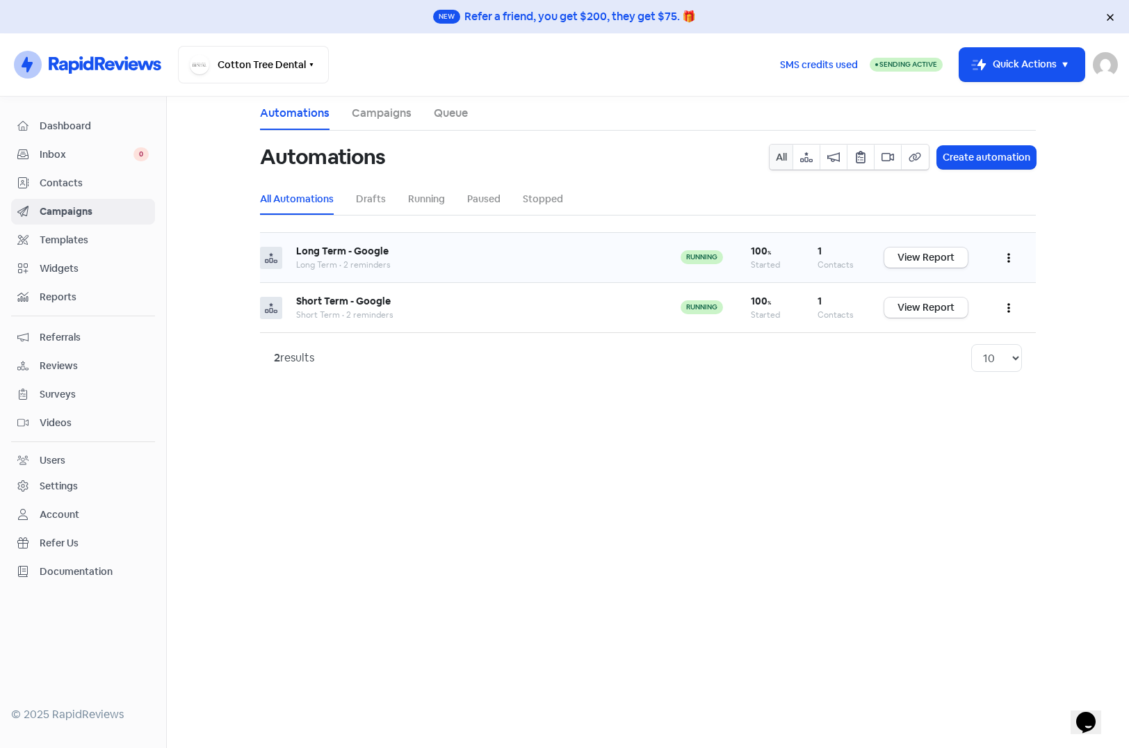
click at [1012, 256] on button "button" at bounding box center [1008, 257] width 26 height 33
click at [951, 285] on button "Edit" at bounding box center [966, 293] width 110 height 28
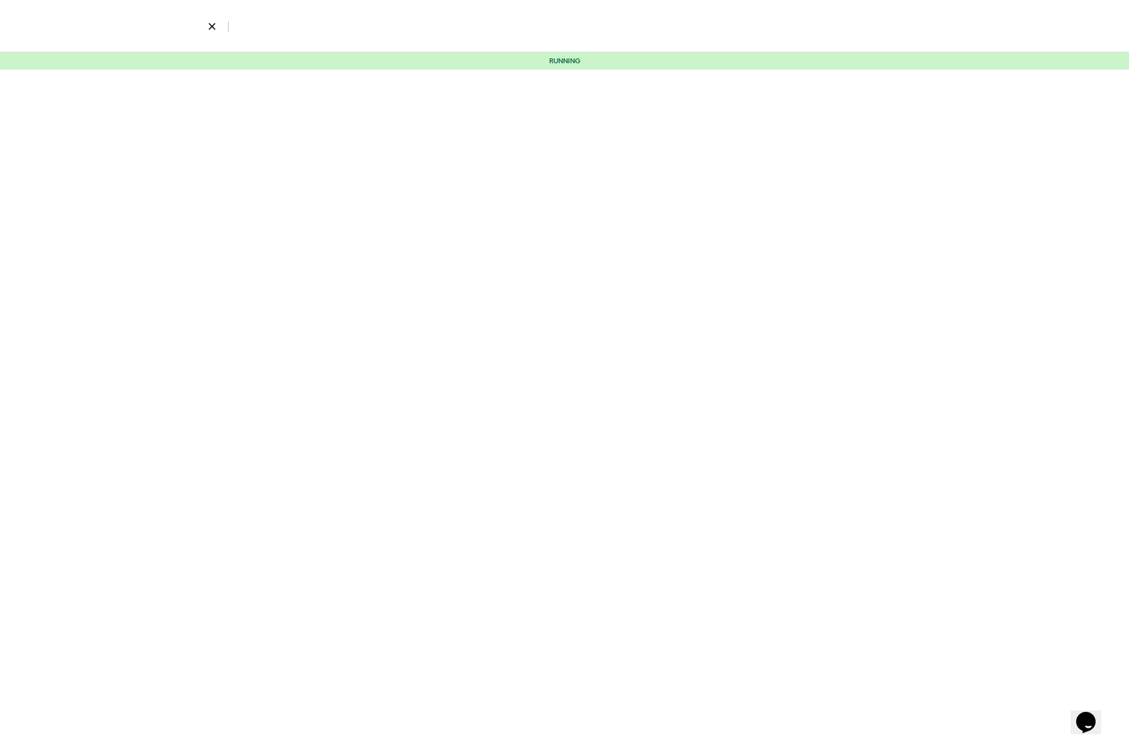
select select "5"
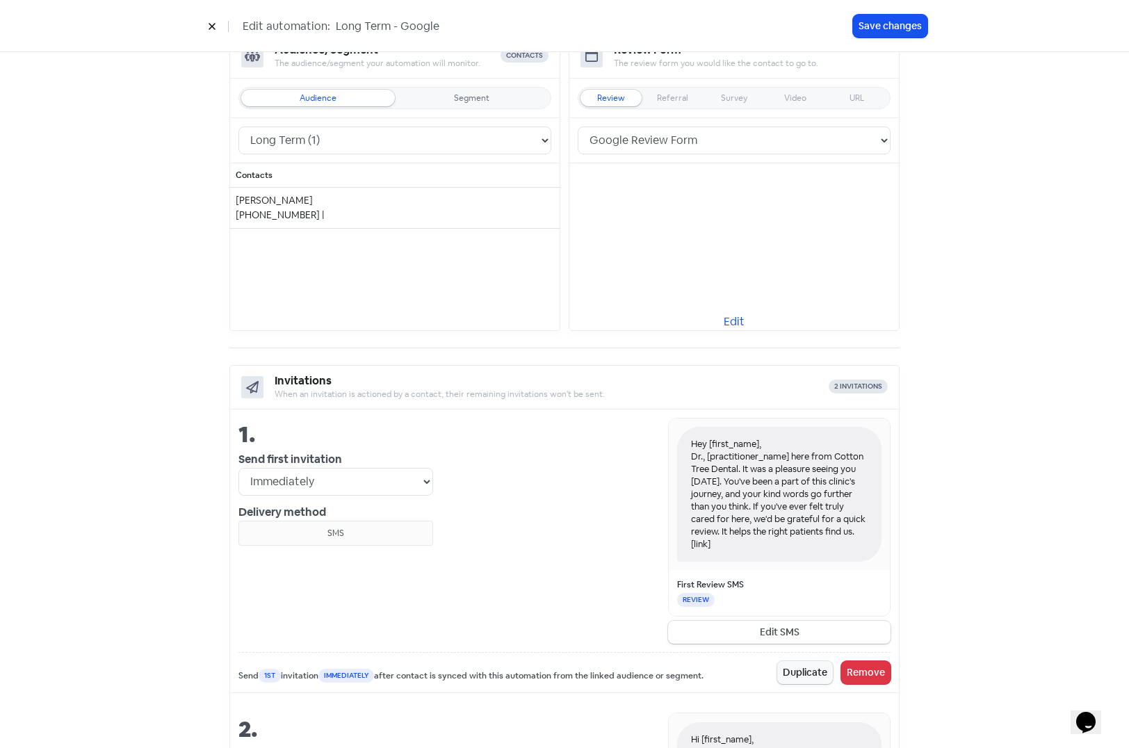
scroll to position [209, 0]
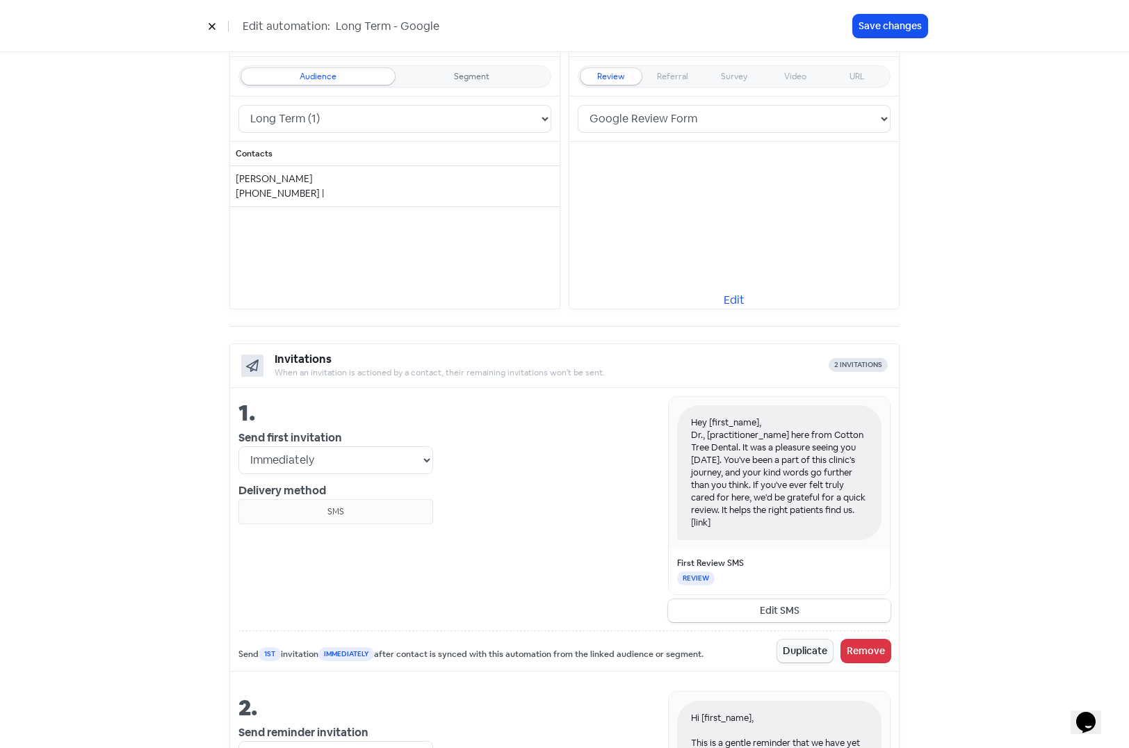
click at [776, 610] on button "Edit SMS" at bounding box center [779, 610] width 222 height 23
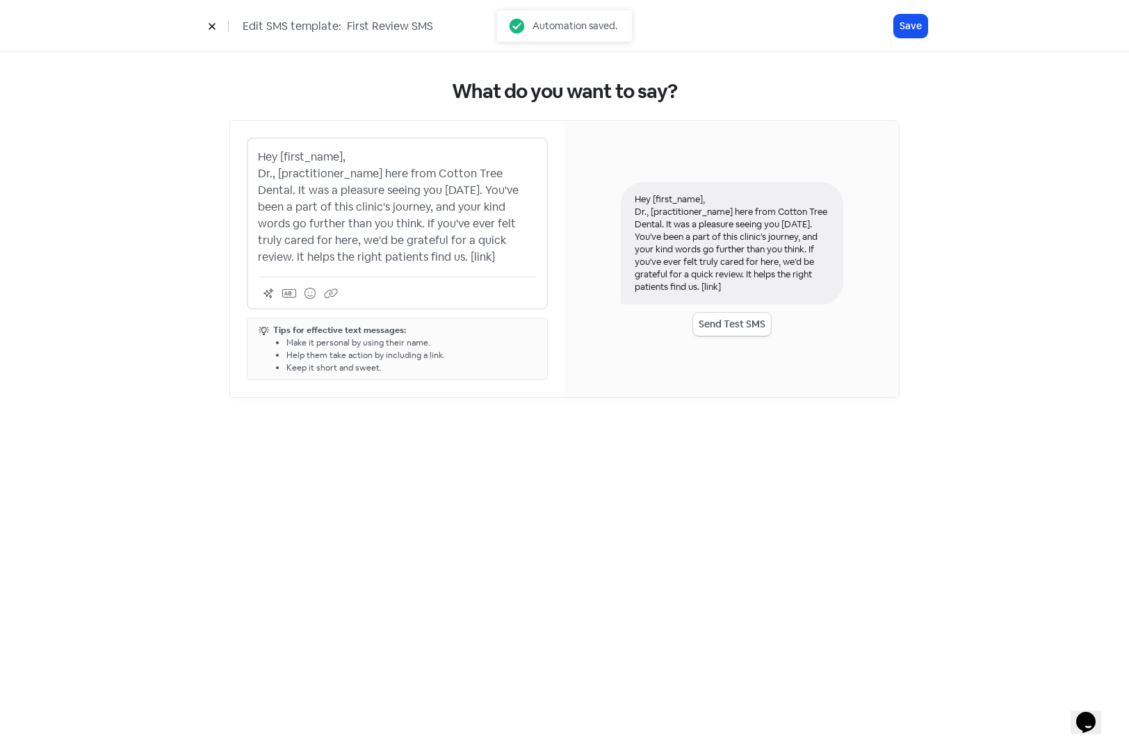
click at [275, 174] on p "Hey [first_name], Dr., [practitioner_name] here from Cotton Tree Dental. It was…" at bounding box center [397, 207] width 279 height 117
click at [906, 21] on button "Save" at bounding box center [910, 26] width 33 height 23
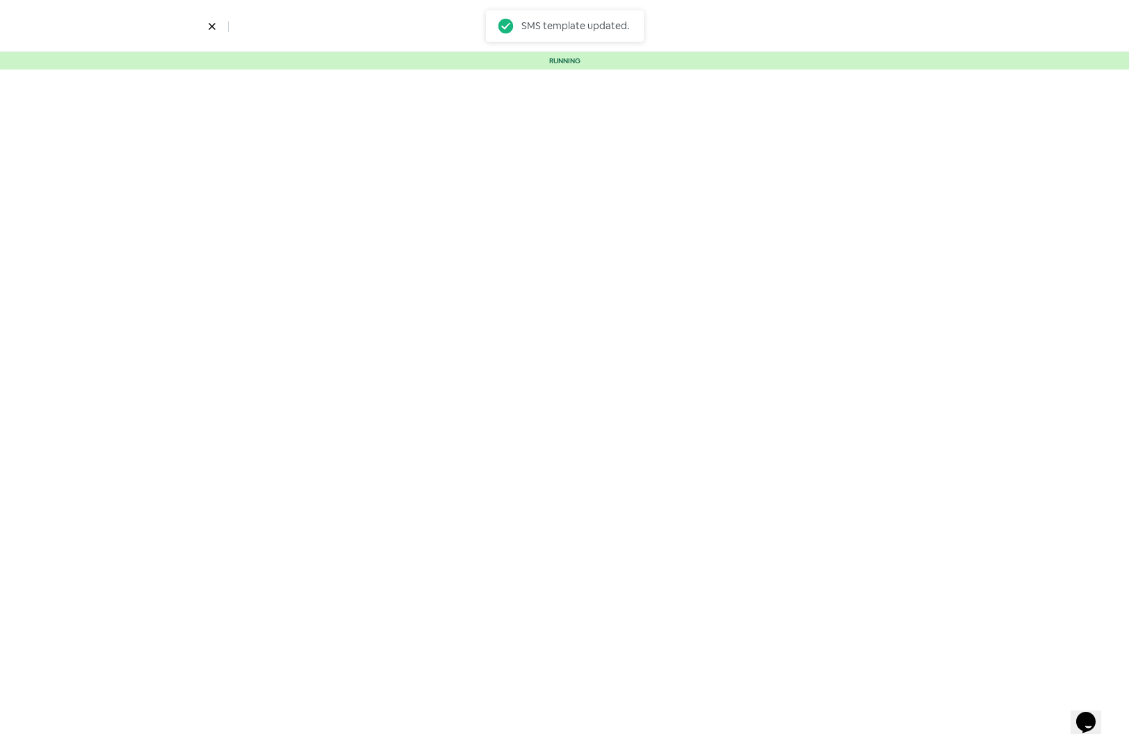
select select "5"
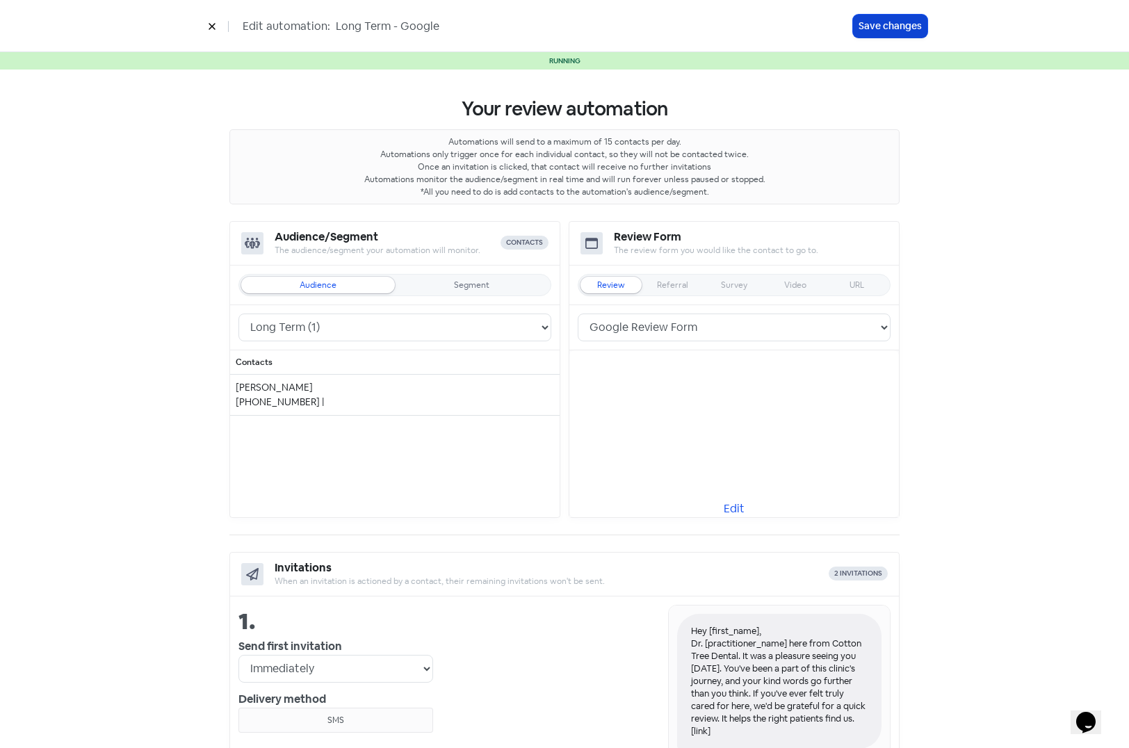
click at [896, 22] on button "Save changes" at bounding box center [890, 26] width 74 height 23
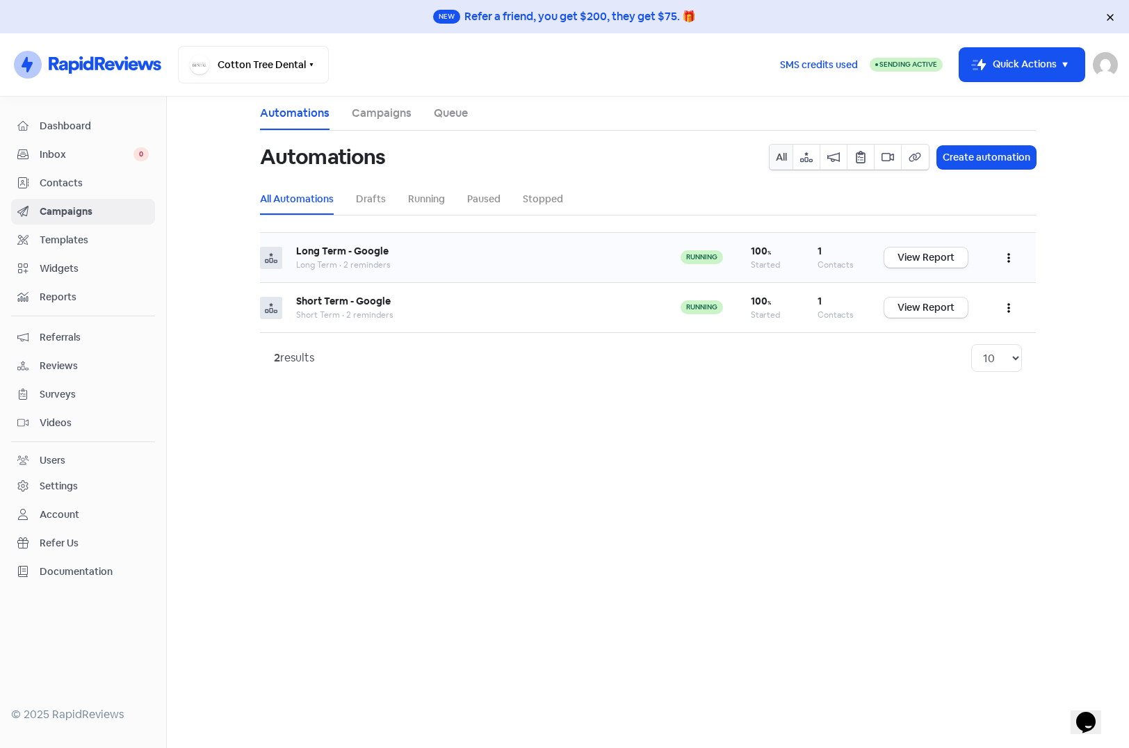
click at [1010, 257] on button "button" at bounding box center [1008, 257] width 26 height 33
click at [947, 288] on button "Edit" at bounding box center [966, 293] width 110 height 28
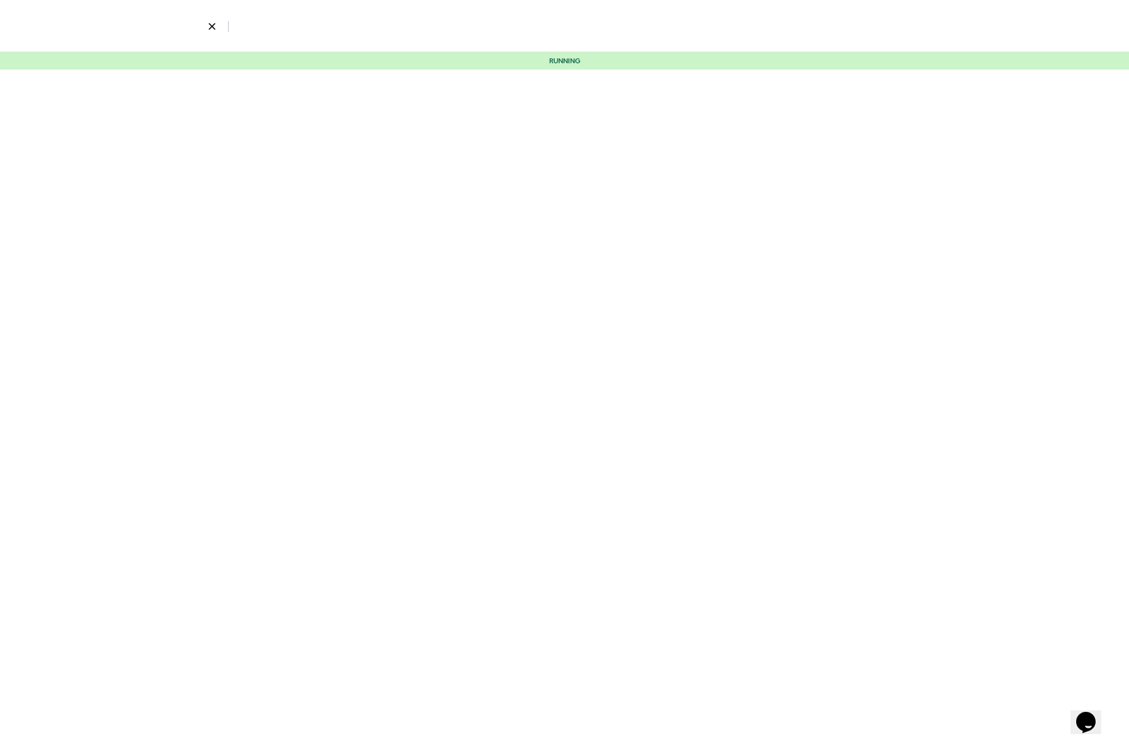
select select "5"
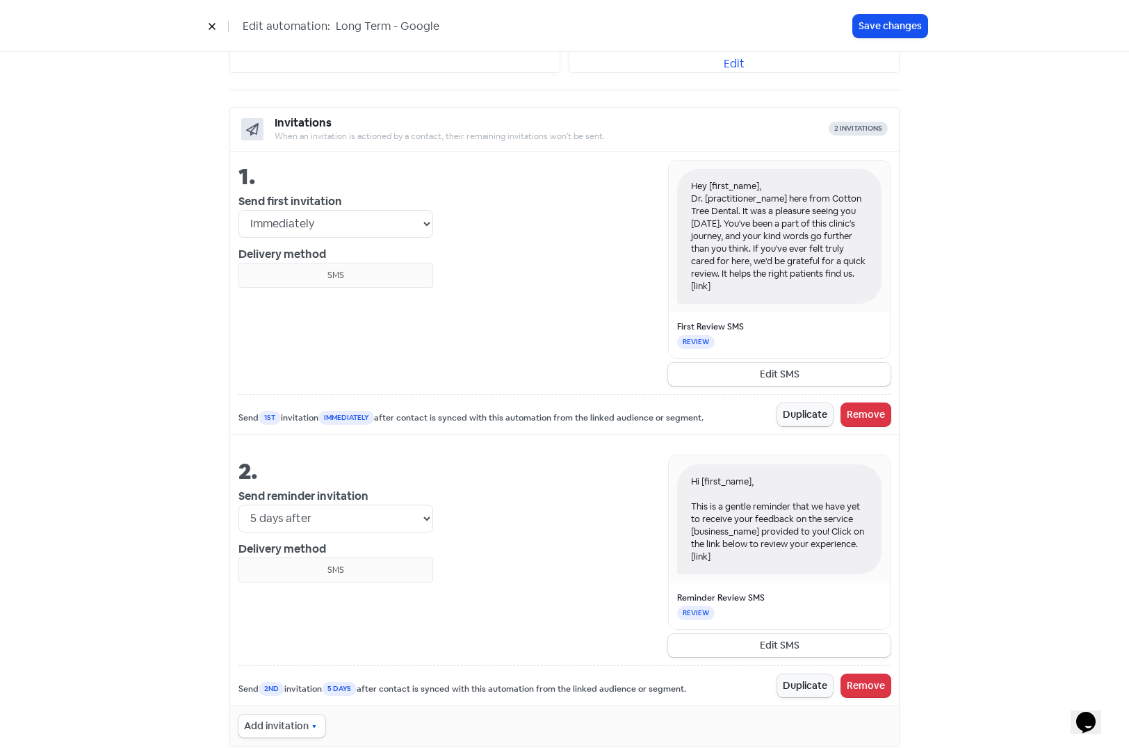
scroll to position [471, 0]
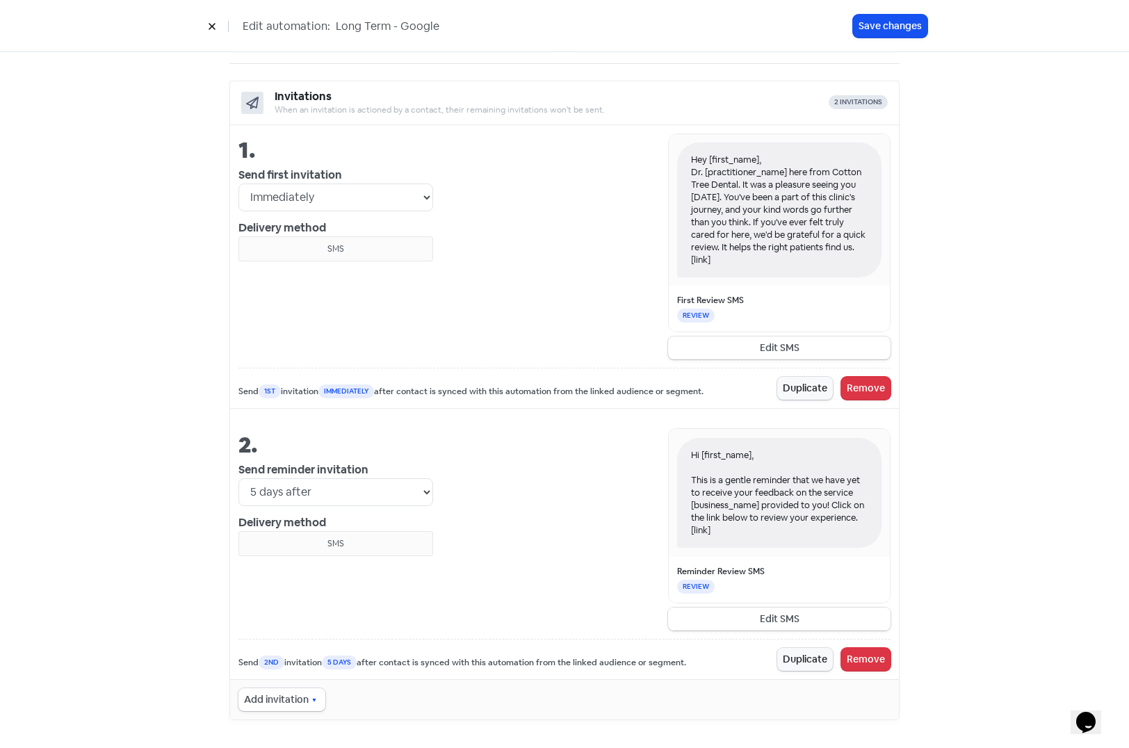
click at [774, 613] on button "Edit SMS" at bounding box center [779, 618] width 222 height 23
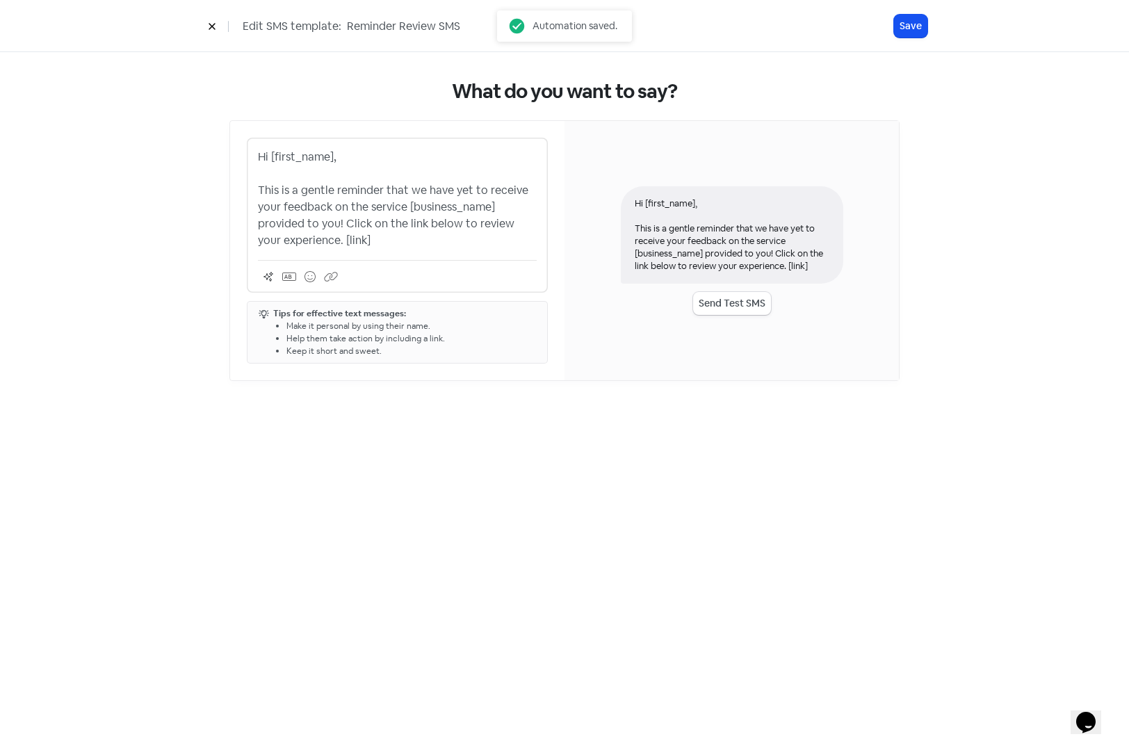
click at [313, 177] on p "Hi [first_name], This is a gentle reminder that we have yet to receive your fee…" at bounding box center [397, 199] width 279 height 100
click at [214, 22] on icon at bounding box center [212, 26] width 8 height 8
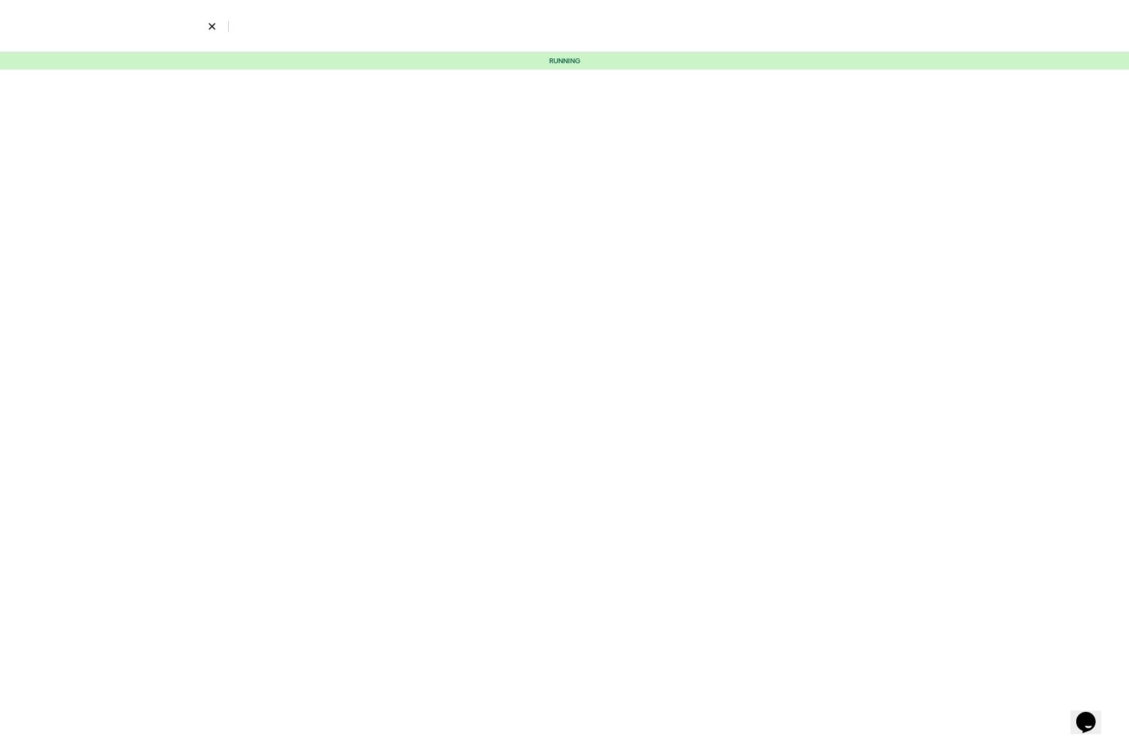
select select "5"
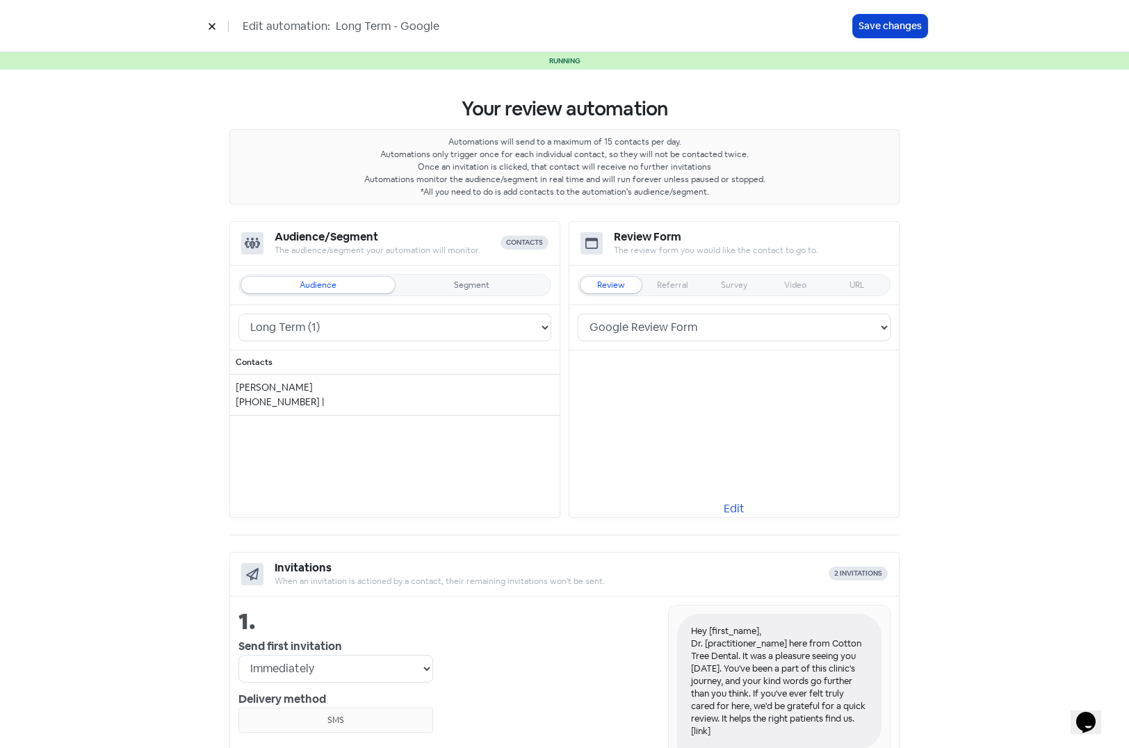
click at [867, 31] on button "Save changes" at bounding box center [890, 26] width 74 height 23
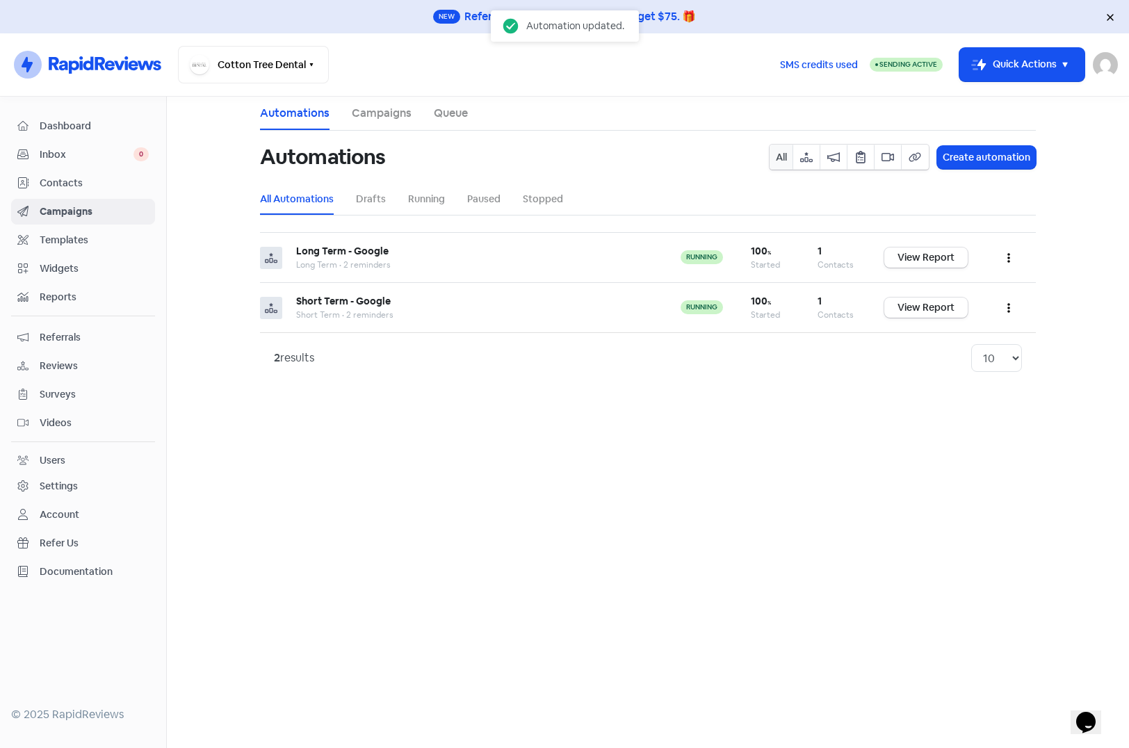
click at [57, 237] on span "Templates" at bounding box center [94, 240] width 109 height 15
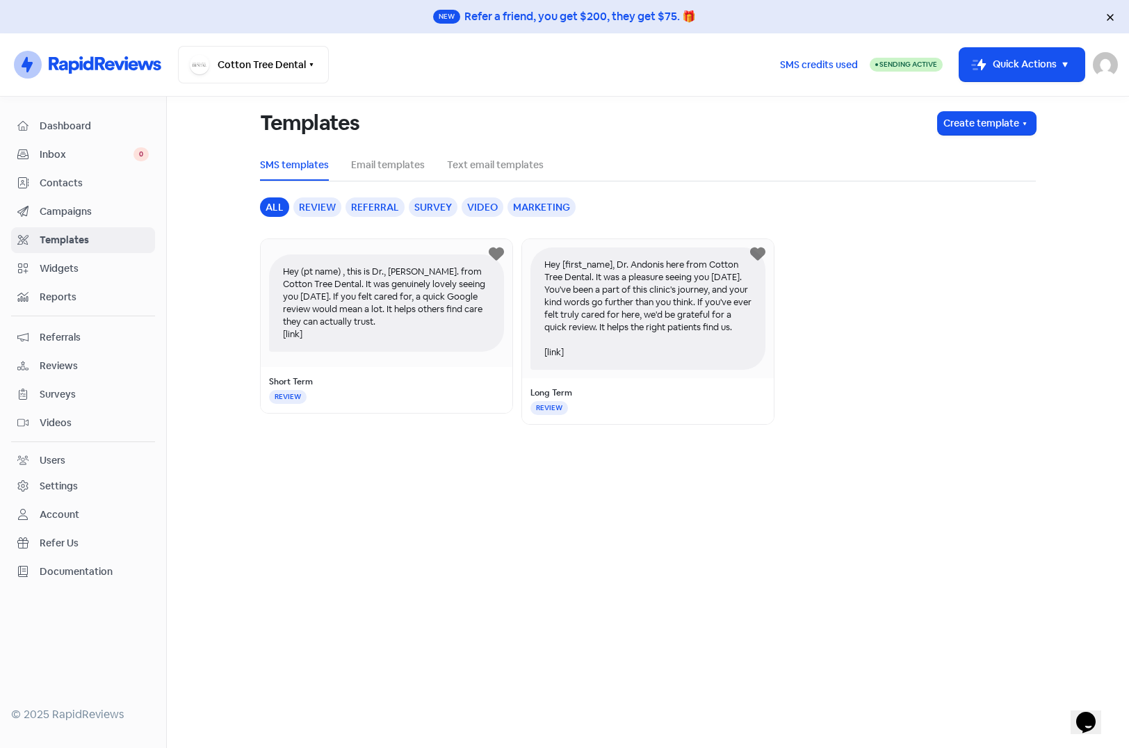
click at [55, 183] on span "Contacts" at bounding box center [94, 183] width 109 height 15
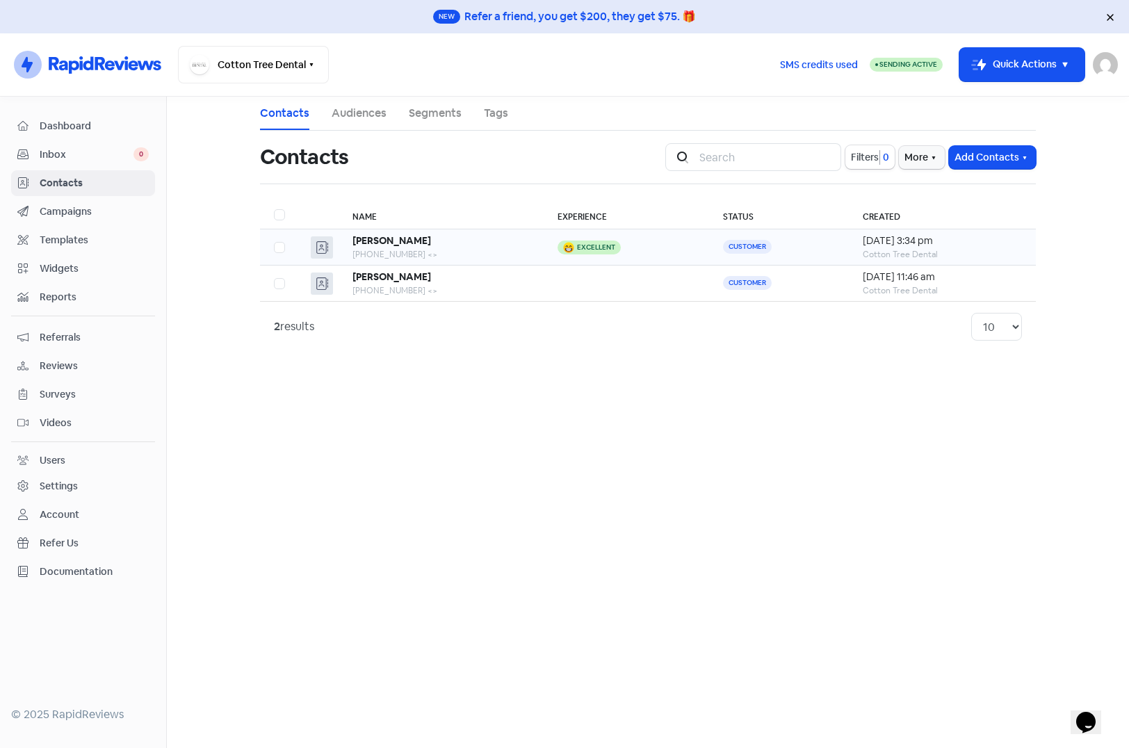
click at [618, 250] on div "Excellent" at bounding box center [626, 247] width 138 height 14
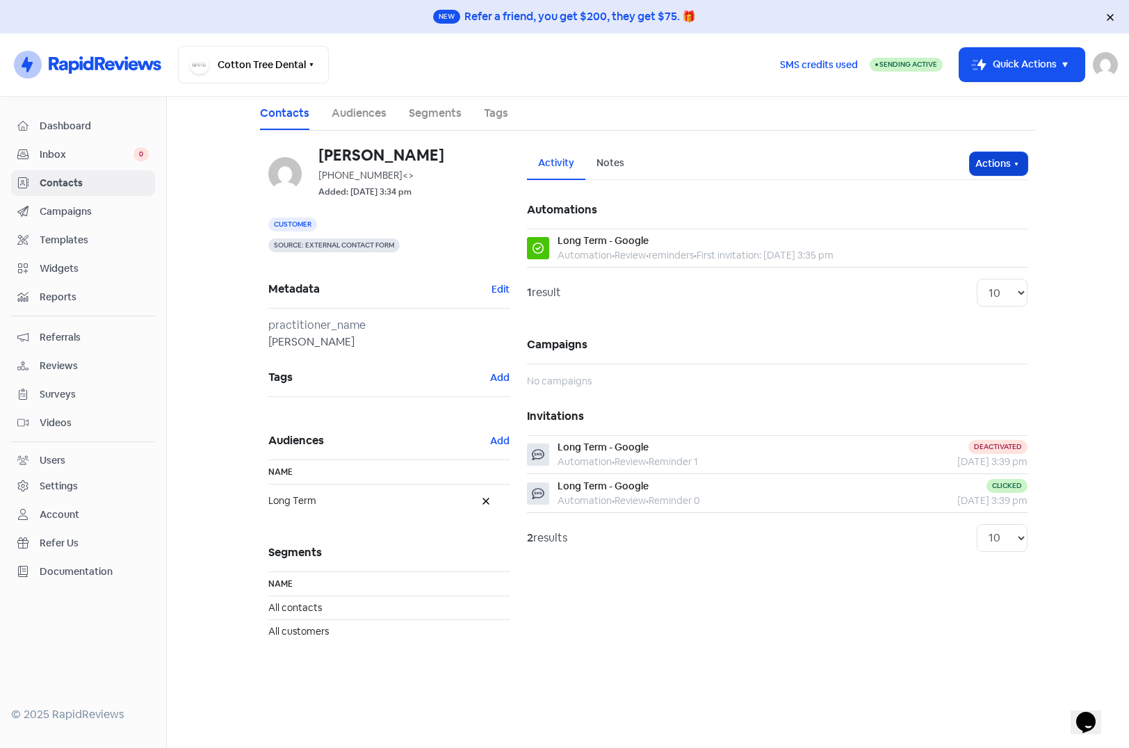
click at [1008, 166] on button "Actions" at bounding box center [999, 163] width 58 height 23
click at [979, 194] on button "Send invitation" at bounding box center [972, 194] width 110 height 28
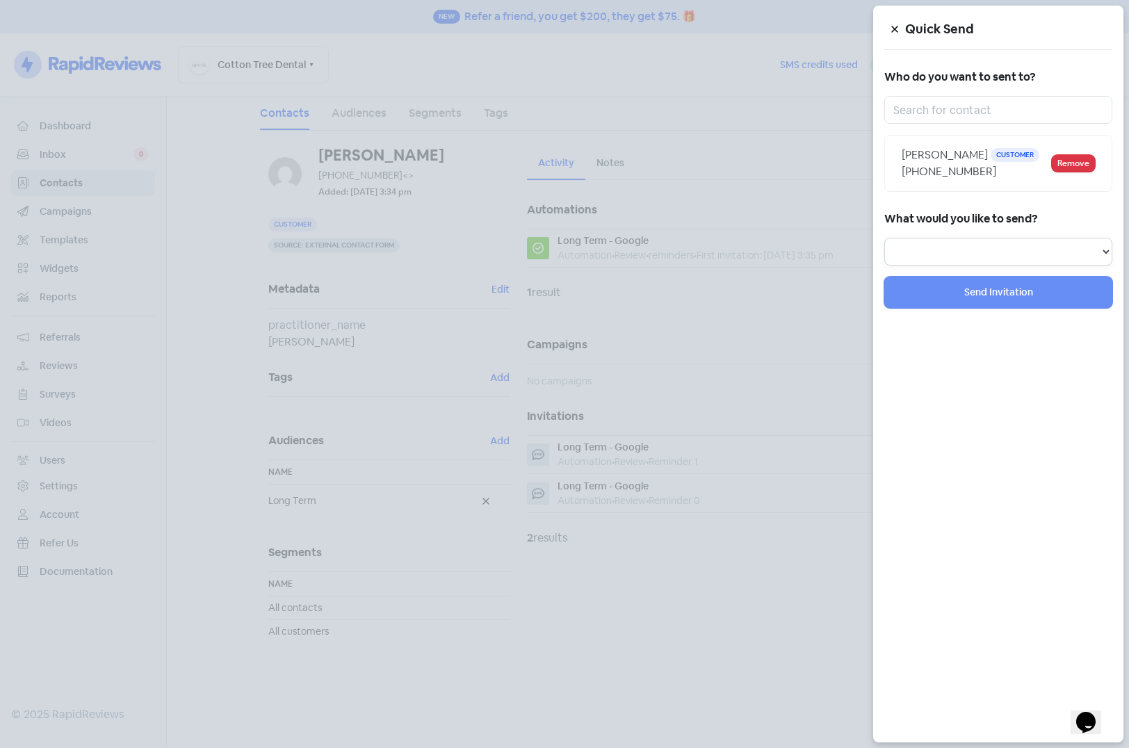
click at [952, 240] on select "Review Invitation Referral Invitation Survey Invitation Video Invitation" at bounding box center [998, 252] width 228 height 28
select select "review"
click at [884, 238] on select "Review Invitation Referral Invitation Survey Invitation Video Invitation" at bounding box center [998, 252] width 228 height 28
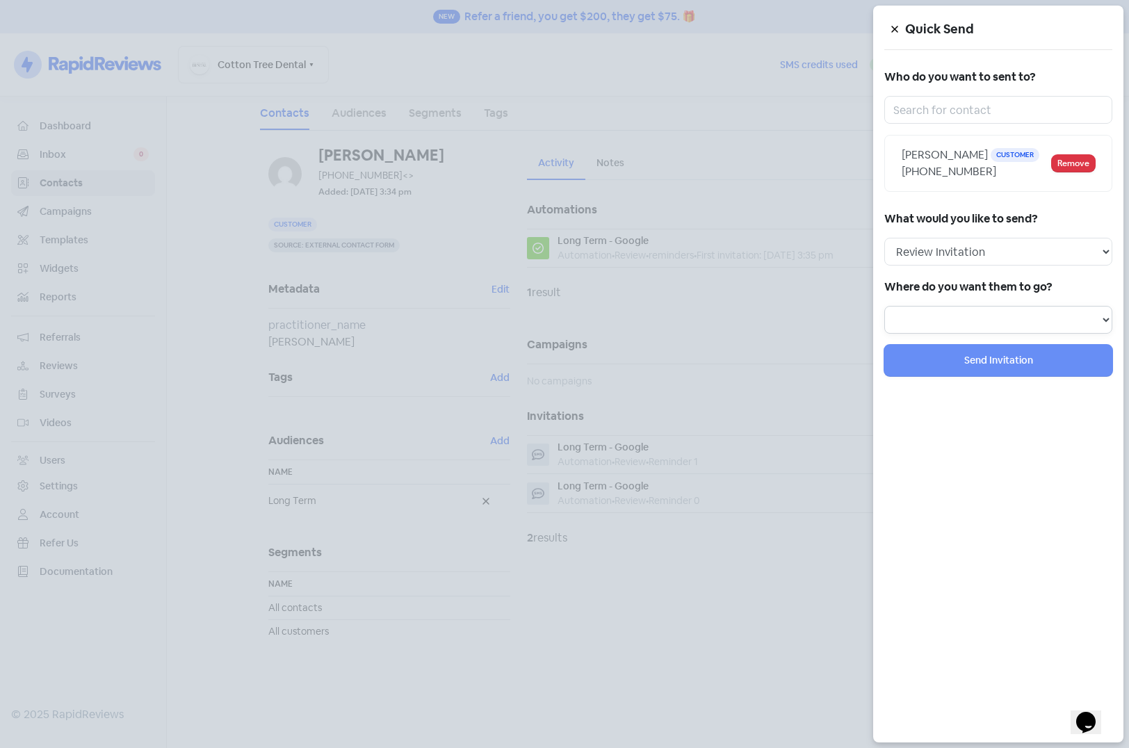
click at [947, 322] on select "Review form: Google Review Form" at bounding box center [998, 320] width 228 height 28
select select "1324"
click at [884, 306] on select "Review form: Google Review Form" at bounding box center [998, 320] width 228 height 28
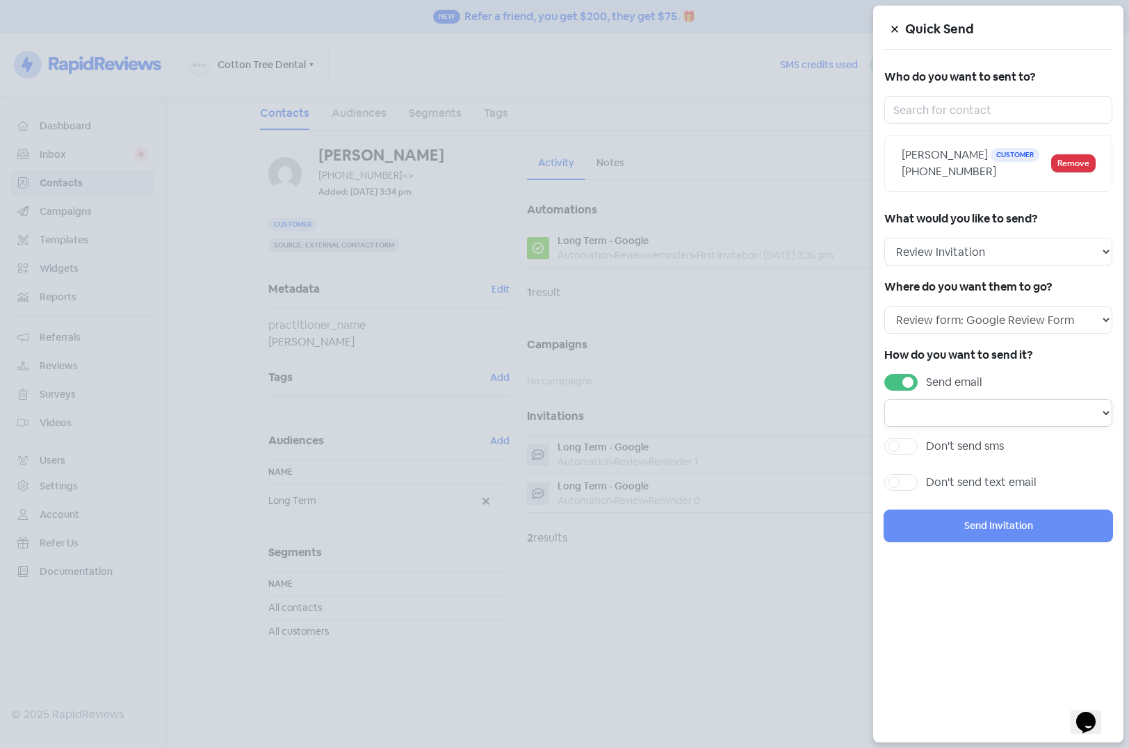
click at [956, 418] on select at bounding box center [998, 413] width 228 height 28
drag, startPoint x: 907, startPoint y: 450, endPoint x: 919, endPoint y: 451, distance: 11.9
click at [926, 450] on label "Don't send sms" at bounding box center [965, 446] width 78 height 17
click at [926, 447] on input "Don't send sms" at bounding box center [930, 442] width 9 height 9
checkbox input "true"
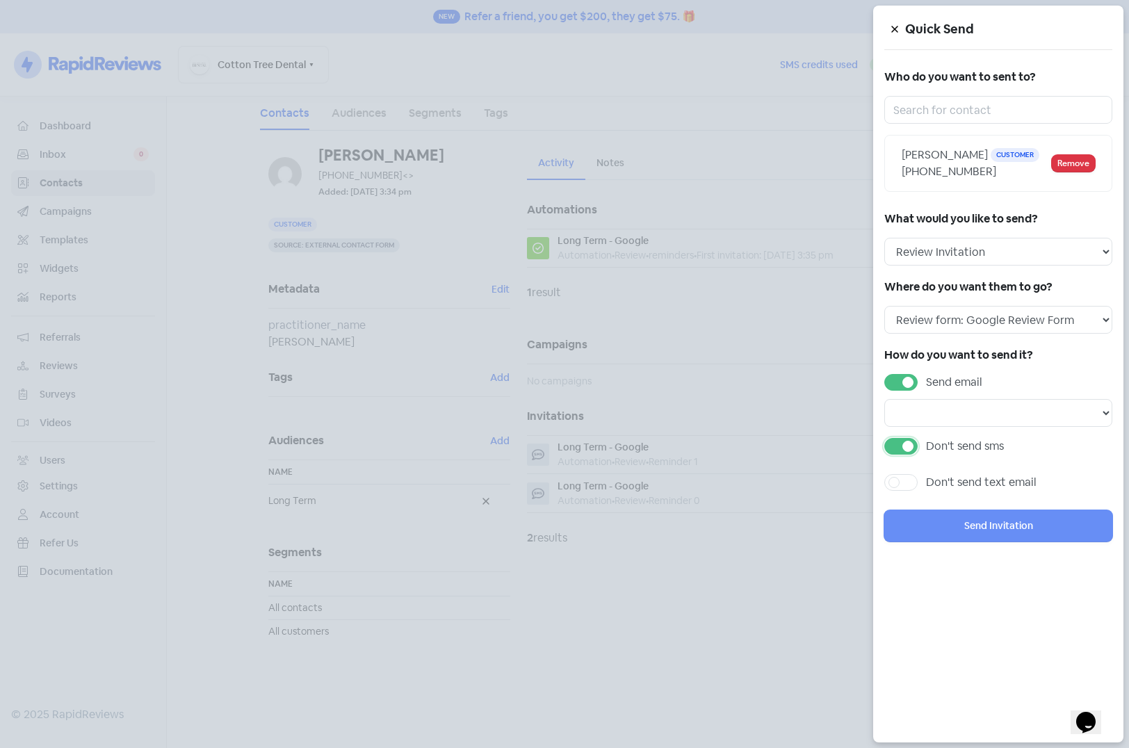
select select
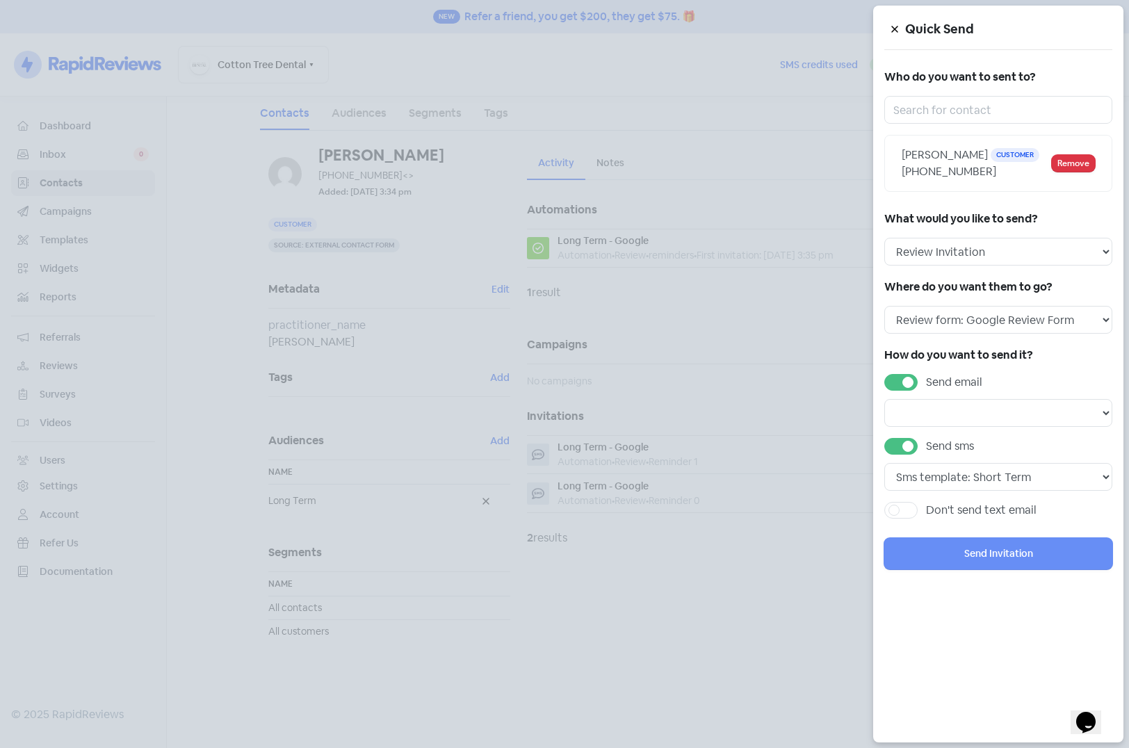
click at [909, 373] on div "How do you want to send it? Send email Send sms Sms template: Short Term Sms te…" at bounding box center [998, 436] width 228 height 182
click at [926, 379] on label "Send email" at bounding box center [954, 382] width 56 height 17
click at [926, 379] on input "Send email" at bounding box center [930, 378] width 9 height 9
checkbox input "false"
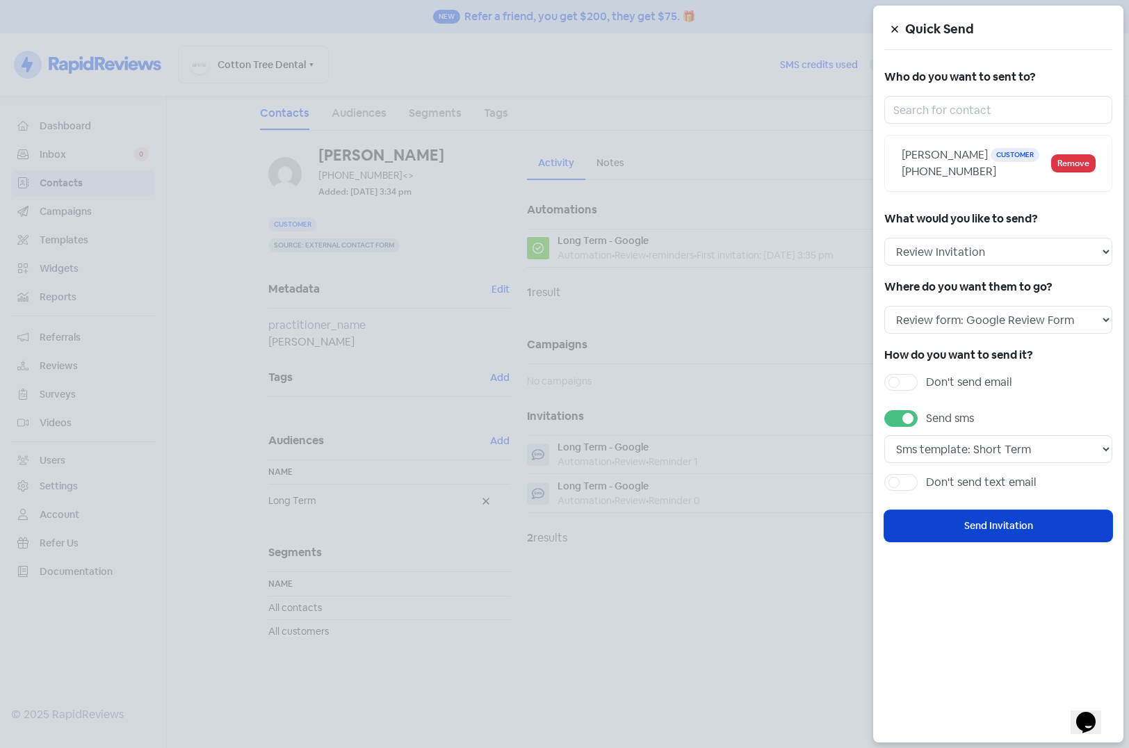
click at [984, 524] on button "Send Invitation" at bounding box center [998, 525] width 228 height 31
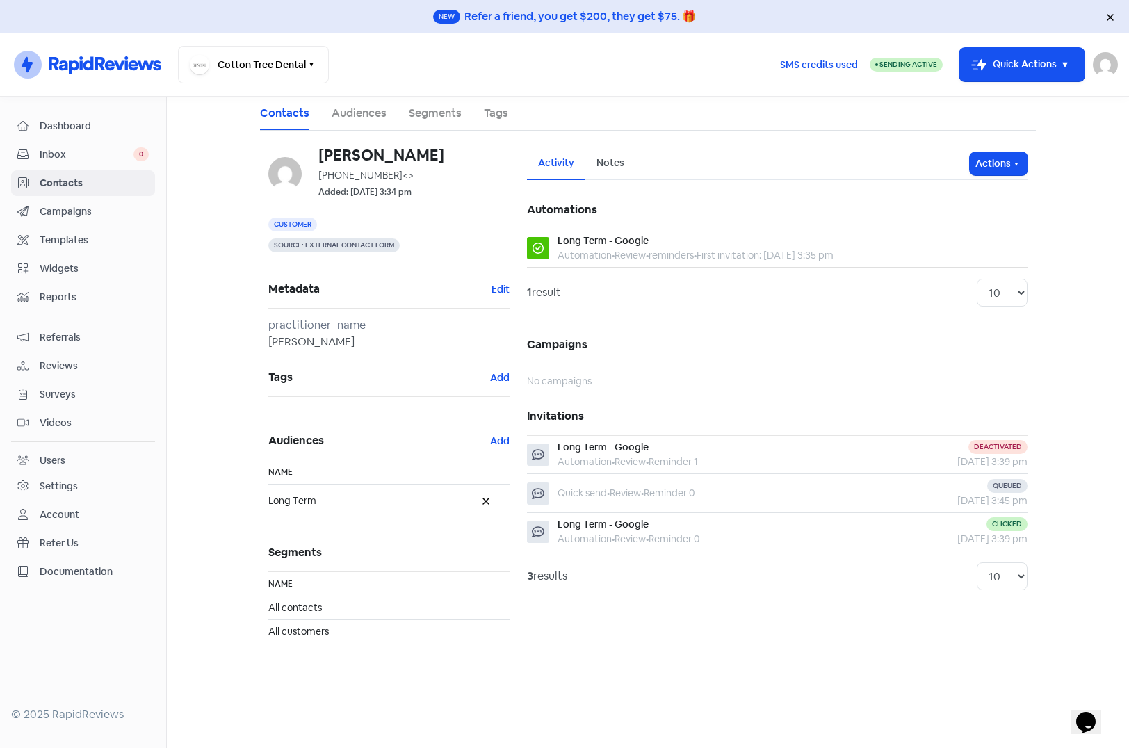
click at [414, 113] on link "Segments" at bounding box center [435, 113] width 53 height 17
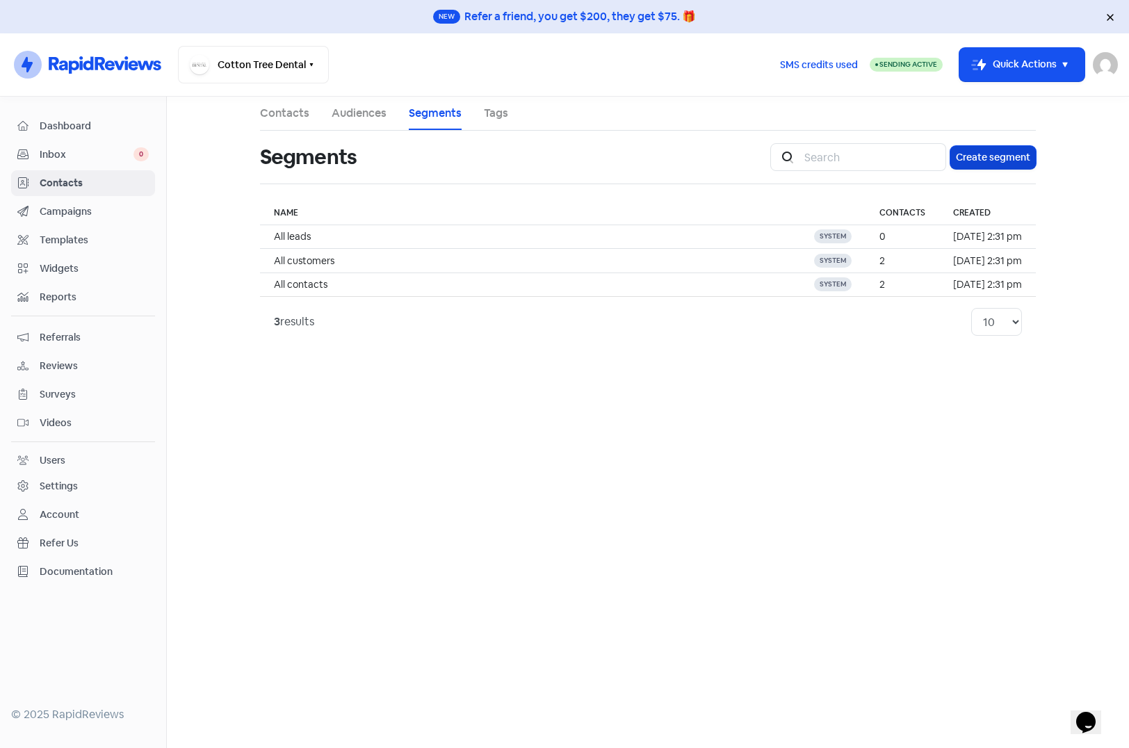
click at [988, 162] on button "Create segment" at bounding box center [992, 157] width 85 height 23
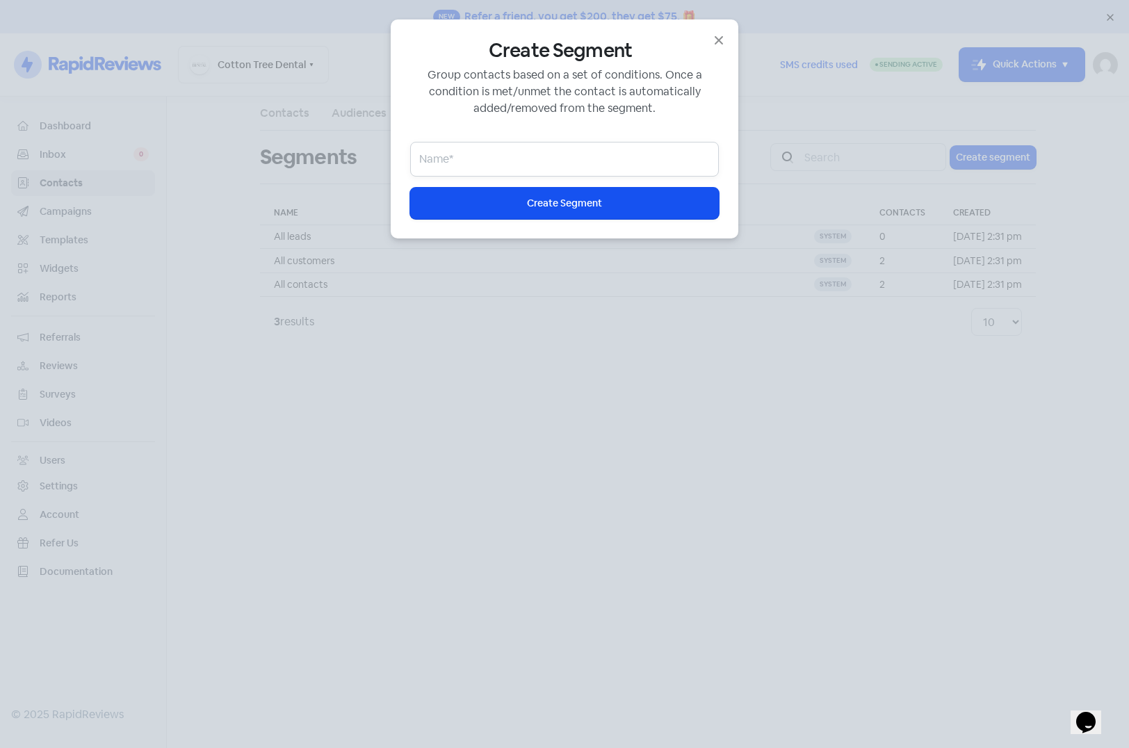
click at [463, 153] on input "email" at bounding box center [564, 159] width 309 height 35
type input "Dr. Aya"
click at [532, 201] on span "Create Segment" at bounding box center [564, 203] width 75 height 15
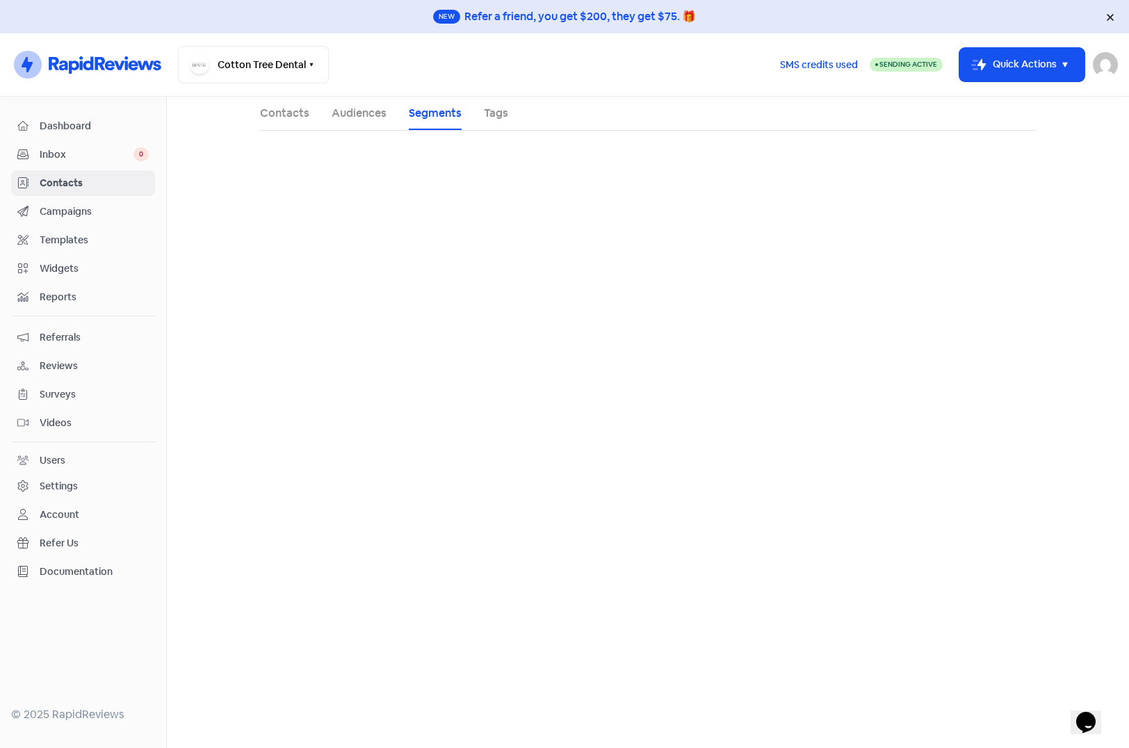
select select "status"
select select "lead"
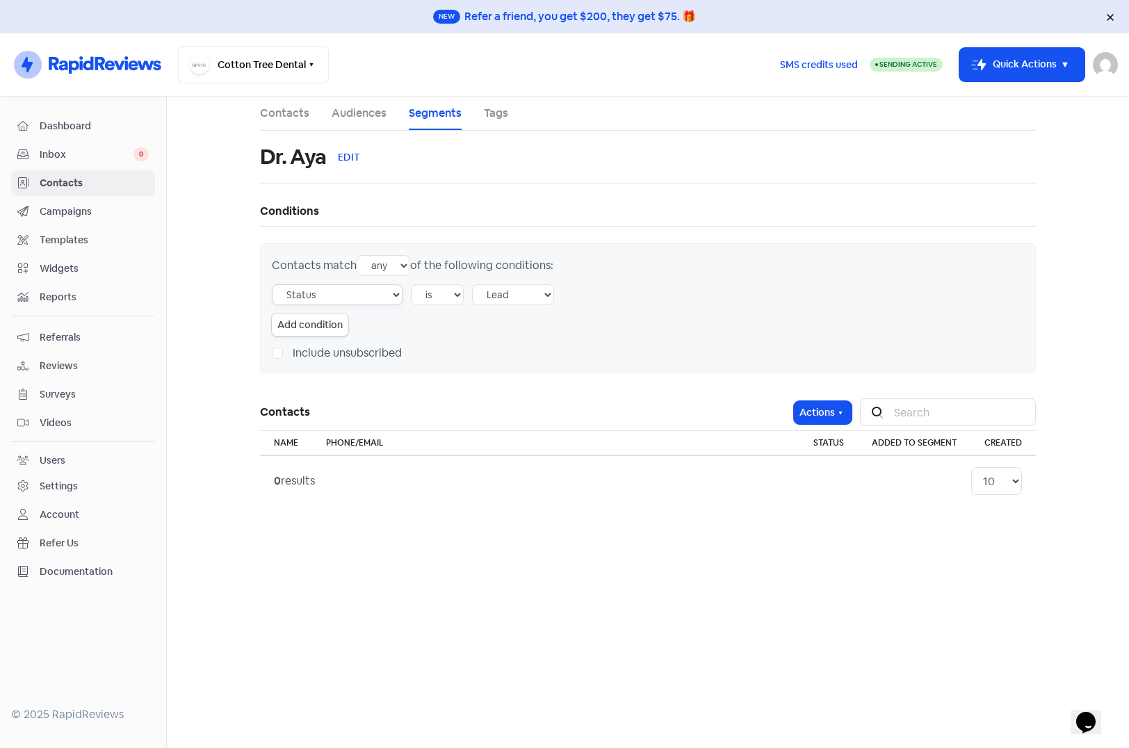
click at [393, 293] on select "Tag Audience Experience rating Created by user Creation source Status Email Pho…" at bounding box center [337, 294] width 131 height 21
select select "metafield_177"
click at [272, 284] on select "Tag Audience Experience rating Created by user Creation source Status Email Pho…" at bounding box center [337, 294] width 131 height 21
click at [464, 297] on select "equals doesn't equal contains doesn't contain starts with doesn't start with en…" at bounding box center [469, 294] width 116 height 21
select select "contains"
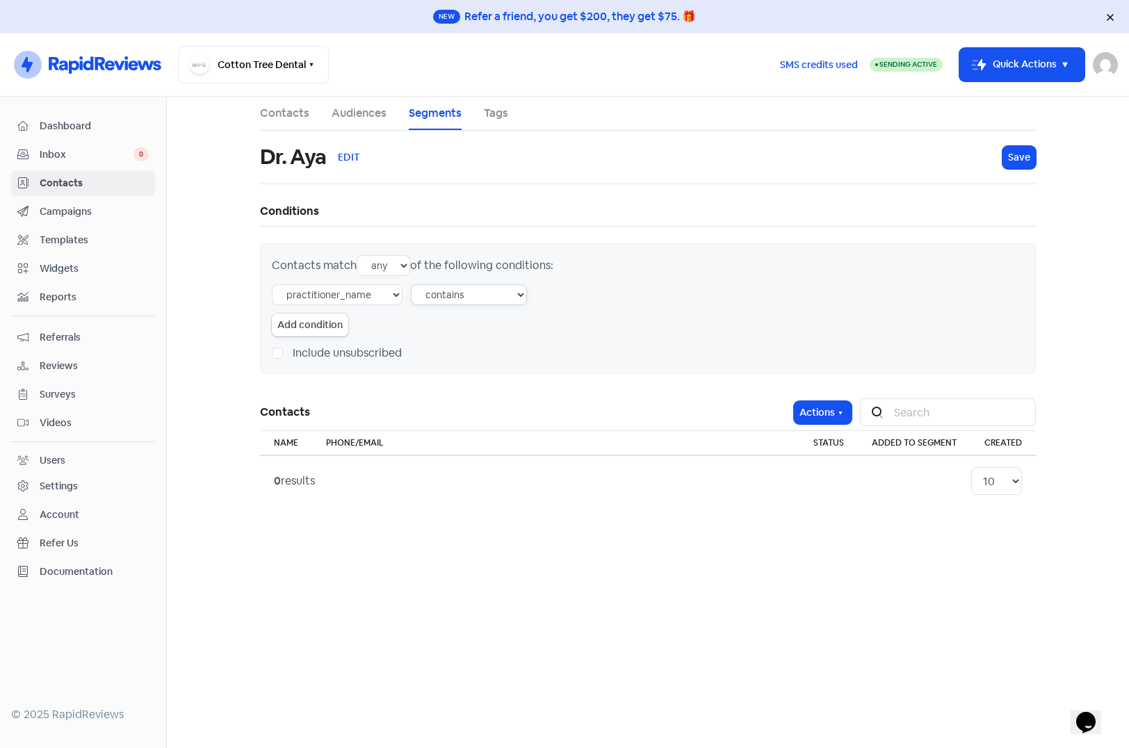
click at [411, 284] on select "equals doesn't equal contains doesn't contain starts with doesn't start with en…" at bounding box center [469, 294] width 116 height 21
click at [589, 296] on input "lead" at bounding box center [605, 294] width 141 height 21
type input "Aya"
click at [1016, 160] on span "Save" at bounding box center [1019, 157] width 22 height 15
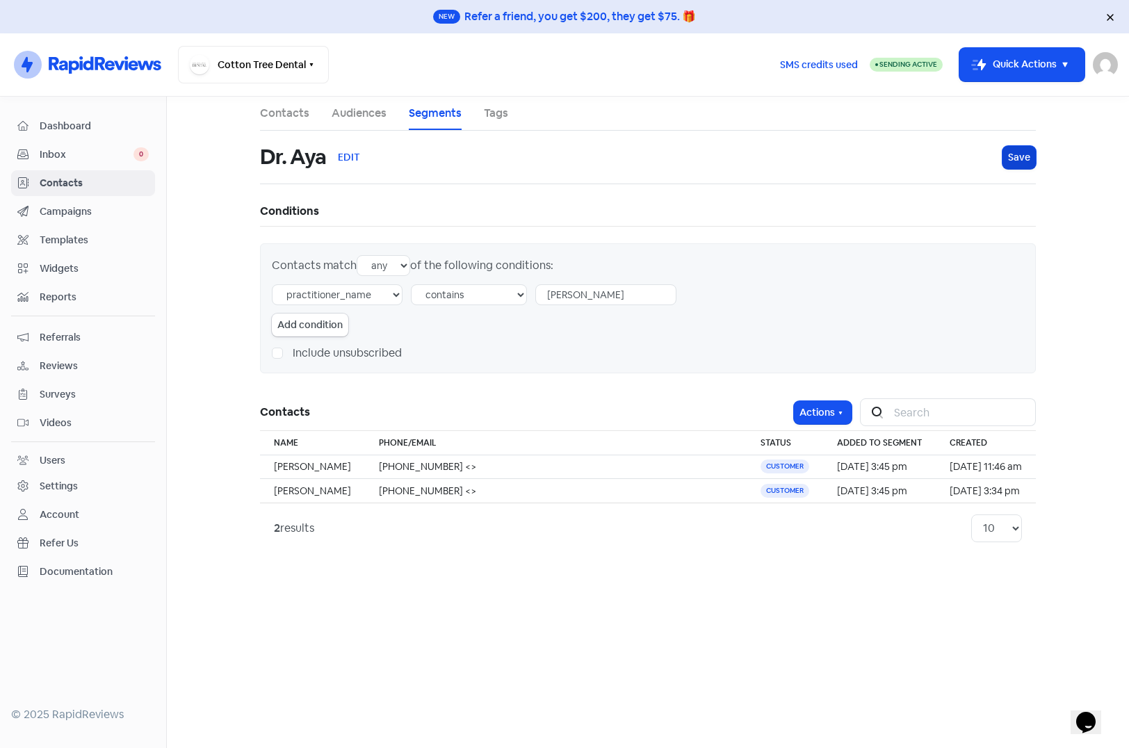
click at [1012, 156] on span "Save" at bounding box center [1019, 157] width 22 height 15
click at [434, 119] on link "Segments" at bounding box center [435, 113] width 53 height 17
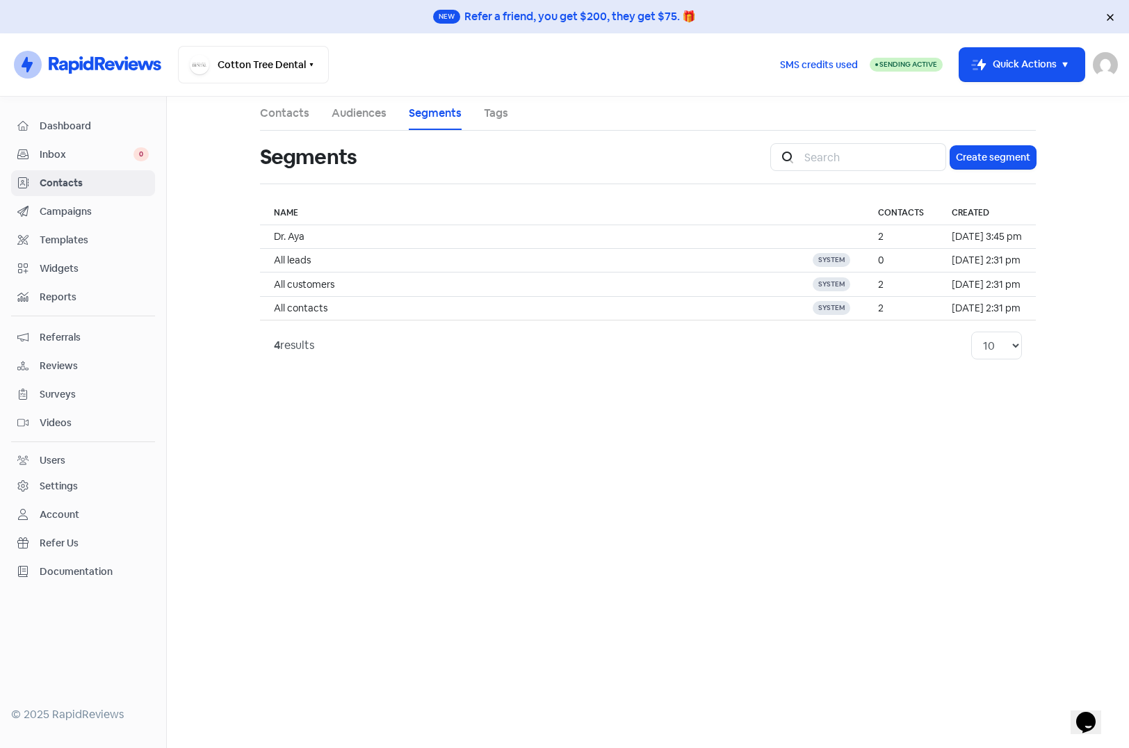
click at [274, 115] on link "Contacts" at bounding box center [284, 113] width 49 height 17
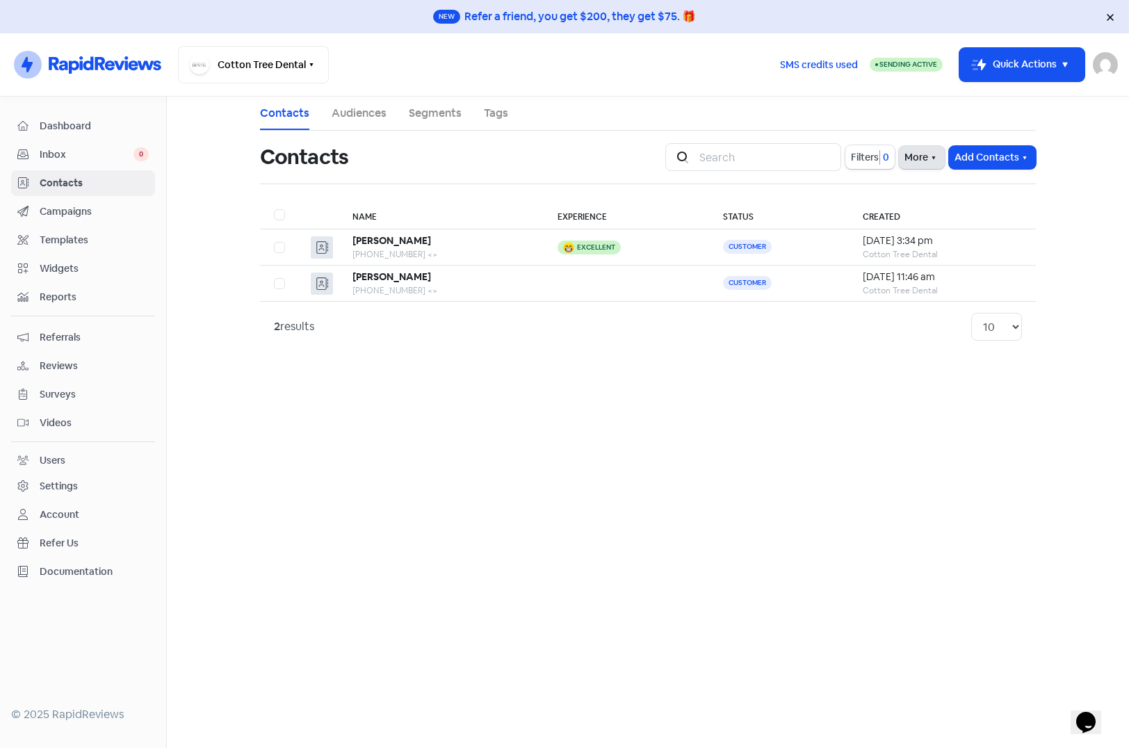
click at [910, 159] on button "More" at bounding box center [922, 157] width 46 height 23
click at [71, 209] on span "Campaigns" at bounding box center [94, 211] width 109 height 15
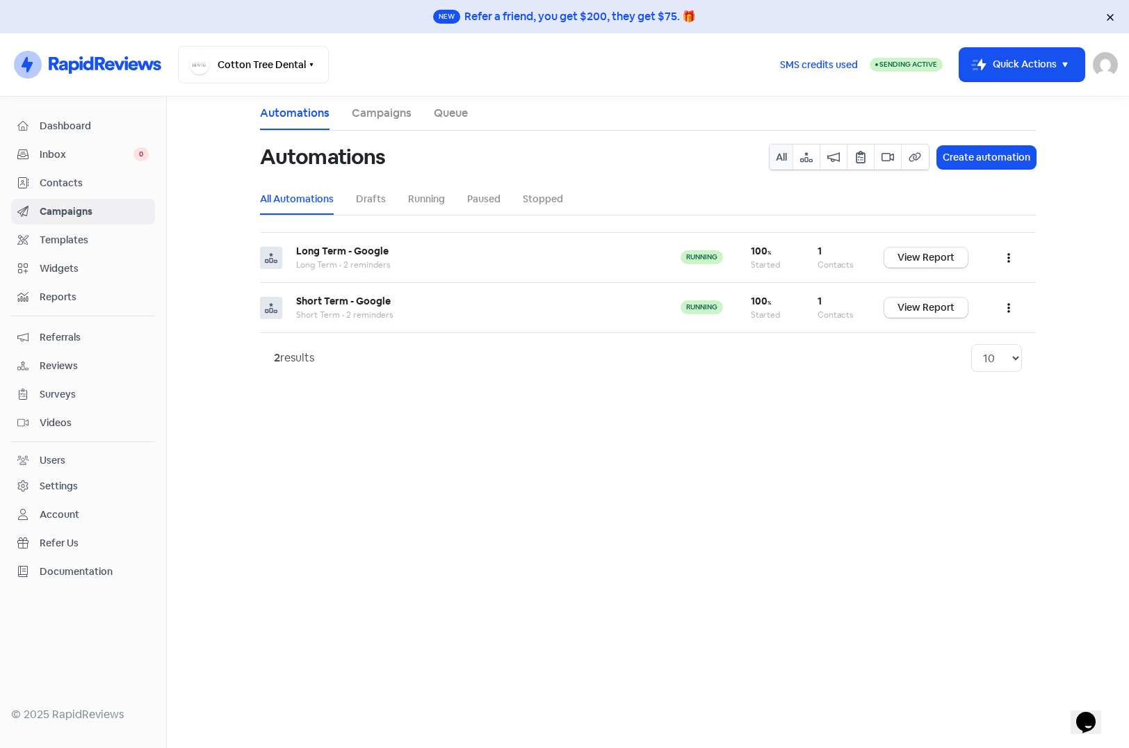
click at [67, 236] on span "Templates" at bounding box center [94, 240] width 109 height 15
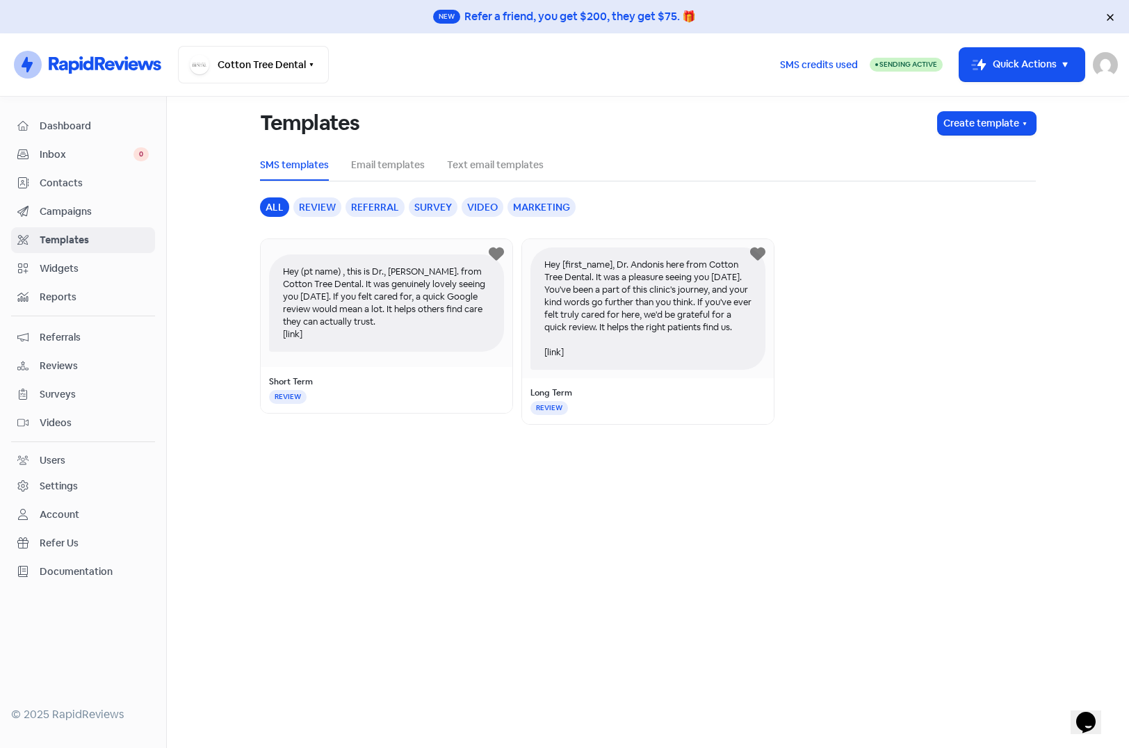
click at [79, 206] on span "Campaigns" at bounding box center [94, 211] width 109 height 15
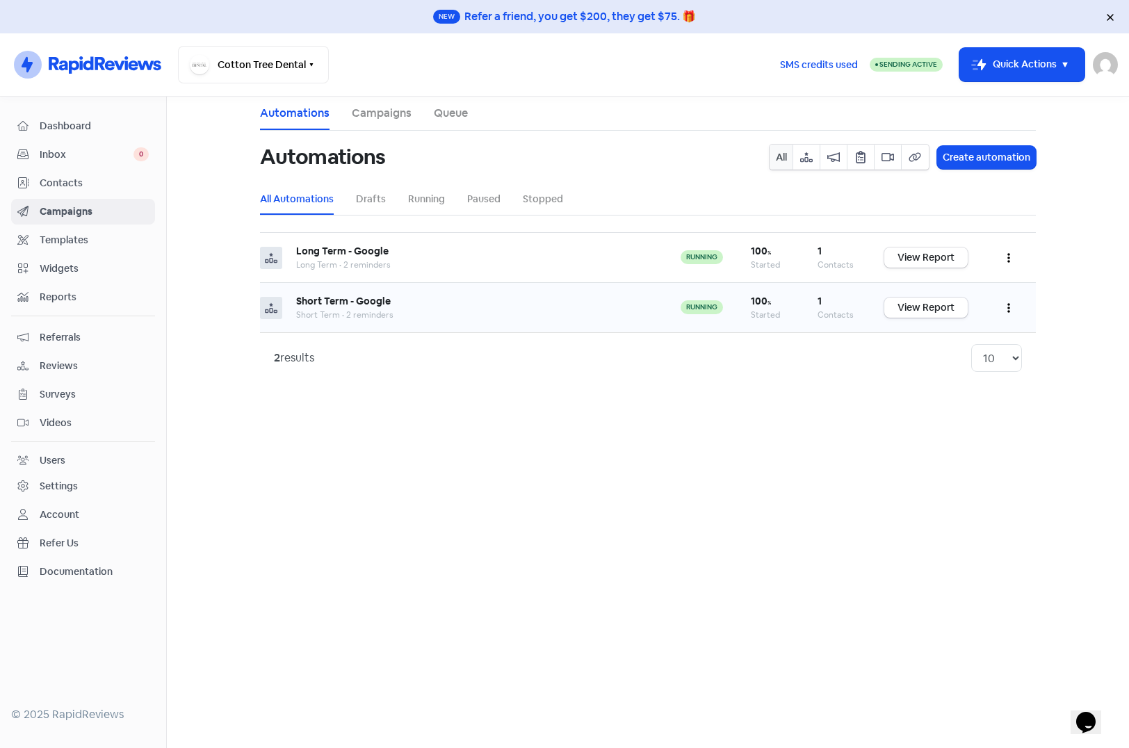
click at [1011, 307] on button "button" at bounding box center [1008, 307] width 26 height 33
click at [927, 345] on button "Edit" at bounding box center [966, 343] width 110 height 28
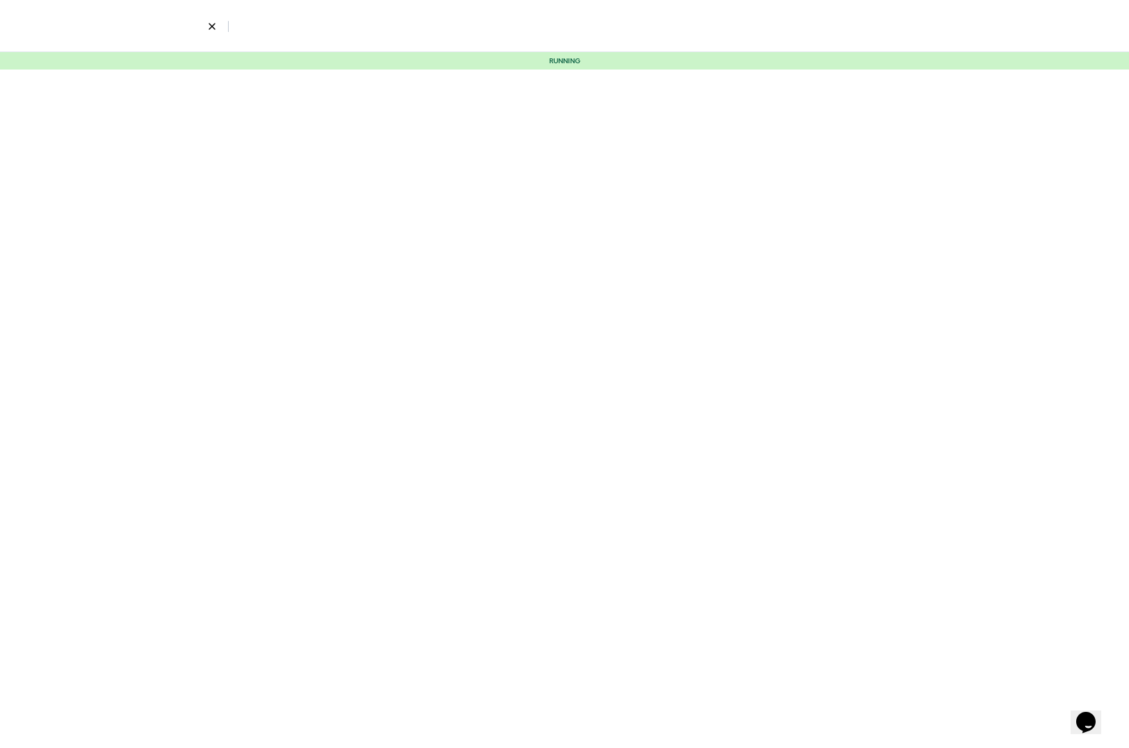
select select "2325"
select select "5"
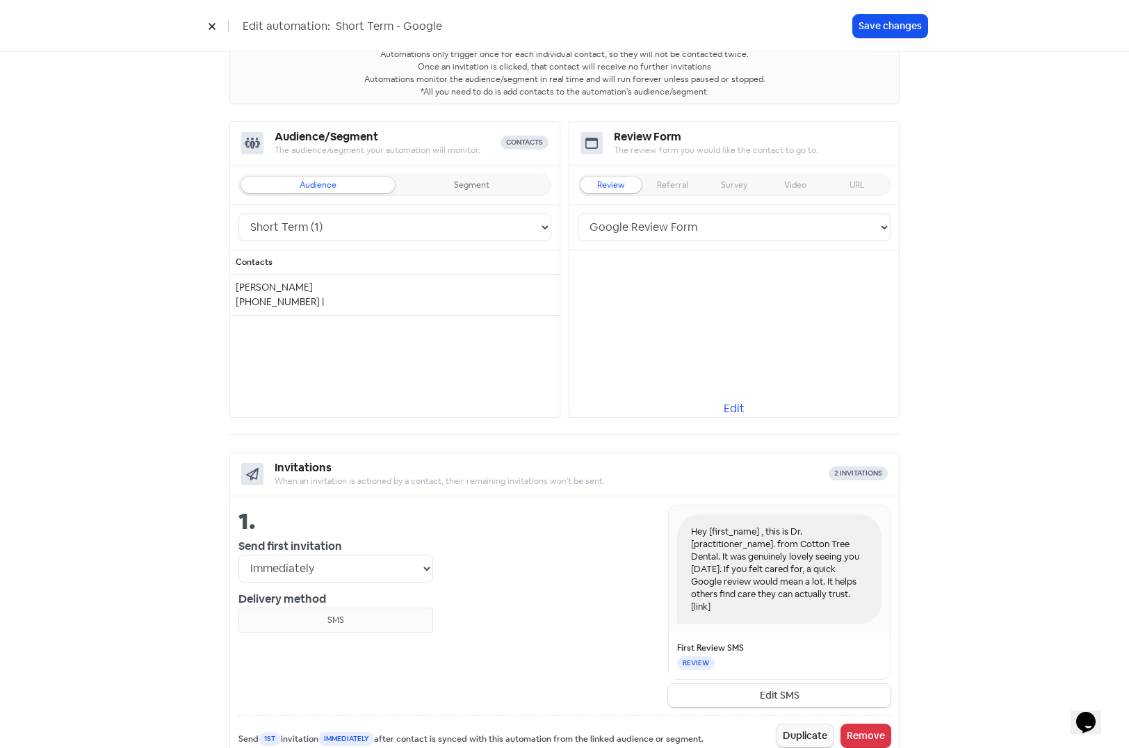
scroll to position [139, 0]
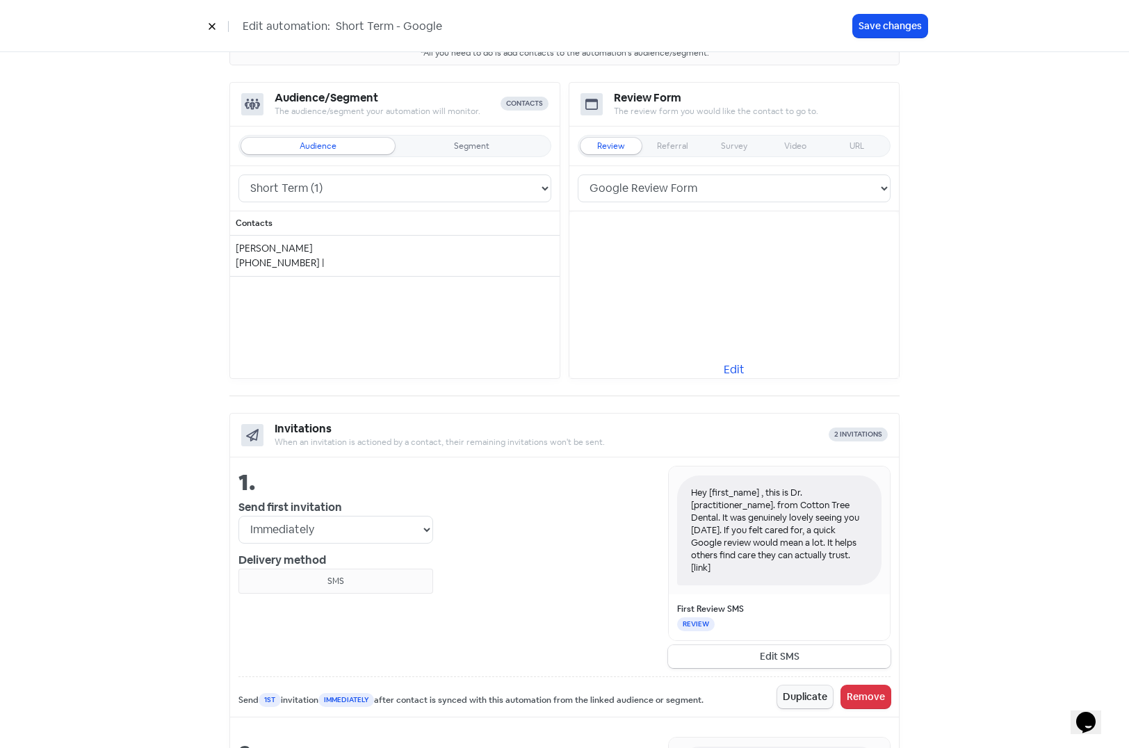
click at [780, 658] on button "Edit SMS" at bounding box center [779, 656] width 222 height 23
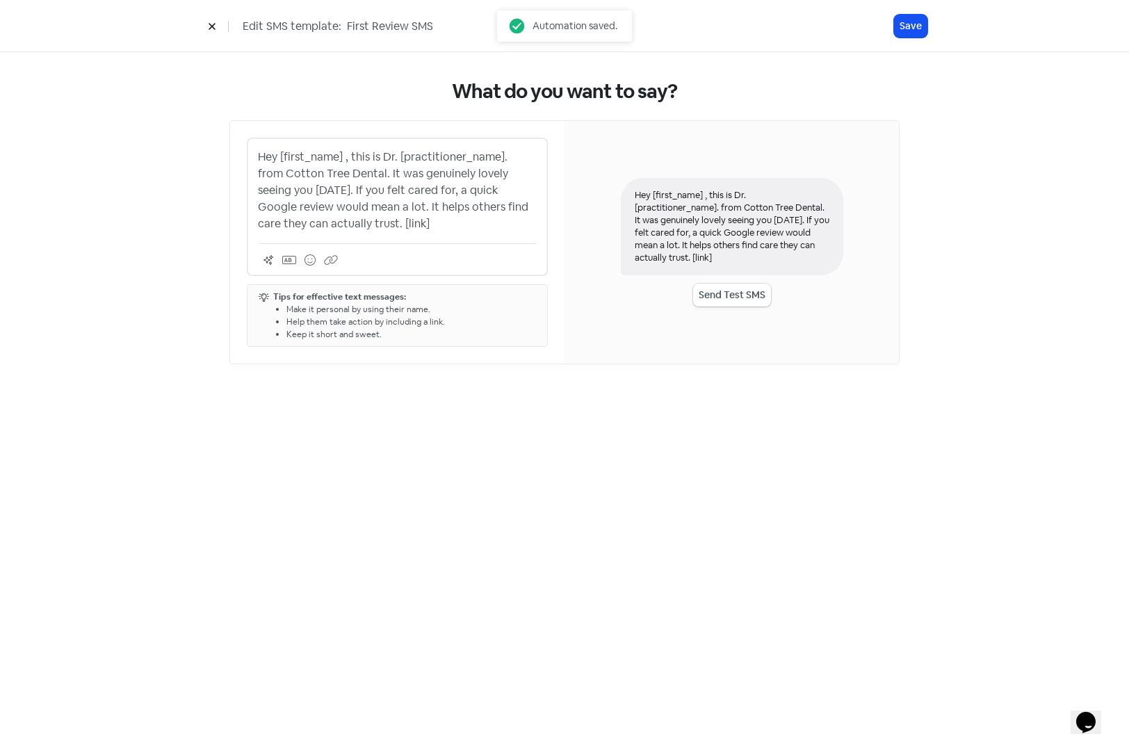
click at [354, 177] on p "Hey [first_name] , this is Dr. [practitioner_name]. from Cotton Tree Dental. It…" at bounding box center [397, 190] width 279 height 83
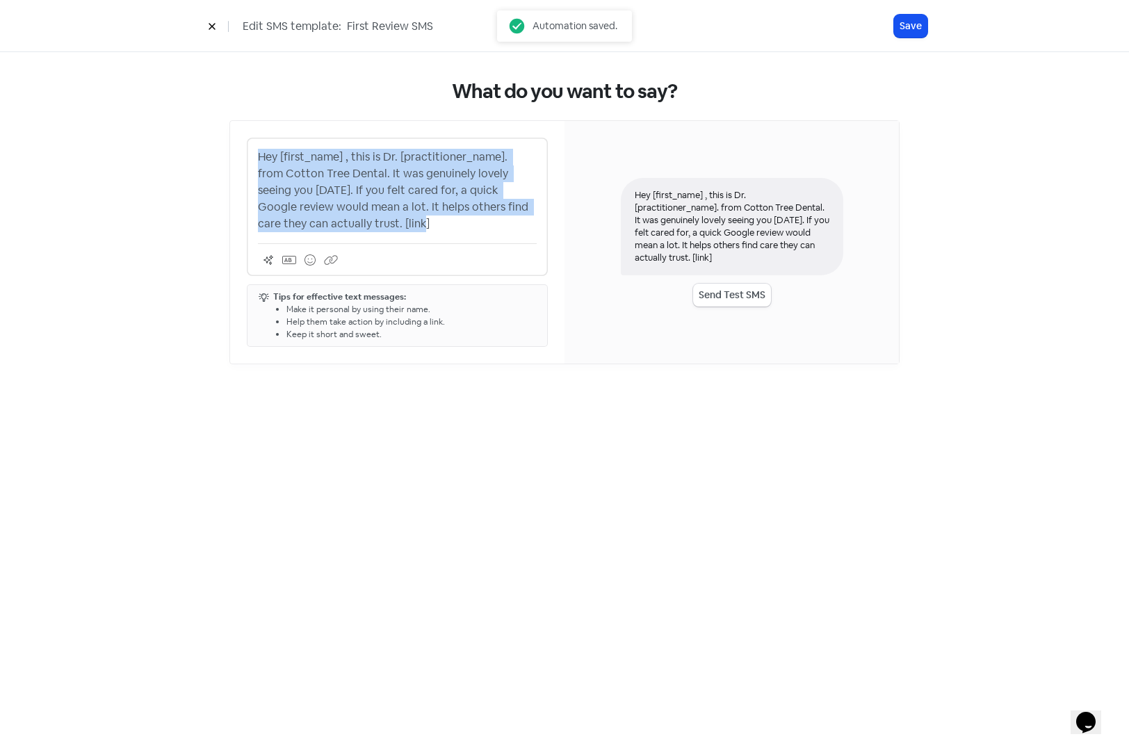
copy p "Hey [first_name] , this is Dr. [practitioner_name]. from Cotton Tree Dental. It…"
click at [213, 24] on icon at bounding box center [212, 26] width 8 height 8
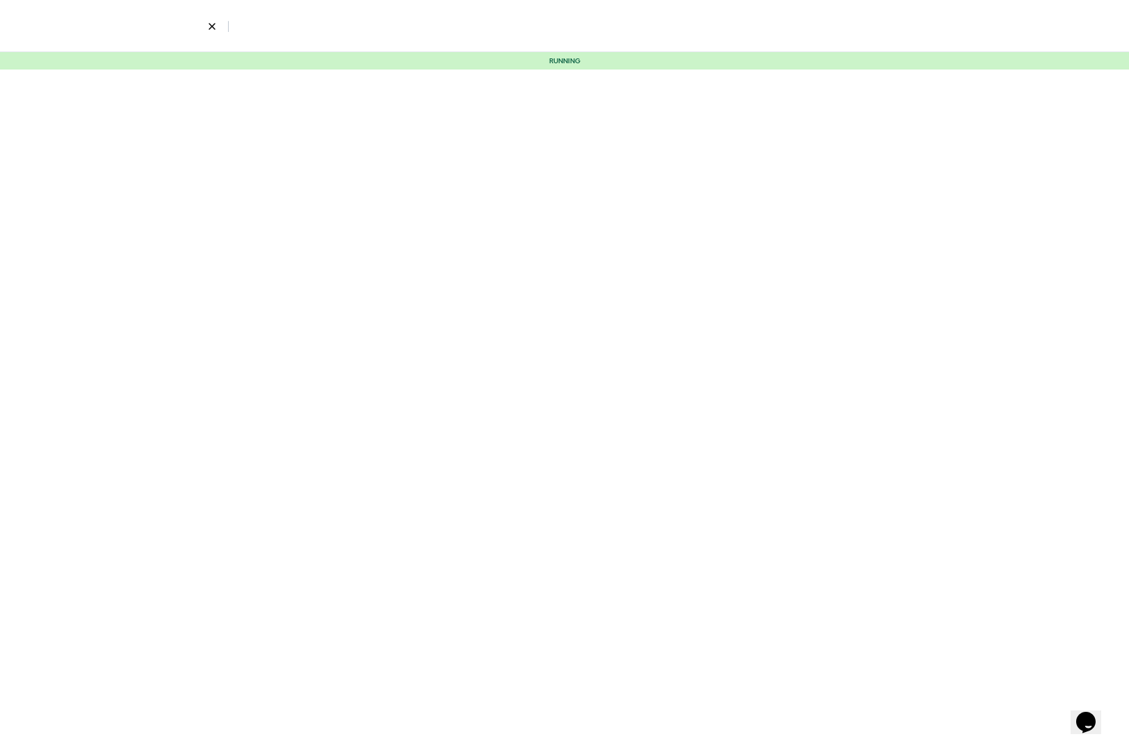
select select "2325"
select select "5"
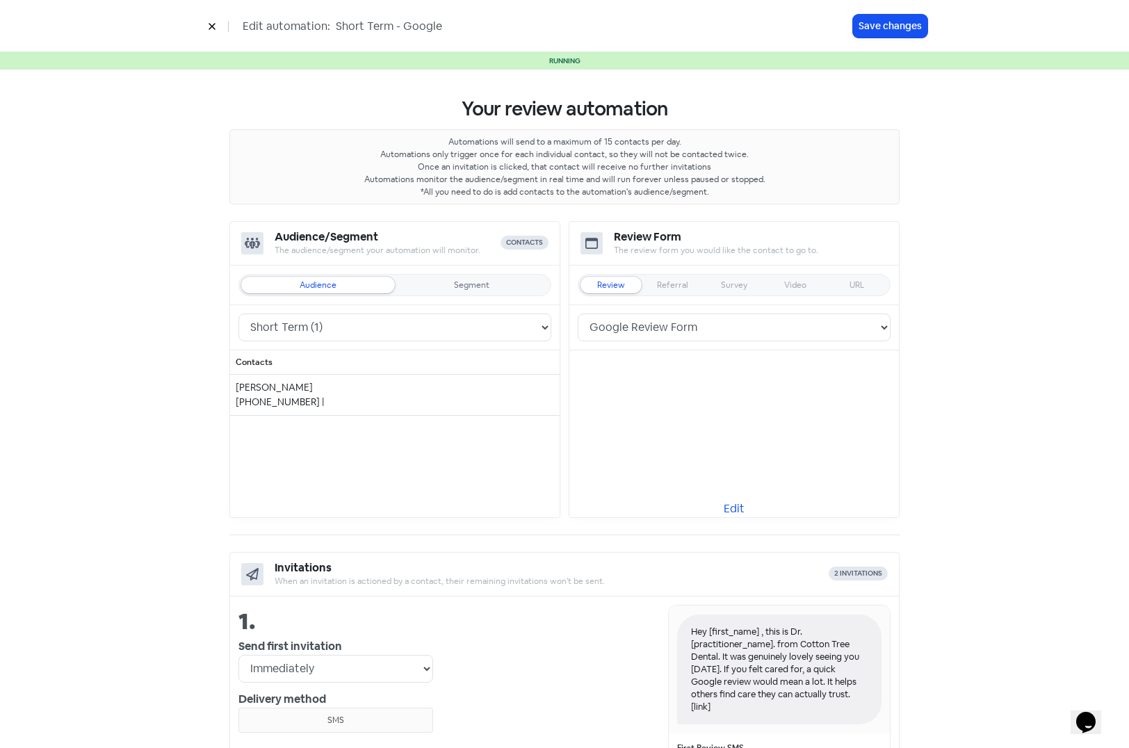
click at [210, 30] on icon at bounding box center [212, 26] width 8 height 8
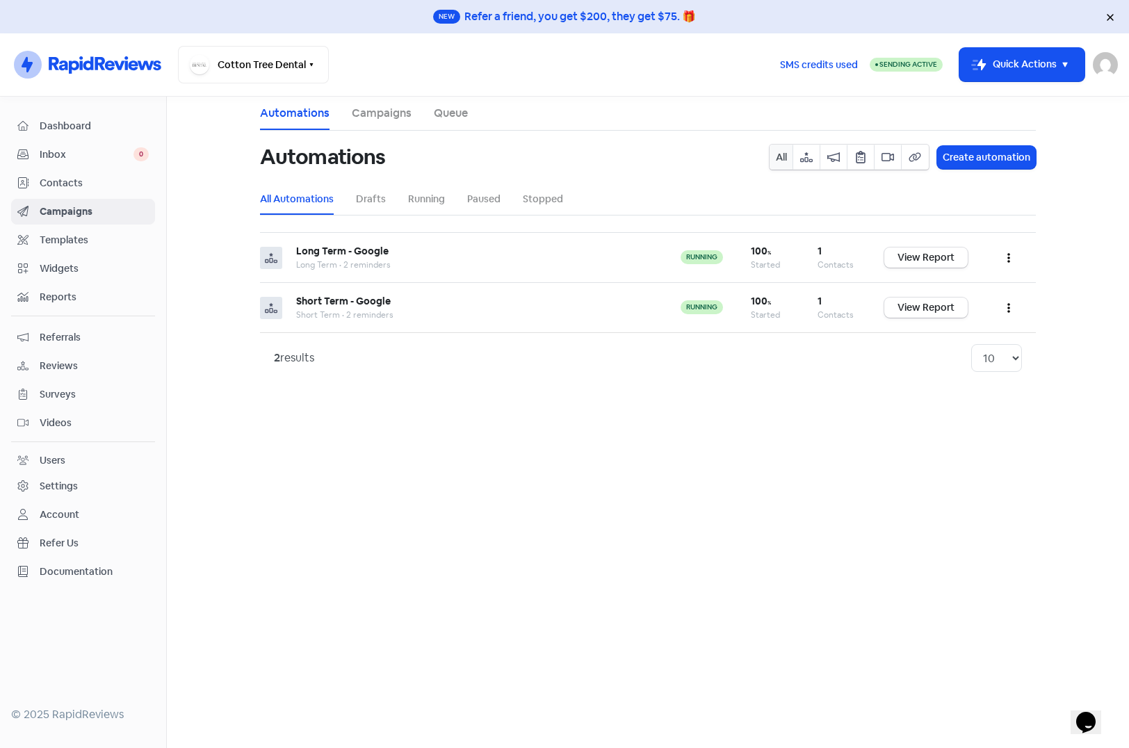
click at [59, 237] on span "Templates" at bounding box center [94, 240] width 109 height 15
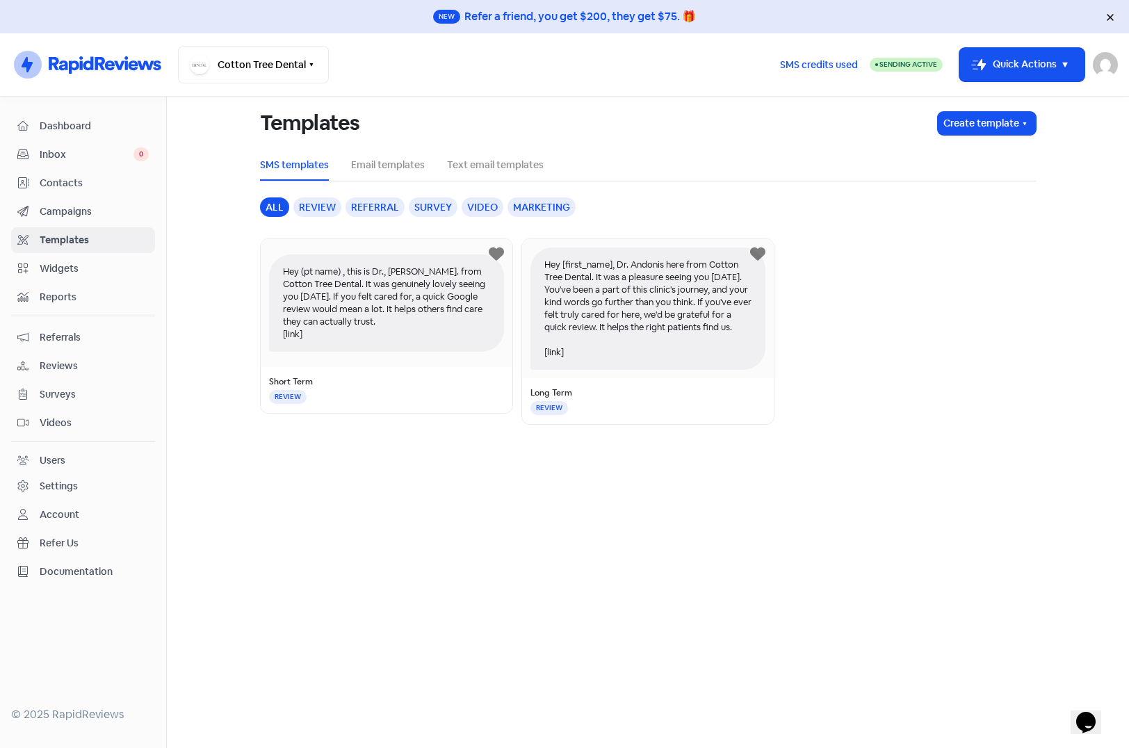
click at [386, 308] on div "Hey (pt name) , this is Dr., Andonis. from Cotton Tree Dental. It was genuinely…" at bounding box center [386, 302] width 235 height 97
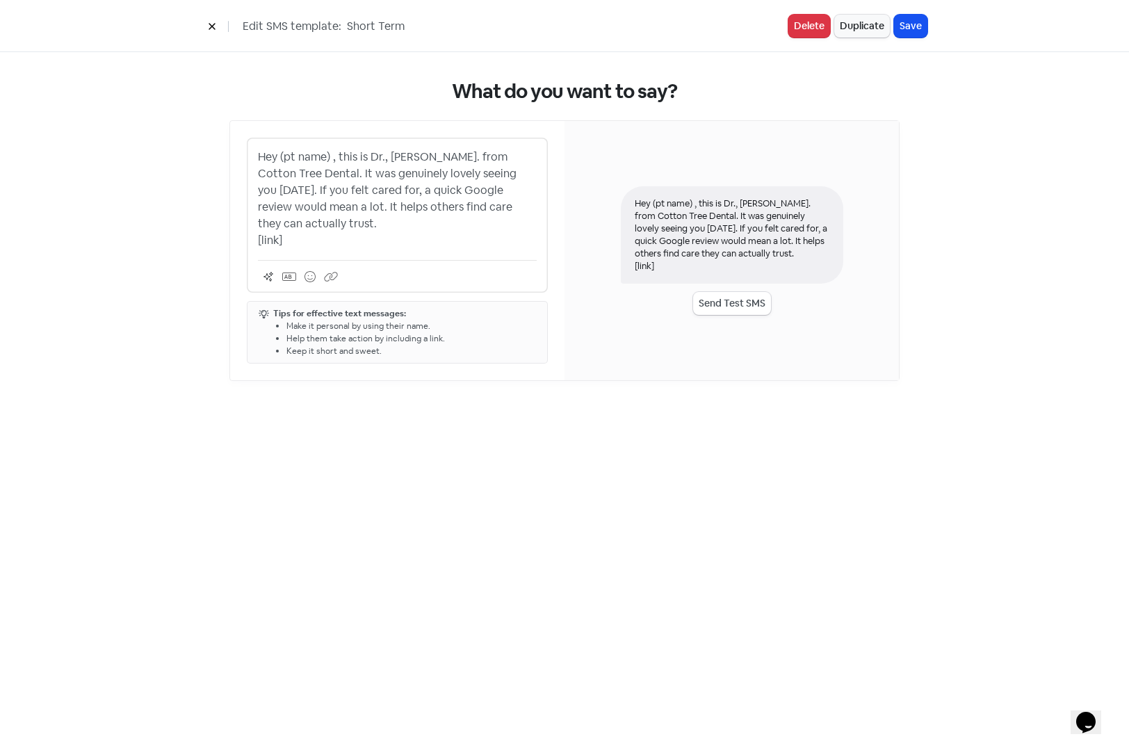
click at [400, 187] on p "Hey (pt name) , this is Dr., Andonis. from Cotton Tree Dental. It was genuinely…" at bounding box center [397, 199] width 279 height 100
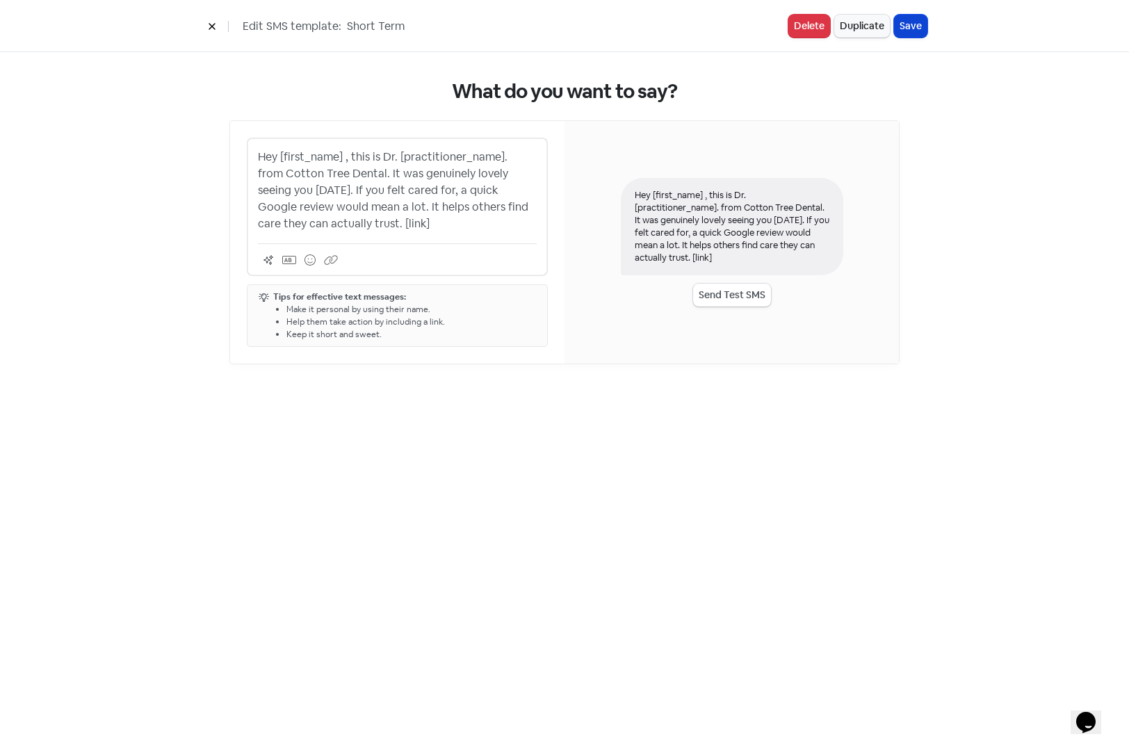
click at [907, 30] on button "Save" at bounding box center [910, 26] width 33 height 23
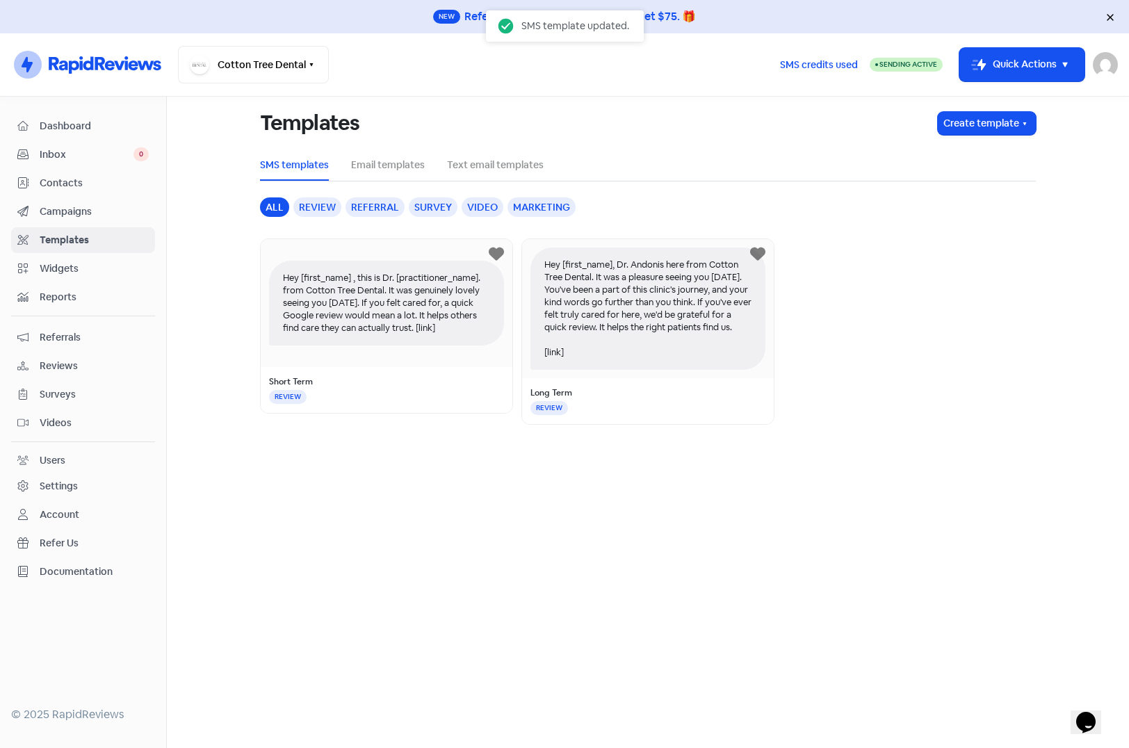
click at [63, 186] on span "Contacts" at bounding box center [94, 183] width 109 height 15
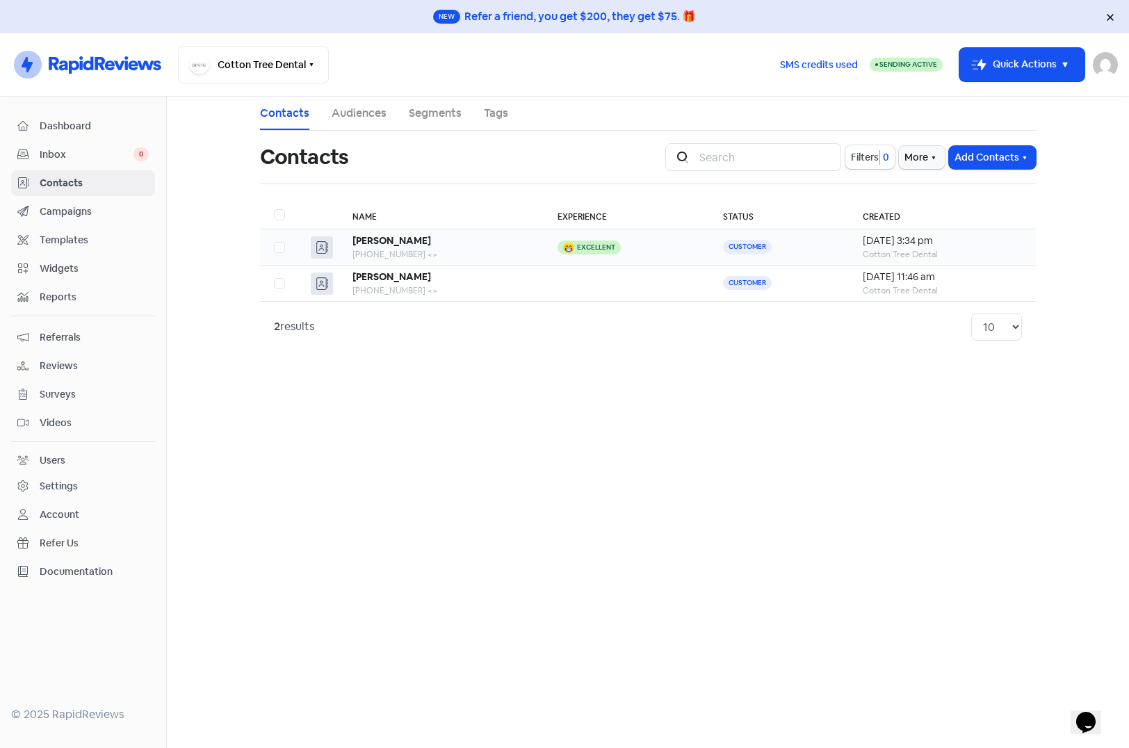
click at [423, 255] on div "+61401978329 <>" at bounding box center [440, 254] width 177 height 13
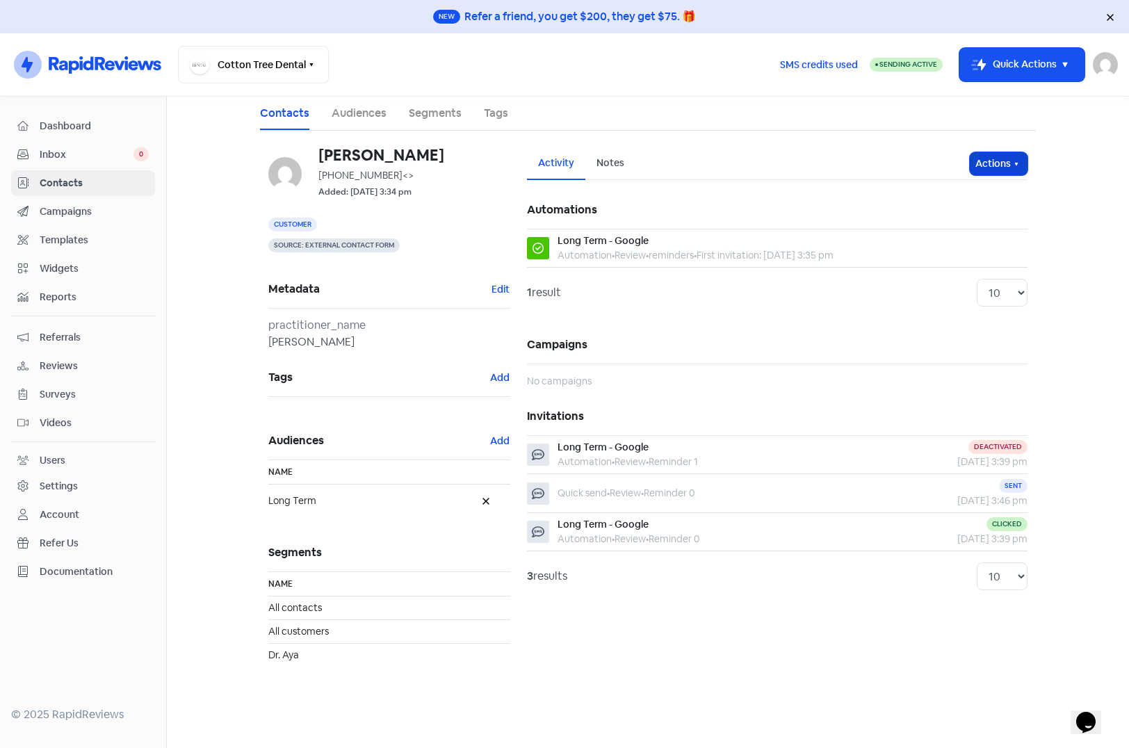
click at [1012, 165] on icon "button" at bounding box center [1016, 163] width 11 height 11
click at [972, 195] on button "Send invitation" at bounding box center [972, 194] width 110 height 28
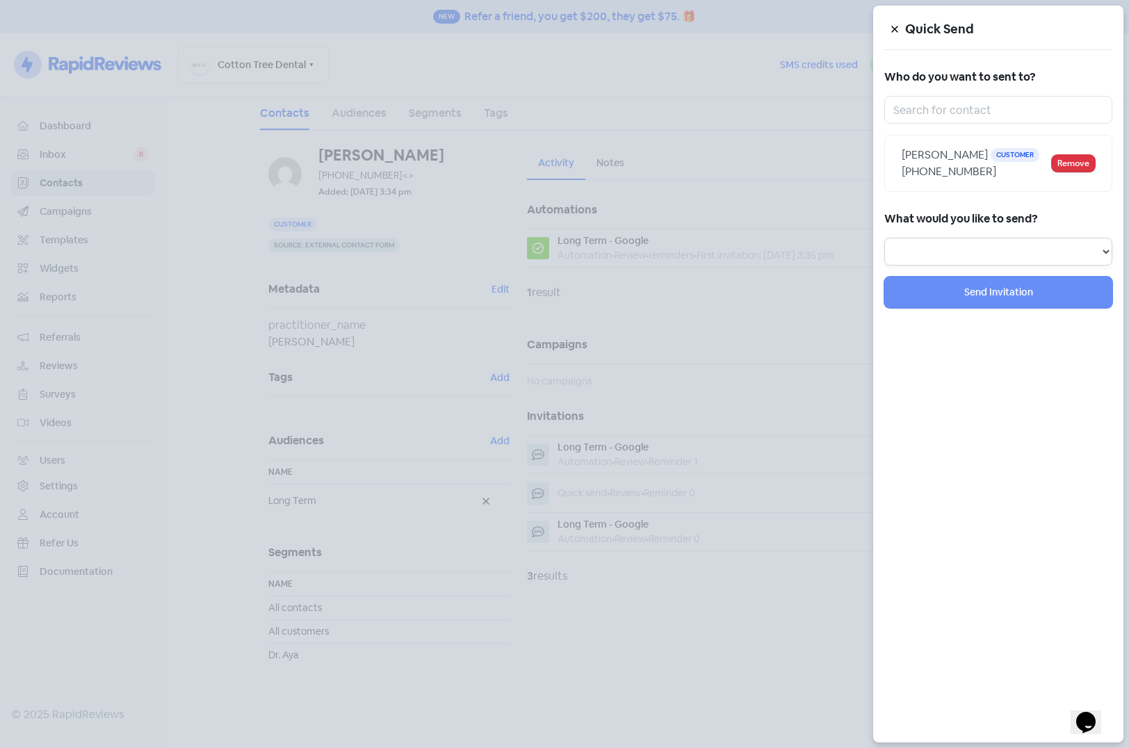
click at [967, 244] on select "Review Invitation Referral Invitation Survey Invitation Video Invitation" at bounding box center [998, 252] width 228 height 28
select select "review"
click at [884, 238] on select "Review Invitation Referral Invitation Survey Invitation Video Invitation" at bounding box center [998, 252] width 228 height 28
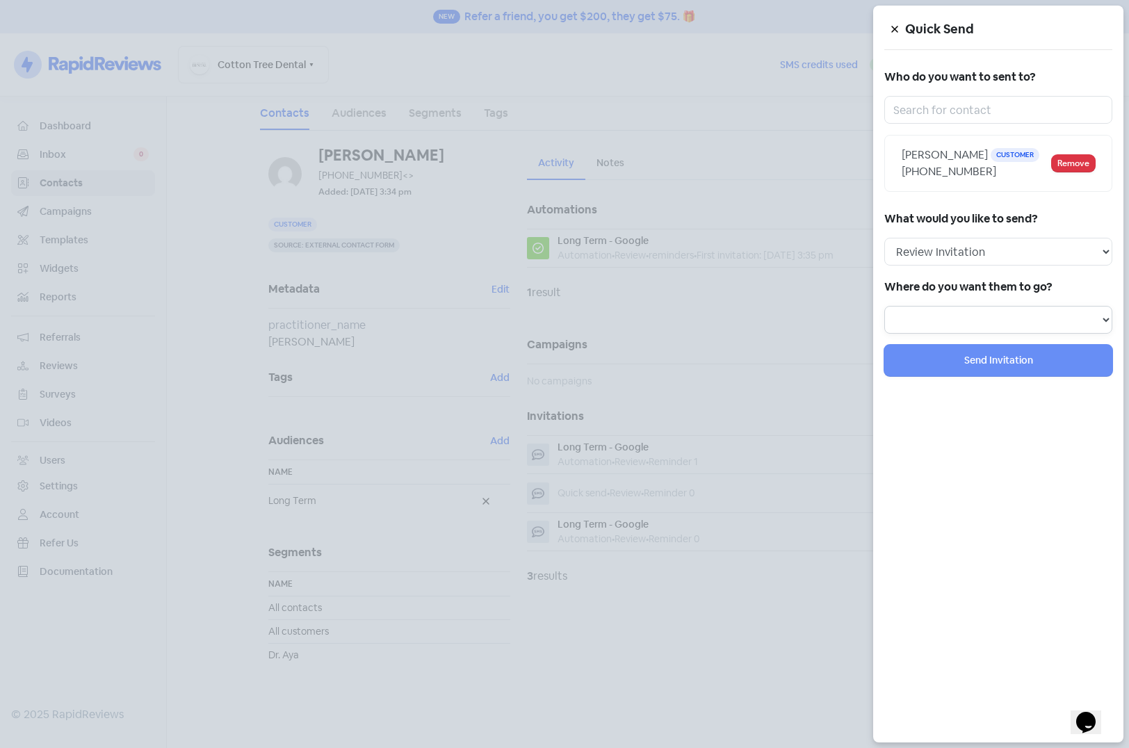
click at [967, 312] on select at bounding box center [998, 320] width 228 height 28
select select "1324"
click at [884, 306] on select "Review form: Google Review Form" at bounding box center [998, 320] width 228 height 28
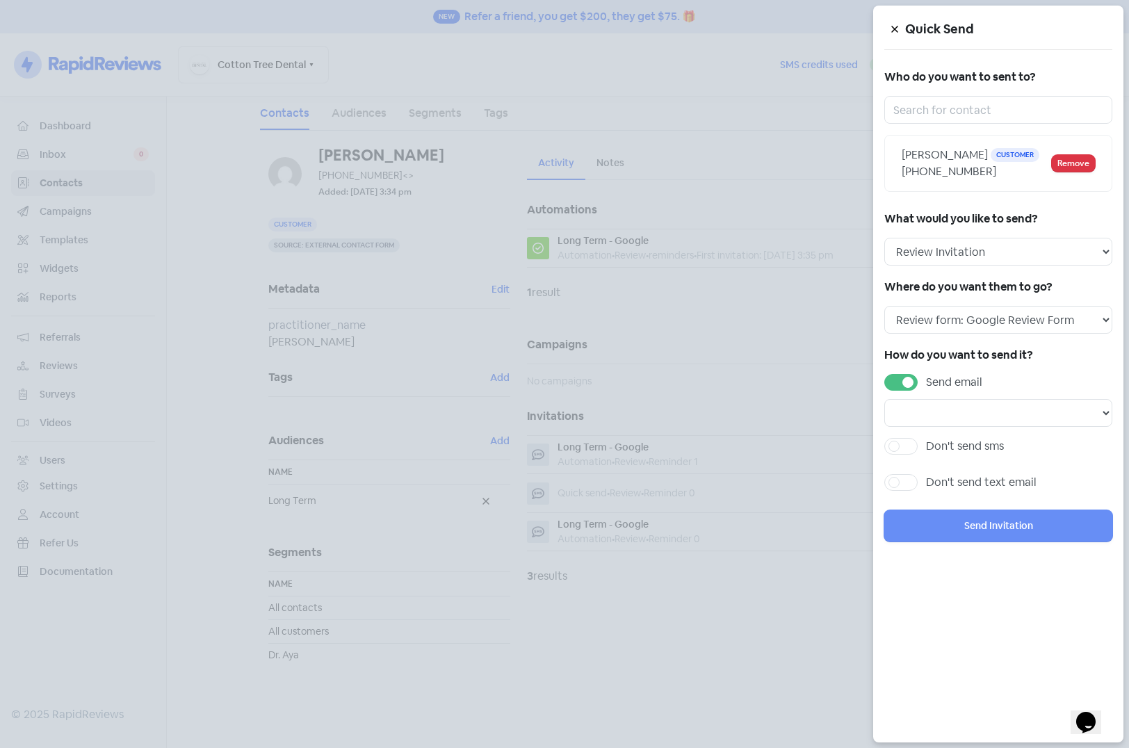
click at [926, 382] on label "Send email" at bounding box center [954, 382] width 56 height 17
click at [926, 382] on input "Send email" at bounding box center [930, 378] width 9 height 9
checkbox input "false"
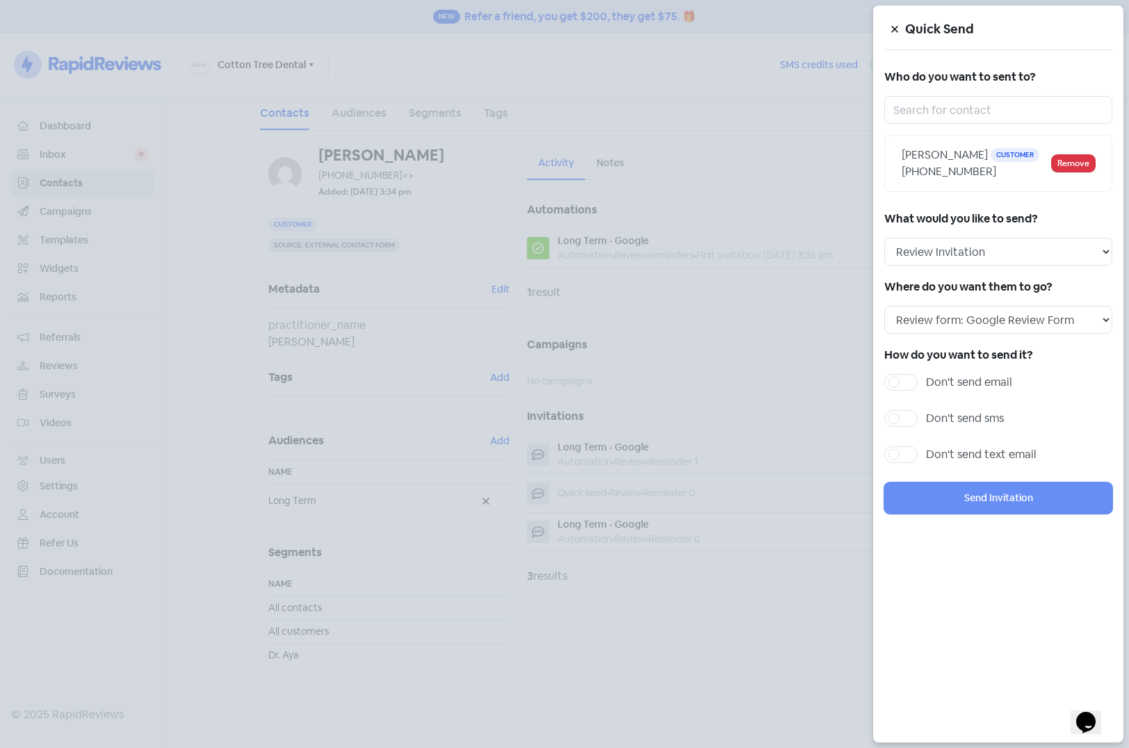
click at [926, 415] on label "Don't send sms" at bounding box center [965, 418] width 78 height 17
click at [926, 415] on input "Don't send sms" at bounding box center [930, 414] width 9 height 9
checkbox input "true"
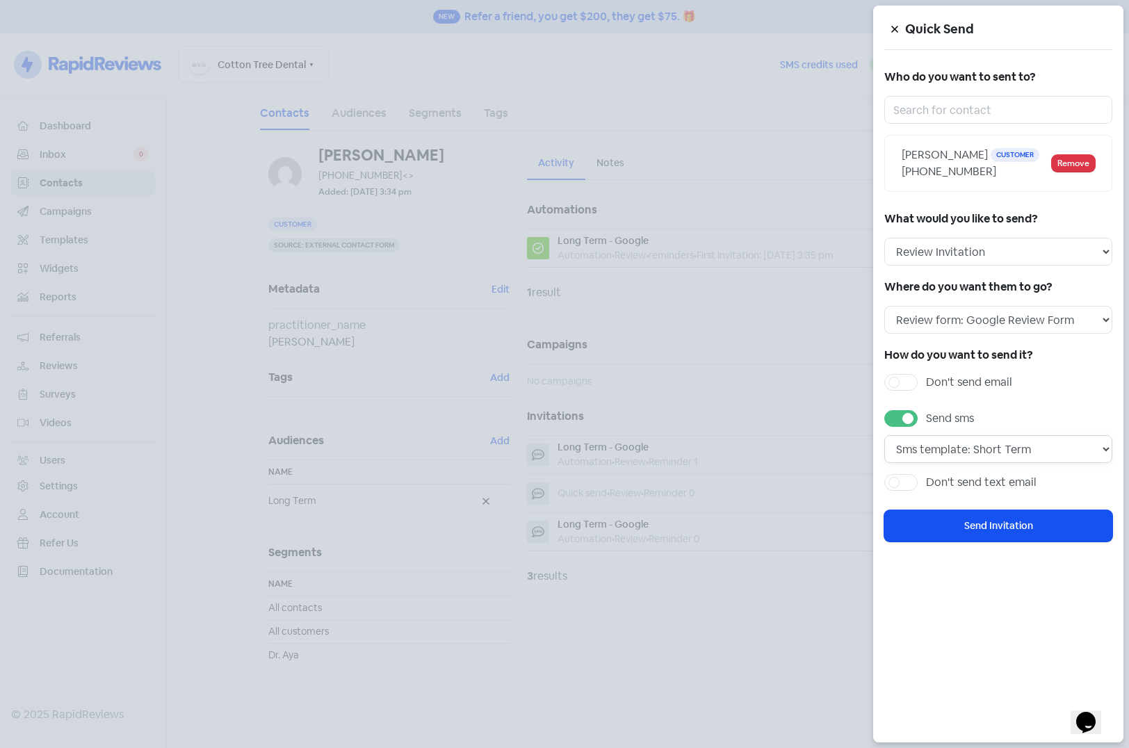
click at [1066, 455] on select "Sms template: Short Term Sms template: Long Term" at bounding box center [998, 449] width 228 height 28
click at [999, 523] on button "Send Invitation" at bounding box center [998, 525] width 228 height 31
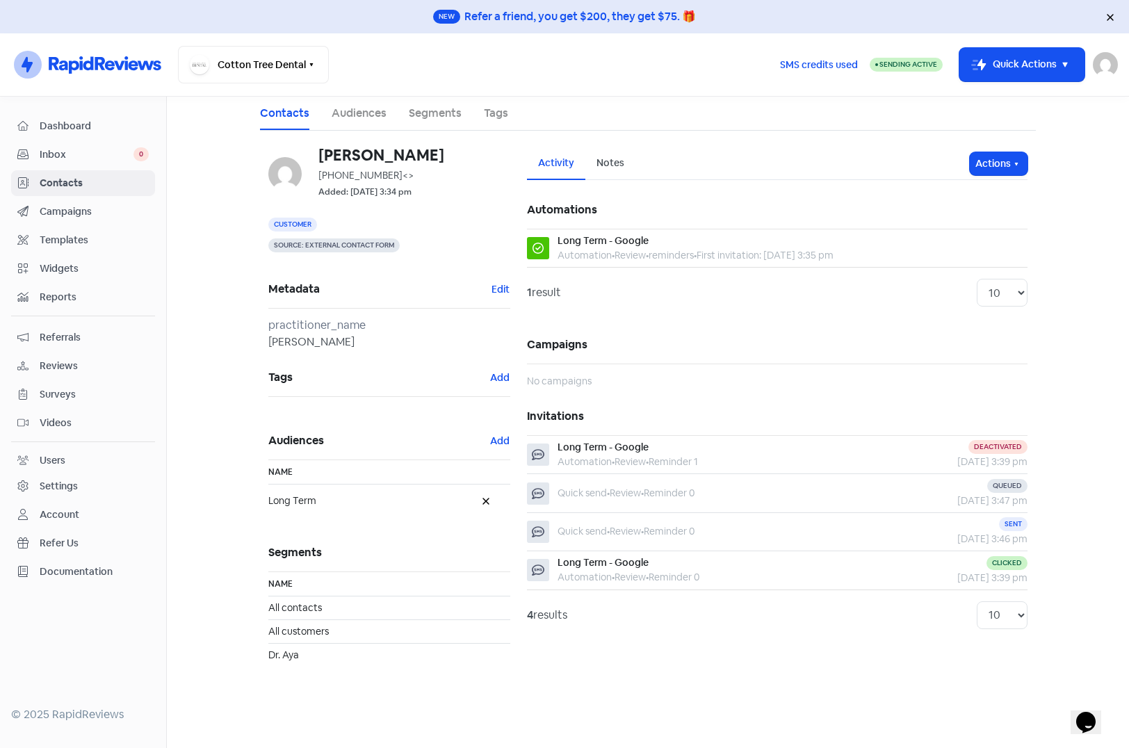
click at [407, 112] on ul "Contacts Audiences Segments Tags" at bounding box center [648, 114] width 776 height 34
click at [431, 120] on link "Segments" at bounding box center [435, 113] width 53 height 17
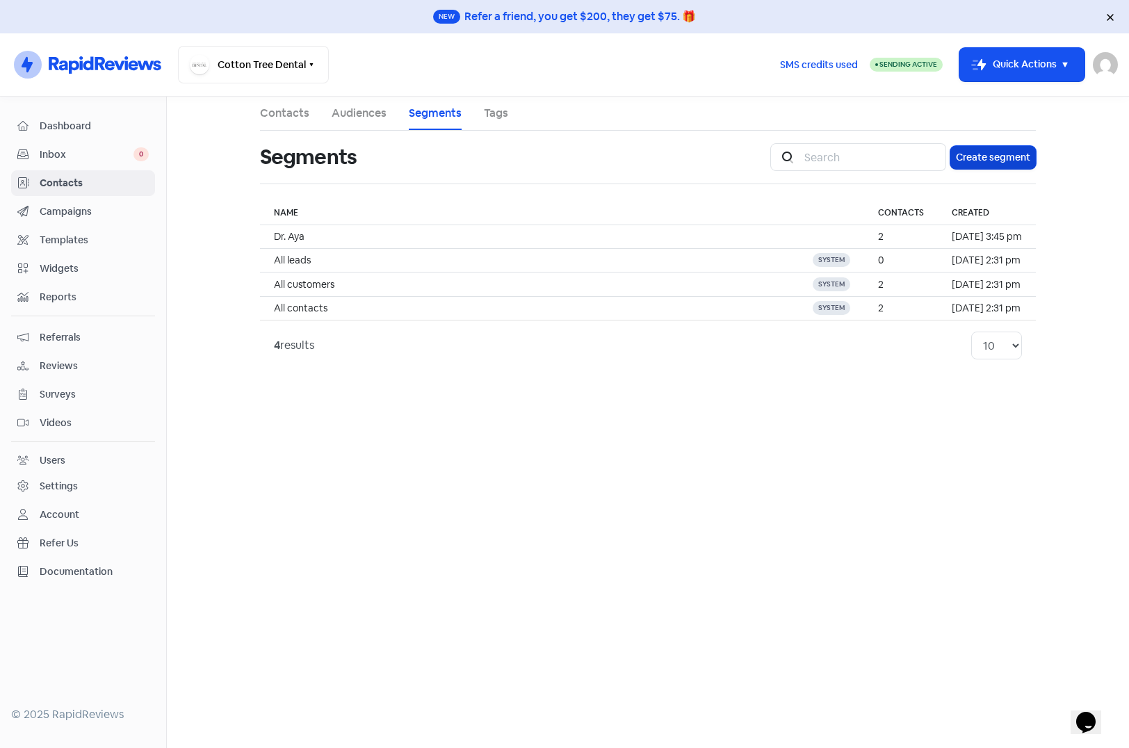
click at [983, 158] on button "Create segment" at bounding box center [992, 157] width 85 height 23
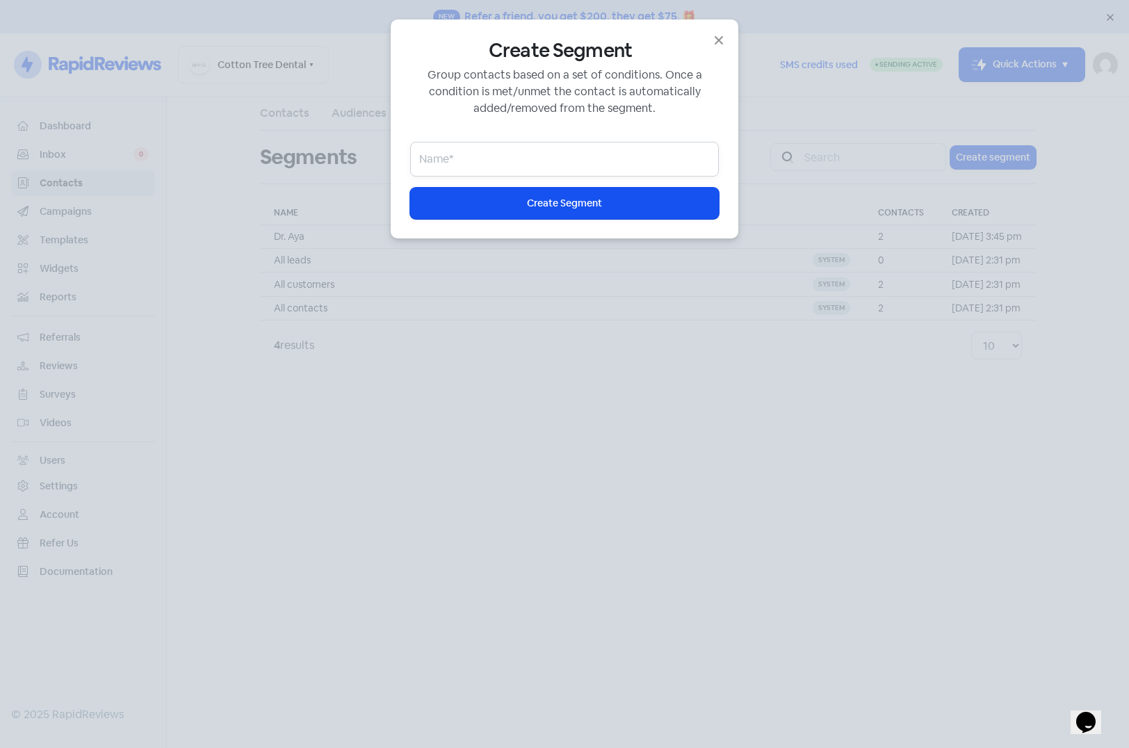
click at [539, 155] on input "email" at bounding box center [564, 159] width 309 height 35
type input "Dr. Jason"
click at [550, 182] on div "Create Segment Group contacts based on a set of conditions. Once a condition is…" at bounding box center [564, 129] width 309 height 180
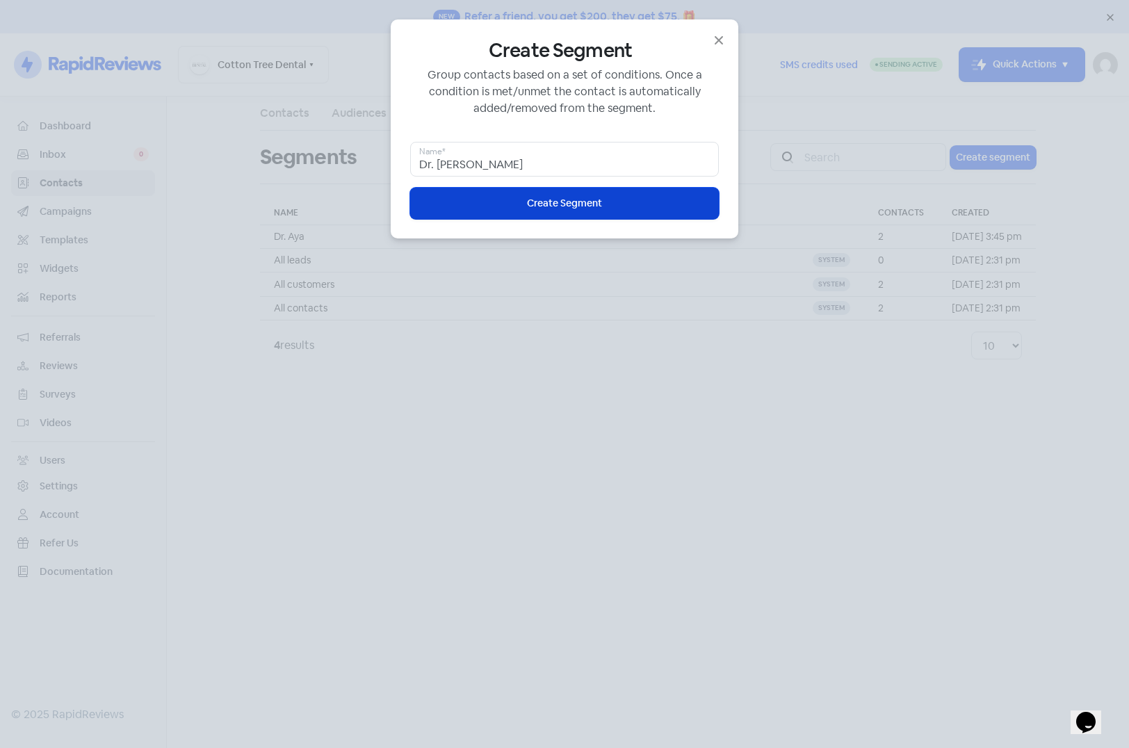
click at [560, 204] on span "Create Segment" at bounding box center [564, 203] width 75 height 15
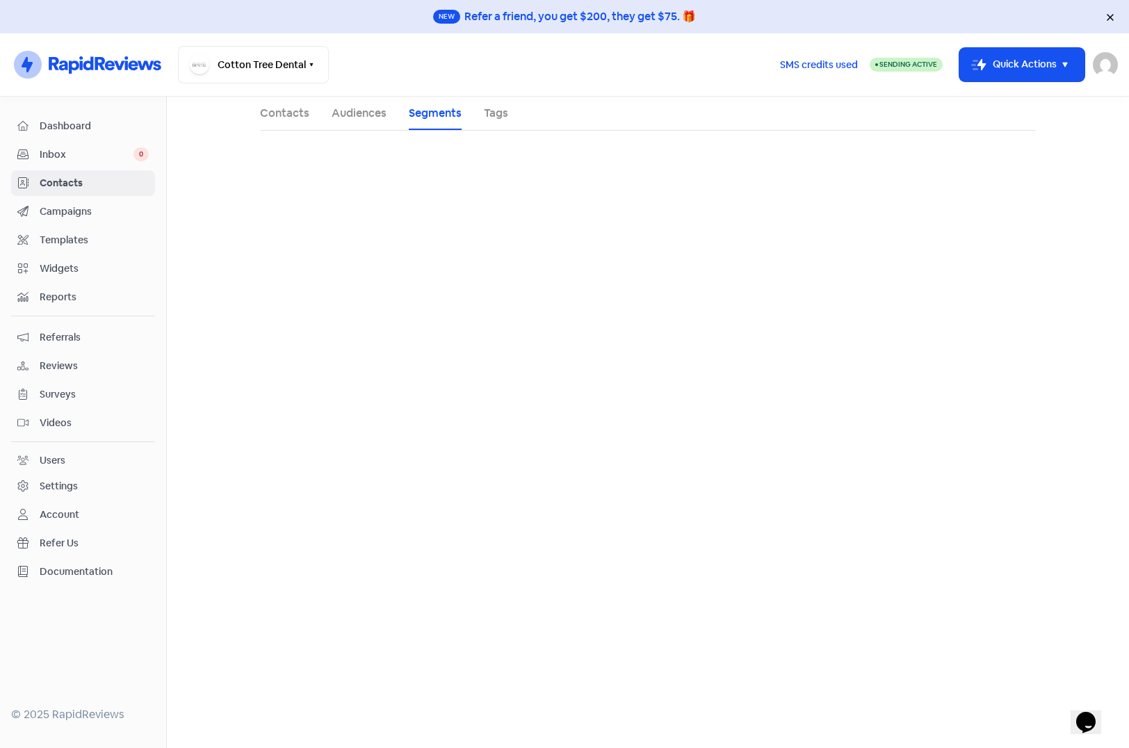
select select "status"
select select "lead"
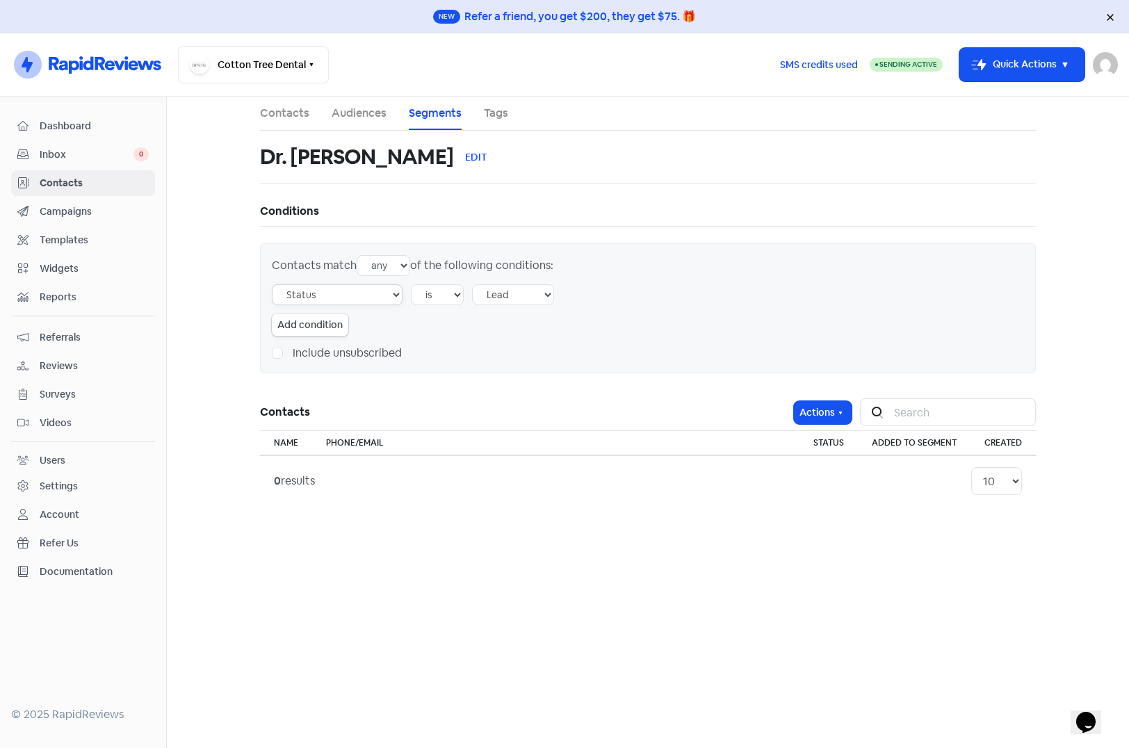
click at [390, 291] on select "Tag Audience Experience rating Created by user Creation source Status Email Pho…" at bounding box center [337, 294] width 131 height 21
select select "metafield_177"
click at [272, 284] on select "Tag Audience Experience rating Created by user Creation source Status Email Pho…" at bounding box center [337, 294] width 131 height 21
click at [466, 293] on select "equals doesn't equal contains doesn't contain starts with doesn't start with en…" at bounding box center [469, 294] width 116 height 21
select select "contains"
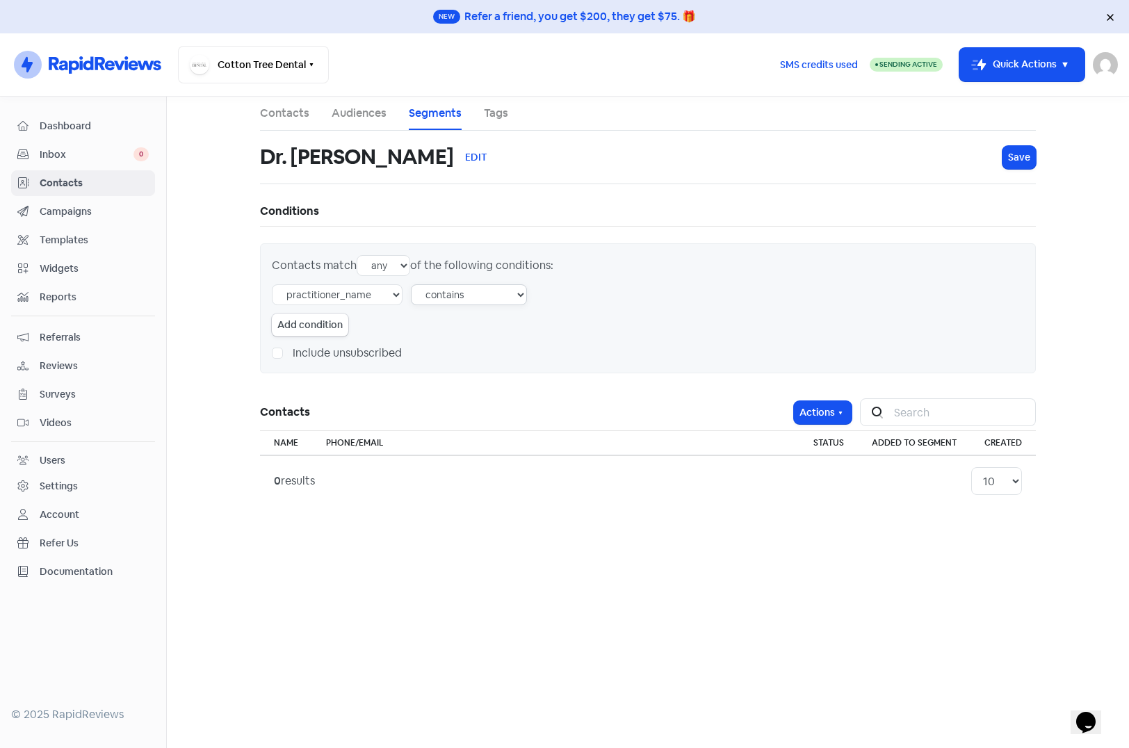
click at [411, 284] on select "equals doesn't equal contains doesn't contain starts with doesn't start with en…" at bounding box center [469, 294] width 116 height 21
click at [584, 294] on input "lead" at bounding box center [605, 294] width 141 height 21
type input "Jason"
drag, startPoint x: 1015, startPoint y: 153, endPoint x: 1005, endPoint y: 158, distance: 10.9
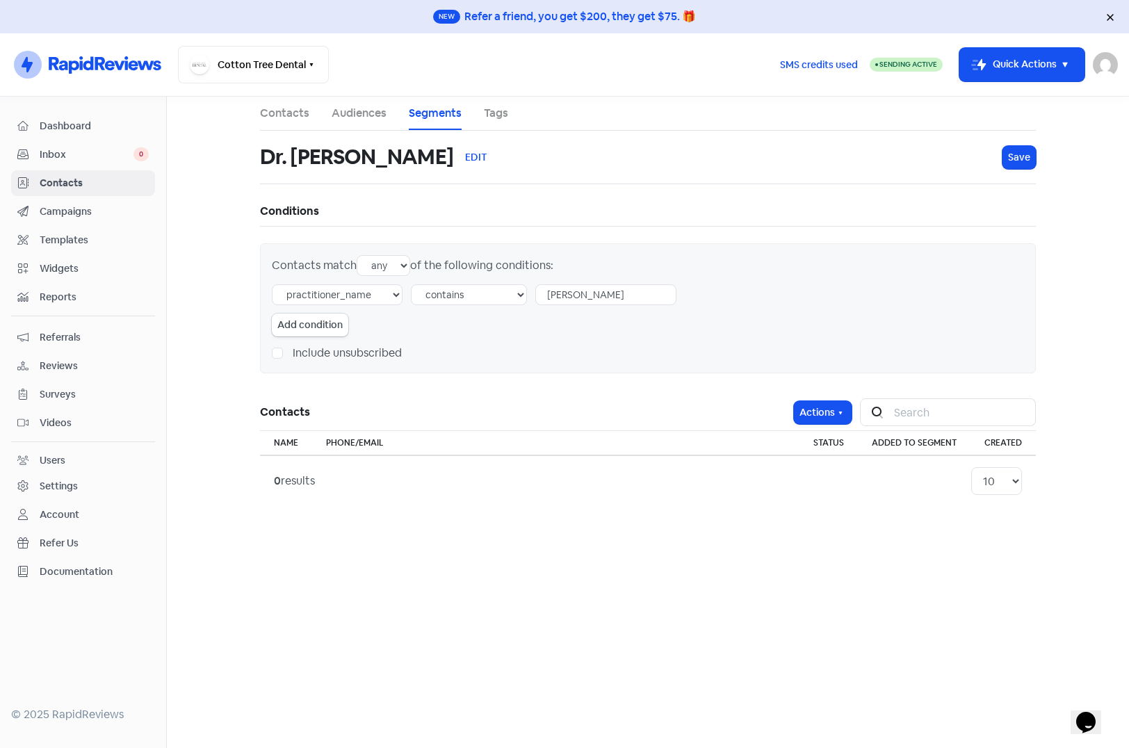
click at [1015, 153] on span "Save" at bounding box center [1019, 157] width 22 height 15
click at [431, 111] on link "Segments" at bounding box center [435, 113] width 53 height 17
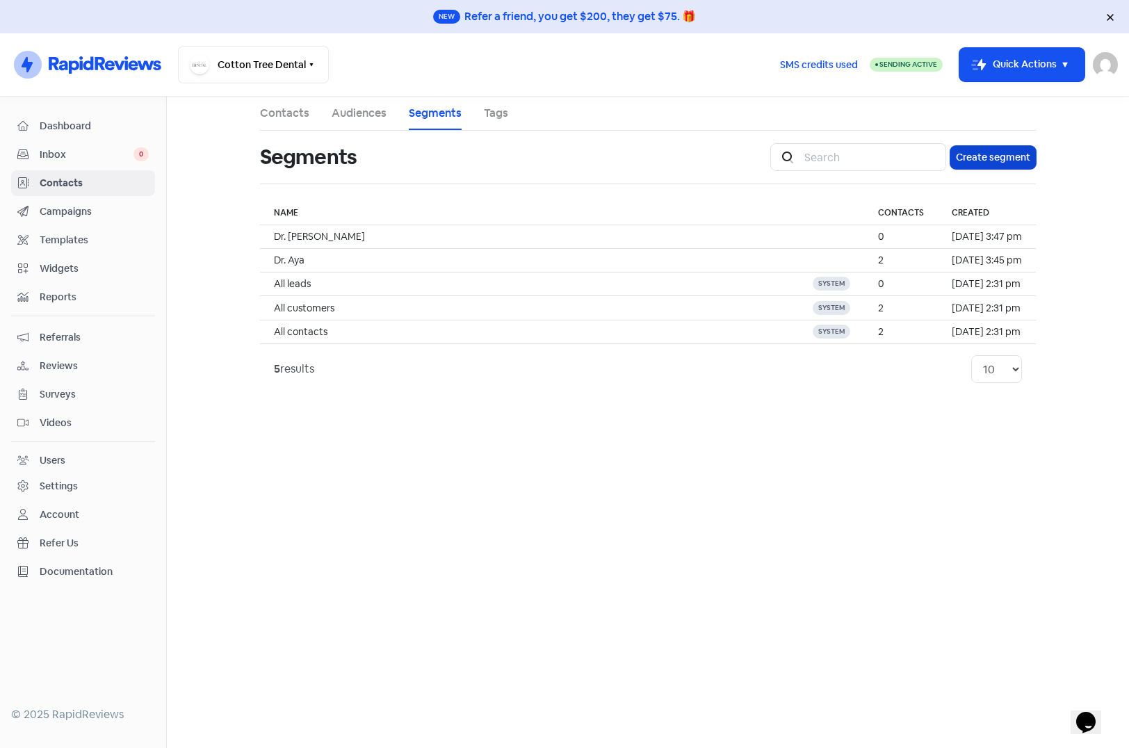
click at [1003, 157] on button "Create segment" at bounding box center [992, 157] width 85 height 23
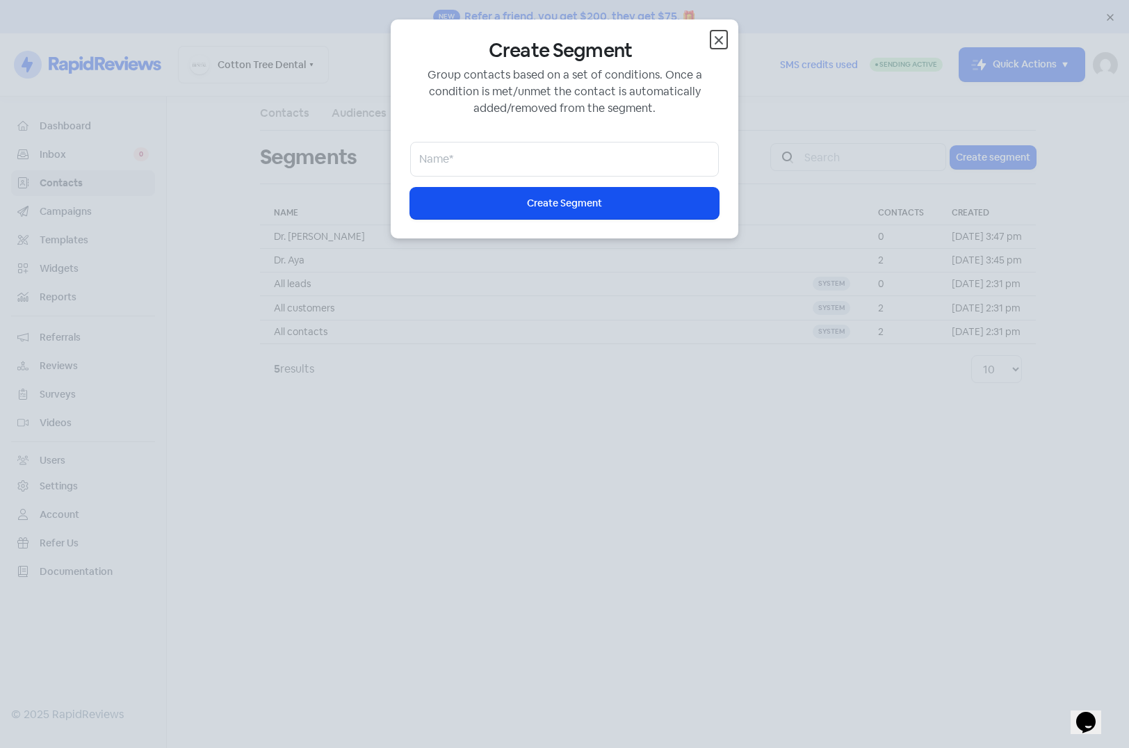
click at [717, 41] on icon "button" at bounding box center [719, 40] width 8 height 8
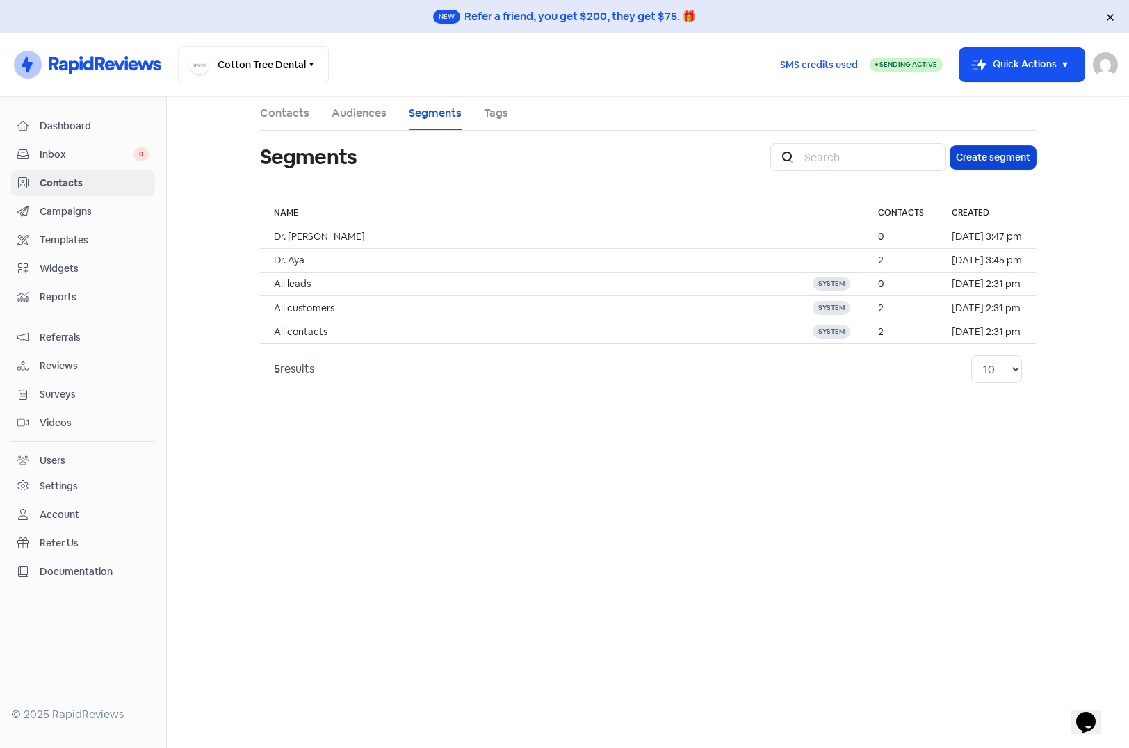
click at [983, 164] on button "Create segment" at bounding box center [992, 157] width 85 height 23
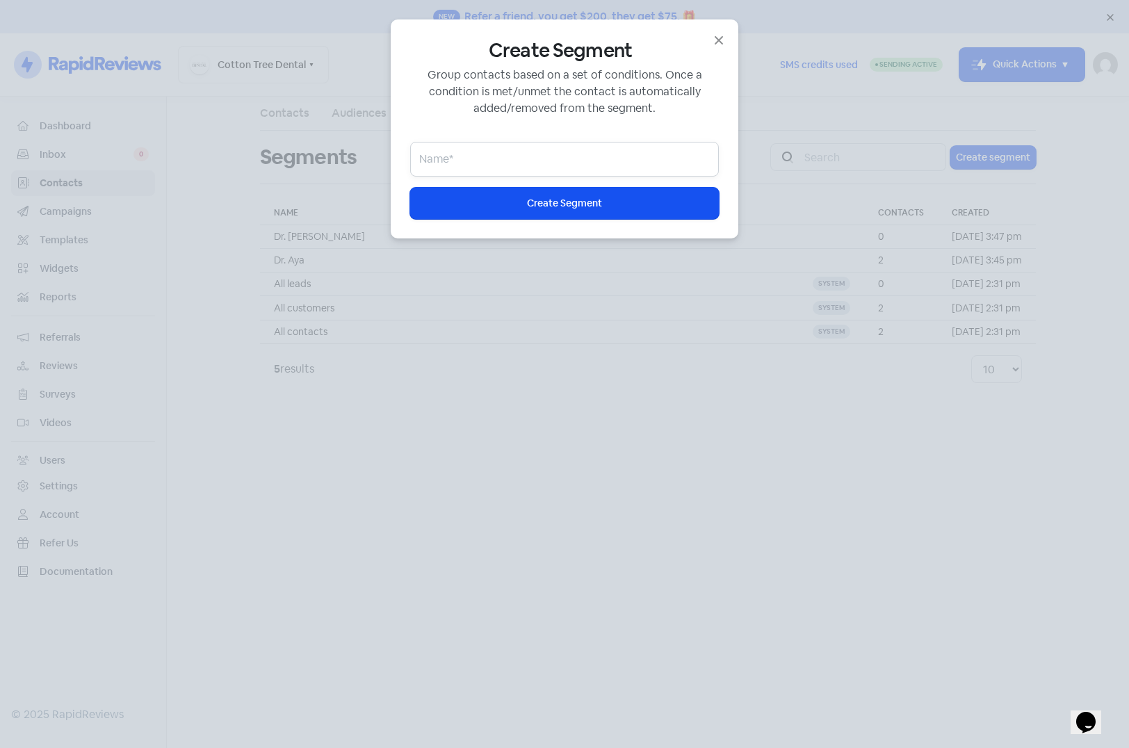
click at [614, 156] on input "email" at bounding box center [564, 159] width 309 height 35
type input "Dr. Andonis"
click at [572, 200] on span "Create Segment" at bounding box center [564, 203] width 75 height 15
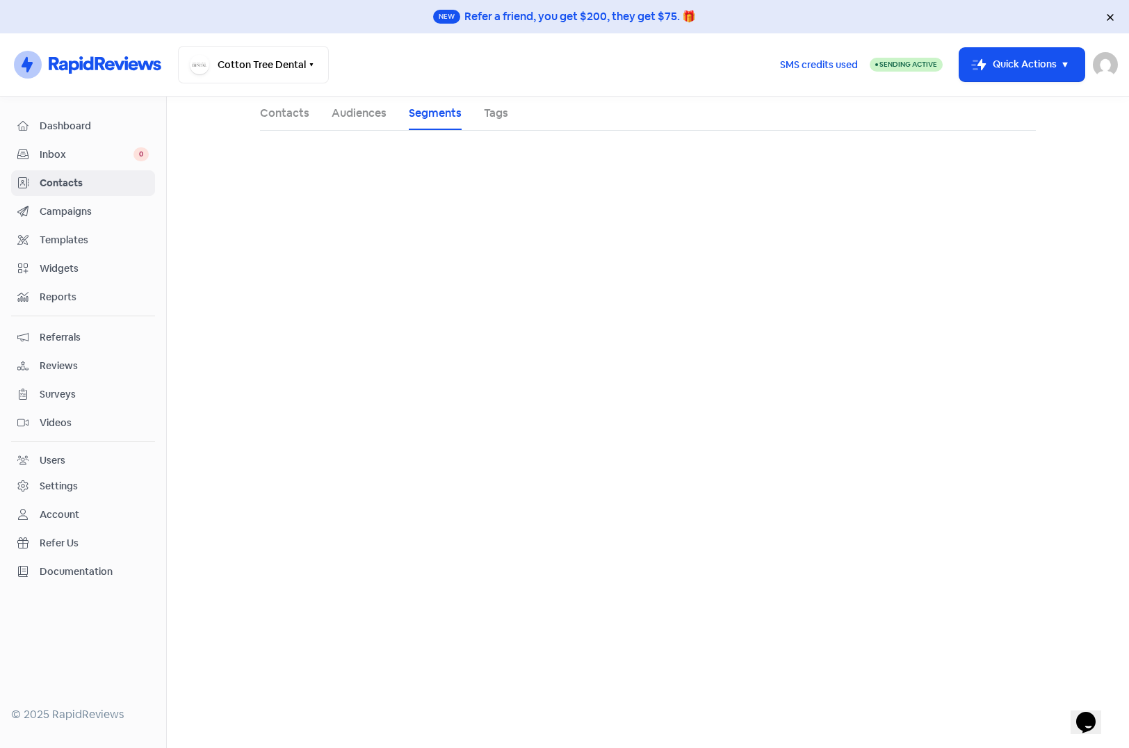
select select "status"
select select "lead"
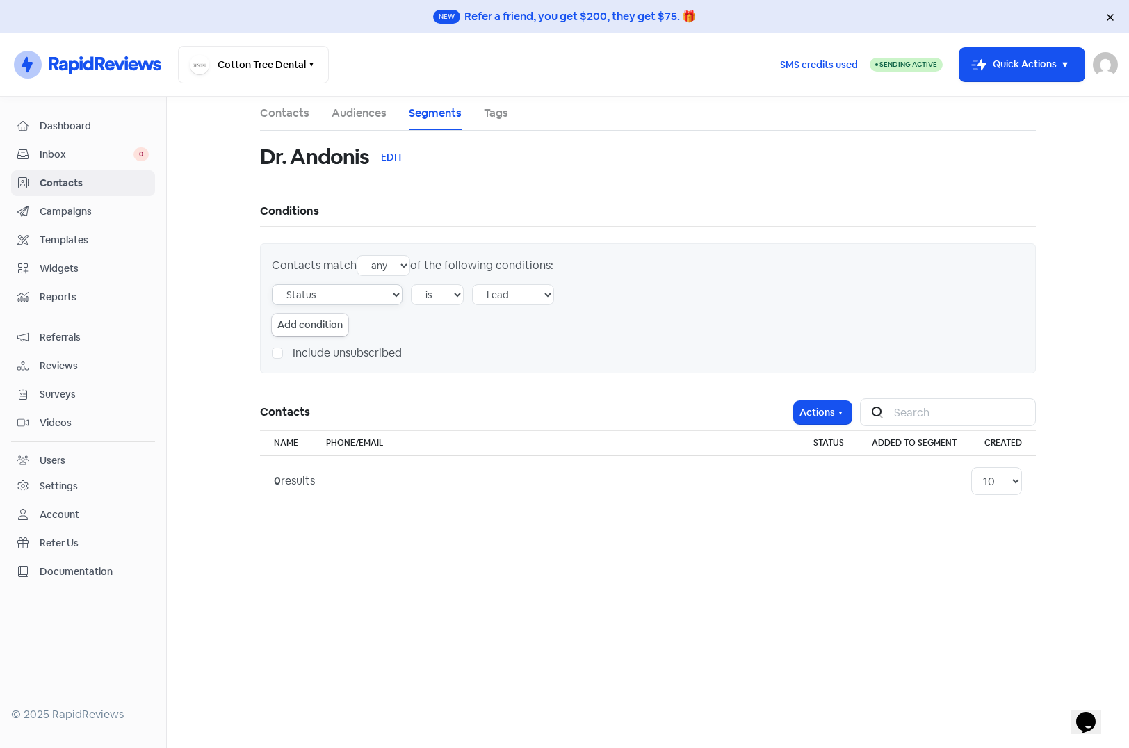
click at [365, 301] on select "Tag Audience Experience rating Created by user Creation source Status Email Pho…" at bounding box center [337, 294] width 131 height 21
select select "metafield_177"
click at [272, 284] on select "Tag Audience Experience rating Created by user Creation source Status Email Pho…" at bounding box center [337, 294] width 131 height 21
click at [450, 293] on select "equals doesn't equal contains doesn't contain starts with doesn't start with en…" at bounding box center [469, 294] width 116 height 21
select select "contains"
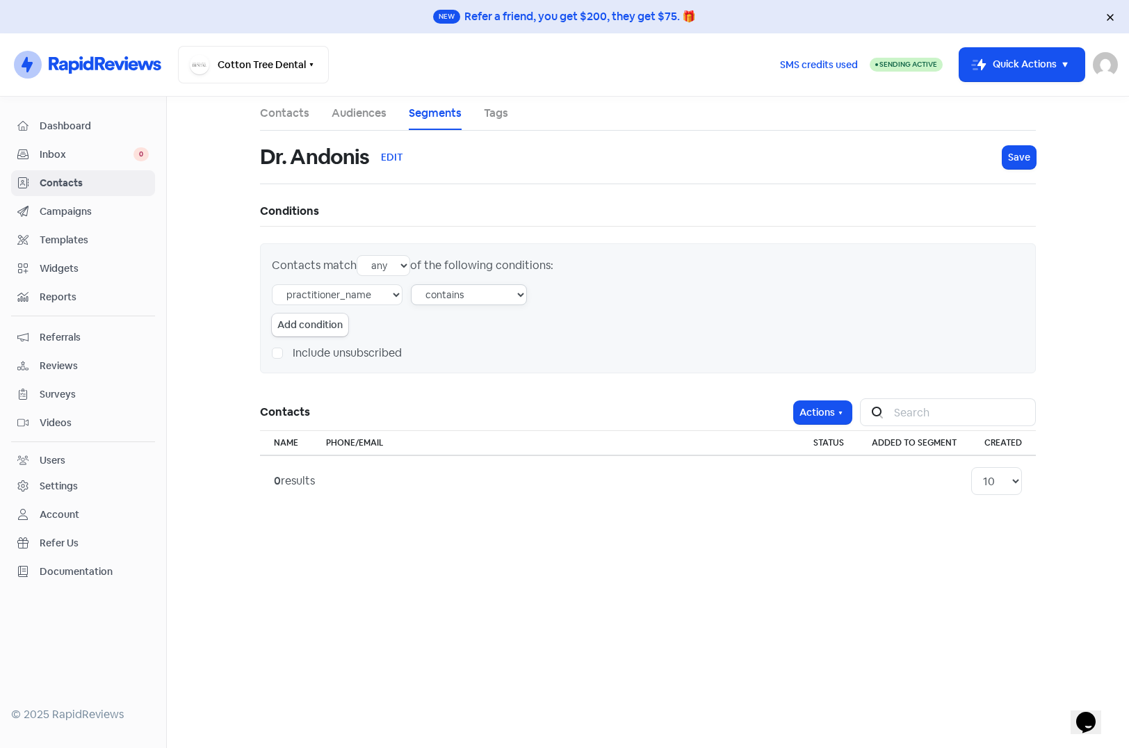
click at [411, 284] on select "equals doesn't equal contains doesn't contain starts with doesn't start with en…" at bounding box center [469, 294] width 116 height 21
click at [557, 293] on input "lead" at bounding box center [605, 294] width 141 height 21
type input "Andonis"
click at [1015, 156] on span "Save" at bounding box center [1019, 157] width 22 height 15
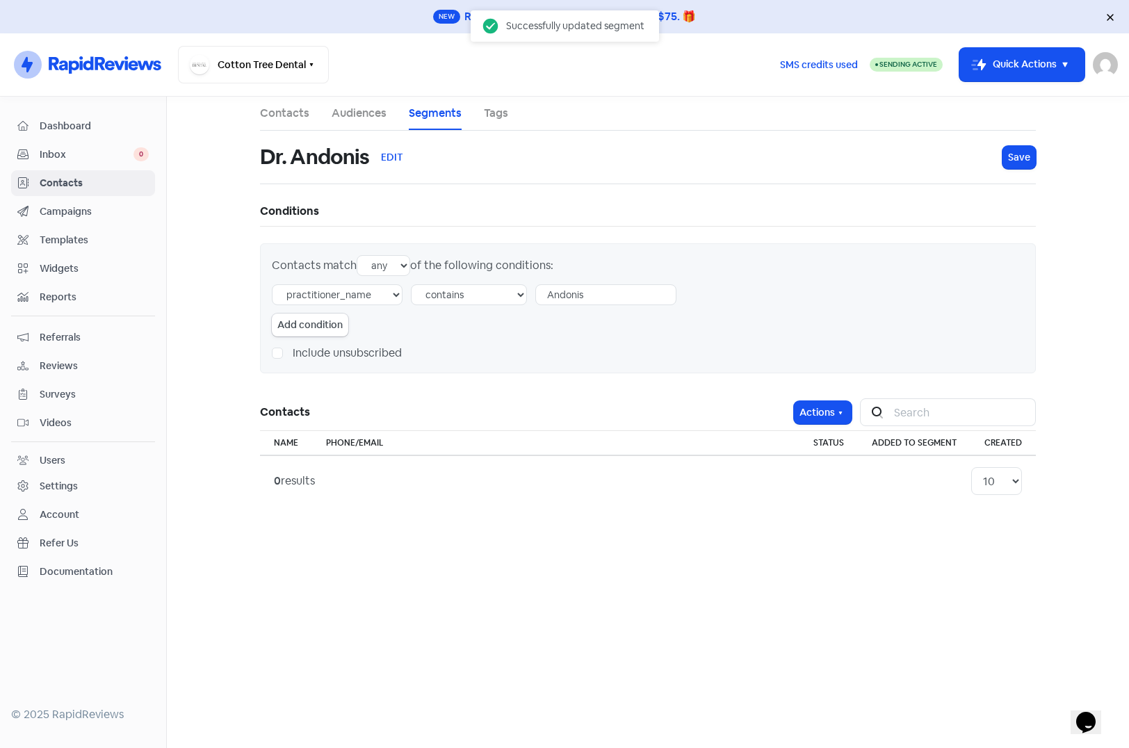
click at [439, 112] on link "Segments" at bounding box center [435, 113] width 53 height 17
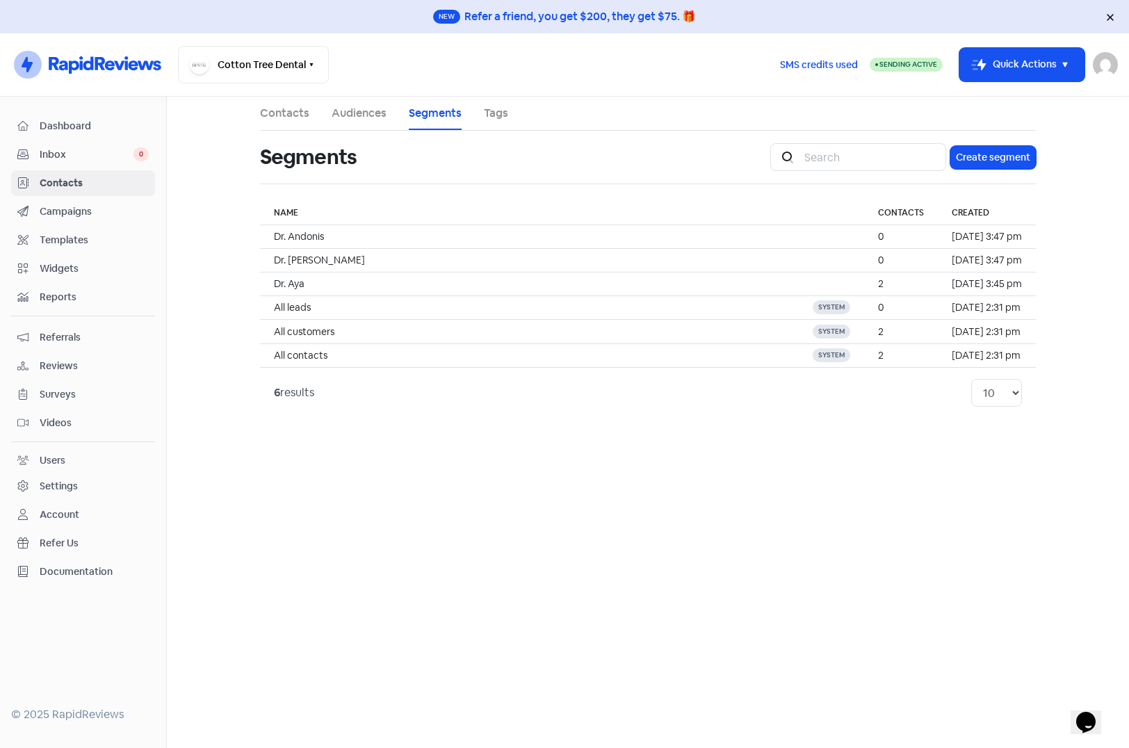
click at [879, 60] on span "Sending Active" at bounding box center [908, 64] width 58 height 9
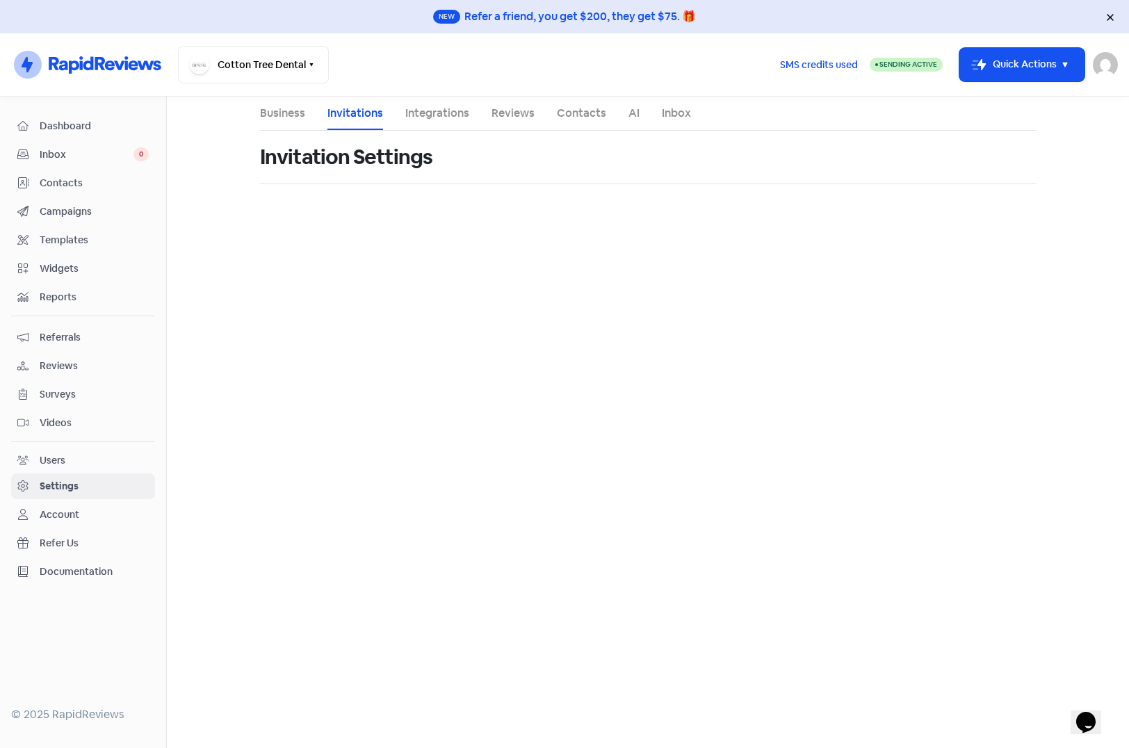
select select "Australia/Brisbane"
select select "AU"
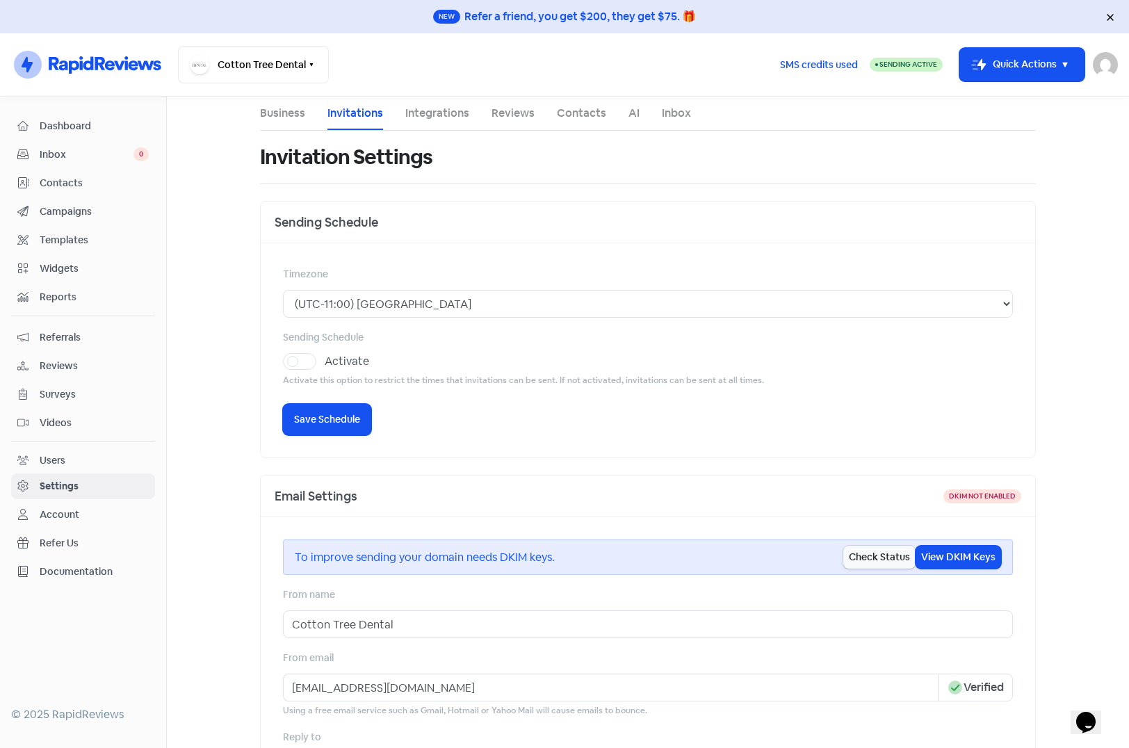
click at [325, 362] on label "Activate" at bounding box center [347, 361] width 44 height 17
click at [325, 362] on input "Activate" at bounding box center [329, 357] width 9 height 9
checkbox input "true"
select select "17:00:00"
select select "17:30:00"
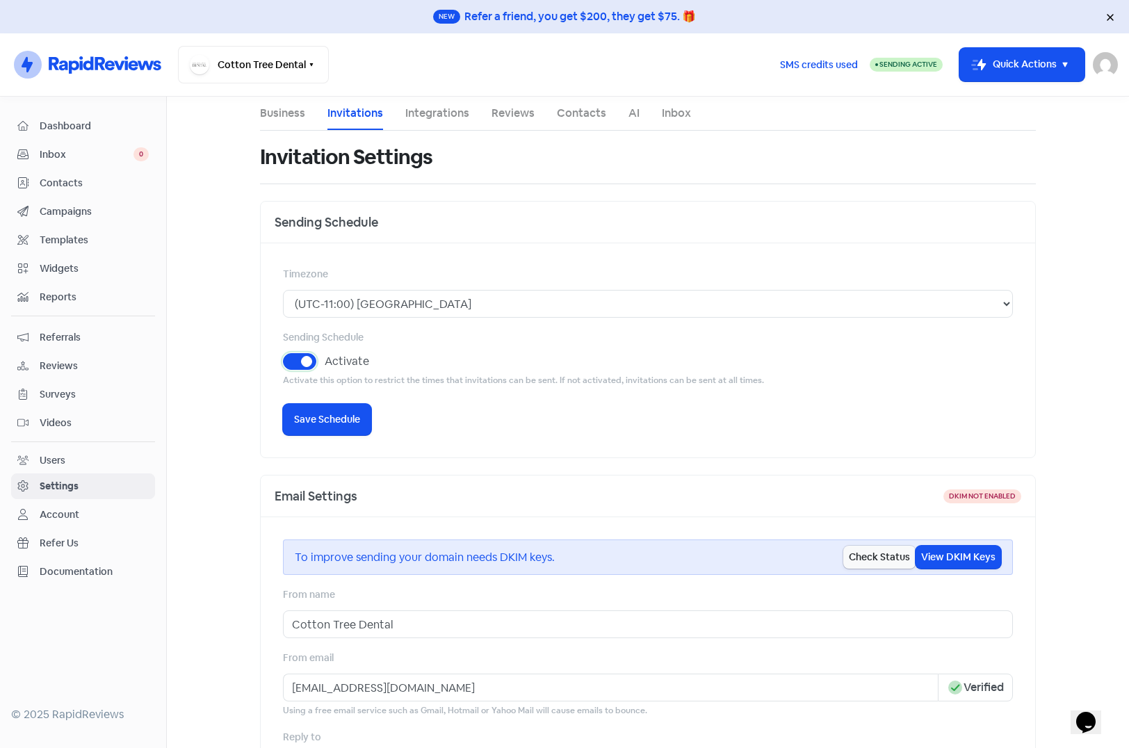
select select "17:00:00"
select select "17:30:00"
select select "17:00:00"
select select "17:30:00"
select select "17:00:00"
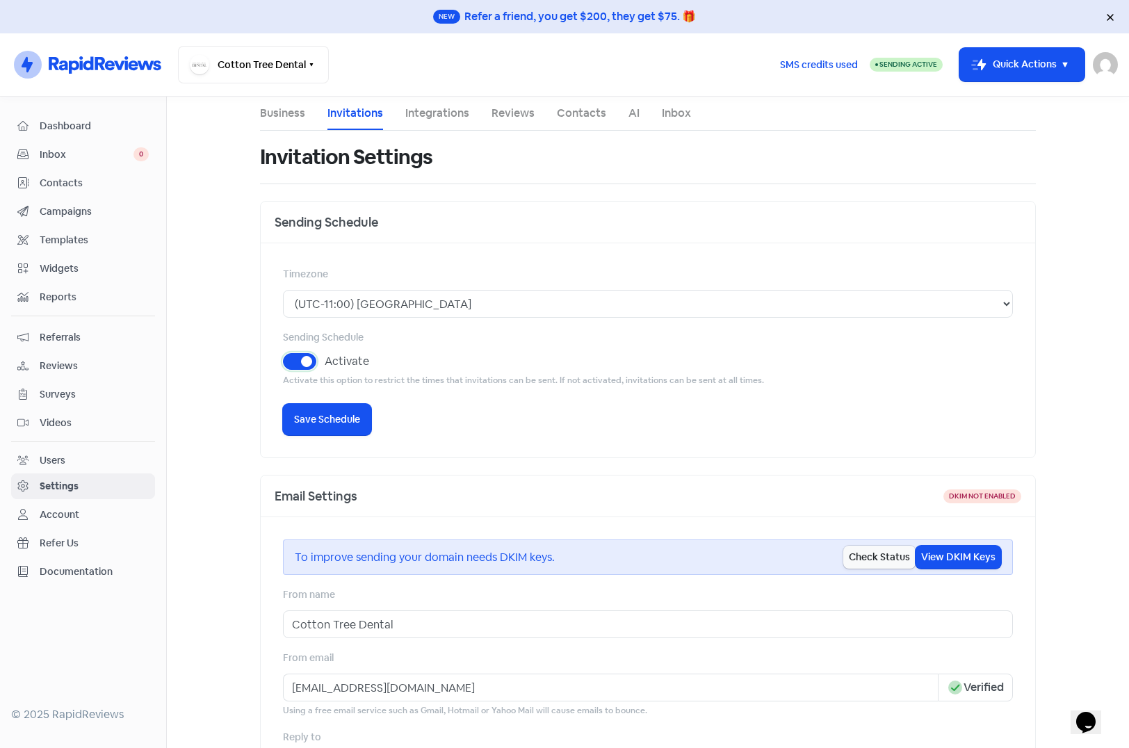
select select "17:30:00"
select select "17:00:00"
select select "17:30:00"
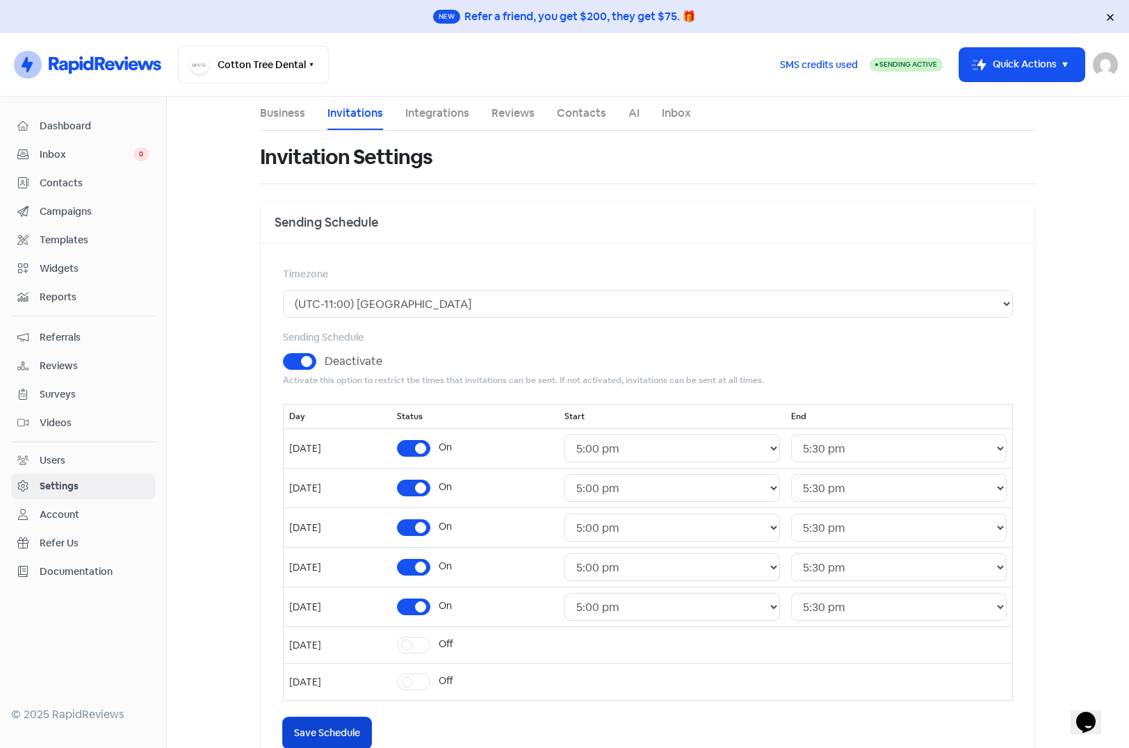
click at [340, 733] on span "Save Schedule" at bounding box center [327, 733] width 66 height 15
click at [56, 189] on span "Contacts" at bounding box center [94, 183] width 109 height 15
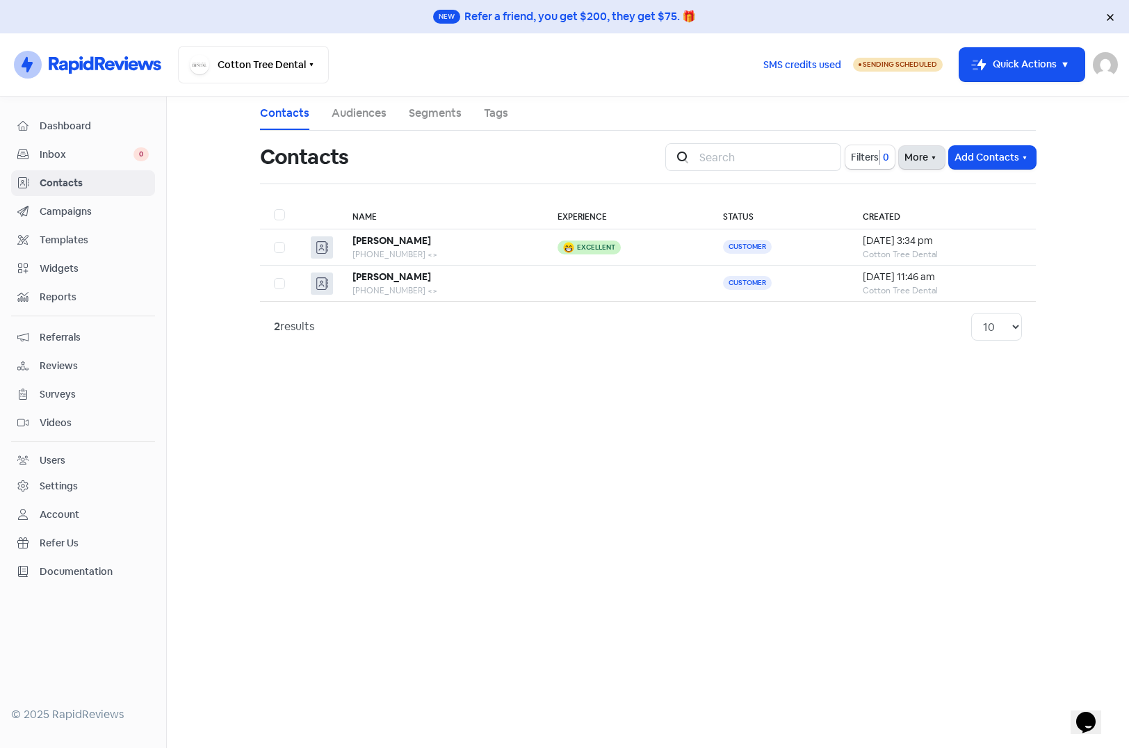
click at [907, 162] on button "More" at bounding box center [922, 157] width 46 height 23
click at [870, 194] on link "External Contact Forms" at bounding box center [878, 188] width 140 height 28
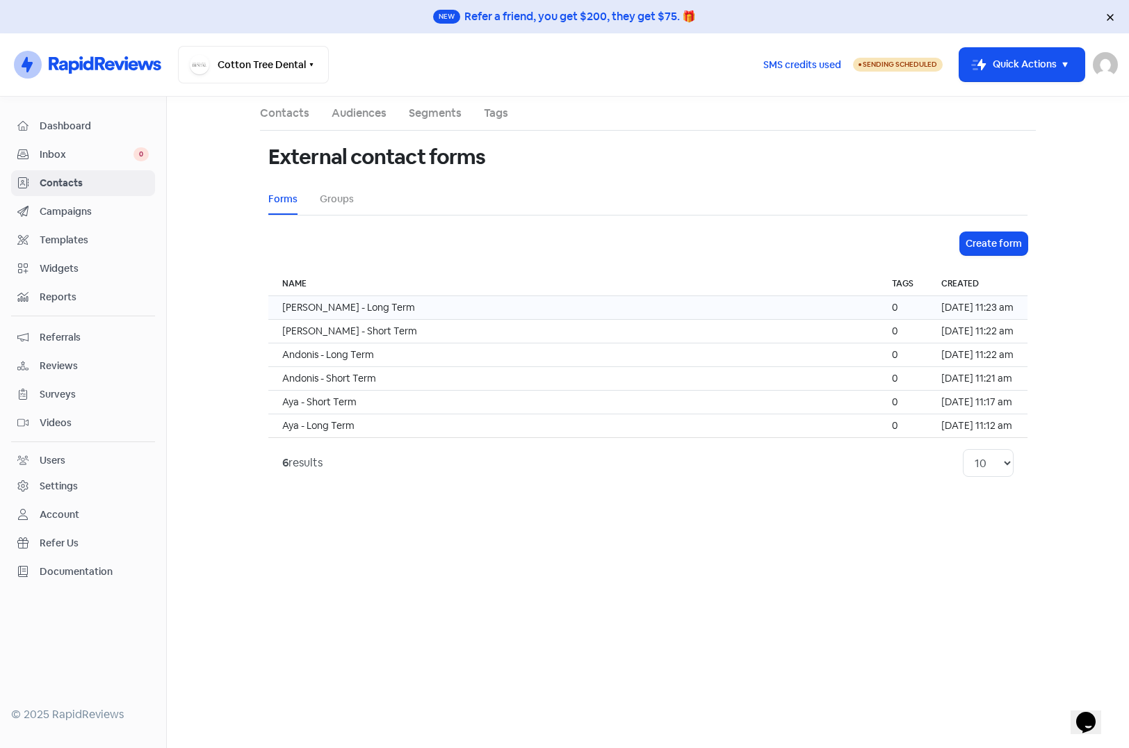
click at [401, 307] on td "Jason - Long Term" at bounding box center [573, 308] width 610 height 24
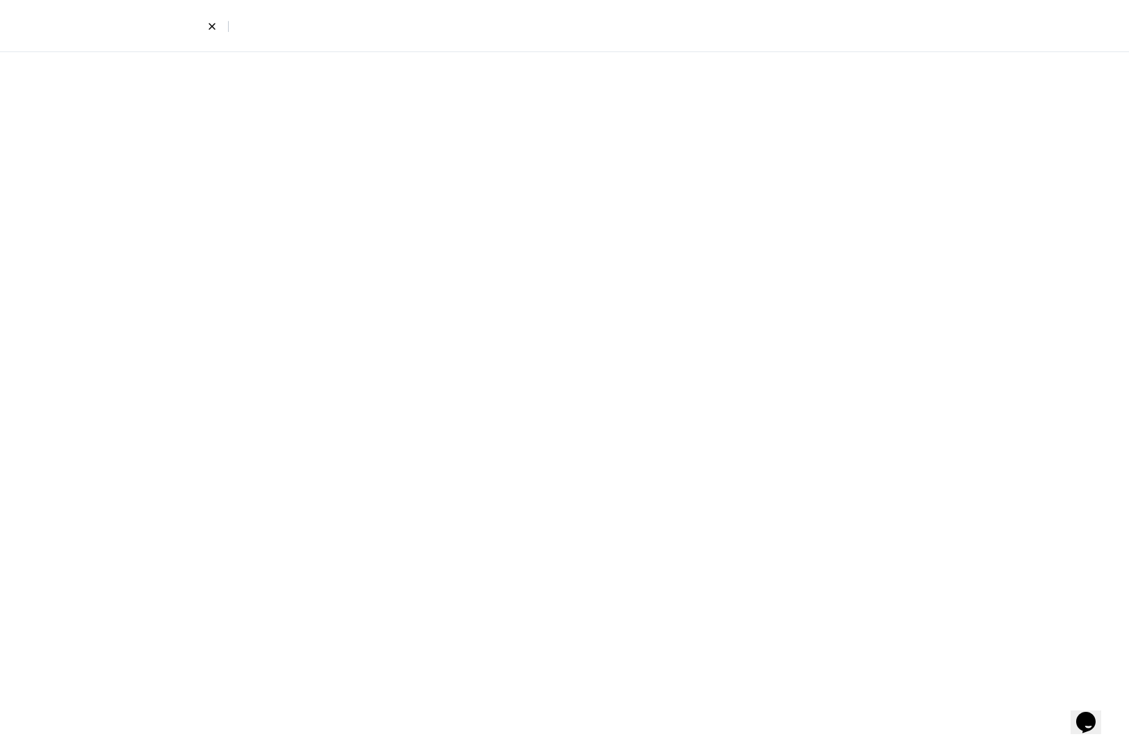
select select "first_last"
select select "email_phone"
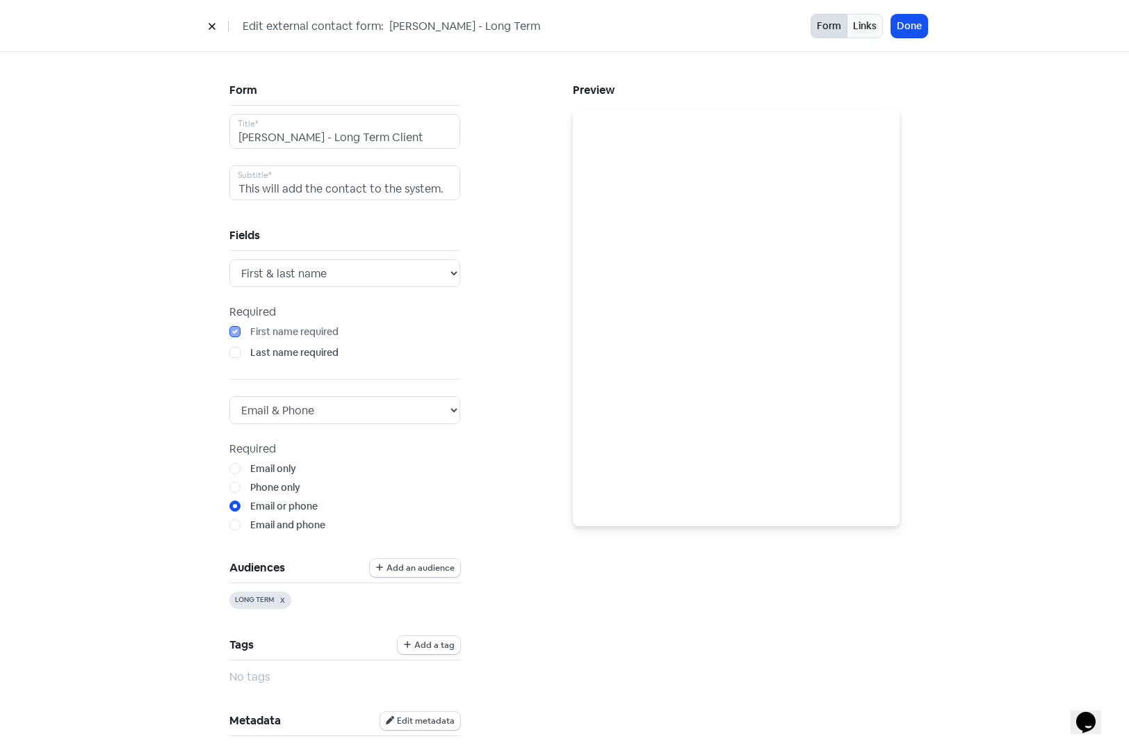
click at [211, 28] on icon at bounding box center [212, 26] width 8 height 8
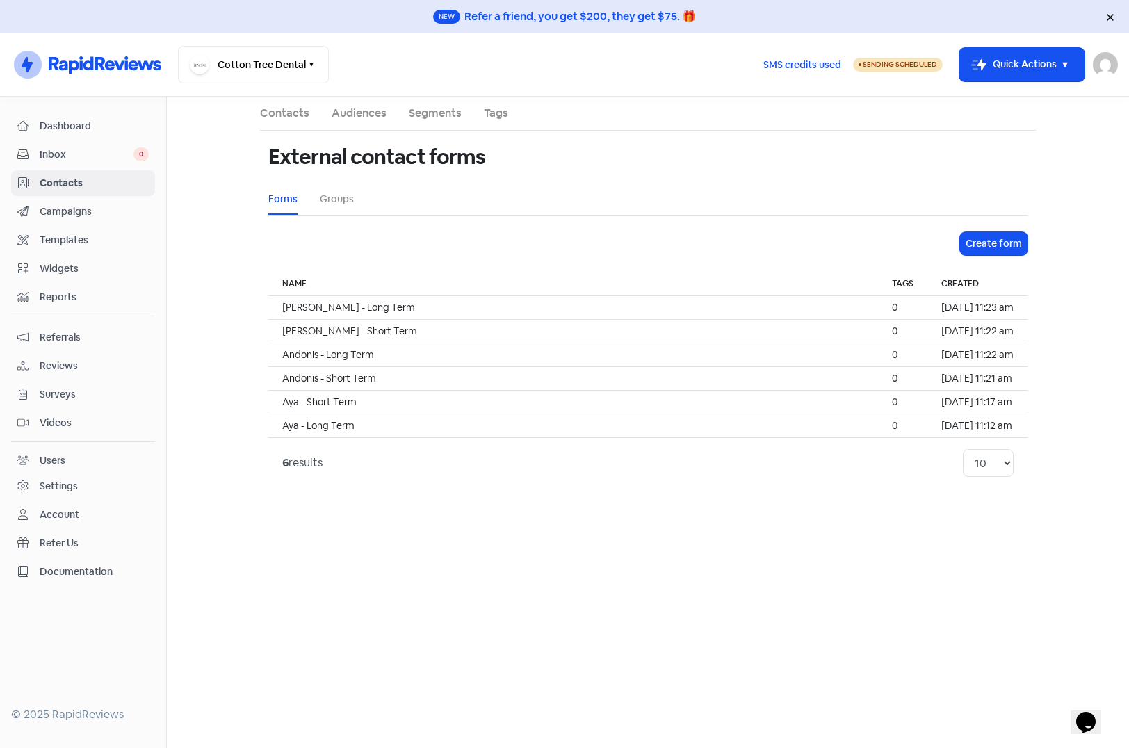
click at [83, 182] on span "Contacts" at bounding box center [94, 183] width 109 height 15
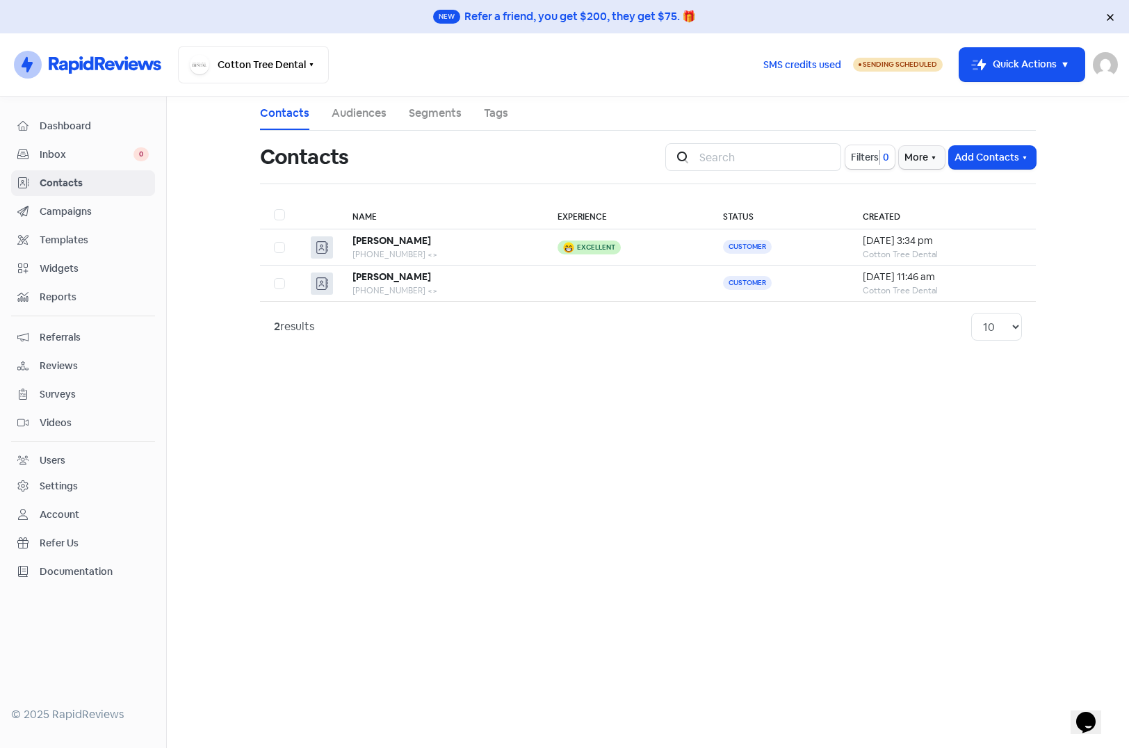
click at [63, 363] on span "Reviews" at bounding box center [94, 366] width 109 height 15
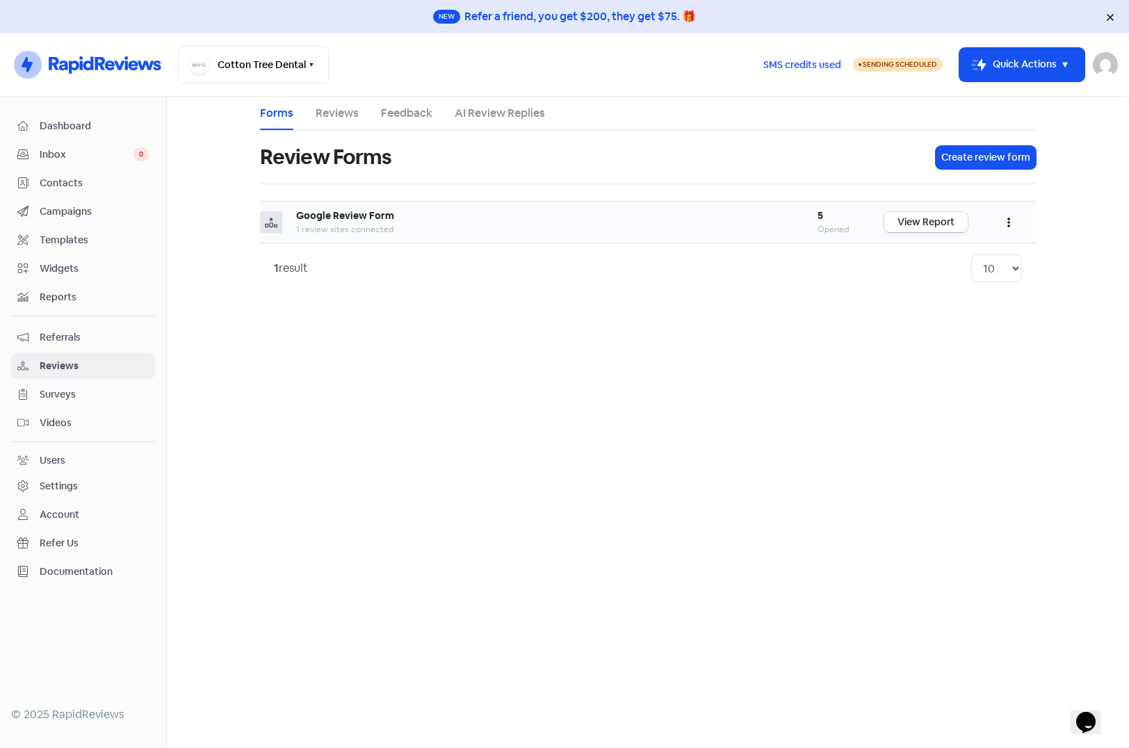
click at [933, 228] on link "View Report" at bounding box center [925, 222] width 83 height 20
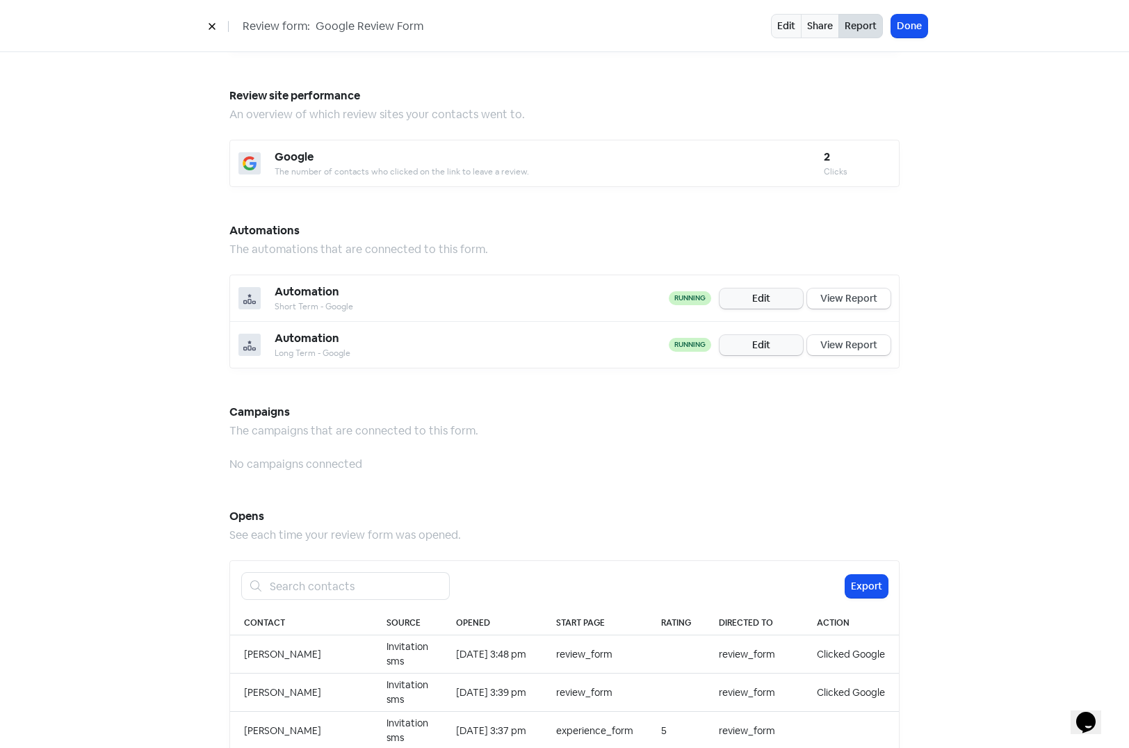
scroll to position [924, 0]
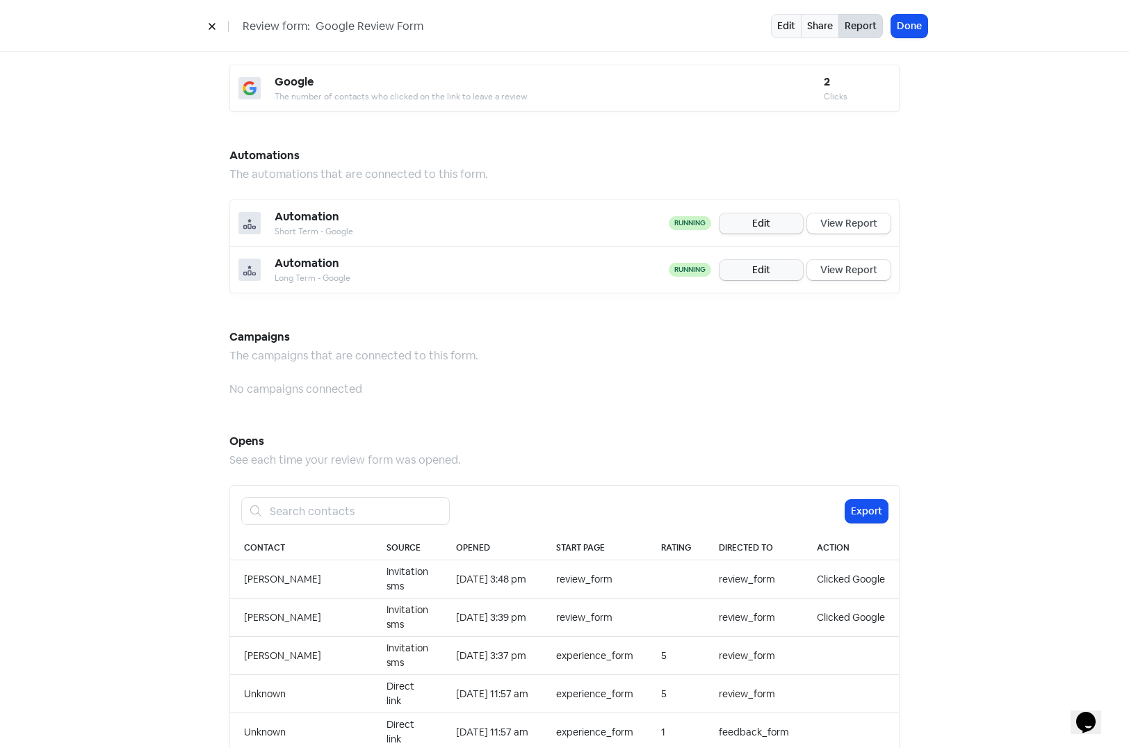
click at [904, 24] on button "Done" at bounding box center [909, 26] width 36 height 23
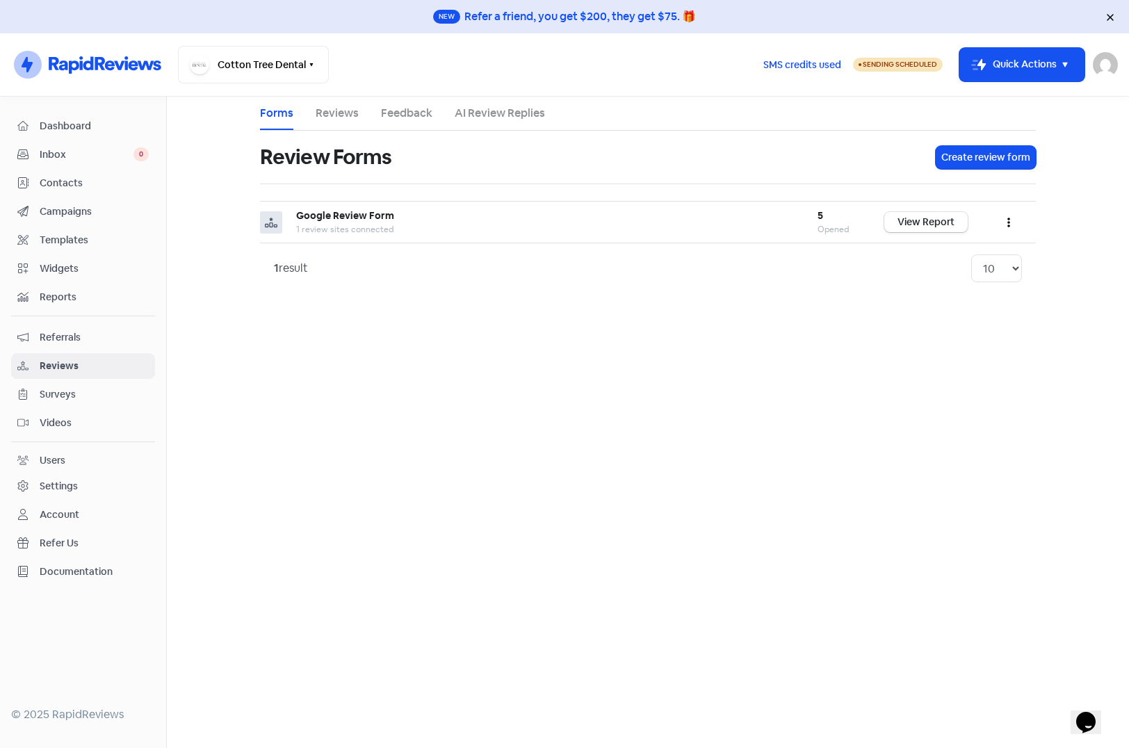
click at [59, 482] on div "Settings" at bounding box center [59, 486] width 38 height 15
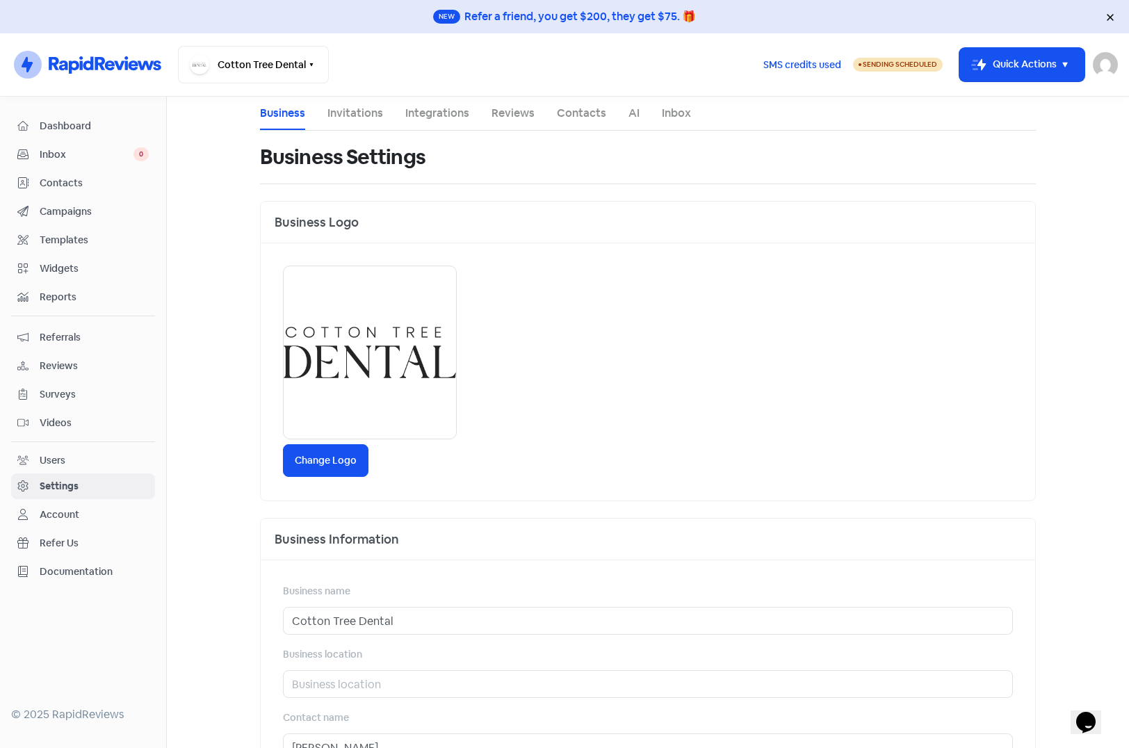
click at [58, 125] on span "Dashboard" at bounding box center [94, 126] width 109 height 15
